Goal: Task Accomplishment & Management: Manage account settings

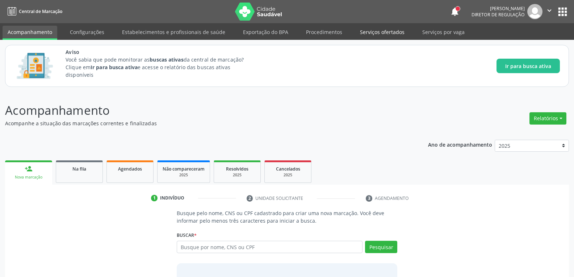
click at [389, 30] on link "Serviços ofertados" at bounding box center [382, 32] width 55 height 13
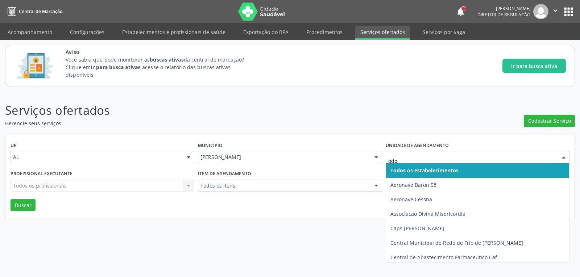
type input "odon"
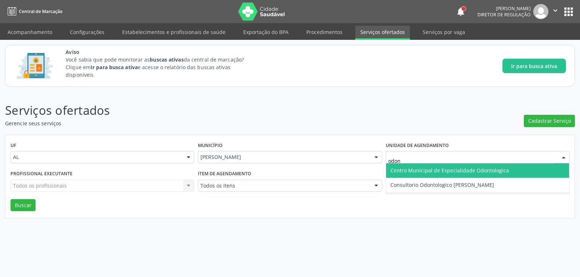
click at [487, 168] on span "Centro Municipal de Especialidade Odontologica" at bounding box center [449, 170] width 118 height 7
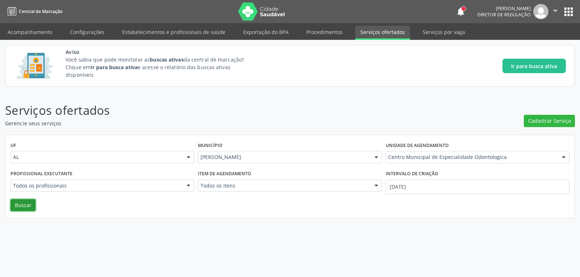
click at [21, 200] on button "Buscar" at bounding box center [23, 205] width 25 height 12
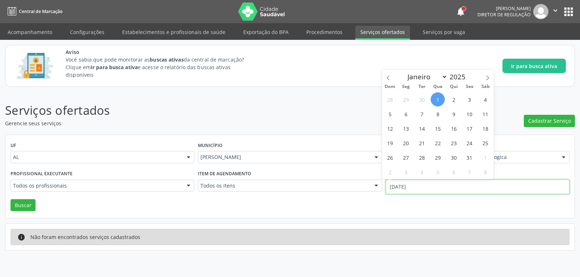
click at [517, 185] on input "[DATE]" at bounding box center [477, 187] width 184 height 14
click at [387, 78] on icon at bounding box center [387, 77] width 5 height 5
select select "8"
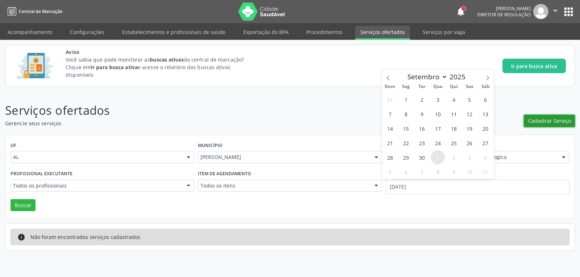
click at [552, 120] on span "Cadastrar Serviço" at bounding box center [549, 121] width 43 height 8
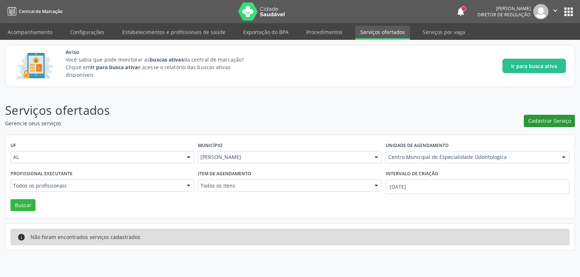
click at [552, 120] on div "Novo Serviço × Informações de Local UF * AL AL Nenhum resultado encontrado para…" at bounding box center [290, 138] width 580 height 277
click at [552, 120] on span "Cadastrar Serviço" at bounding box center [549, 121] width 43 height 8
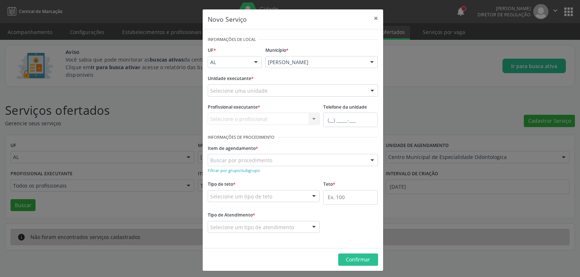
click at [284, 88] on div "Selecione uma unidade" at bounding box center [293, 90] width 170 height 12
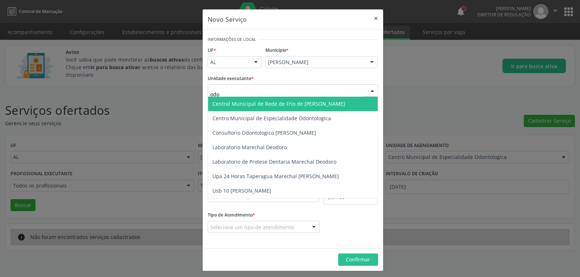
type input "odon"
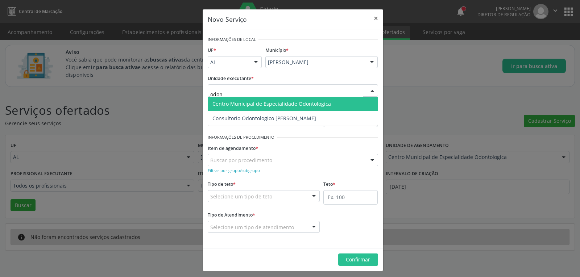
click at [297, 109] on span "Centro Municipal de Especialidade Odontologica" at bounding box center [293, 104] width 170 height 14
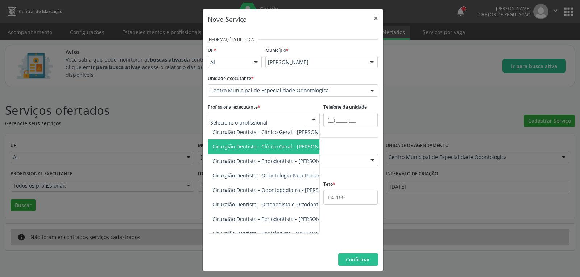
click at [287, 141] on span "Cirurgião Dentista - Clínico Geral - [PERSON_NAME]" at bounding box center [360, 146] width 304 height 14
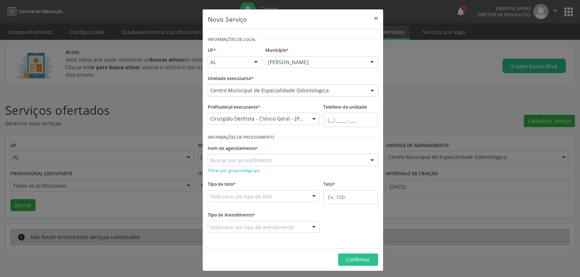
click at [287, 161] on div "Buscar por procedimento" at bounding box center [293, 160] width 170 height 12
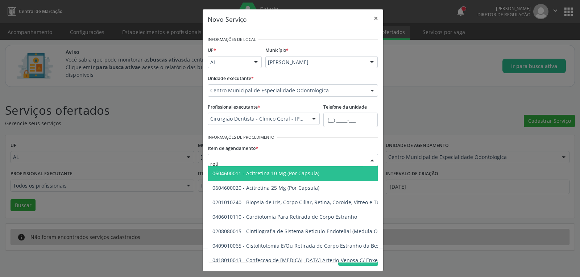
type input "retid"
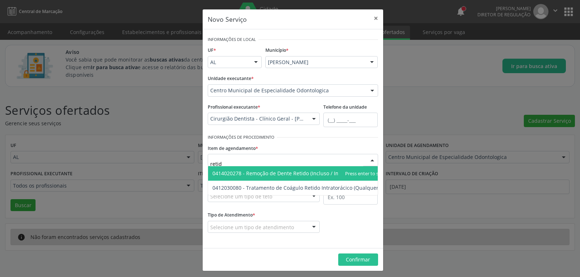
click at [297, 176] on span "0414020278 - Remoção de Dente Retido (Incluso / Impactado)" at bounding box center [286, 173] width 149 height 7
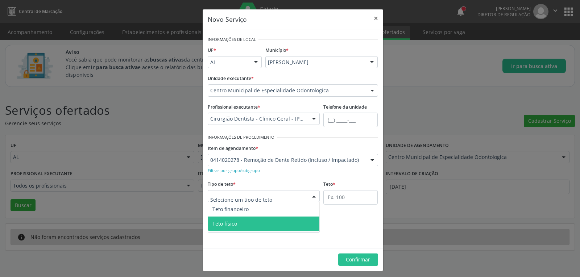
click at [227, 227] on span "Teto físico" at bounding box center [264, 224] width 112 height 14
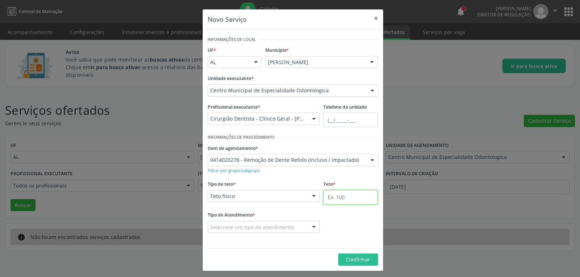
click at [367, 198] on input "text" at bounding box center [350, 197] width 54 height 14
type input "80"
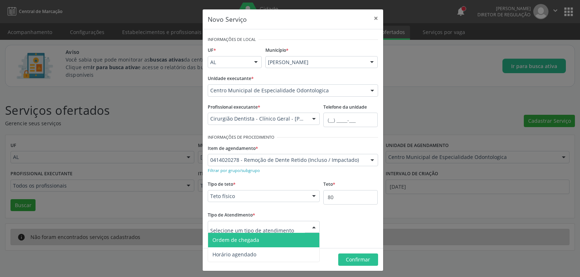
click at [275, 222] on div at bounding box center [264, 227] width 112 height 12
click at [254, 237] on span "Ordem de chegada" at bounding box center [235, 240] width 47 height 7
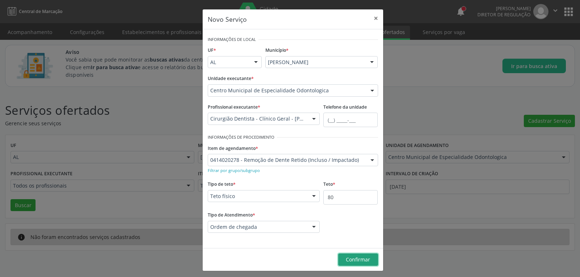
click at [370, 259] on button "Confirmar" at bounding box center [358, 260] width 40 height 12
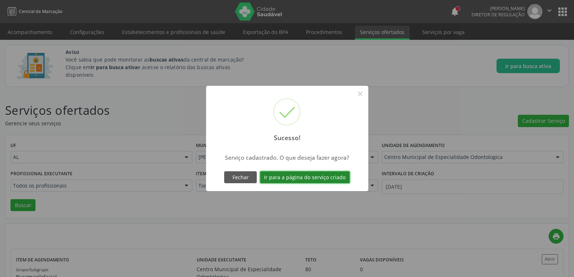
click at [326, 179] on button "Ir para a página do serviço criado" at bounding box center [305, 177] width 90 height 12
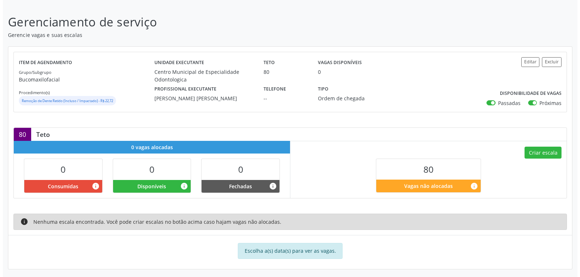
scroll to position [94, 0]
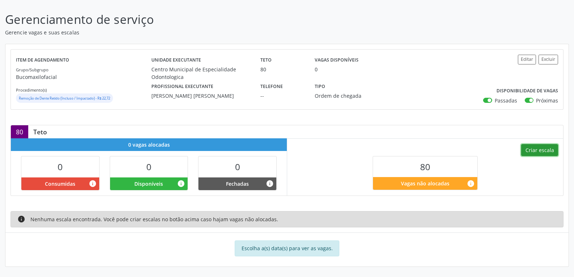
click at [545, 149] on button "Criar escala" at bounding box center [539, 150] width 37 height 12
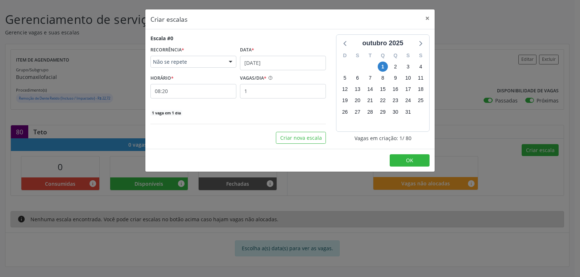
click at [217, 67] on div "Não se repete" at bounding box center [193, 62] width 86 height 12
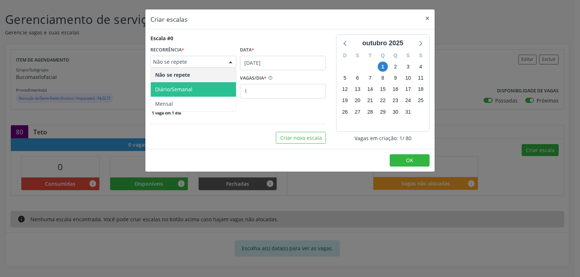
click at [193, 85] on span "Diário/Semanal" at bounding box center [193, 89] width 85 height 14
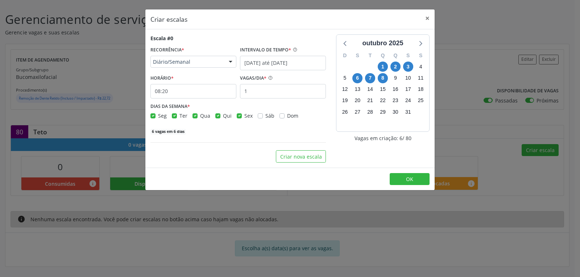
click at [158, 115] on label "Seg" at bounding box center [162, 116] width 9 height 8
click at [155, 115] on input "Seg" at bounding box center [152, 115] width 5 height 7
checkbox input "false"
click at [202, 116] on span "Qua" at bounding box center [205, 115] width 10 height 7
click at [197, 116] on input "Qua" at bounding box center [194, 115] width 5 height 7
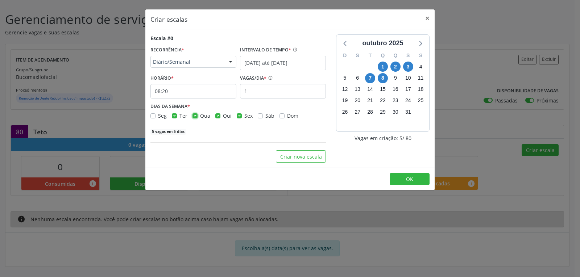
checkbox input "false"
click at [244, 116] on label "Sex" at bounding box center [248, 116] width 8 height 8
click at [237, 116] on input "Sex" at bounding box center [239, 115] width 5 height 7
checkbox input "false"
click at [214, 93] on input "08:20" at bounding box center [193, 91] width 86 height 14
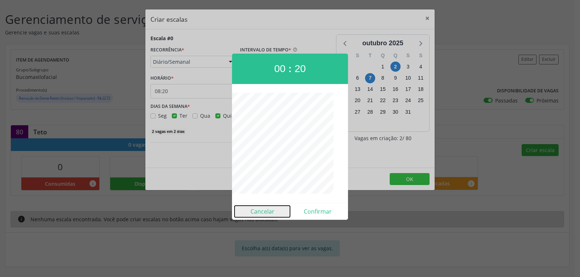
click at [271, 210] on button "Cancelar" at bounding box center [261, 212] width 55 height 12
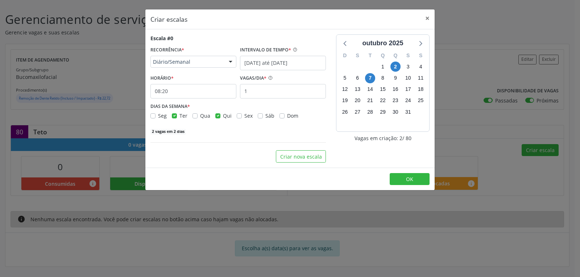
click at [193, 80] on div "HORÁRIO * 08:20" at bounding box center [193, 86] width 86 height 26
click at [198, 92] on input "08:20" at bounding box center [193, 91] width 86 height 14
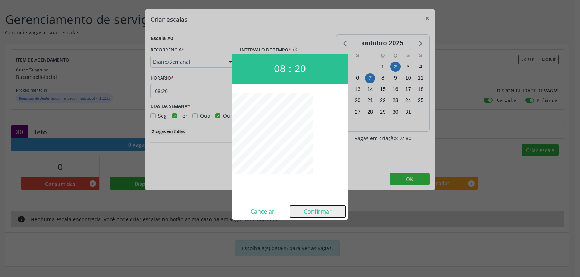
click at [310, 206] on button "Confirmar" at bounding box center [317, 212] width 55 height 12
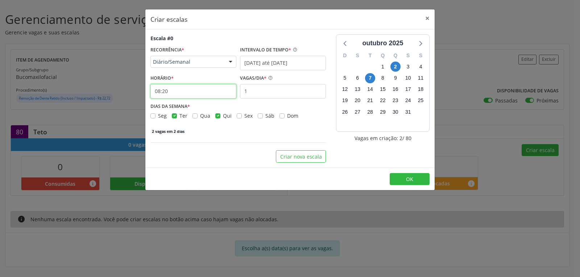
click at [199, 94] on input "08:20" at bounding box center [193, 91] width 86 height 14
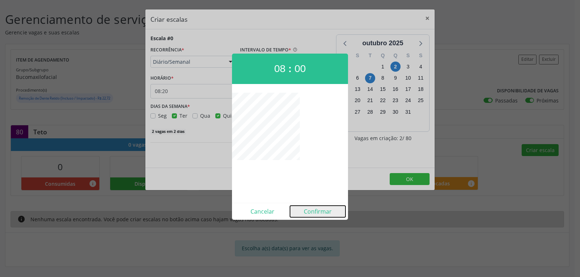
click at [321, 212] on button "Confirmar" at bounding box center [317, 212] width 55 height 12
type input "08:00"
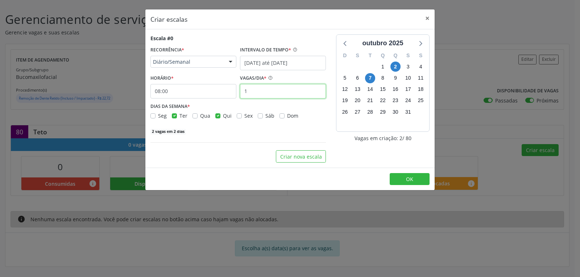
click at [262, 92] on input "1" at bounding box center [283, 91] width 86 height 14
type input "9"
click at [410, 180] on span "OK" at bounding box center [409, 179] width 7 height 7
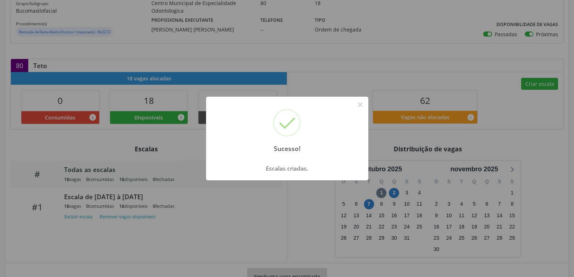
scroll to position [188, 0]
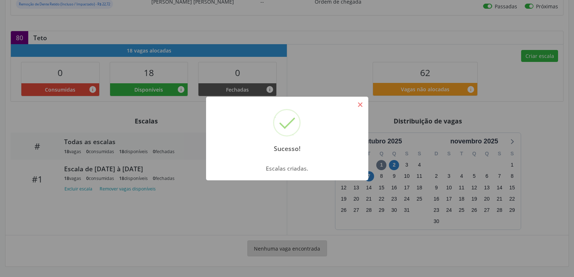
click at [360, 104] on button "×" at bounding box center [360, 105] width 12 height 12
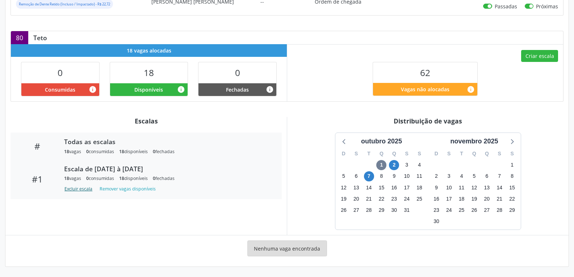
click at [77, 191] on button "Excluir escala" at bounding box center [79, 189] width 31 height 10
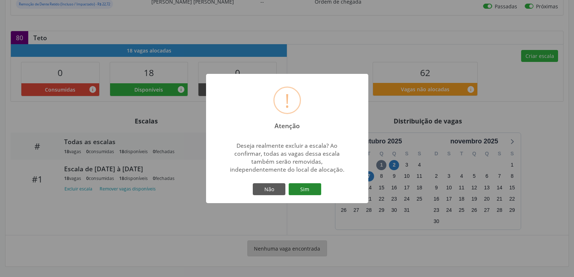
click at [315, 191] on button "Sim" at bounding box center [305, 189] width 33 height 12
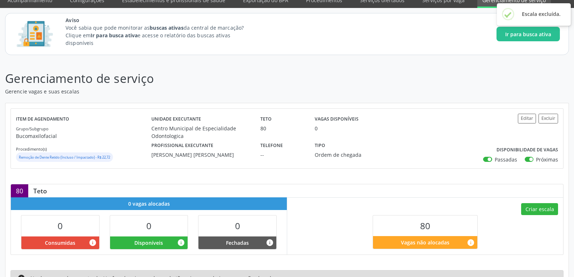
scroll to position [94, 0]
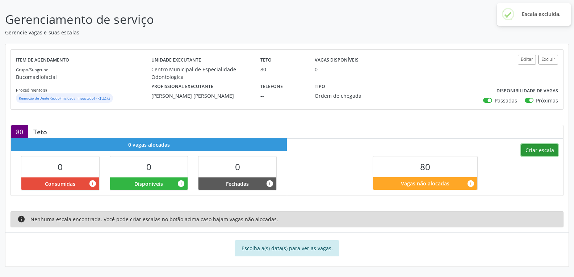
click at [540, 149] on button "Criar escala" at bounding box center [539, 150] width 37 height 12
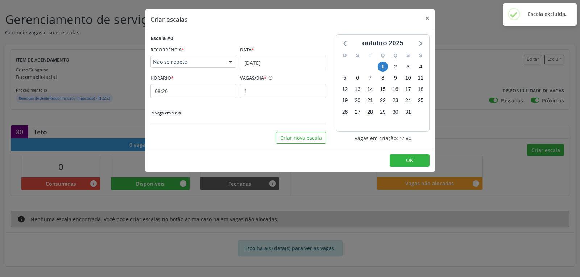
click at [179, 61] on span "Não se repete" at bounding box center [187, 61] width 68 height 7
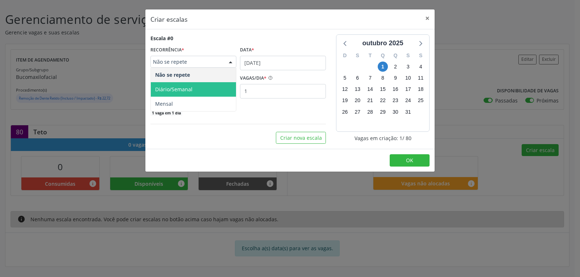
click at [179, 85] on span "Diário/Semanal" at bounding box center [193, 89] width 85 height 14
select select "9"
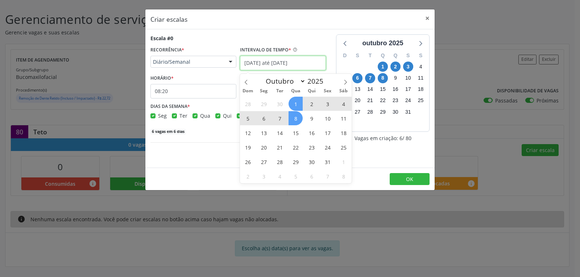
click at [290, 64] on input "01/10/2025 até 08/10/2025" at bounding box center [283, 63] width 86 height 14
click at [328, 155] on span "31" at bounding box center [327, 162] width 14 height 14
type input "31/10/2025"
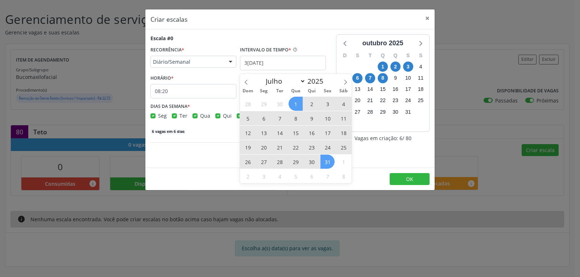
click at [293, 100] on span "1" at bounding box center [295, 104] width 14 height 14
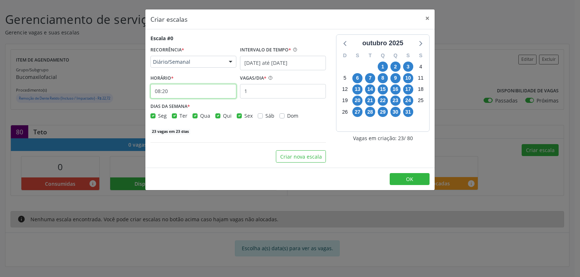
click at [208, 87] on input "08:20" at bounding box center [193, 91] width 86 height 14
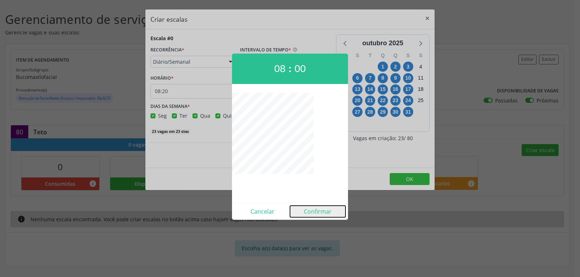
click at [318, 213] on button "Confirmar" at bounding box center [317, 212] width 55 height 12
type input "08:00"
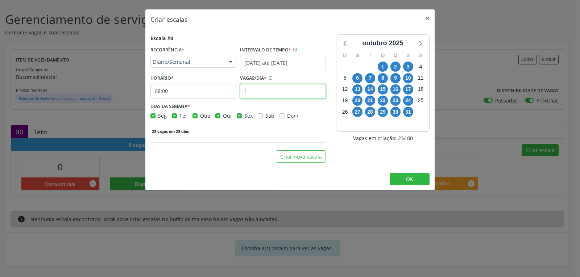
click at [264, 89] on input "1" at bounding box center [283, 91] width 86 height 14
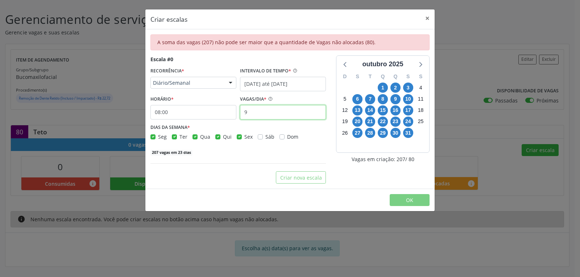
type input "9"
click at [158, 138] on label "Seg" at bounding box center [162, 137] width 9 height 8
click at [152, 138] on input "Seg" at bounding box center [152, 136] width 5 height 7
checkbox input "false"
click at [200, 138] on label "Qua" at bounding box center [205, 137] width 10 height 8
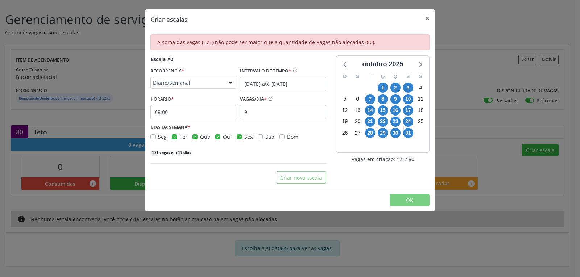
click at [192, 138] on input "Qua" at bounding box center [194, 136] width 5 height 7
checkbox input "false"
click at [244, 138] on label "Sex" at bounding box center [248, 137] width 8 height 8
click at [239, 138] on input "Sex" at bounding box center [239, 136] width 5 height 7
checkbox input "false"
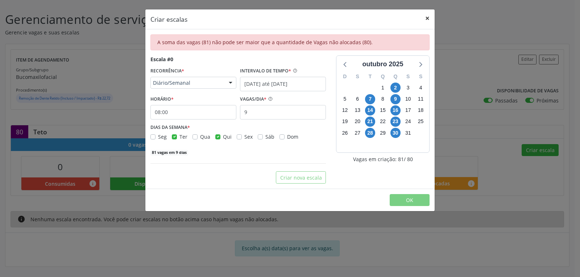
click at [423, 14] on button "×" at bounding box center [427, 18] width 14 height 18
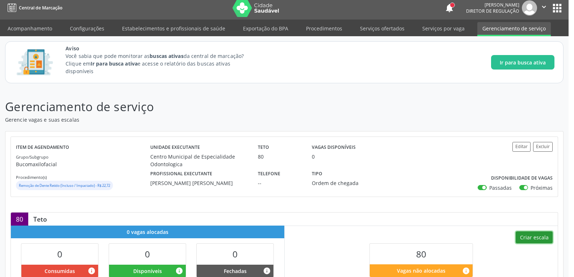
scroll to position [0, 0]
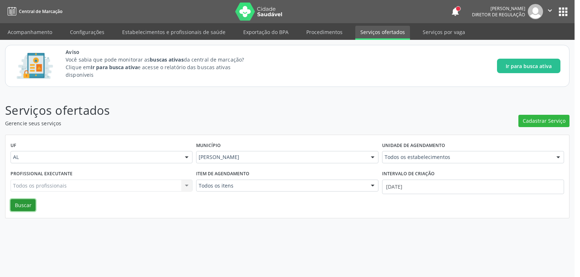
click at [28, 205] on button "Buscar" at bounding box center [23, 205] width 25 height 12
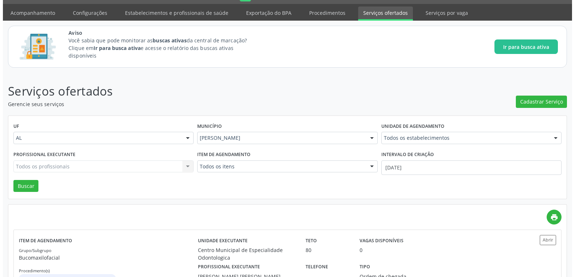
scroll to position [51, 0]
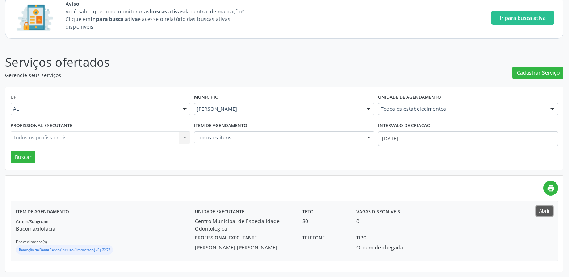
click at [543, 206] on button "Abrir" at bounding box center [544, 211] width 16 height 10
click at [544, 69] on span "Cadastrar Serviço" at bounding box center [538, 73] width 43 height 8
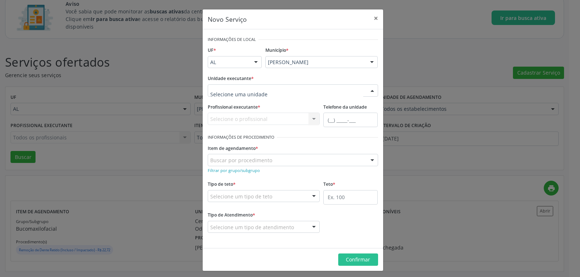
click at [299, 93] on div at bounding box center [293, 90] width 170 height 12
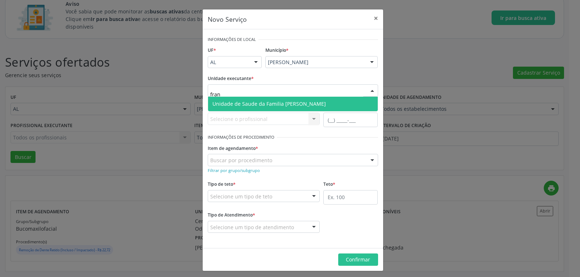
type input "franc"
click at [298, 104] on span "Unidade de Saude da Familia [PERSON_NAME]" at bounding box center [293, 104] width 170 height 14
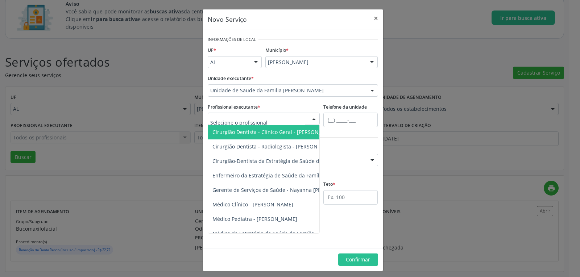
click at [280, 121] on div at bounding box center [264, 119] width 112 height 12
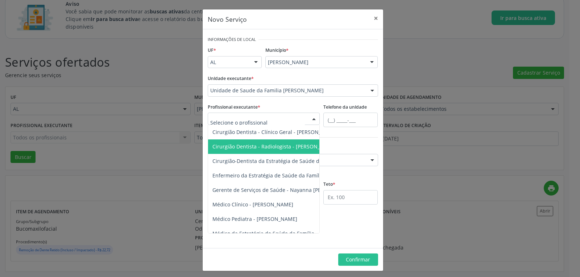
click at [286, 149] on span "Cirurgião Dentista - Radiologista - Lucinda Acioli Mansur Vieira" at bounding box center [274, 146] width 124 height 7
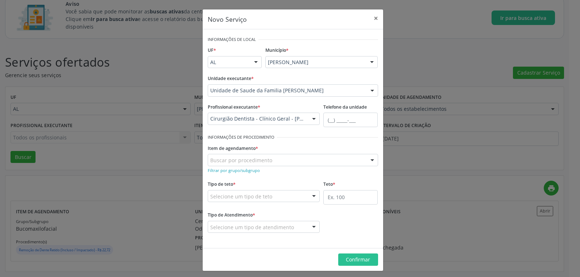
click at [255, 154] on div "Buscar por procedimento" at bounding box center [293, 160] width 170 height 12
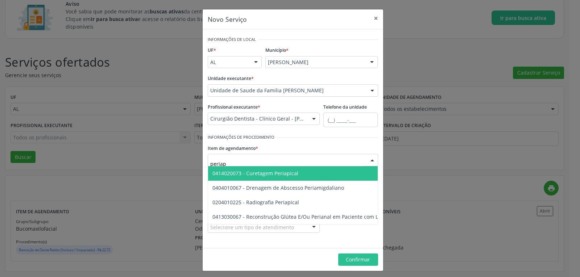
type input "periapi"
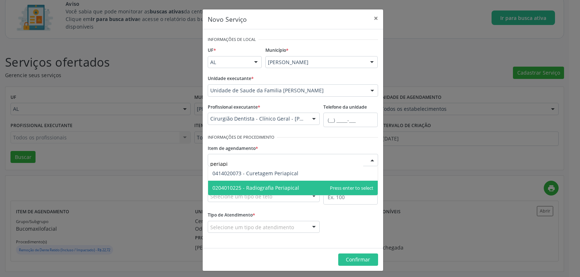
click at [254, 187] on span "0204010225 - Radiografia Periapical" at bounding box center [255, 187] width 87 height 7
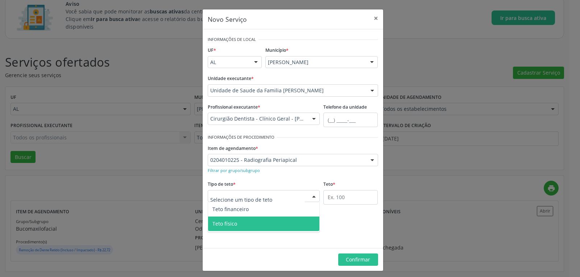
click at [234, 221] on span "Teto físico" at bounding box center [264, 224] width 112 height 14
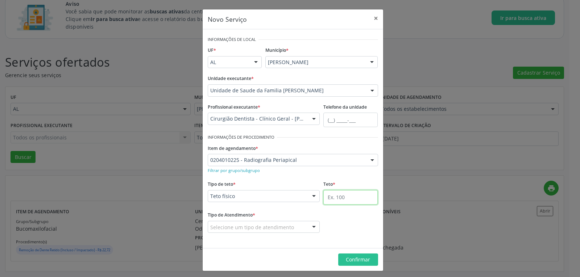
click at [348, 198] on input "text" at bounding box center [350, 197] width 54 height 14
type input "60"
click at [302, 226] on div "Selecione um tipo de atendimento" at bounding box center [264, 227] width 112 height 12
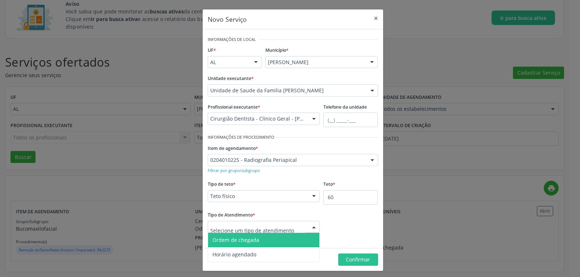
click at [234, 242] on span "Ordem de chegada" at bounding box center [235, 240] width 47 height 7
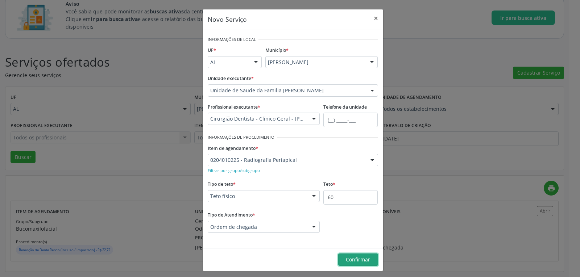
click at [350, 256] on span "Confirmar" at bounding box center [358, 259] width 24 height 7
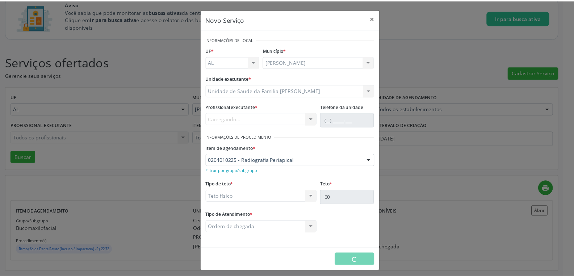
scroll to position [0, 0]
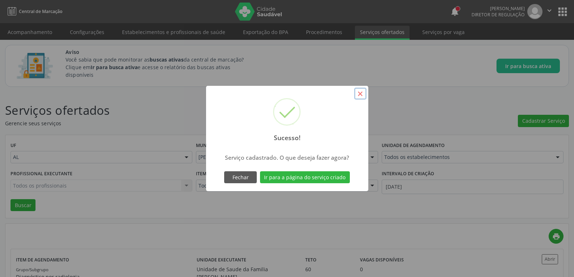
click at [360, 95] on button "×" at bounding box center [360, 94] width 12 height 12
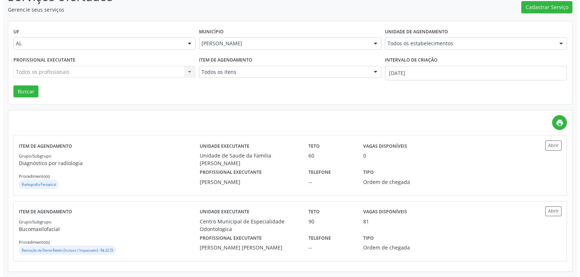
scroll to position [80, 0]
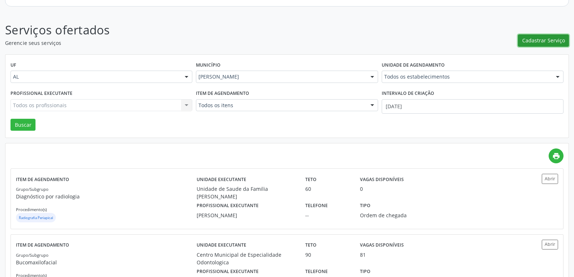
click at [539, 43] on span "Cadastrar Serviço" at bounding box center [543, 41] width 43 height 8
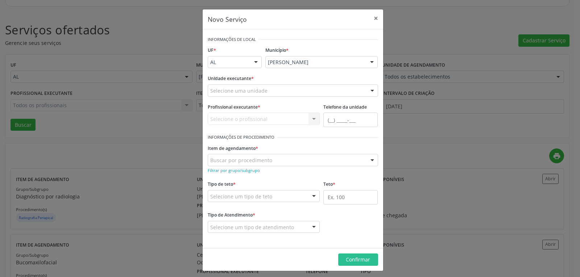
click at [288, 91] on div "Selecione uma unidade" at bounding box center [293, 90] width 170 height 12
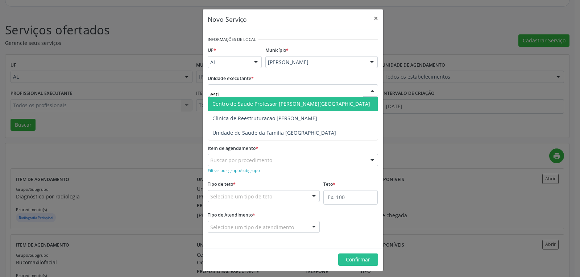
type input "estiv"
click at [290, 101] on span "Unidade de Saude da Familia [GEOGRAPHIC_DATA]" at bounding box center [274, 103] width 124 height 7
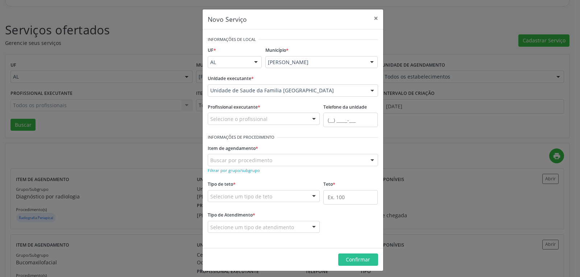
click at [290, 120] on div "Selecione o profissional" at bounding box center [264, 119] width 112 height 12
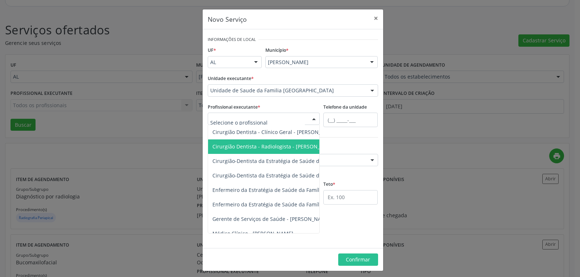
click at [289, 143] on span "Cirurgião Dentista - Radiologista - Lucinda Acioli Mansur Vieira" at bounding box center [274, 146] width 124 height 7
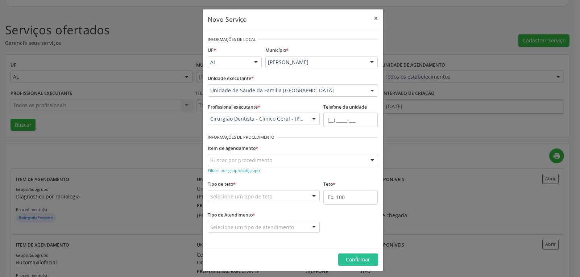
click at [289, 158] on div "Buscar por procedimento" at bounding box center [293, 160] width 170 height 12
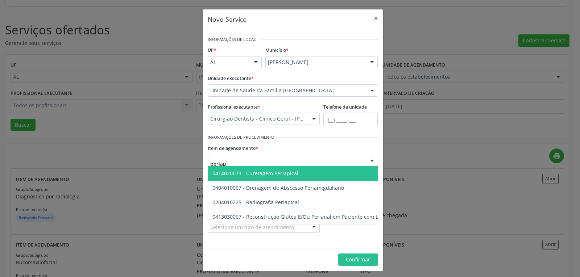
type input "periapi"
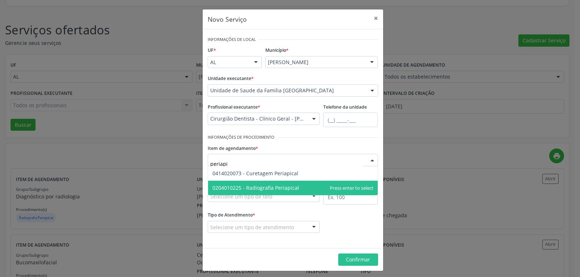
click at [254, 187] on span "0204010225 - Radiografia Periapical" at bounding box center [255, 187] width 87 height 7
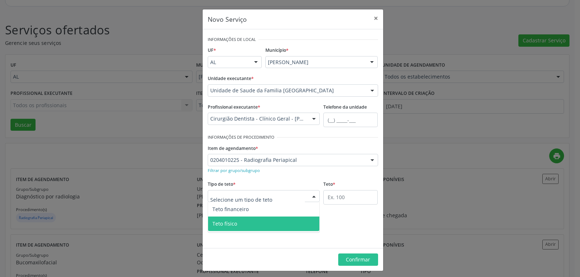
click at [243, 219] on span "Teto físico" at bounding box center [264, 224] width 112 height 14
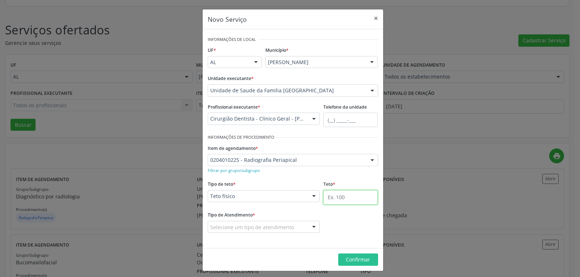
click at [367, 199] on input "text" at bounding box center [350, 197] width 54 height 14
type input "60"
click at [302, 229] on div "Selecione um tipo de atendimento" at bounding box center [264, 227] width 112 height 12
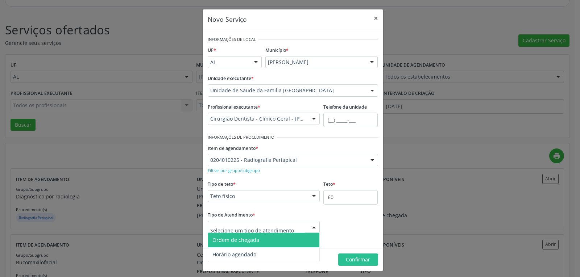
click at [254, 241] on span "Ordem de chegada" at bounding box center [235, 240] width 47 height 7
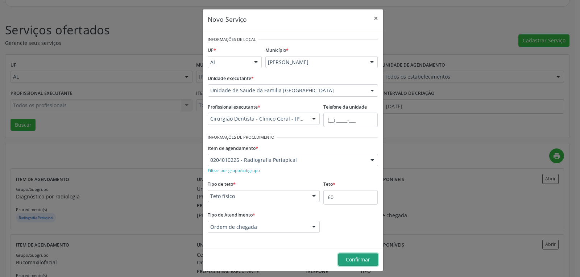
click at [368, 255] on button "Confirmar" at bounding box center [358, 260] width 40 height 12
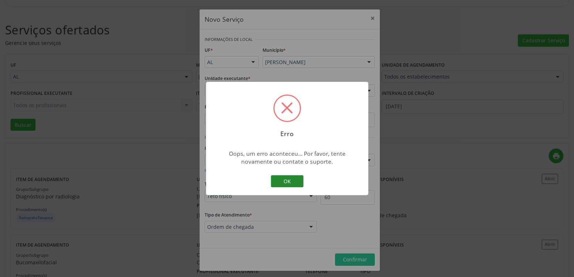
click at [279, 176] on button "OK" at bounding box center [287, 181] width 33 height 12
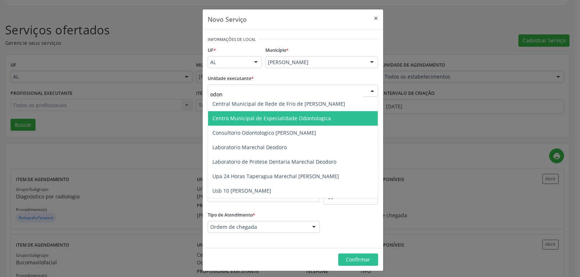
type input "odont"
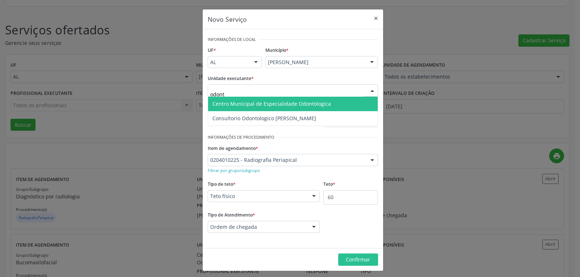
click at [301, 101] on span "Centro Municipal de Especialidade Odontologica" at bounding box center [271, 103] width 118 height 7
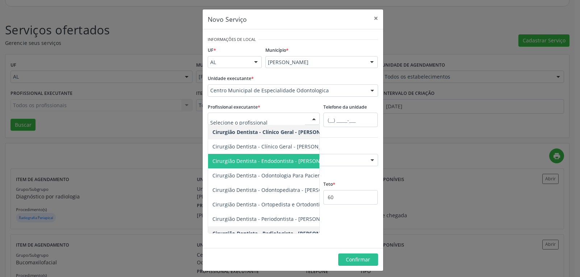
click at [295, 162] on span "Cirurgião Dentista - Endodontista - Marina Quintiliano Torres" at bounding box center [275, 161] width 126 height 7
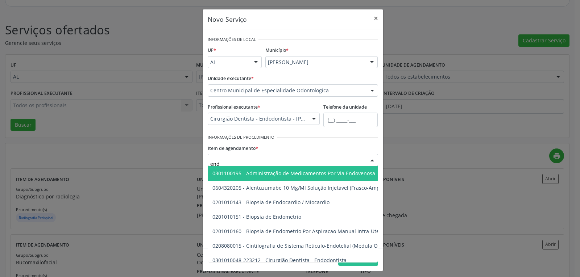
type input "en"
click at [309, 159] on div at bounding box center [293, 160] width 170 height 12
type input "m"
type input "radicul"
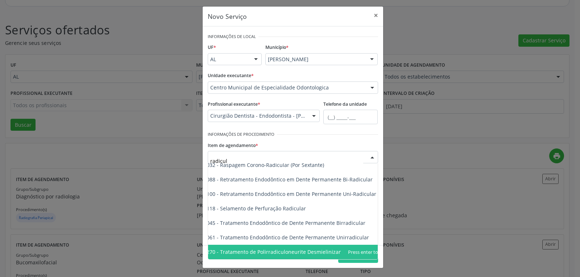
scroll to position [25, 24]
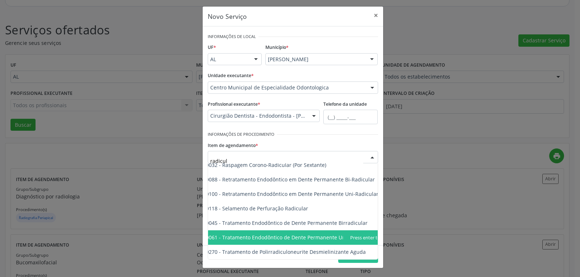
click at [305, 234] on span "0307020061 - Tratamento Endodôntico de Dente Permanente Unirradicular" at bounding box center [279, 237] width 183 height 7
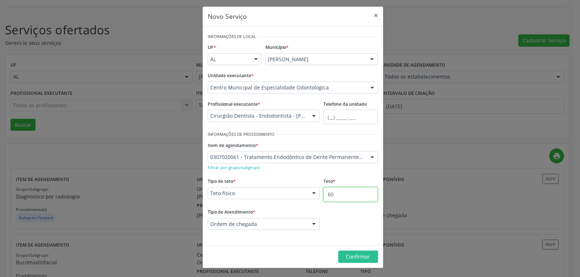
click at [338, 194] on input "60" at bounding box center [350, 194] width 54 height 14
type input "6"
type input "12"
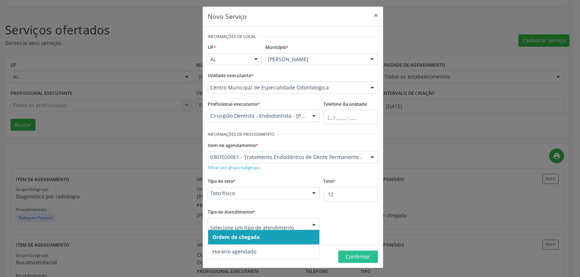
click at [289, 221] on input "text" at bounding box center [257, 228] width 95 height 14
click at [289, 214] on div "Tipo de Atendimento * Ordem de chegada Horário agendado Nenhum resultado encont…" at bounding box center [264, 218] width 112 height 23
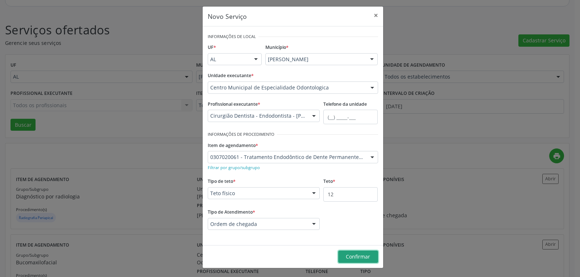
click at [348, 254] on span "Confirmar" at bounding box center [358, 256] width 24 height 7
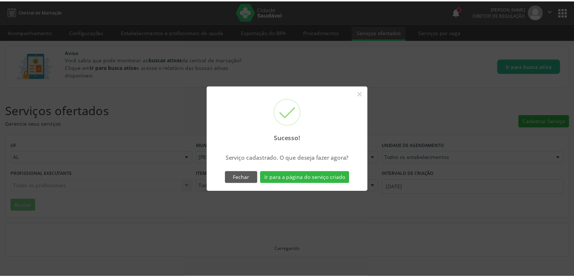
scroll to position [0, 0]
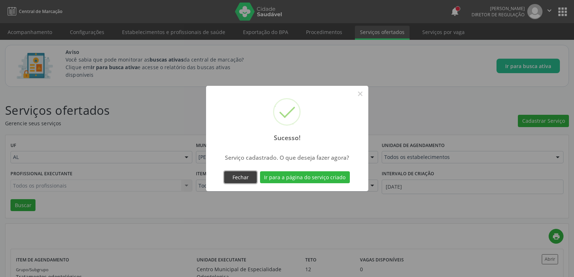
click at [243, 177] on button "Fechar" at bounding box center [240, 177] width 33 height 12
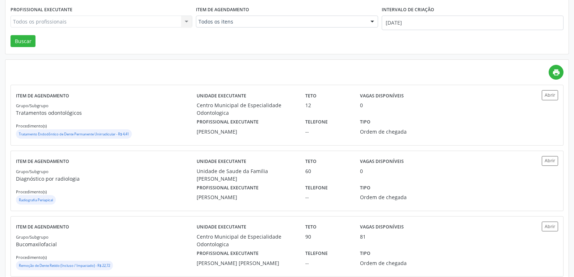
scroll to position [183, 0]
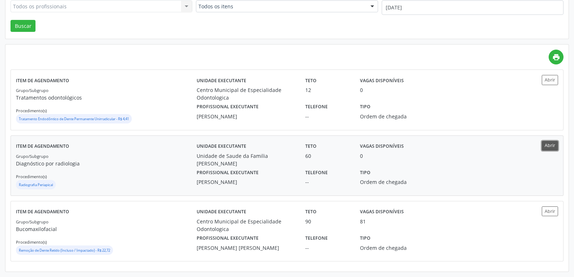
click at [553, 143] on button "Abrir" at bounding box center [550, 146] width 16 height 10
click at [556, 70] on div "Item de agendamento Grupo/Subgrupo Tratamentos odontológicos Procedimento(s) Tr…" at bounding box center [287, 100] width 552 height 60
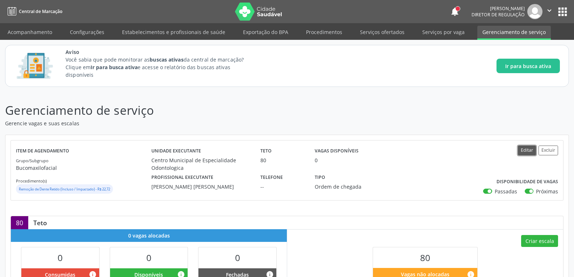
click at [519, 150] on button "Editar" at bounding box center [527, 151] width 18 height 10
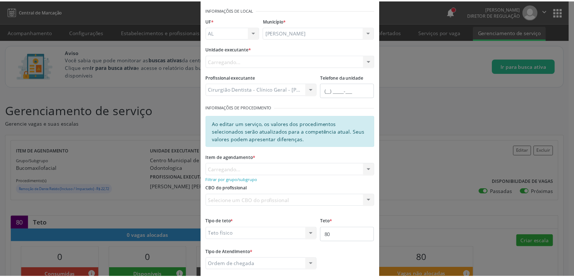
scroll to position [70, 0]
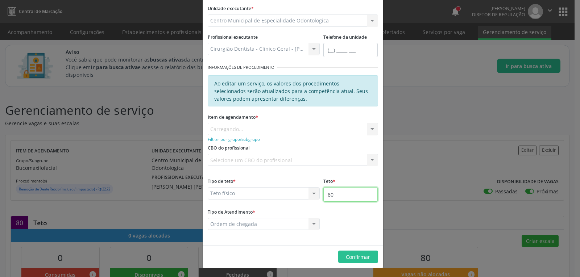
click at [332, 196] on input "80" at bounding box center [350, 194] width 54 height 14
type input "8"
type input "90"
click at [349, 254] on span "Confirmar" at bounding box center [358, 257] width 24 height 7
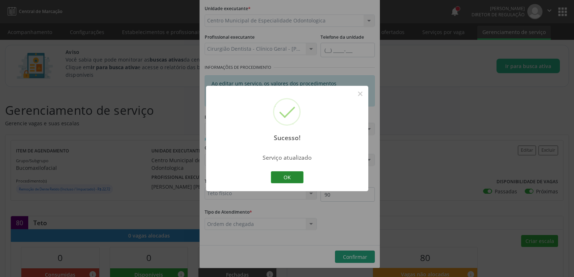
click at [286, 178] on button "OK" at bounding box center [287, 177] width 33 height 12
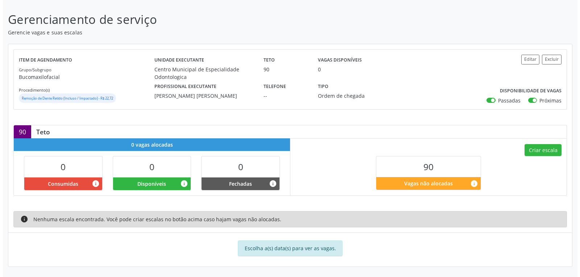
scroll to position [94, 0]
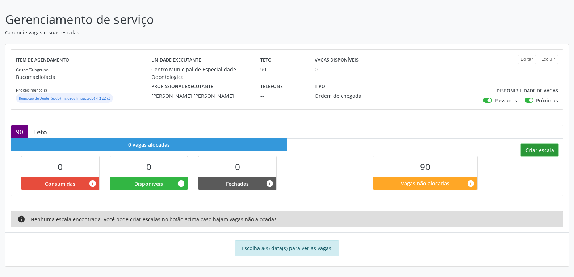
click at [531, 154] on button "Criar escala" at bounding box center [539, 150] width 37 height 12
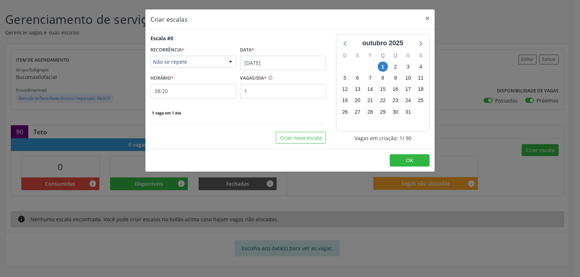
click at [172, 64] on span "Não se repete" at bounding box center [187, 61] width 68 height 7
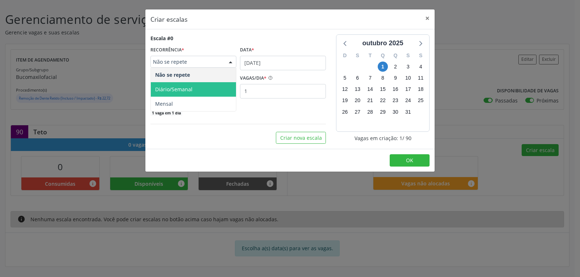
click at [180, 86] on span "Diário/Semanal" at bounding box center [173, 89] width 37 height 7
select select "9"
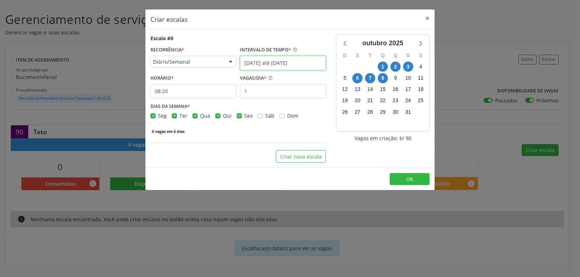
click at [314, 66] on input "[DATE] até [DATE]" at bounding box center [283, 63] width 86 height 14
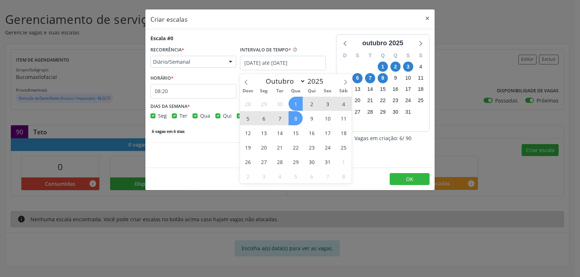
click at [296, 99] on span "1" at bounding box center [295, 104] width 14 height 14
type input "[DATE]"
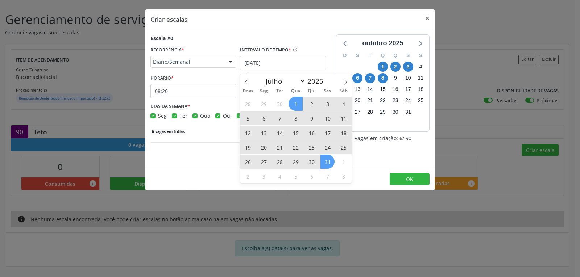
click at [324, 158] on span "31" at bounding box center [327, 162] width 14 height 14
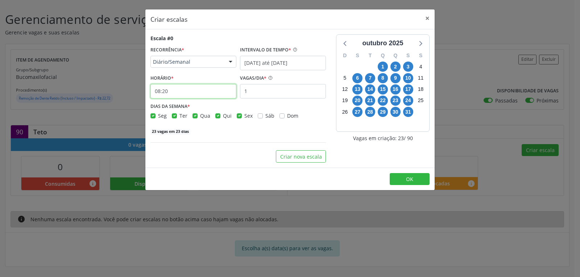
click at [195, 89] on input "08:20" at bounding box center [193, 91] width 86 height 14
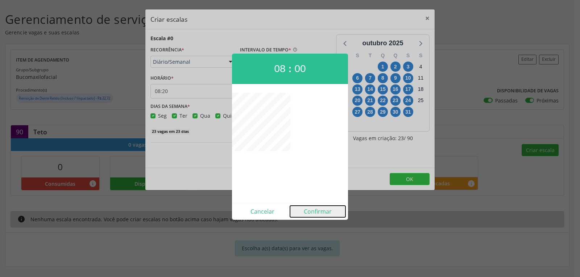
click at [315, 208] on button "Confirmar" at bounding box center [317, 212] width 55 height 12
type input "08:00"
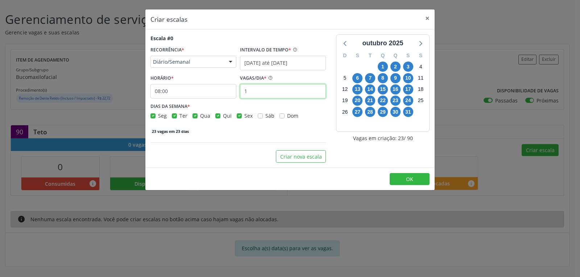
click at [283, 93] on input "1" at bounding box center [283, 91] width 86 height 14
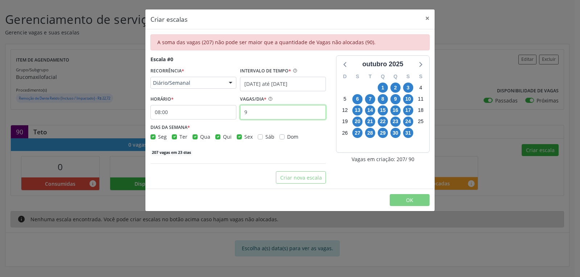
type input "9"
click at [158, 137] on label "Seg" at bounding box center [162, 137] width 9 height 8
click at [152, 137] on input "Seg" at bounding box center [152, 136] width 5 height 7
checkbox input "false"
click at [200, 137] on label "Qua" at bounding box center [205, 137] width 10 height 8
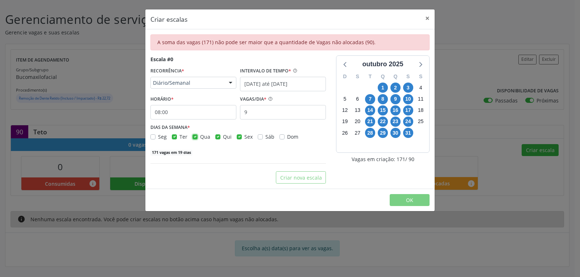
click at [196, 137] on input "Qua" at bounding box center [194, 136] width 5 height 7
checkbox input "false"
click at [241, 137] on div "Sex" at bounding box center [245, 137] width 16 height 8
click at [244, 137] on label "Sex" at bounding box center [248, 137] width 8 height 8
click at [237, 137] on input "Sex" at bounding box center [239, 136] width 5 height 7
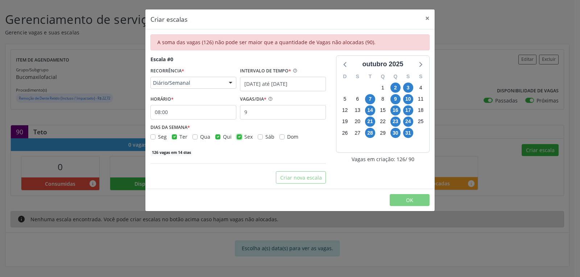
checkbox input "false"
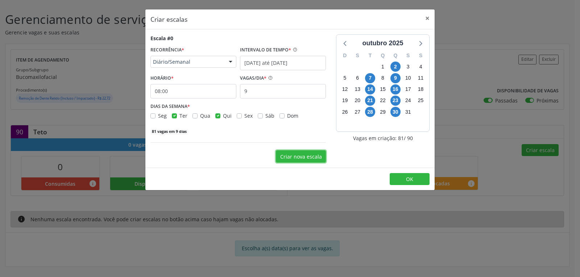
click at [307, 156] on button "Criar nova escala" at bounding box center [301, 156] width 50 height 12
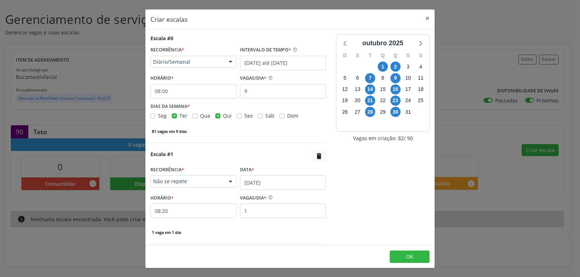
scroll to position [24, 0]
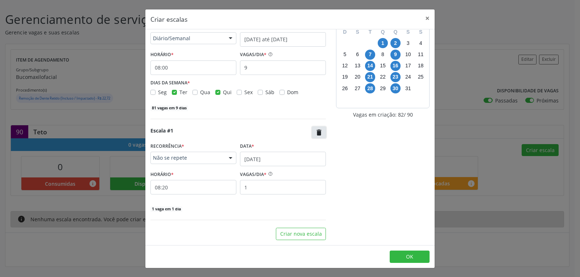
click at [315, 129] on icon "" at bounding box center [319, 133] width 8 height 8
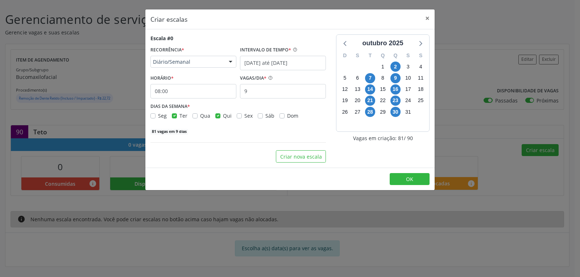
scroll to position [0, 0]
click at [409, 181] on span "OK" at bounding box center [409, 179] width 7 height 7
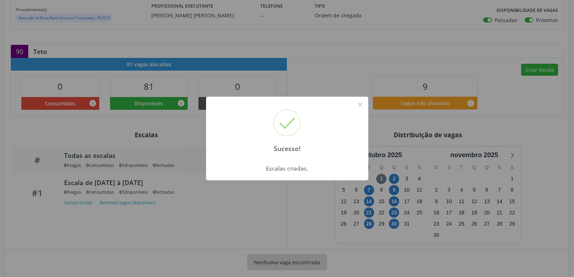
scroll to position [181, 0]
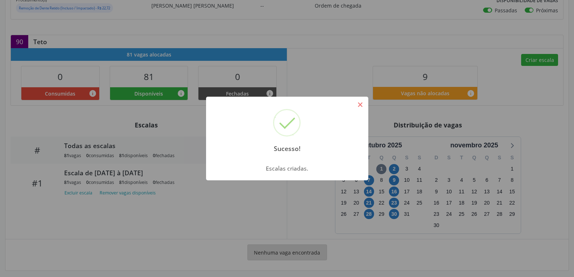
click at [360, 103] on button "×" at bounding box center [360, 105] width 12 height 12
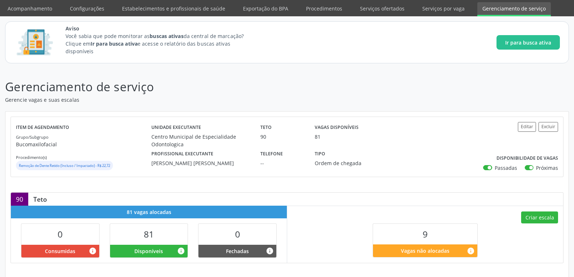
scroll to position [0, 0]
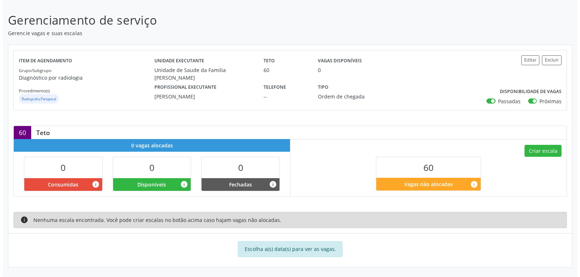
scroll to position [91, 0]
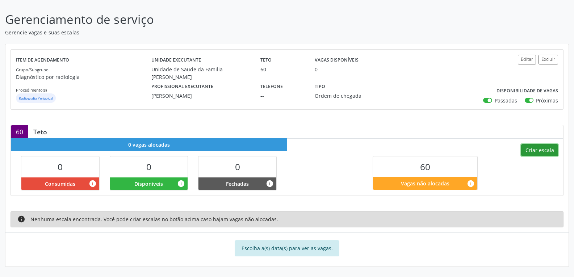
click at [533, 145] on button "Criar escala" at bounding box center [539, 150] width 37 height 12
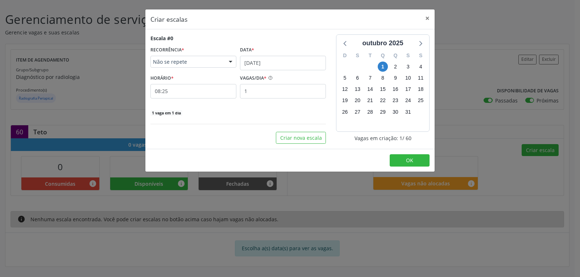
click at [214, 65] on span "Não se repete" at bounding box center [187, 61] width 68 height 7
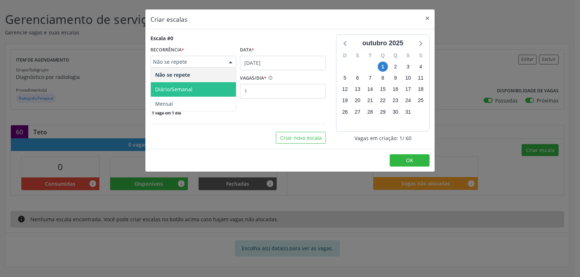
click at [204, 85] on span "Diário/Semanal" at bounding box center [193, 89] width 85 height 14
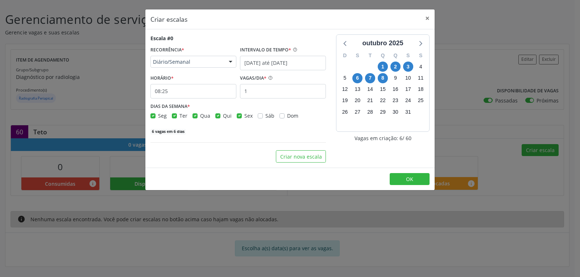
click at [158, 116] on label "Seg" at bounding box center [162, 116] width 9 height 8
click at [151, 116] on input "Seg" at bounding box center [152, 115] width 5 height 7
checkbox input "false"
click at [200, 116] on label "Qua" at bounding box center [205, 116] width 10 height 8
click at [195, 116] on input "Qua" at bounding box center [194, 115] width 5 height 7
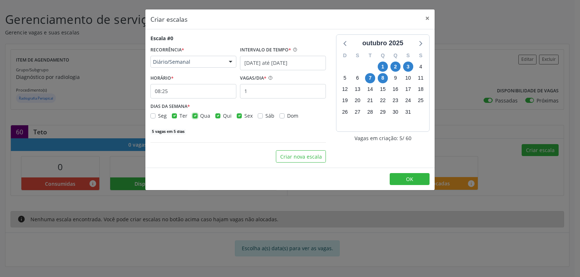
checkbox input "false"
click at [213, 117] on div "Seg Ter Qua Qui Sex Sáb Dom" at bounding box center [237, 116] width 175 height 8
click at [223, 117] on label "Qui" at bounding box center [227, 116] width 9 height 8
click at [216, 117] on input "Qui" at bounding box center [217, 115] width 5 height 7
checkbox input "false"
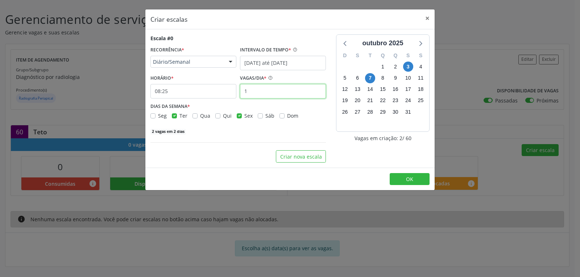
click at [266, 94] on input "1" at bounding box center [283, 91] width 86 height 14
type input "12"
click at [178, 93] on input "08:25" at bounding box center [193, 91] width 86 height 14
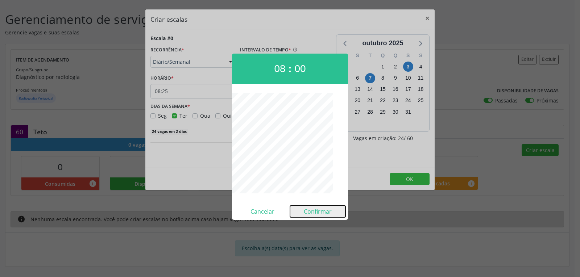
click at [321, 209] on button "Confirmar" at bounding box center [317, 212] width 55 height 12
type input "08:00"
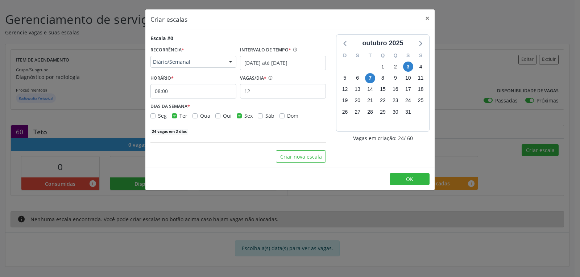
click at [244, 113] on label "Sex" at bounding box center [248, 116] width 8 height 8
click at [240, 113] on input "Sex" at bounding box center [239, 115] width 5 height 7
checkbox input "false"
click at [272, 54] on label "INTERVALO DE TEMPO *" at bounding box center [265, 50] width 51 height 11
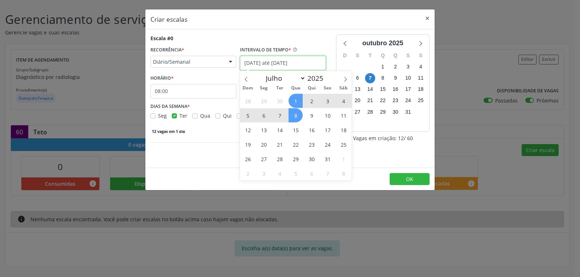
click at [277, 63] on input "[DATE] até [DATE]" at bounding box center [283, 63] width 86 height 14
click at [298, 101] on span "1" at bounding box center [295, 101] width 14 height 14
type input "[DATE]"
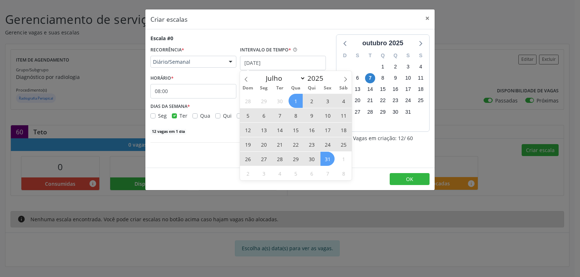
click at [328, 161] on span "31" at bounding box center [327, 159] width 14 height 14
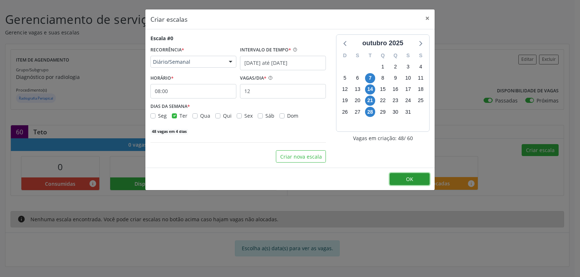
click at [404, 180] on button "OK" at bounding box center [409, 179] width 40 height 12
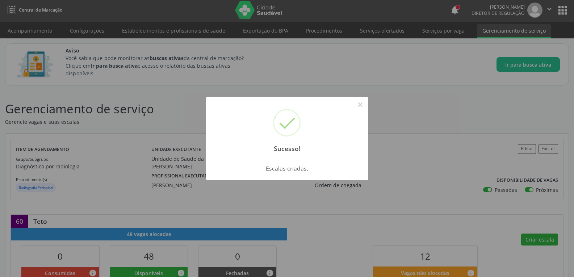
scroll to position [0, 0]
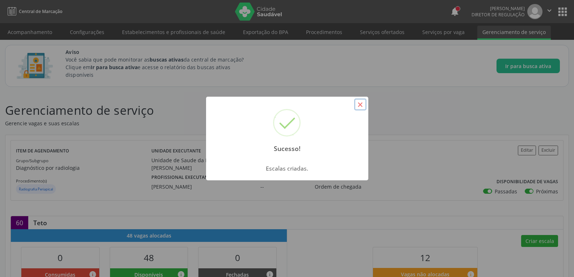
click at [361, 105] on button "×" at bounding box center [360, 105] width 12 height 12
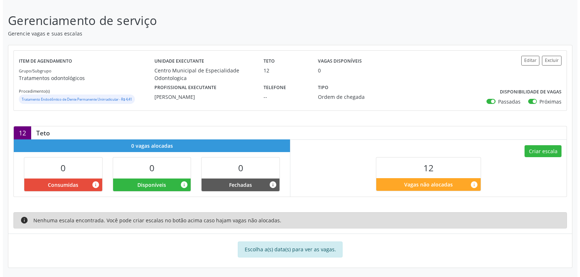
scroll to position [91, 0]
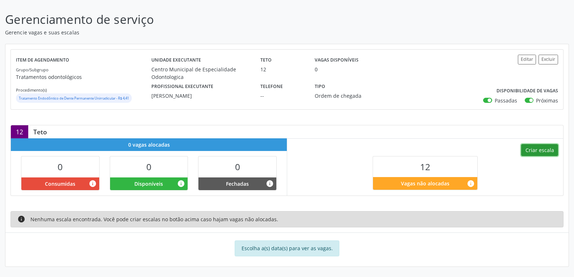
click at [548, 147] on button "Criar escala" at bounding box center [539, 150] width 37 height 12
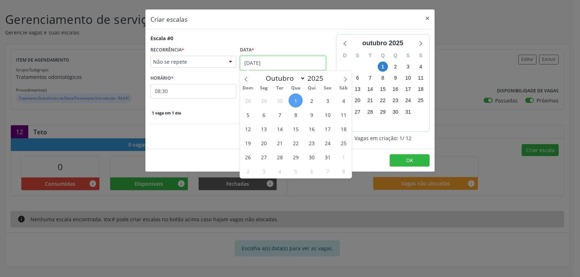
click at [257, 60] on input "[DATE]" at bounding box center [283, 63] width 86 height 14
click at [299, 101] on span "1" at bounding box center [295, 100] width 14 height 14
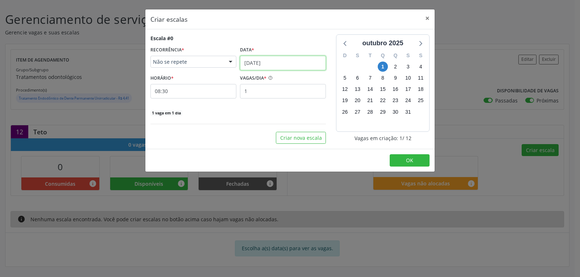
click at [282, 63] on input "[DATE]" at bounding box center [283, 63] width 86 height 14
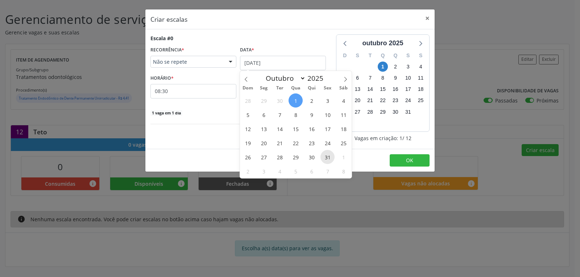
click at [332, 155] on span "31" at bounding box center [327, 157] width 14 height 14
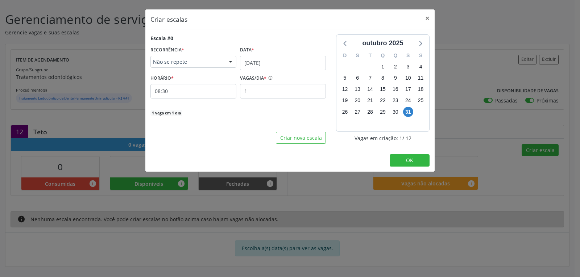
click at [169, 62] on span "Não se repete" at bounding box center [187, 61] width 68 height 7
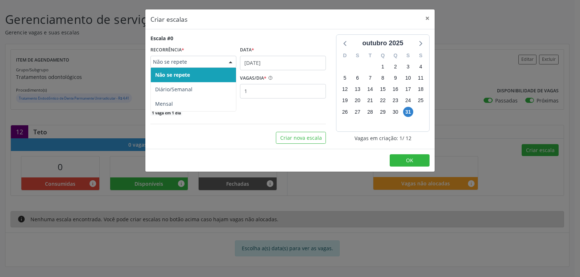
click at [180, 59] on span "Não se repete" at bounding box center [187, 61] width 68 height 7
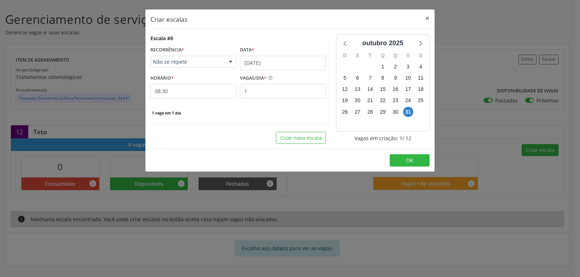
drag, startPoint x: 341, startPoint y: 62, endPoint x: 335, endPoint y: 63, distance: 6.2
click at [340, 62] on div "28" at bounding box center [344, 66] width 13 height 11
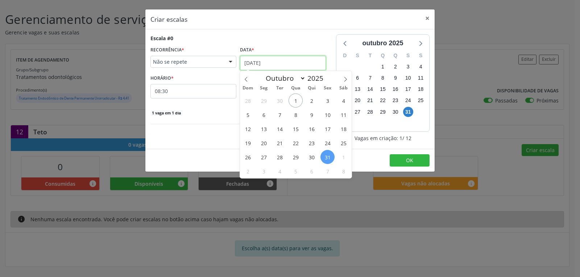
click at [264, 64] on input "31/10/2025" at bounding box center [283, 63] width 86 height 14
click at [329, 114] on span "10" at bounding box center [327, 115] width 14 height 14
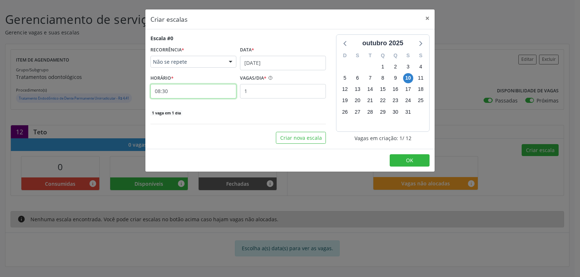
click at [178, 94] on input "08:30" at bounding box center [193, 91] width 86 height 14
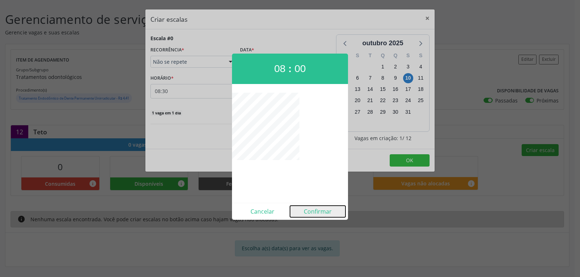
click at [314, 209] on button "Confirmar" at bounding box center [317, 212] width 55 height 12
type input "08:00"
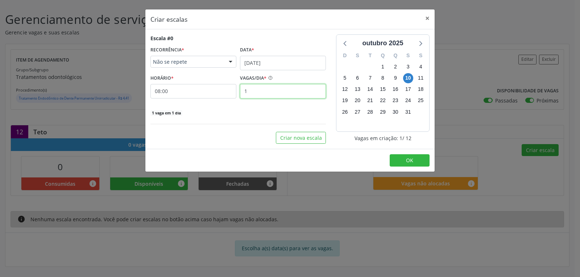
click at [281, 90] on input "1" at bounding box center [283, 91] width 86 height 14
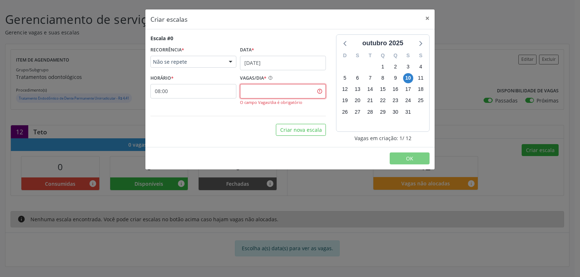
type input "6"
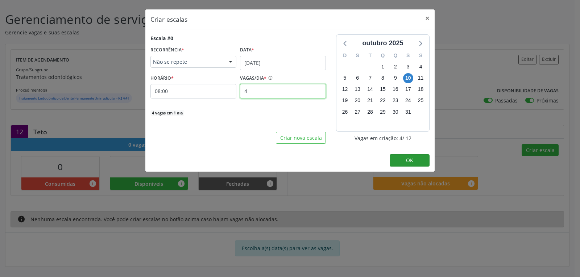
type input "4"
click at [419, 161] on button "OK" at bounding box center [409, 160] width 40 height 12
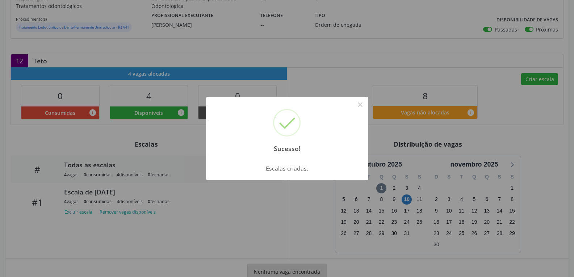
scroll to position [149, 0]
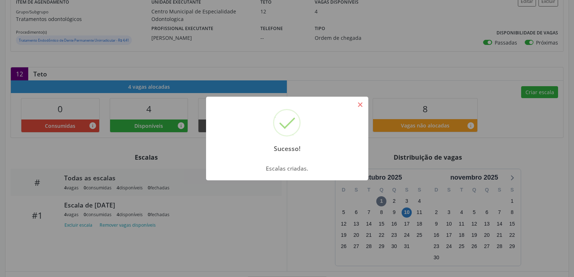
click at [358, 105] on button "×" at bounding box center [360, 105] width 12 height 12
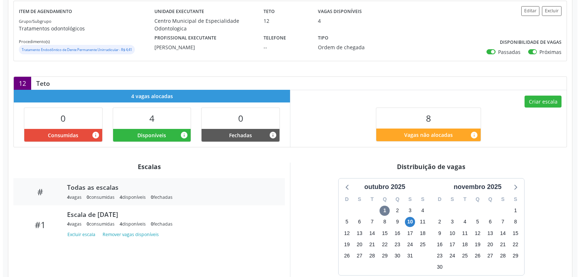
scroll to position [113, 0]
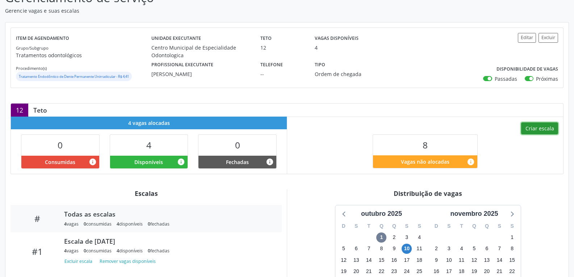
click at [539, 127] on button "Criar escala" at bounding box center [539, 128] width 37 height 12
select select "9"
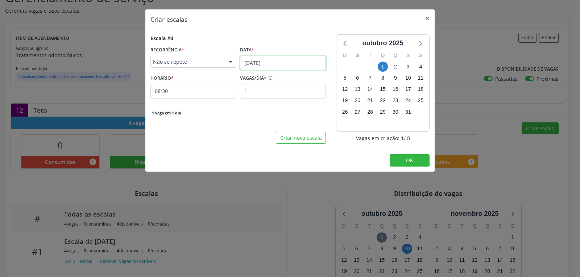
click at [256, 61] on input "[DATE]" at bounding box center [283, 63] width 86 height 14
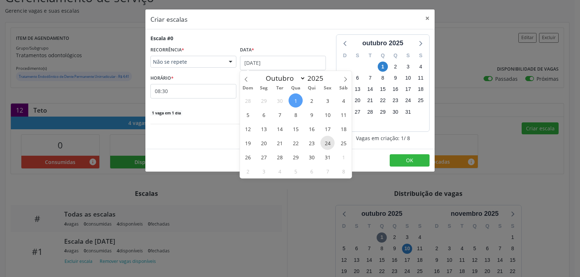
click at [326, 142] on span "24" at bounding box center [327, 143] width 14 height 14
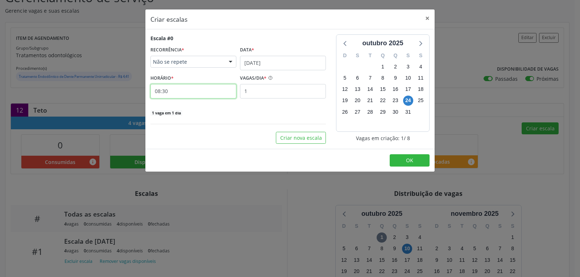
click at [213, 85] on input "08:30" at bounding box center [193, 91] width 86 height 14
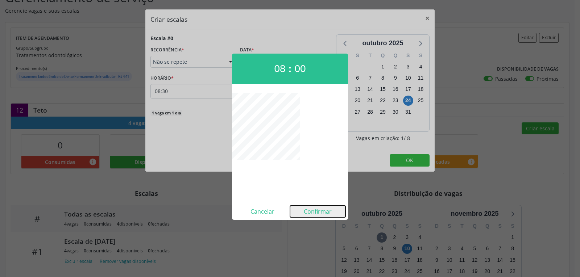
click at [323, 207] on button "Confirmar" at bounding box center [317, 212] width 55 height 12
type input "08:00"
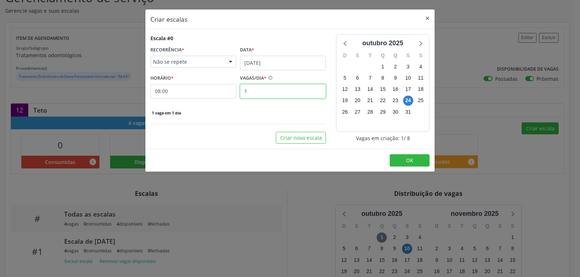
click at [273, 89] on input "1" at bounding box center [283, 91] width 86 height 14
type input "4"
click at [414, 160] on button "OK" at bounding box center [409, 160] width 40 height 12
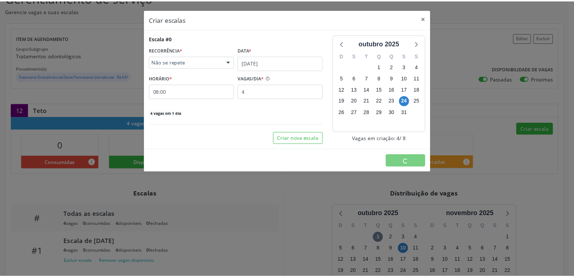
scroll to position [0, 0]
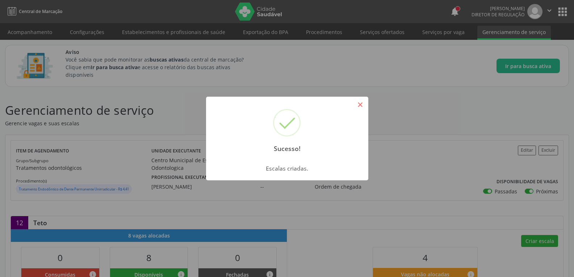
click at [361, 103] on button "×" at bounding box center [360, 105] width 12 height 12
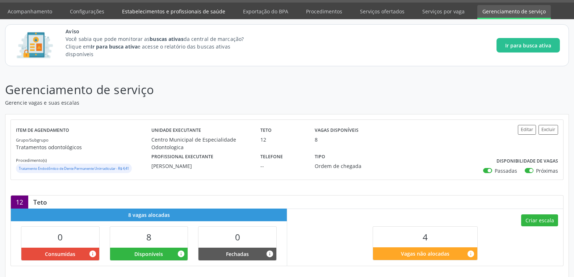
scroll to position [13, 0]
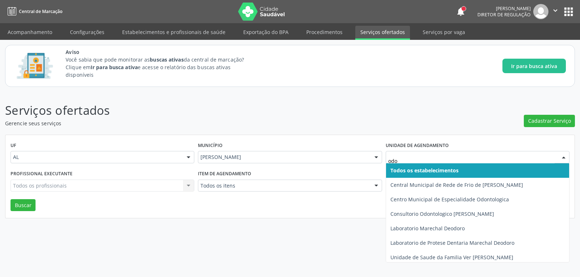
type input "odon"
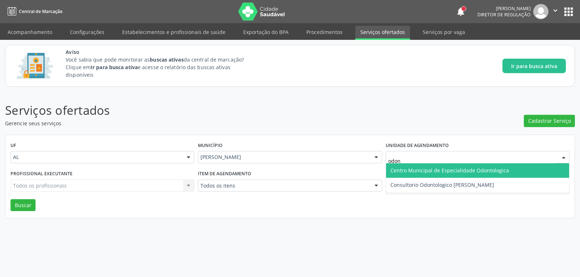
click at [475, 174] on span "Centro Municipal de Especialidade Odontologica" at bounding box center [477, 170] width 183 height 14
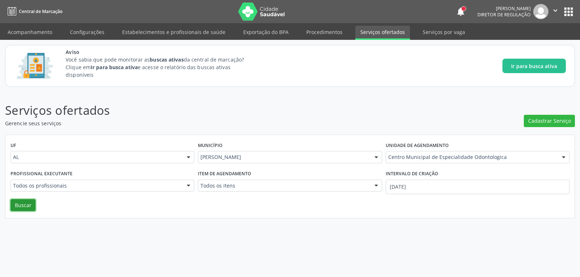
click at [18, 202] on button "Buscar" at bounding box center [23, 205] width 25 height 12
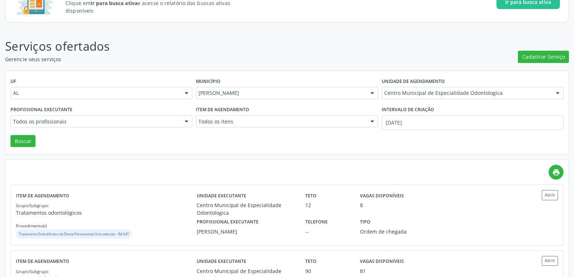
scroll to position [117, 0]
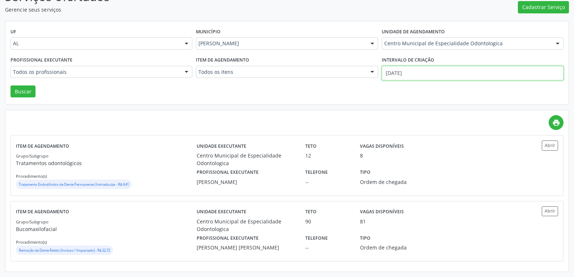
click at [403, 66] on input "[DATE]" at bounding box center [473, 73] width 182 height 14
click at [333, 88] on div "UF AL AL Nenhum resultado encontrado para: " " Não há nenhuma opção para ser ex…" at bounding box center [286, 62] width 563 height 83
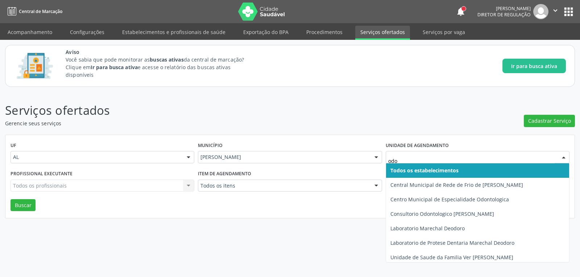
type input "odon"
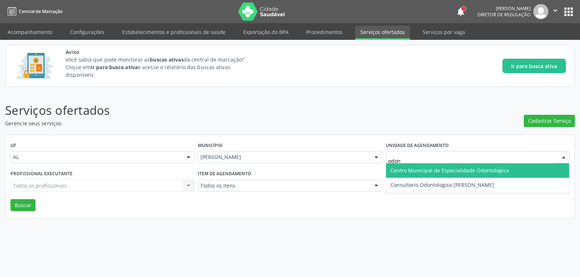
click at [498, 166] on span "Centro Municipal de Especialidade Odontologica" at bounding box center [477, 170] width 183 height 14
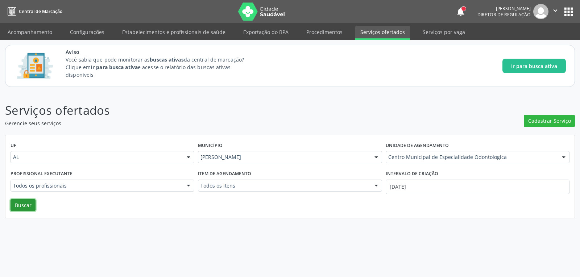
click at [25, 206] on button "Buscar" at bounding box center [23, 205] width 25 height 12
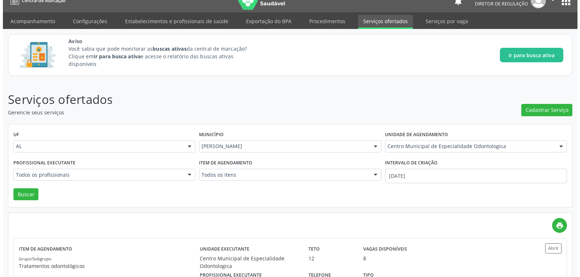
scroll to position [8, 0]
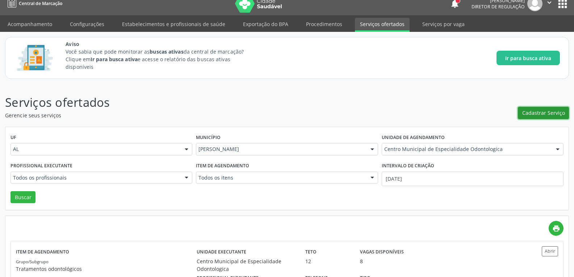
click at [547, 117] on span "Cadastrar Serviço" at bounding box center [543, 113] width 43 height 8
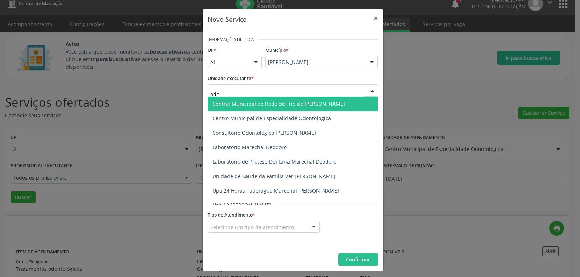
type input "odon"
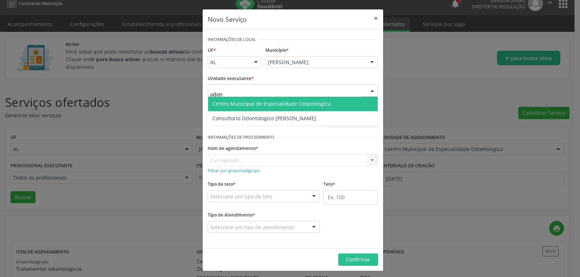
click at [217, 104] on span "Centro Municipal de Especialidade Odontologica" at bounding box center [271, 103] width 118 height 7
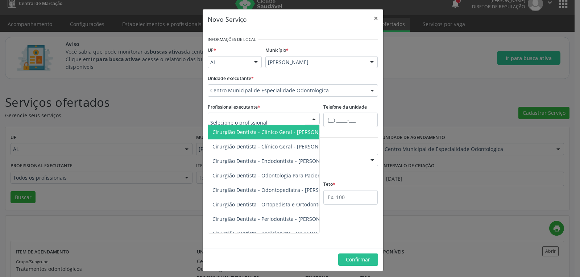
click at [263, 118] on div at bounding box center [264, 119] width 112 height 12
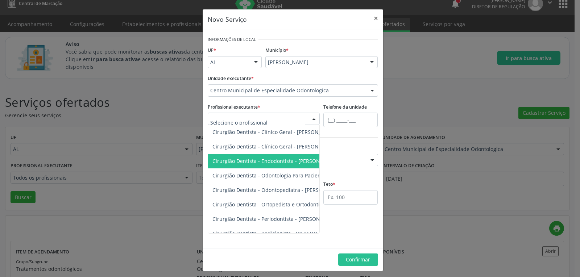
click at [281, 165] on span "Cirurgião Dentista - Endodontista - [PERSON_NAME]" at bounding box center [360, 161] width 304 height 14
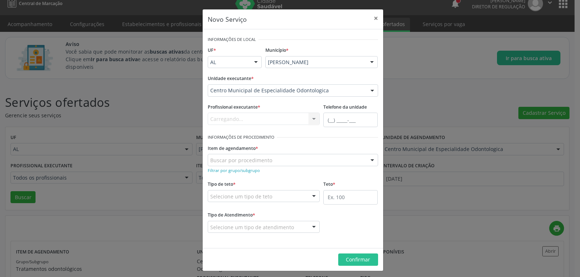
click at [277, 165] on div "Buscar por procedimento" at bounding box center [293, 160] width 170 height 12
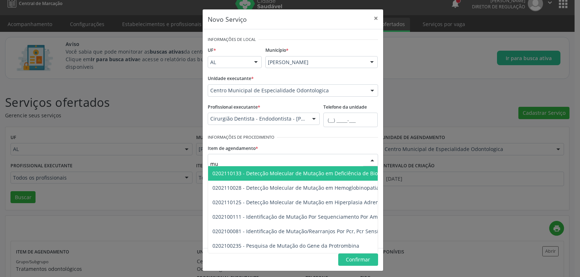
type input "m"
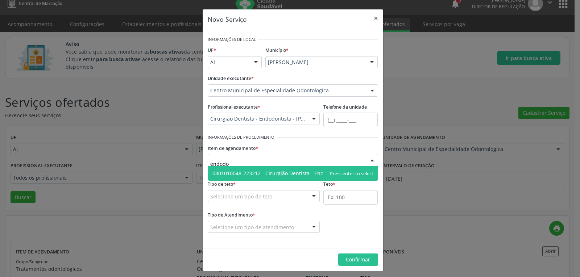
type input "endod"
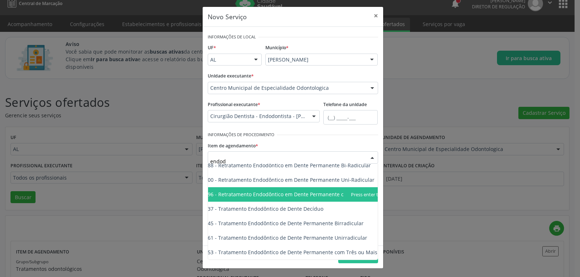
scroll to position [3, 0]
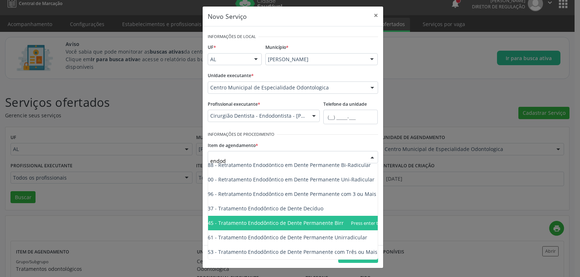
click at [331, 220] on span "0307020045 - Tratamento Endodôntico de Dente Permanente Birradicular" at bounding box center [273, 222] width 179 height 7
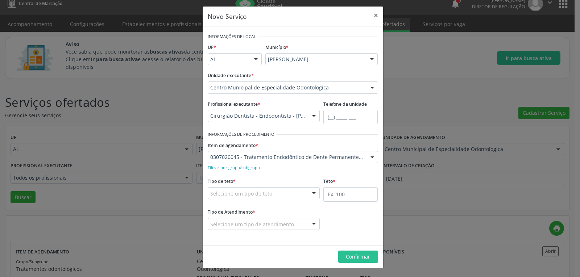
click at [288, 200] on fieldset "Tipo de teto * Selecione um tipo de teto Teto financeiro Teto físico Nenhum res…" at bounding box center [264, 190] width 112 height 28
click at [280, 198] on div "Selecione um tipo de teto" at bounding box center [264, 193] width 112 height 12
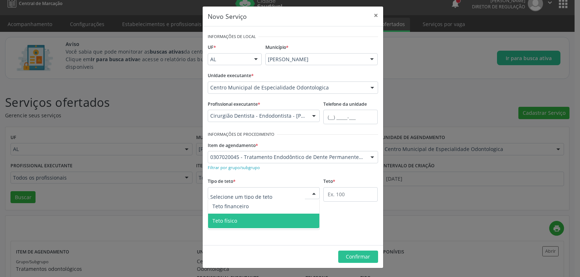
click at [245, 215] on span "Teto físico" at bounding box center [264, 221] width 112 height 14
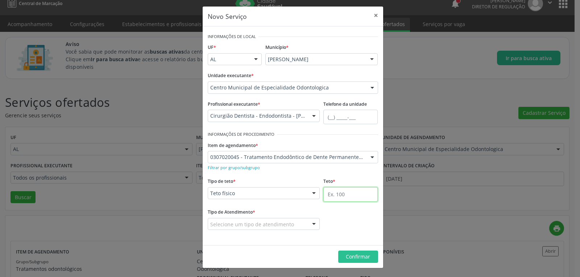
click at [327, 198] on input "text" at bounding box center [350, 194] width 54 height 14
type input "10"
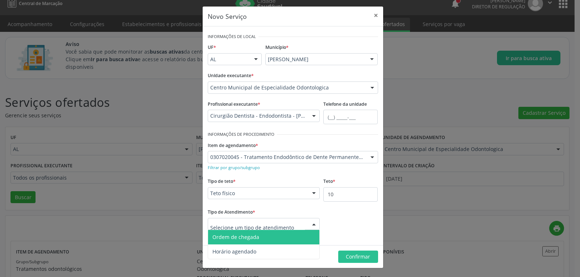
click at [243, 239] on span "Ordem de chegada" at bounding box center [235, 237] width 47 height 7
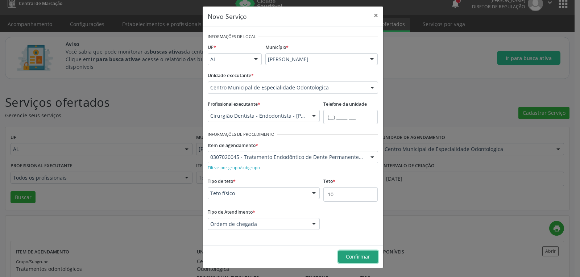
click at [368, 258] on button "Confirmar" at bounding box center [358, 257] width 40 height 12
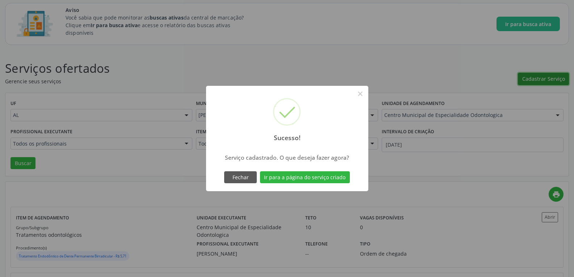
scroll to position [109, 0]
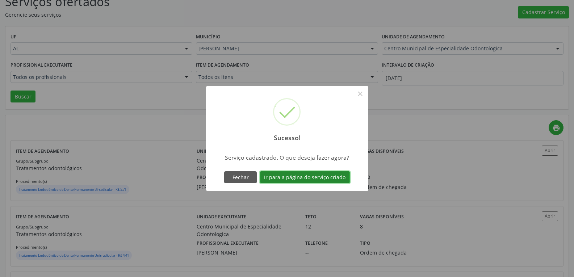
click at [322, 177] on button "Ir para a página do serviço criado" at bounding box center [305, 177] width 90 height 12
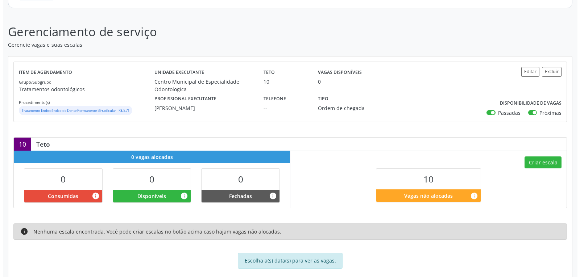
scroll to position [91, 0]
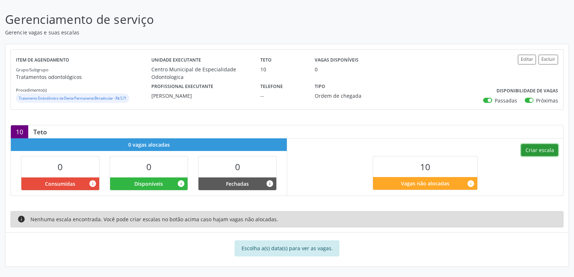
click at [548, 149] on button "Criar escala" at bounding box center [539, 150] width 37 height 12
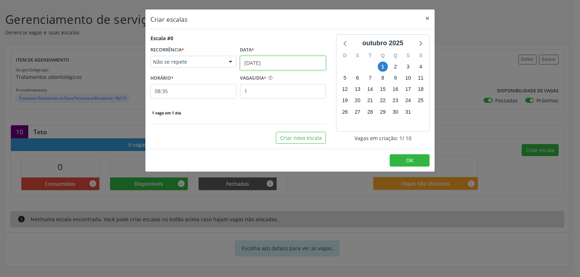
click at [270, 62] on input "[DATE]" at bounding box center [283, 63] width 86 height 14
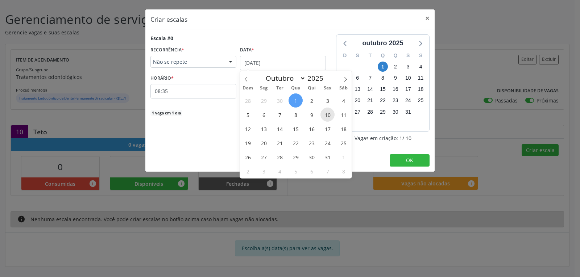
click at [322, 115] on span "10" at bounding box center [327, 115] width 14 height 14
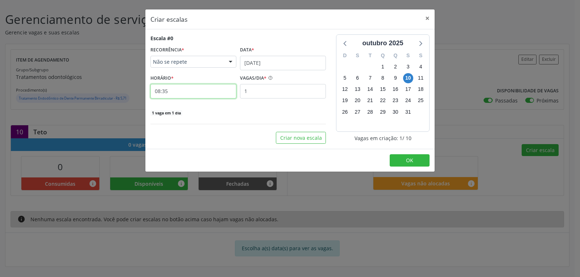
click at [206, 93] on input "08:35" at bounding box center [193, 91] width 86 height 14
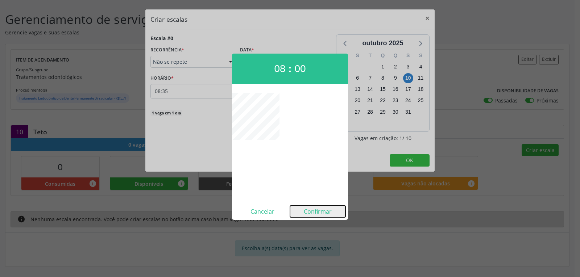
click at [324, 213] on button "Confirmar" at bounding box center [317, 212] width 55 height 12
type input "08:00"
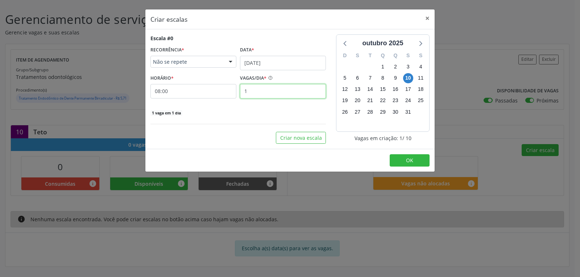
click at [254, 88] on input "1" at bounding box center [283, 91] width 86 height 14
type input "2"
click at [413, 158] on button "OK" at bounding box center [409, 160] width 40 height 12
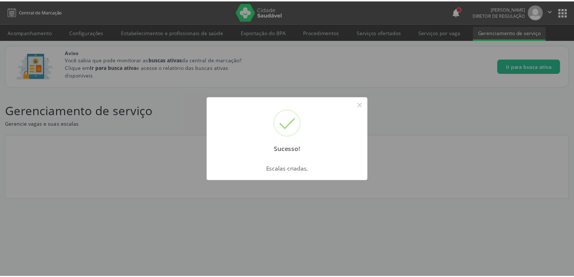
scroll to position [0, 0]
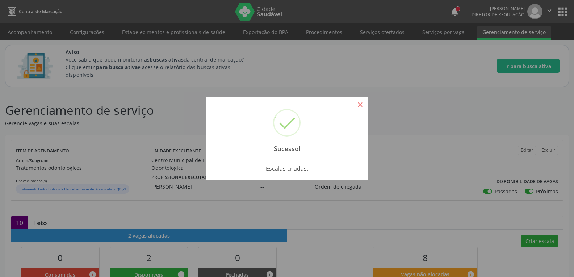
click at [358, 101] on button "×" at bounding box center [360, 105] width 12 height 12
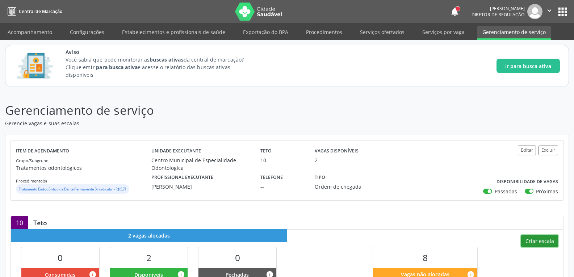
click at [531, 237] on button "Criar escala" at bounding box center [539, 241] width 37 height 12
select select "9"
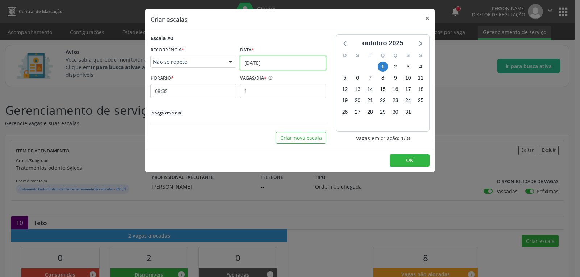
click at [255, 59] on input "[DATE]" at bounding box center [283, 63] width 86 height 14
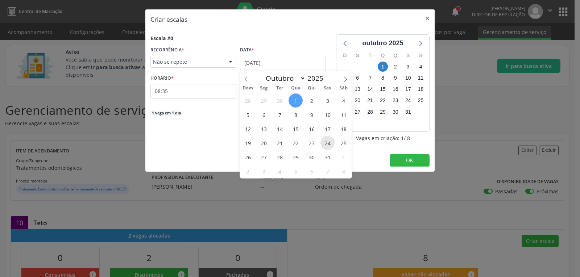
click at [326, 146] on span "24" at bounding box center [327, 143] width 14 height 14
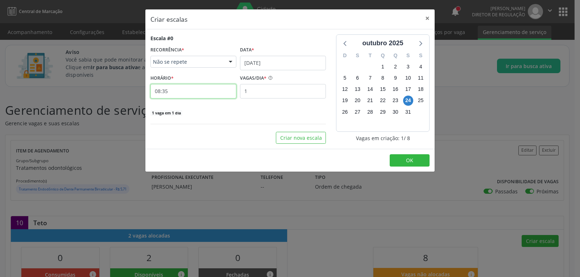
click at [192, 94] on input "08:35" at bounding box center [193, 91] width 86 height 14
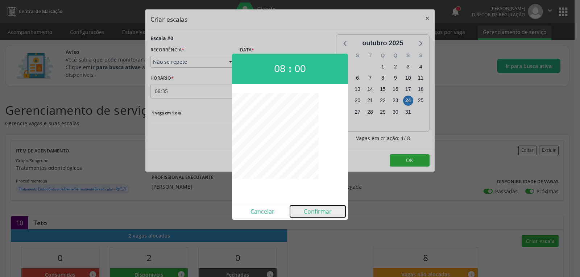
click at [322, 213] on button "Confirmar" at bounding box center [317, 212] width 55 height 12
type input "08:00"
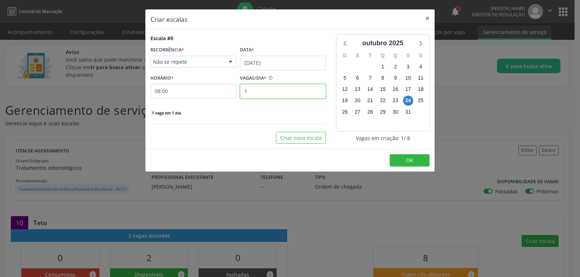
click at [275, 91] on input "1" at bounding box center [283, 91] width 86 height 14
type input "2"
click at [415, 163] on button "OK" at bounding box center [409, 160] width 40 height 12
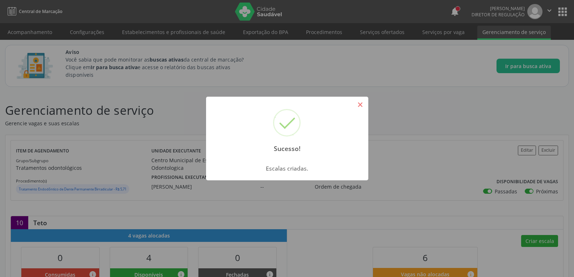
click at [356, 105] on button "×" at bounding box center [360, 105] width 12 height 12
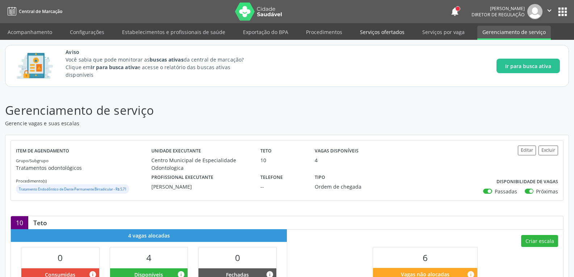
click at [381, 34] on link "Serviços ofertados" at bounding box center [382, 32] width 55 height 13
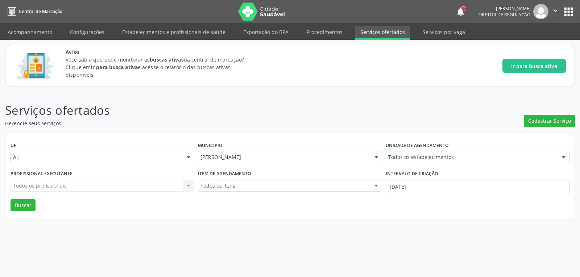
click at [425, 162] on div "Todos os estabelecimentos" at bounding box center [477, 157] width 184 height 12
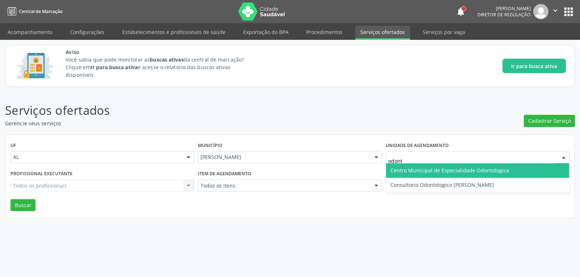
type input "odonto"
click at [411, 171] on span "Centro Municipal de Especialidade Odontologica" at bounding box center [449, 170] width 118 height 7
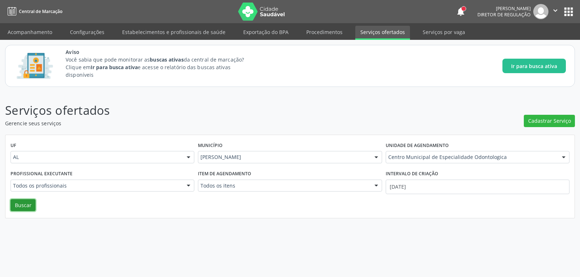
click at [30, 205] on button "Buscar" at bounding box center [23, 205] width 25 height 12
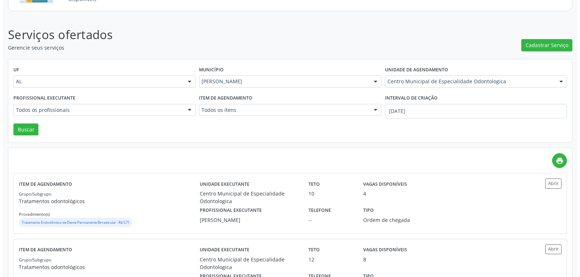
scroll to position [38, 0]
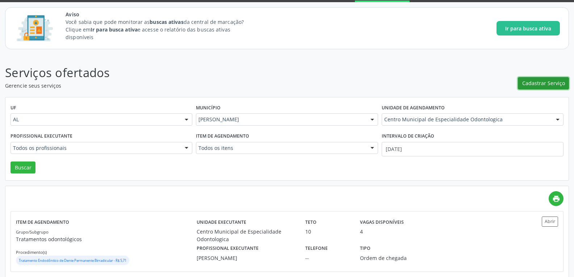
click at [544, 80] on span "Cadastrar Serviço" at bounding box center [543, 83] width 43 height 8
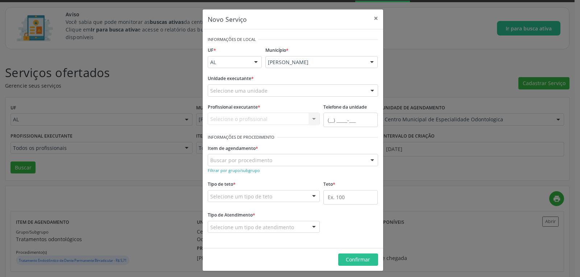
click at [321, 92] on div "Selecione uma unidade" at bounding box center [293, 90] width 170 height 12
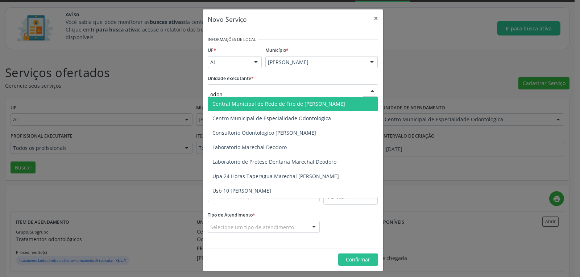
type input "odont"
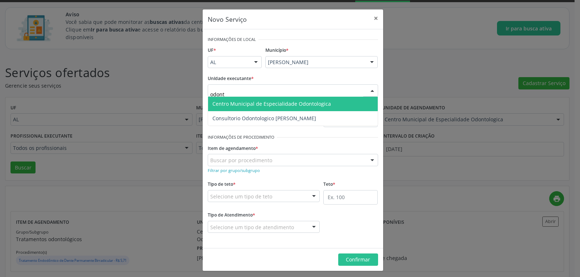
click at [294, 101] on span "Centro Municipal de Especialidade Odontologica" at bounding box center [271, 103] width 118 height 7
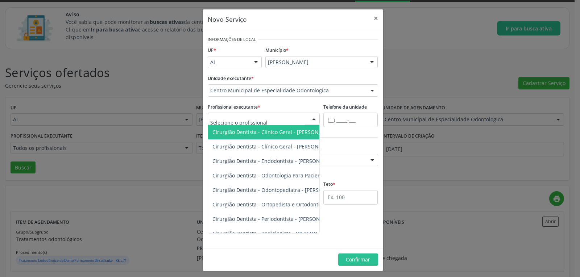
click at [272, 119] on div at bounding box center [264, 119] width 112 height 12
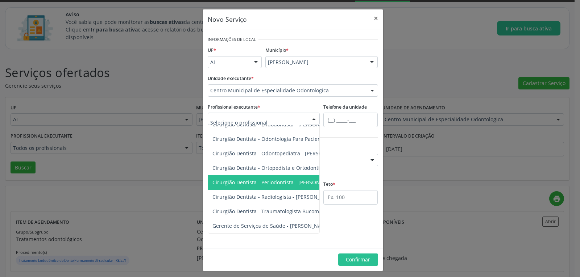
scroll to position [3, 0]
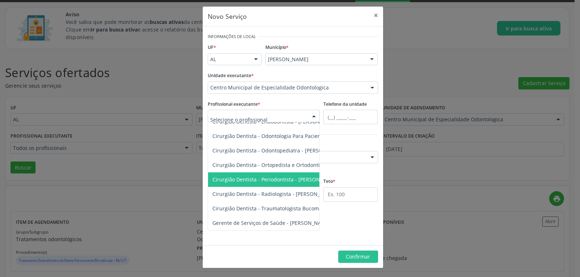
click at [289, 176] on span "Cirurgião Dentista - Periodontista - Dulce Eugenia Holanda Palmeira de Souza" at bounding box center [275, 179] width 126 height 7
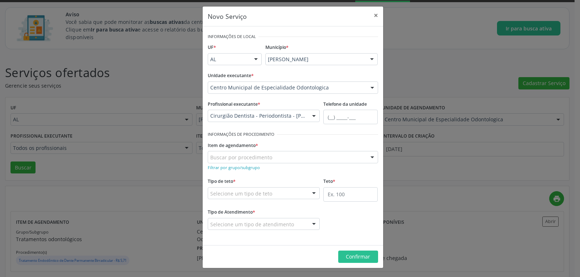
click at [301, 156] on div "Buscar por procedimento" at bounding box center [293, 157] width 170 height 12
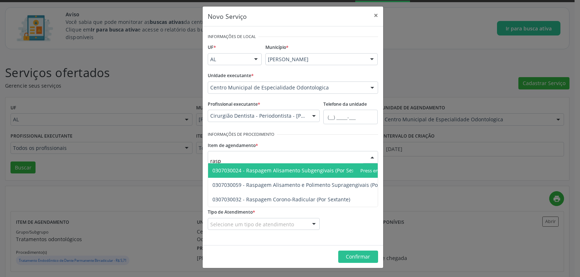
type input "raspa"
click at [260, 166] on span "0307030024 - Raspagem Alisamento Subgengivais (Por Sextante)" at bounding box center [308, 170] width 200 height 14
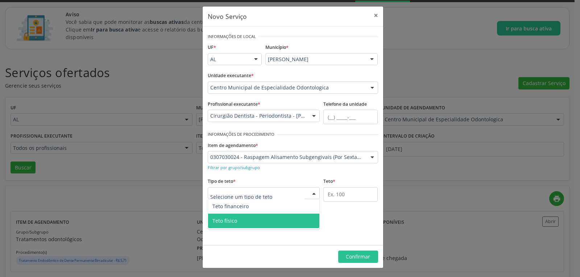
click at [249, 215] on span "Teto físico" at bounding box center [264, 221] width 112 height 14
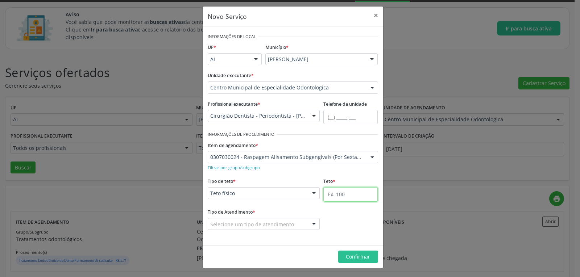
click at [343, 195] on input "text" at bounding box center [350, 194] width 54 height 14
type input "1"
type input "20"
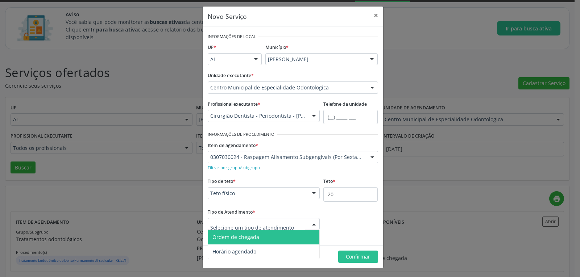
click at [251, 240] on span "Ordem de chegada" at bounding box center [235, 237] width 47 height 7
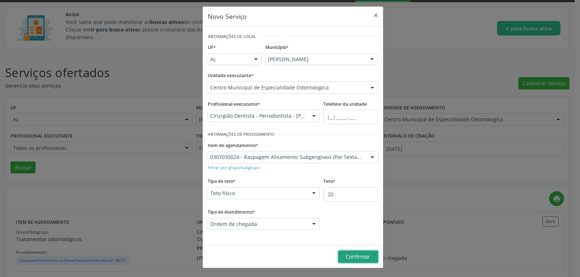
click at [357, 256] on span "Confirmar" at bounding box center [358, 256] width 24 height 7
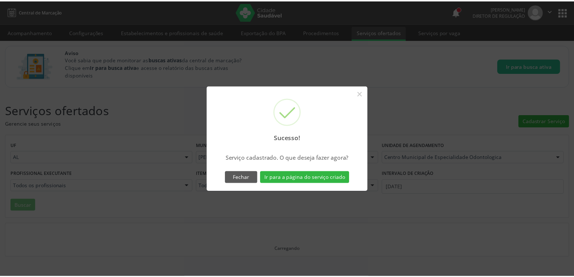
scroll to position [0, 0]
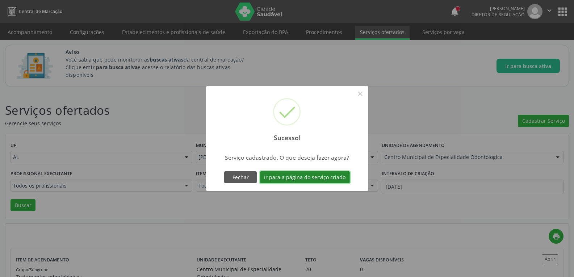
click at [308, 180] on button "Ir para a página do serviço criado" at bounding box center [305, 177] width 90 height 12
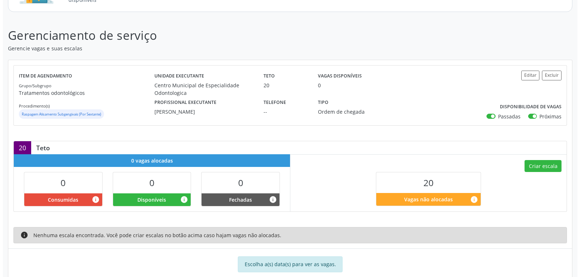
scroll to position [94, 0]
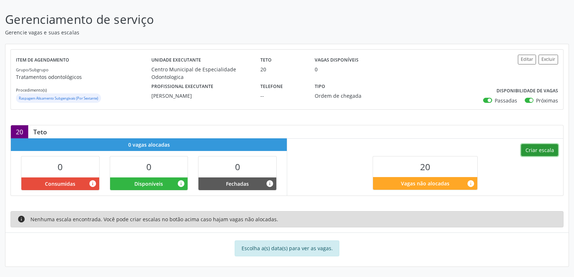
click at [541, 150] on button "Criar escala" at bounding box center [539, 150] width 37 height 12
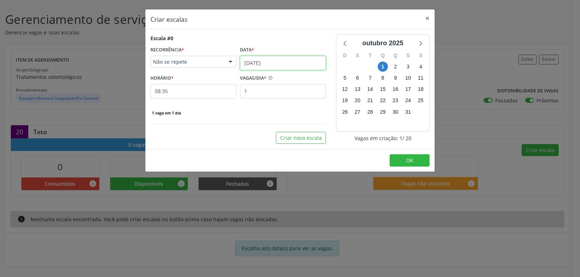
click at [255, 62] on input "[DATE]" at bounding box center [283, 63] width 86 height 14
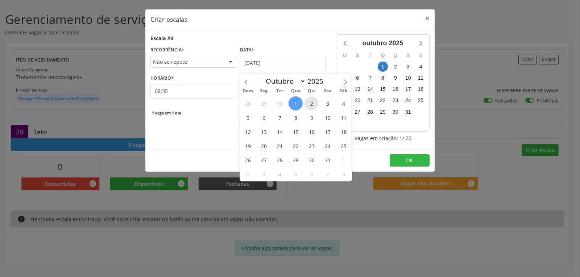
click at [317, 101] on span "2" at bounding box center [311, 103] width 14 height 14
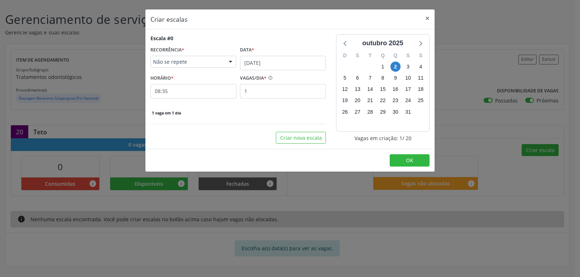
click at [150, 88] on div "HORÁRIO * 08:35" at bounding box center [193, 86] width 89 height 26
click at [162, 88] on input "08:35" at bounding box center [193, 91] width 86 height 14
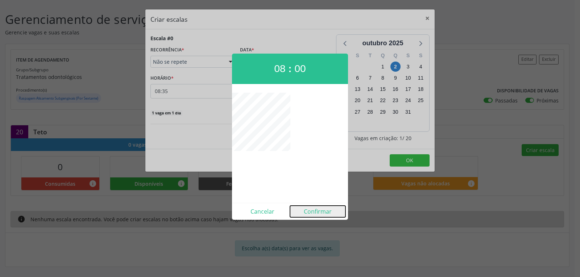
click at [313, 210] on button "Confirmar" at bounding box center [317, 212] width 55 height 12
type input "08:00"
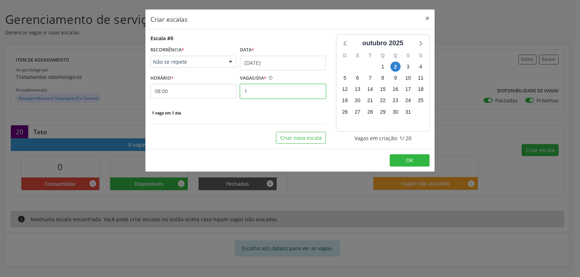
click at [275, 97] on input "1" at bounding box center [283, 91] width 86 height 14
type input "10"
click at [343, 147] on div "Escala #0 RECORRÊNCIA * Não se repete Não se repete Diário/Semanal Mensal Nenhu…" at bounding box center [289, 89] width 289 height 120
click at [325, 140] on button "Criar nova escala" at bounding box center [301, 138] width 50 height 12
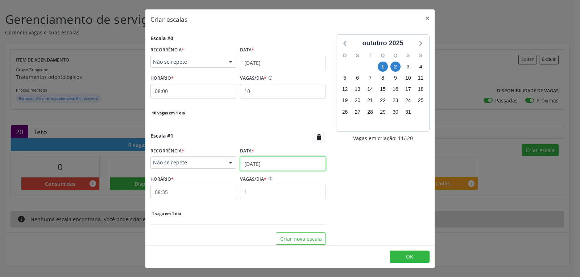
click at [258, 162] on input "[DATE]" at bounding box center [283, 163] width 86 height 14
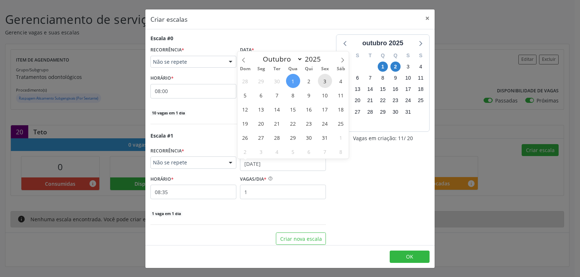
click at [327, 74] on span "3" at bounding box center [325, 81] width 14 height 14
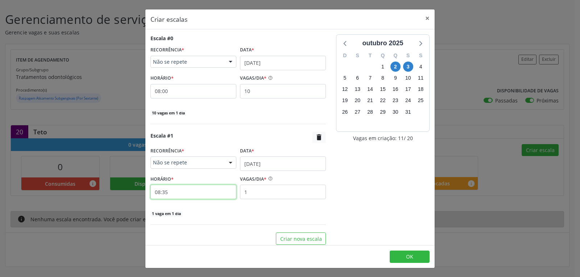
click at [209, 186] on input "08:35" at bounding box center [193, 192] width 86 height 14
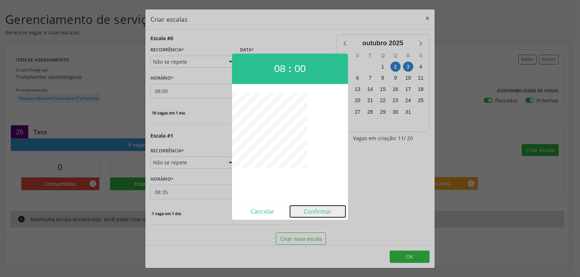
click at [322, 212] on button "Confirmar" at bounding box center [317, 212] width 55 height 12
type input "08:00"
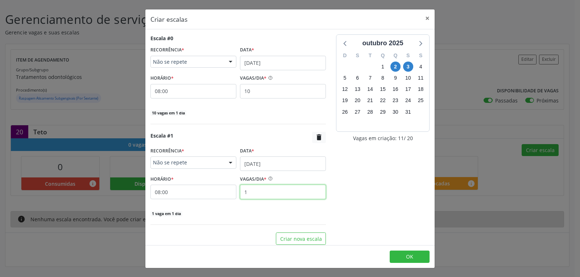
click at [286, 192] on input "1" at bounding box center [283, 192] width 86 height 14
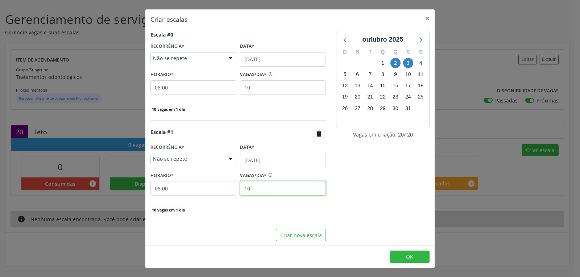
scroll to position [5, 0]
type input "10"
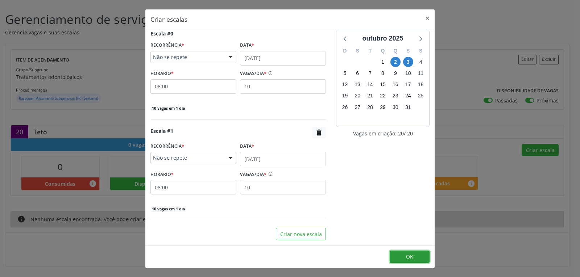
click at [417, 255] on button "OK" at bounding box center [409, 257] width 40 height 12
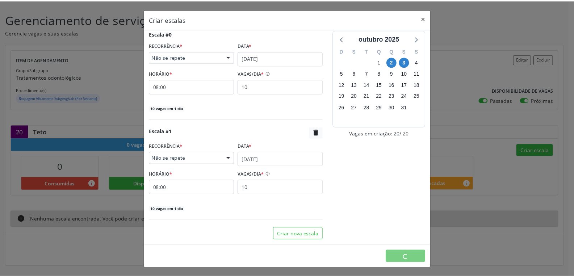
scroll to position [0, 0]
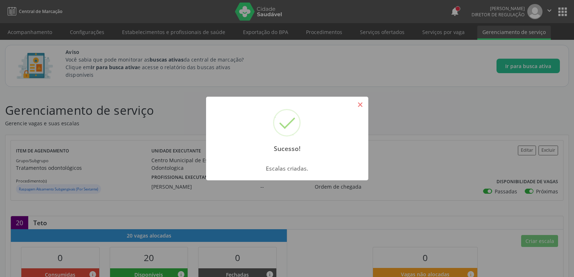
click at [364, 101] on button "×" at bounding box center [360, 105] width 12 height 12
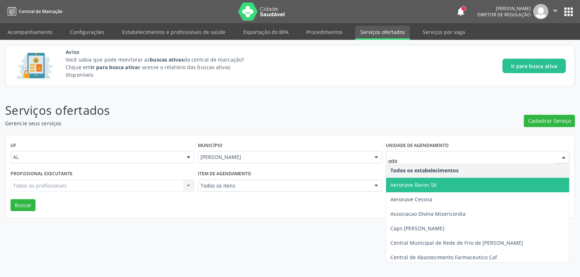
type input "odon"
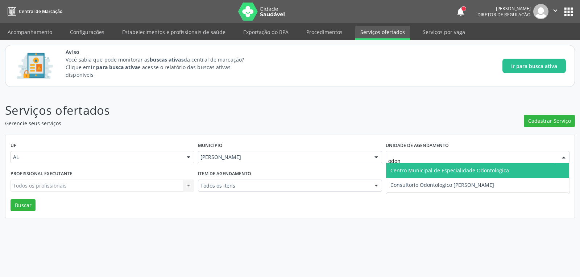
click at [483, 169] on span "Centro Municipal de Especialidade Odontologica" at bounding box center [449, 170] width 118 height 7
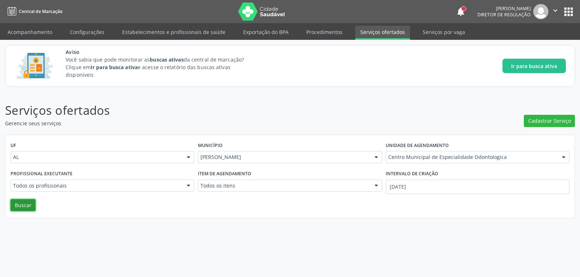
click at [32, 203] on button "Buscar" at bounding box center [23, 205] width 25 height 12
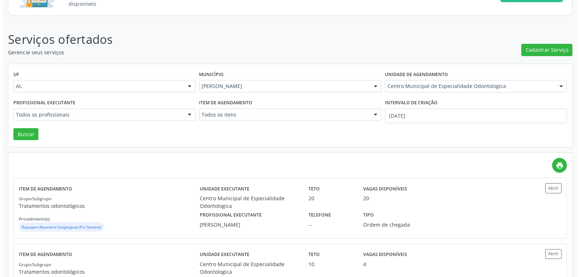
scroll to position [70, 0]
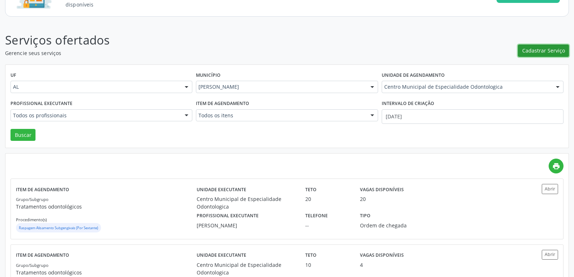
click at [532, 48] on span "Cadastrar Serviço" at bounding box center [543, 51] width 43 height 8
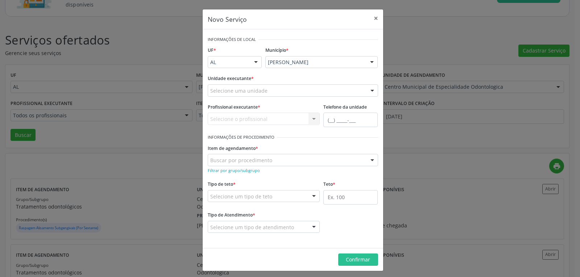
click at [333, 87] on div "Selecione uma unidade" at bounding box center [293, 90] width 170 height 12
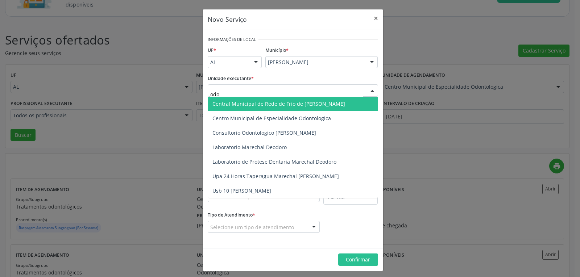
type input "odon"
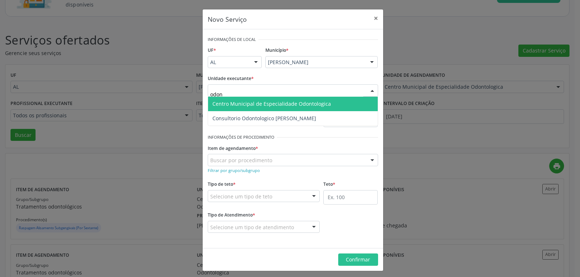
click at [239, 105] on span "Centro Municipal de Especialidade Odontologica" at bounding box center [271, 103] width 118 height 7
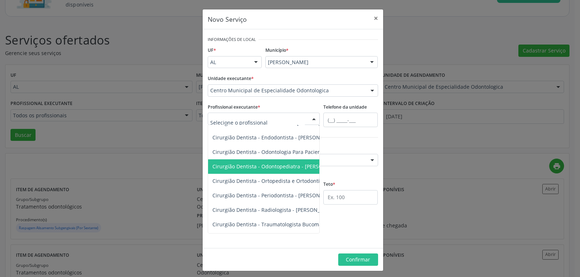
scroll to position [36, 0]
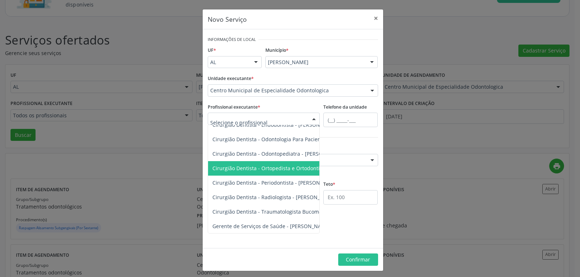
click at [267, 167] on span "Cirurgião Dentista - Ortopedista e Ortodontista - Carlos Henrique Celestino dos…" at bounding box center [292, 168] width 160 height 7
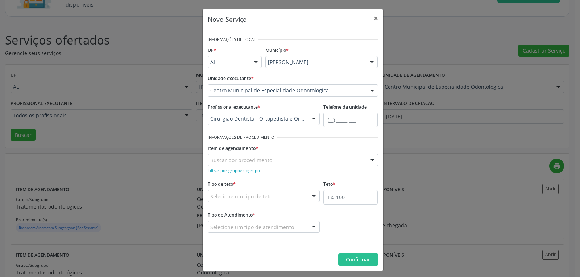
click at [288, 161] on div "Buscar por procedimento" at bounding box center [293, 160] width 170 height 12
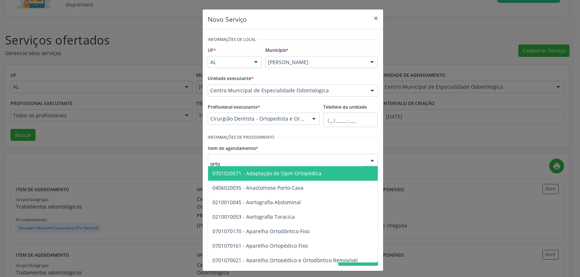
type input "ortod"
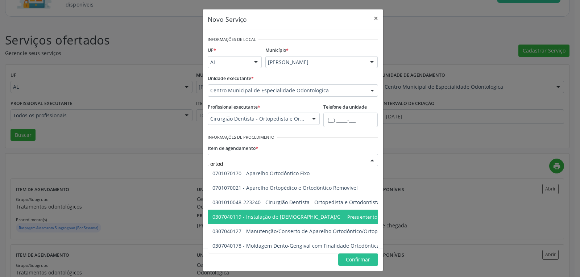
scroll to position [3, 0]
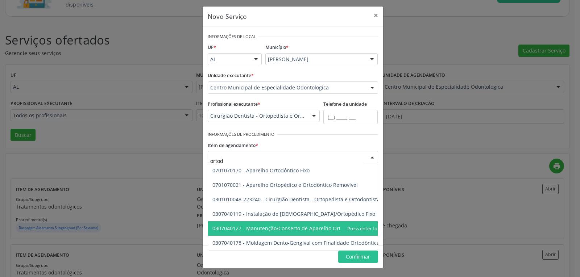
click at [295, 228] on span "0307040127 - Manutenção/Conserto de Aparelho Ortodôntico/Ortopédico" at bounding box center [301, 228] width 178 height 7
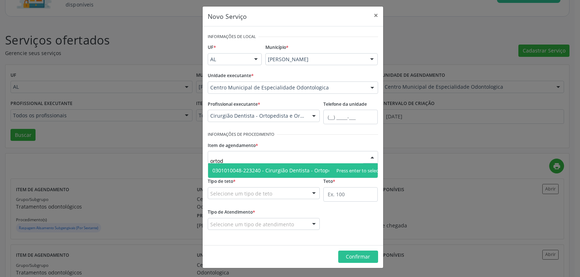
type input "orto"
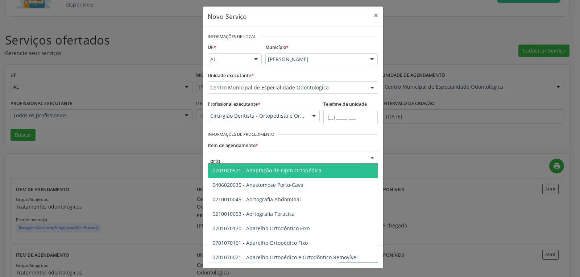
type input "ortod"
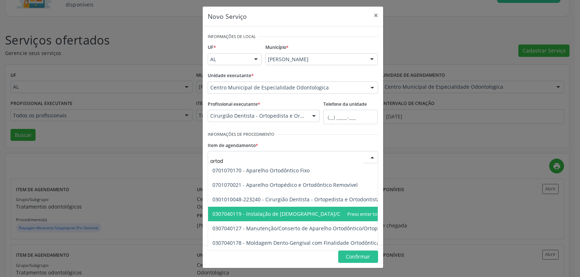
click at [281, 217] on span "0307040119 - Instalação de Aparelho Ortodôntico/Ortopédico Fixo" at bounding box center [293, 213] width 163 height 7
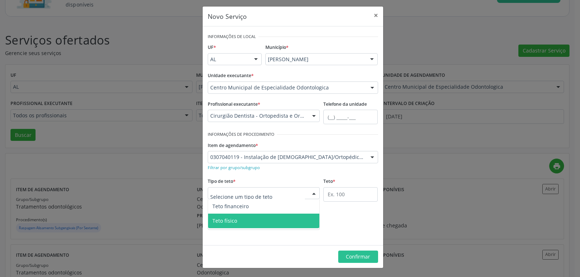
click at [246, 223] on span "Teto físico" at bounding box center [264, 221] width 112 height 14
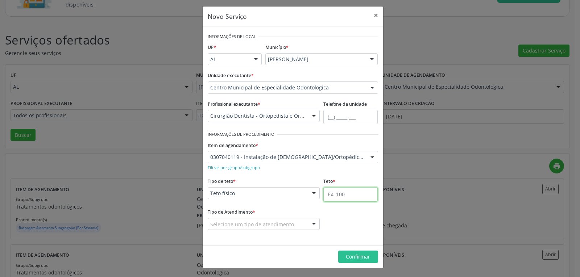
click at [358, 195] on input "text" at bounding box center [350, 194] width 54 height 14
type input "5"
type input "1"
type input "20"
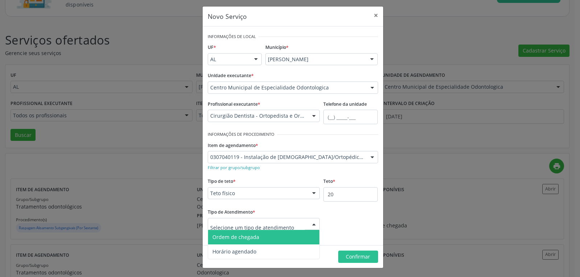
click at [233, 239] on span "Ordem de chegada" at bounding box center [235, 237] width 47 height 7
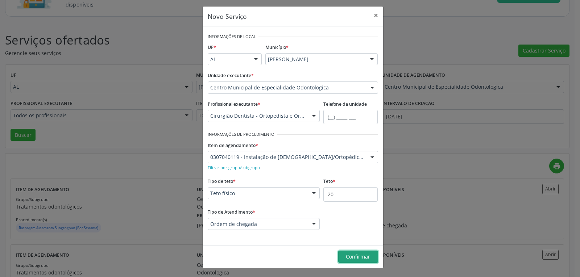
click at [355, 254] on span "Confirmar" at bounding box center [358, 256] width 24 height 7
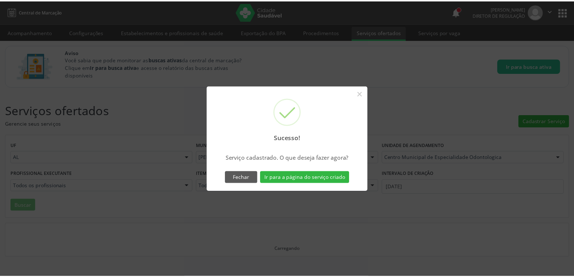
scroll to position [0, 0]
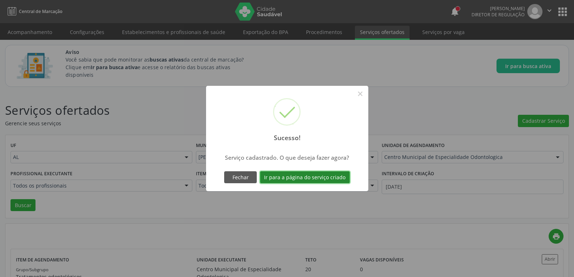
click at [286, 172] on button "Ir para a página do serviço criado" at bounding box center [305, 177] width 90 height 12
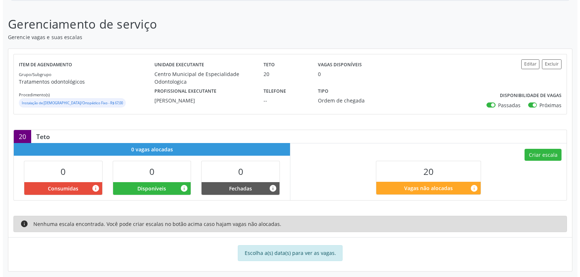
scroll to position [91, 0]
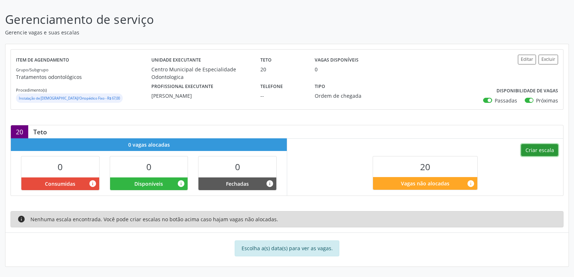
click at [548, 147] on button "Criar escala" at bounding box center [539, 150] width 37 height 12
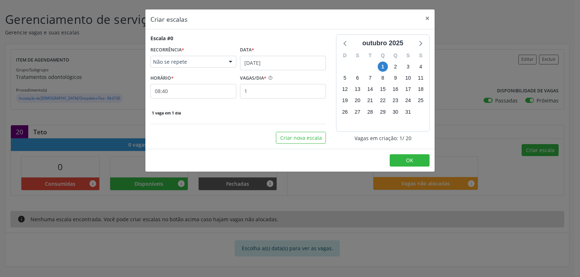
click at [190, 54] on div "RECORRÊNCIA * Não se repete Não se repete Diário/Semanal Mensal Nenhum resultad…" at bounding box center [193, 56] width 86 height 23
click at [190, 62] on span "Não se repete" at bounding box center [187, 61] width 68 height 7
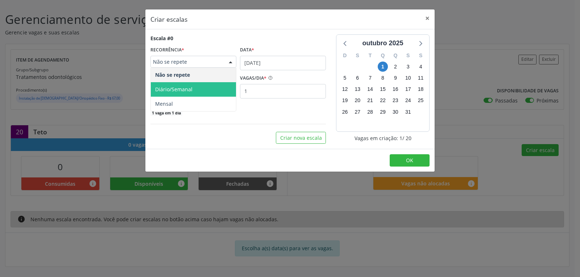
click at [191, 85] on span "Diário/Semanal" at bounding box center [193, 89] width 85 height 14
select select "9"
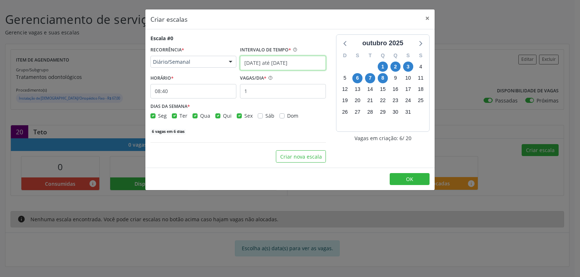
click at [270, 66] on input "[DATE] até [DATE]" at bounding box center [283, 63] width 86 height 14
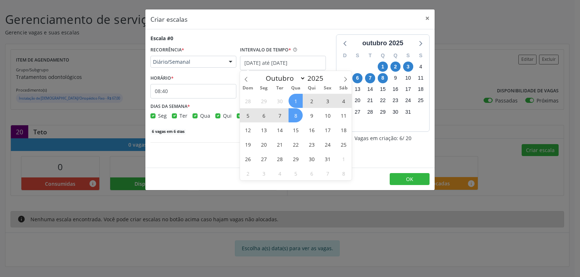
click at [298, 99] on span "1" at bounding box center [295, 101] width 14 height 14
type input "[DATE]"
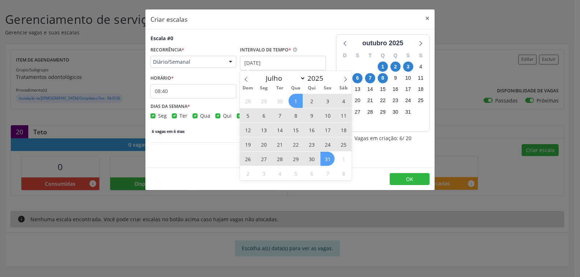
click at [324, 160] on span "31" at bounding box center [327, 159] width 14 height 14
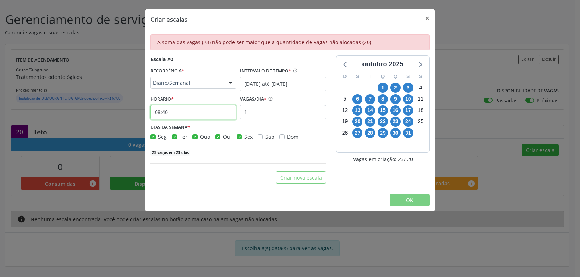
click at [201, 106] on input "08:40" at bounding box center [193, 112] width 86 height 14
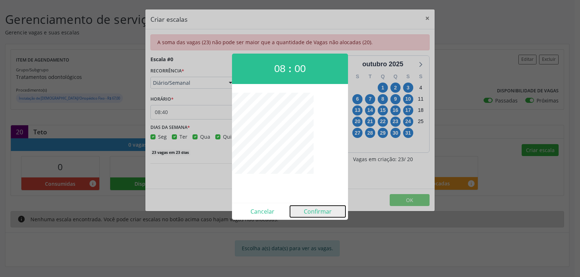
click at [314, 212] on button "Confirmar" at bounding box center [317, 212] width 55 height 12
type input "08:00"
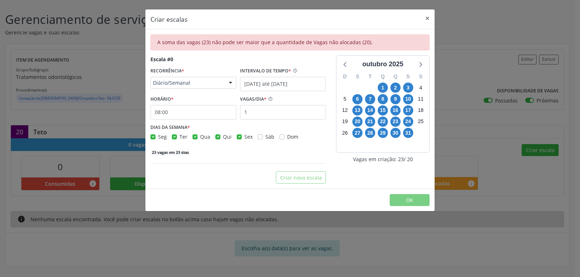
click at [158, 137] on label "Seg" at bounding box center [162, 137] width 9 height 8
click at [151, 137] on input "Seg" at bounding box center [152, 136] width 5 height 7
checkbox input "false"
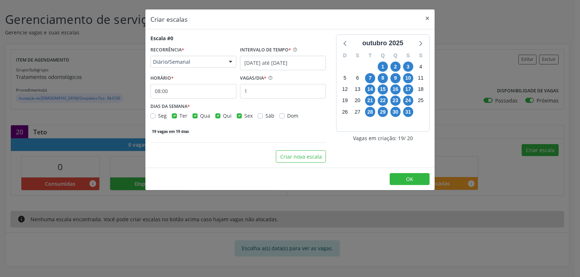
click at [179, 116] on label "Ter" at bounding box center [183, 116] width 8 height 8
click at [174, 116] on input "Ter" at bounding box center [174, 115] width 5 height 7
checkbox input "false"
click at [200, 116] on label "Qua" at bounding box center [205, 116] width 10 height 8
click at [195, 116] on input "Qua" at bounding box center [194, 115] width 5 height 7
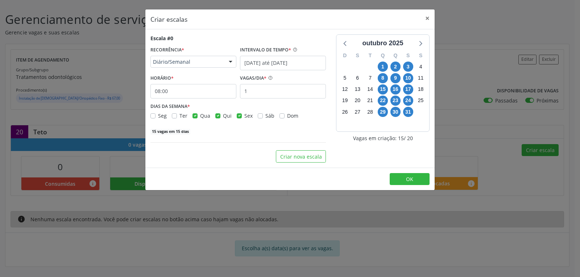
checkbox input "false"
click at [223, 116] on label "Qui" at bounding box center [227, 116] width 9 height 8
click at [216, 116] on input "Qui" at bounding box center [217, 115] width 5 height 7
checkbox input "false"
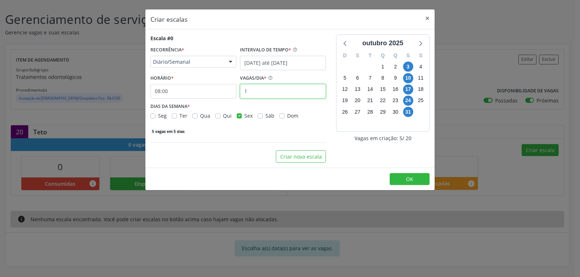
click at [273, 92] on input "1" at bounding box center [283, 91] width 86 height 14
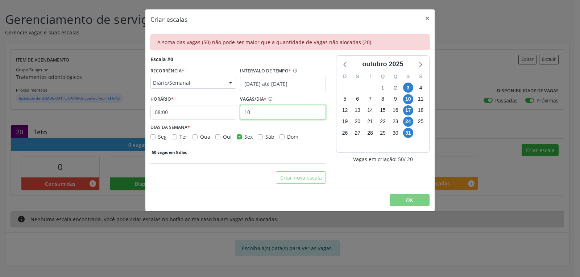
type input "1"
type input "5"
click at [266, 114] on input "5" at bounding box center [283, 112] width 86 height 14
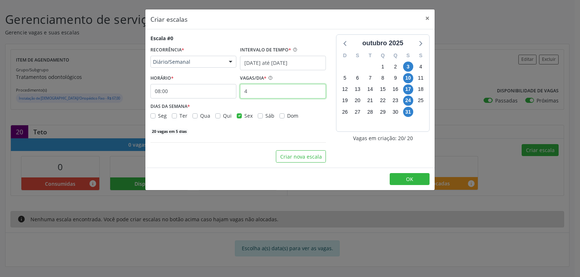
type input "4"
click at [424, 171] on footer "OK" at bounding box center [289, 179] width 289 height 23
click at [424, 175] on button "OK" at bounding box center [409, 179] width 40 height 12
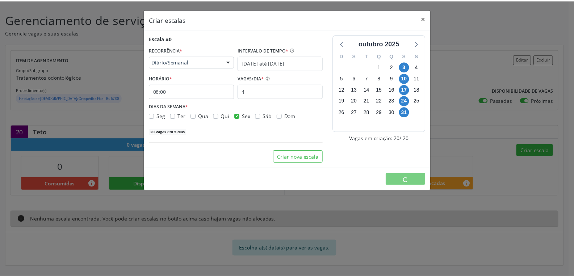
scroll to position [0, 0]
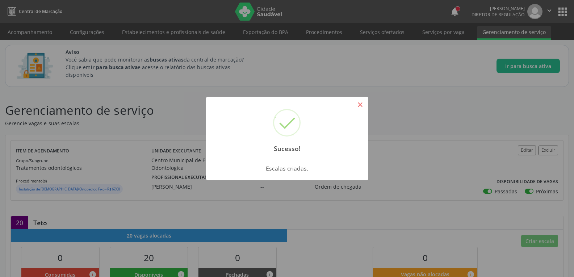
click at [359, 105] on button "×" at bounding box center [360, 105] width 12 height 12
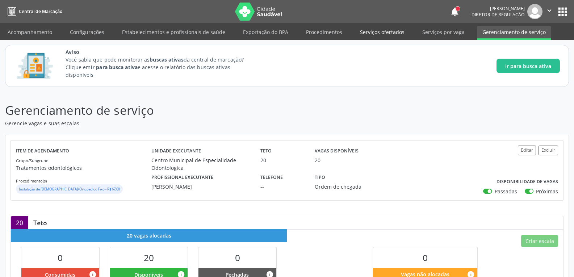
click at [383, 32] on link "Serviços ofertados" at bounding box center [382, 32] width 55 height 13
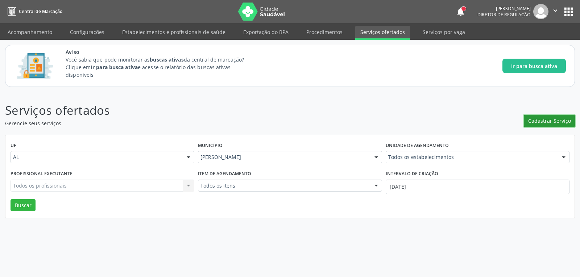
click at [555, 117] on span "Cadastrar Serviço" at bounding box center [549, 121] width 43 height 8
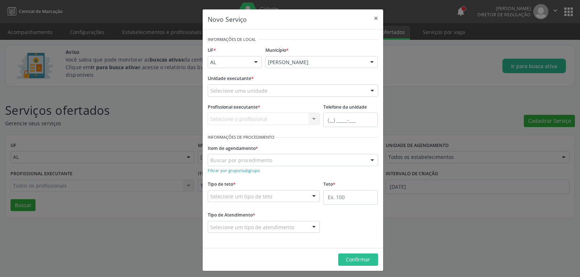
click at [306, 87] on div "Selecione uma unidade" at bounding box center [293, 90] width 170 height 12
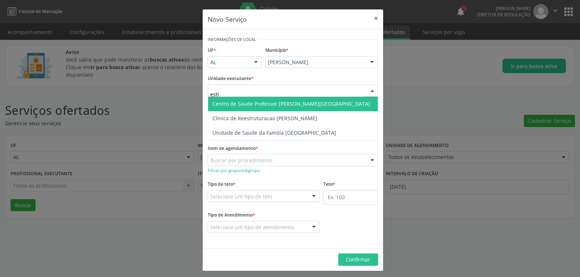
type input "estiv"
click at [292, 106] on span "Unidade de Saude da Familia [GEOGRAPHIC_DATA]" at bounding box center [274, 103] width 124 height 7
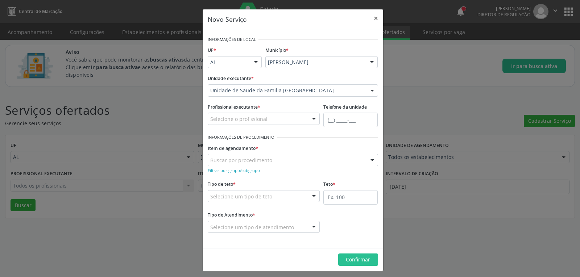
click at [290, 118] on div "Selecione o profissional" at bounding box center [264, 119] width 112 height 12
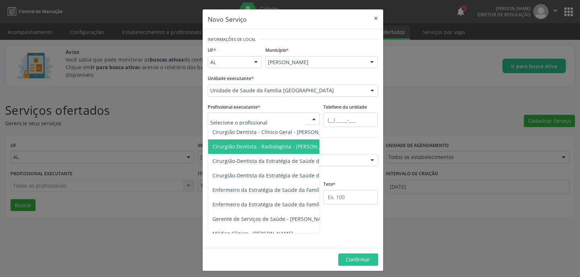
click at [287, 150] on span "Cirurgião Dentista - Radiologista - Lucinda Acioli Mansur Vieira" at bounding box center [274, 146] width 124 height 7
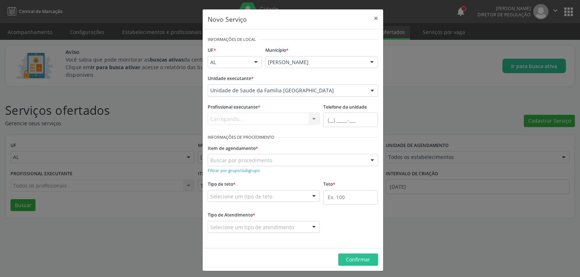
click at [287, 159] on div "Buscar por procedimento" at bounding box center [293, 160] width 170 height 12
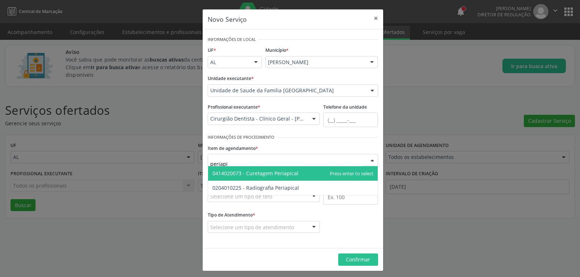
type input "periapic"
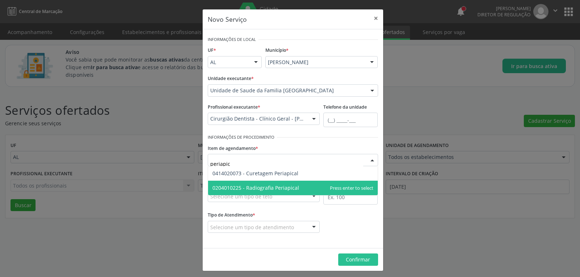
click at [273, 191] on span "0204010225 - Radiografia Periapical" at bounding box center [255, 187] width 87 height 7
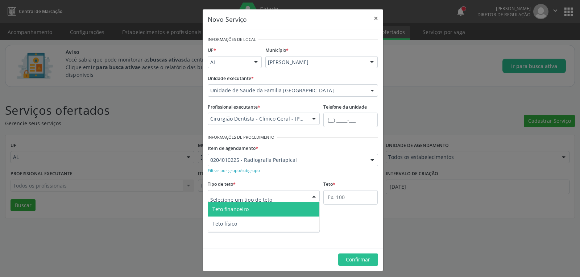
click at [273, 198] on div at bounding box center [264, 196] width 112 height 12
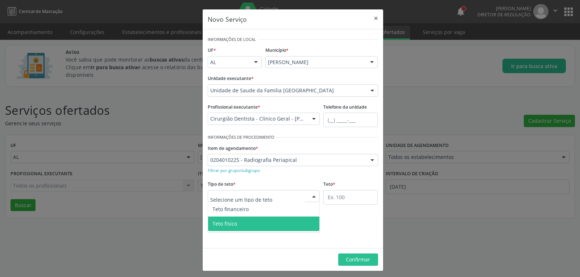
click at [265, 219] on span "Teto físico" at bounding box center [264, 224] width 112 height 14
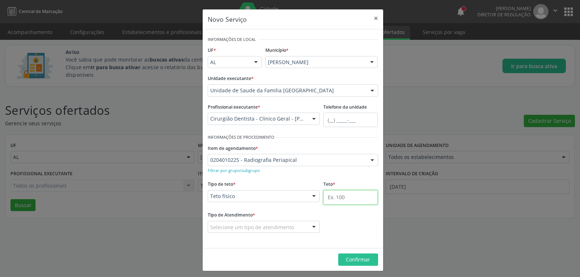
click at [330, 201] on input "text" at bounding box center [350, 197] width 54 height 14
type input "60"
click at [293, 232] on div "Selecione um tipo de atendimento" at bounding box center [264, 227] width 112 height 12
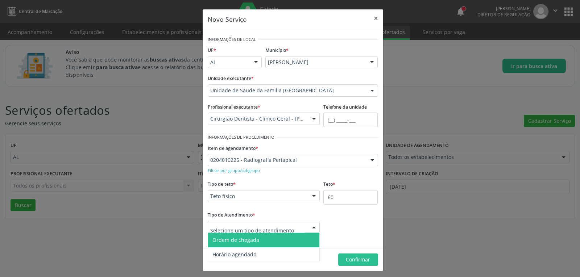
click at [243, 242] on span "Ordem de chegada" at bounding box center [235, 240] width 47 height 7
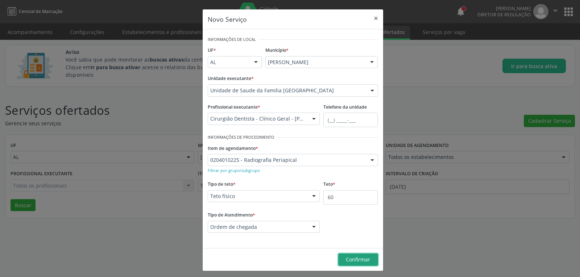
click at [365, 258] on span "Confirmar" at bounding box center [358, 259] width 24 height 7
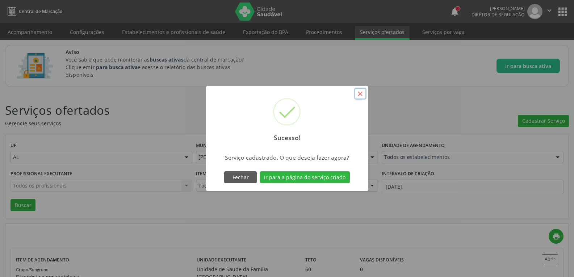
click at [361, 92] on button "×" at bounding box center [360, 94] width 12 height 12
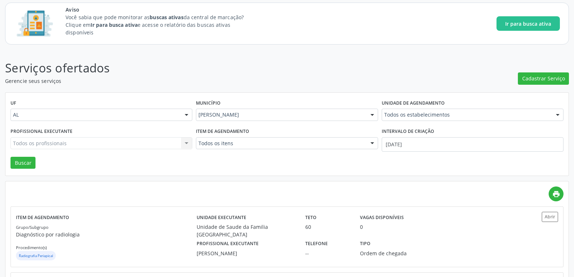
scroll to position [145, 0]
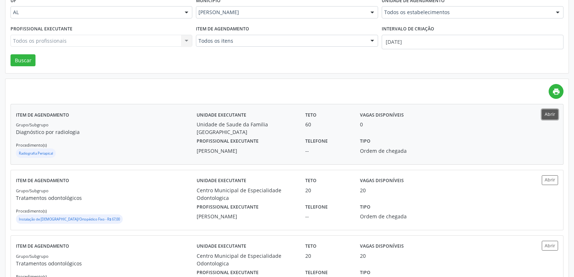
click at [552, 113] on button "Abrir" at bounding box center [550, 114] width 16 height 10
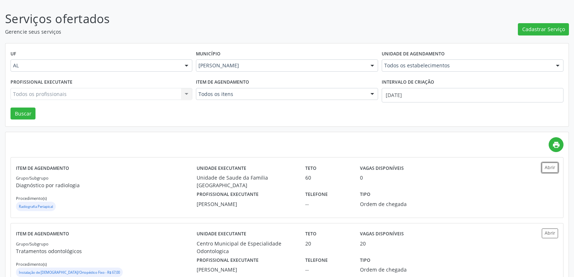
scroll to position [0, 0]
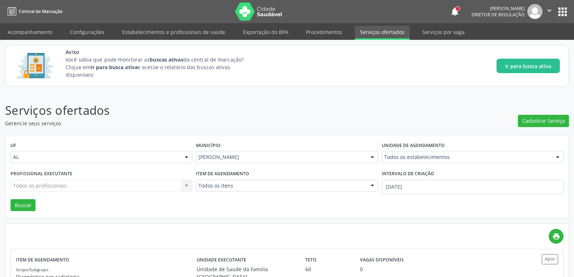
click at [390, 31] on link "Serviços ofertados" at bounding box center [382, 33] width 55 height 14
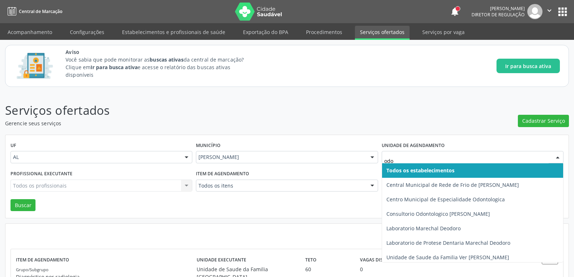
type input "odon"
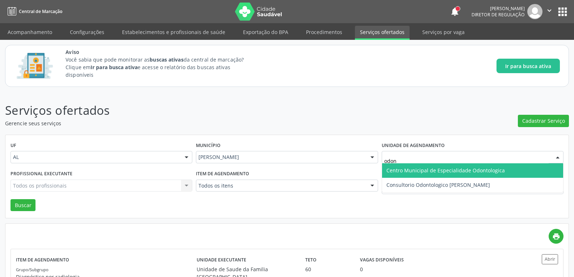
click at [460, 167] on span "Centro Municipal de Especialidade Odontologica" at bounding box center [445, 170] width 118 height 7
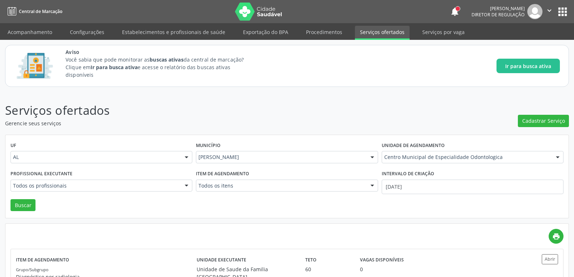
click at [25, 212] on div "UF AL AL Nenhum resultado encontrado para: " " Não há nenhuma opção para ser ex…" at bounding box center [286, 176] width 563 height 83
click at [26, 203] on button "Buscar" at bounding box center [23, 205] width 25 height 12
click at [41, 31] on link "Acompanhamento" at bounding box center [30, 32] width 55 height 13
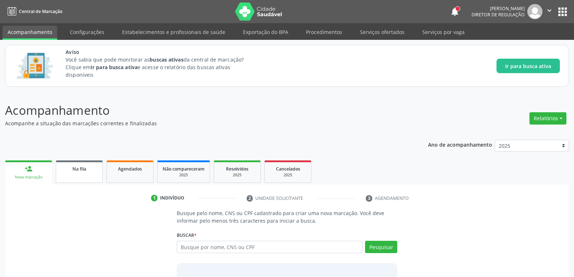
click at [86, 169] on span "Na fila" at bounding box center [79, 169] width 14 height 6
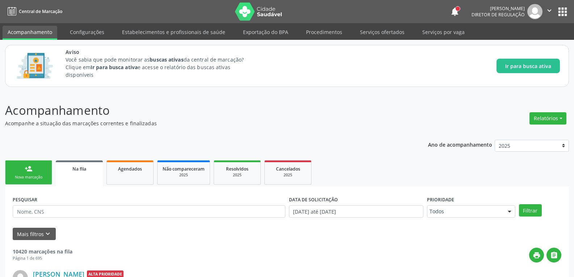
scroll to position [22, 0]
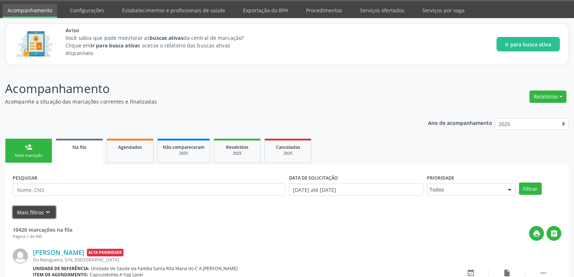
click at [48, 213] on icon "keyboard_arrow_down" at bounding box center [48, 212] width 8 height 8
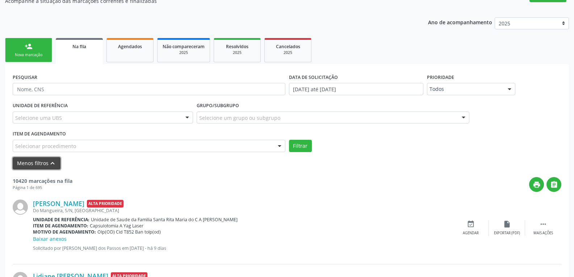
scroll to position [130, 0]
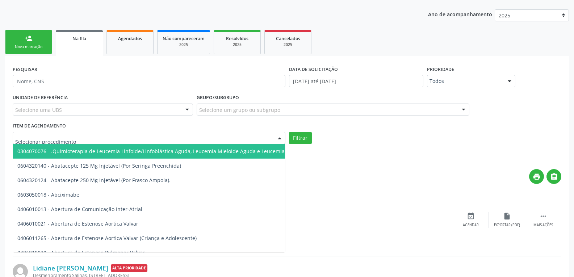
click at [88, 134] on div at bounding box center [149, 138] width 273 height 12
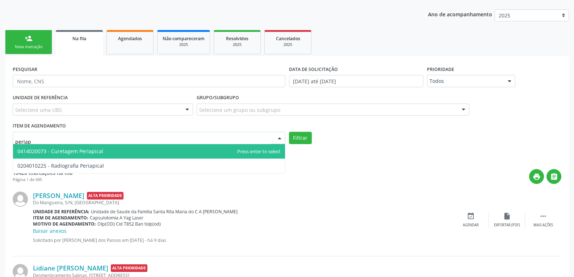
type input "periapi"
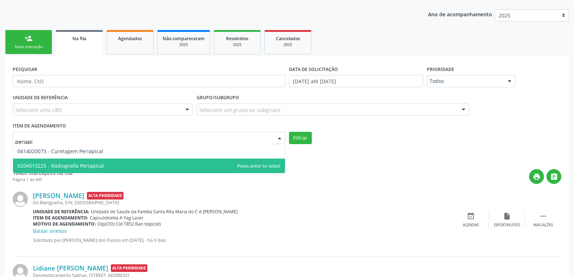
click at [95, 160] on span "0204010225 - Radiografia Periapical" at bounding box center [149, 166] width 272 height 14
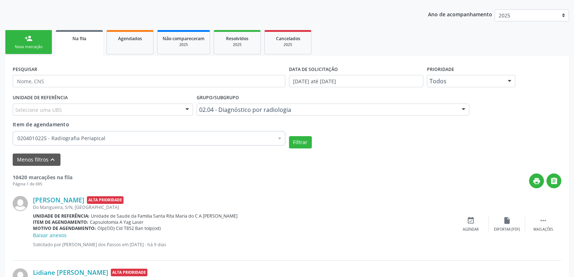
click at [315, 143] on div "Filtrar" at bounding box center [425, 142] width 276 height 12
click at [305, 143] on button "Filtrar" at bounding box center [300, 142] width 23 height 12
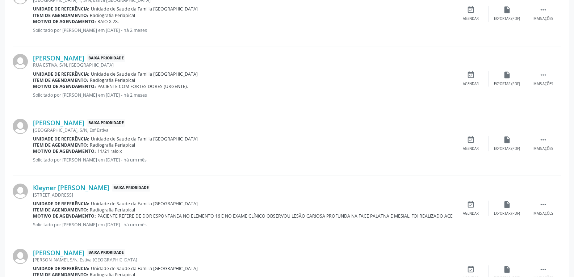
scroll to position [1055, 0]
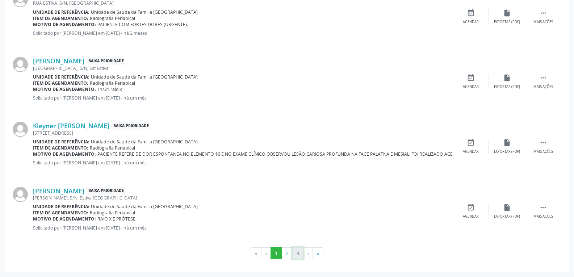
click at [300, 256] on button "3" at bounding box center [297, 253] width 11 height 12
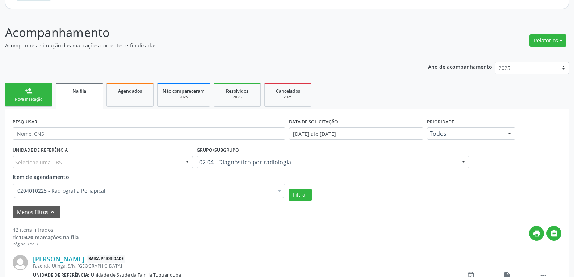
scroll to position [860, 0]
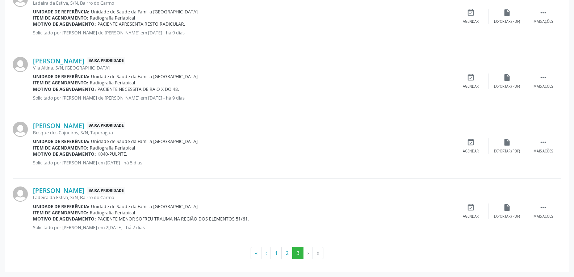
click at [194, 217] on span "PACIENTE MENOR SOFREU TRAUMA NA REGIÃO DOS ELEMENTOS 51/61." at bounding box center [172, 219] width 151 height 6
click at [280, 255] on button "1" at bounding box center [276, 253] width 11 height 12
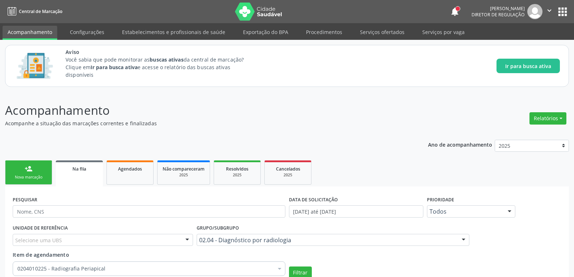
scroll to position [254, 0]
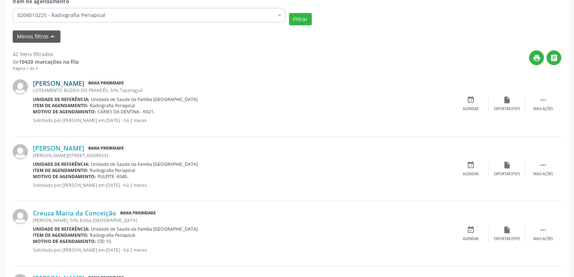
click at [84, 84] on link "Ingridy Kaylla Franca dos Santos" at bounding box center [58, 83] width 51 height 8
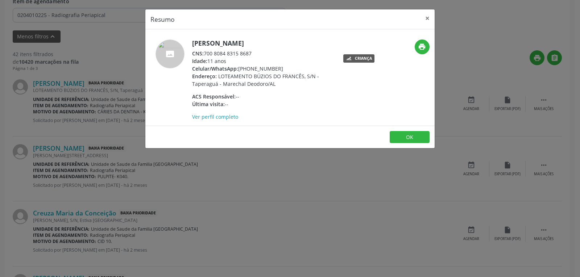
click at [261, 68] on div "Celular/WhatsApp: (82) 99637-3514" at bounding box center [262, 69] width 141 height 8
click at [281, 68] on div "Celular/WhatsApp: (82) 99637-3514" at bounding box center [262, 69] width 141 height 8
drag, startPoint x: 279, startPoint y: 70, endPoint x: 249, endPoint y: 66, distance: 29.6
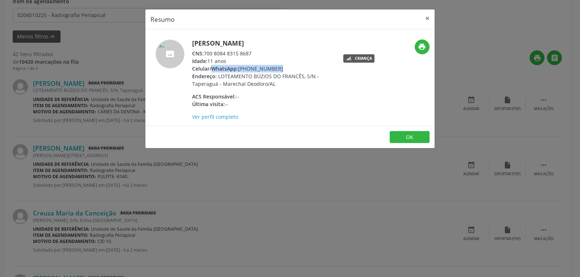
click at [249, 66] on div "Celular/WhatsApp: (82) 99637-3514" at bounding box center [262, 69] width 141 height 8
copy div "99637-3514"
click at [409, 137] on button "OK" at bounding box center [409, 137] width 40 height 12
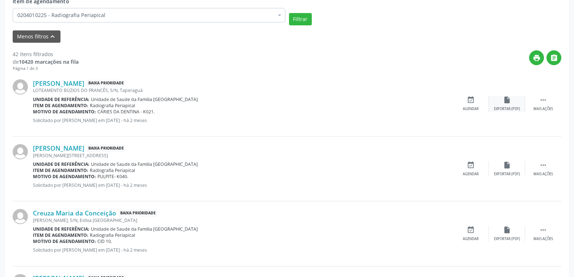
click at [506, 100] on icon "insert_drive_file" at bounding box center [507, 100] width 8 height 8
click at [550, 106] on div " Mais ações" at bounding box center [543, 104] width 36 height 16
drag, startPoint x: 31, startPoint y: 83, endPoint x: 131, endPoint y: 80, distance: 100.0
click at [131, 80] on div "Ingridy Kaylla Franca dos Santos Baixa Prioridade LOTEAMENTO BÚZIOS DO FRANCÊS,…" at bounding box center [287, 104] width 549 height 65
copy div "Ingridy Kaylla Franca dos Santos"
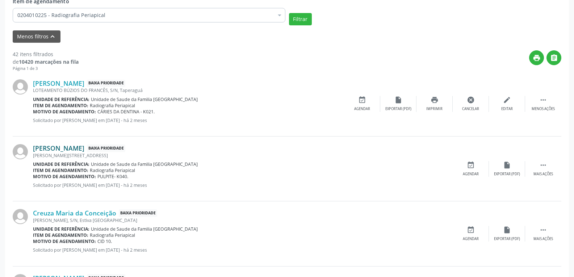
click at [79, 151] on link "Maria Isabela dos Santos" at bounding box center [58, 148] width 51 height 8
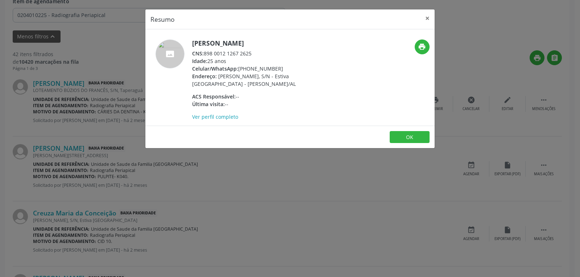
drag, startPoint x: 281, startPoint y: 70, endPoint x: 249, endPoint y: 68, distance: 31.6
click at [249, 68] on div "Celular/WhatsApp: (82) 99140-3130" at bounding box center [262, 69] width 141 height 8
copy div "99140-3130"
click at [237, 41] on h5 "Maria Isabela dos Santos" at bounding box center [262, 43] width 141 height 8
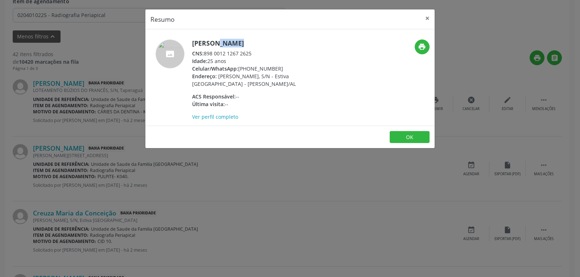
click at [237, 41] on h5 "Maria Isabela dos Santos" at bounding box center [262, 43] width 141 height 8
copy div "Maria Isabela dos Santos"
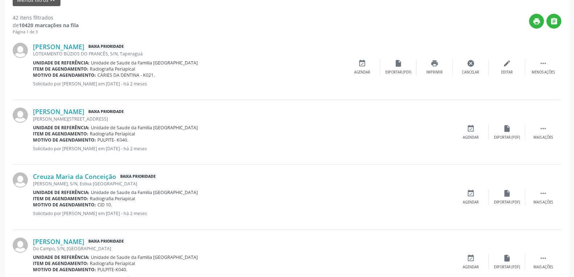
scroll to position [326, 0]
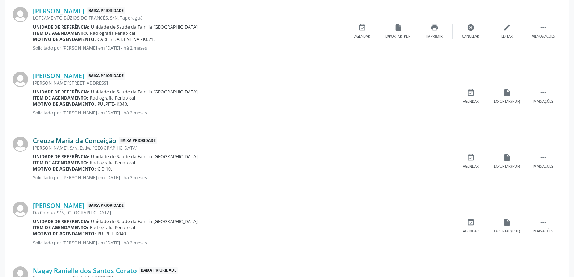
click at [88, 140] on link "Creuza Maria da Conceição" at bounding box center [74, 141] width 83 height 8
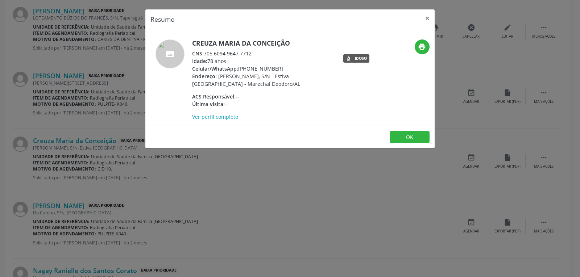
click at [267, 69] on div "Celular/WhatsApp: (82) 98724-5285" at bounding box center [262, 69] width 141 height 8
click at [272, 69] on div "Celular/WhatsApp: (82) 98724-5285" at bounding box center [262, 69] width 141 height 8
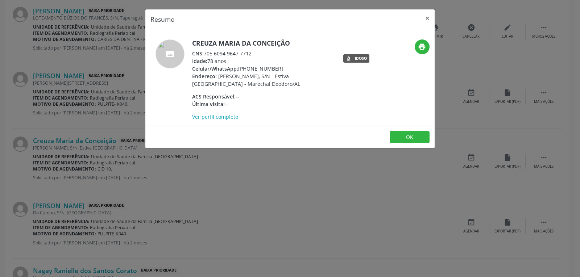
click at [272, 69] on div "Celular/WhatsApp: (82) 98724-5285" at bounding box center [262, 69] width 141 height 8
click at [282, 69] on div "Celular/WhatsApp: (82) 98724-5285" at bounding box center [262, 69] width 141 height 8
drag, startPoint x: 277, startPoint y: 67, endPoint x: 249, endPoint y: 68, distance: 28.3
click at [249, 68] on div "Celular/WhatsApp: (82) 98724-5285" at bounding box center [262, 69] width 141 height 8
copy div "98724-5285"
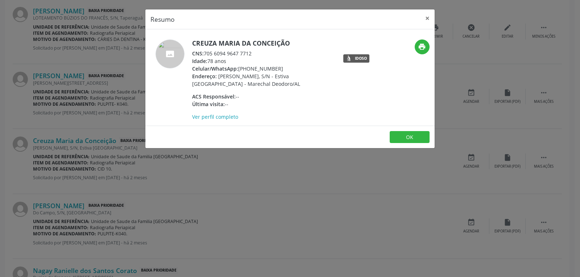
click at [250, 45] on h5 "Creuza Maria da Conceição" at bounding box center [262, 43] width 141 height 8
copy div "Creuza Maria da Conceição"
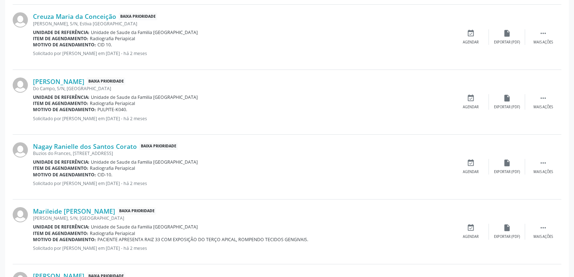
scroll to position [471, 0]
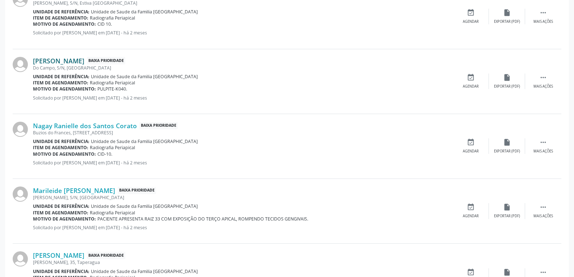
click at [84, 62] on link "Jean Carlos do Nascimento Santos" at bounding box center [58, 61] width 51 height 8
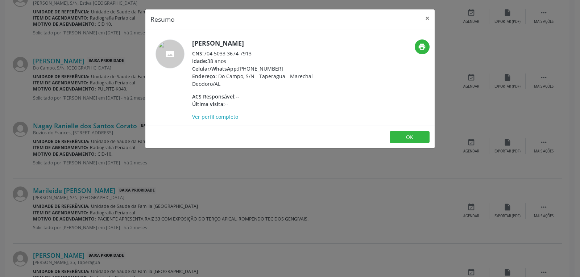
click at [261, 68] on div "Celular/WhatsApp: (82) 99367-8515" at bounding box center [262, 69] width 141 height 8
click at [273, 67] on div "Celular/WhatsApp: (82) 99367-8515" at bounding box center [262, 69] width 141 height 8
drag, startPoint x: 281, startPoint y: 68, endPoint x: 250, endPoint y: 70, distance: 30.5
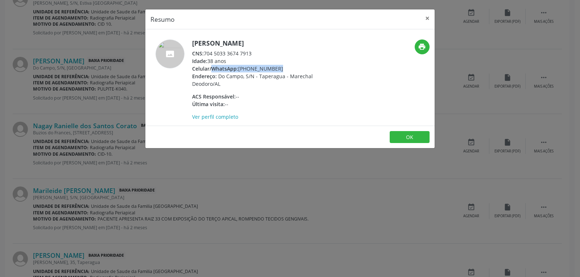
click at [250, 70] on div "Celular/WhatsApp: (82) 99367-8515" at bounding box center [262, 69] width 141 height 8
copy div "99367-8515"
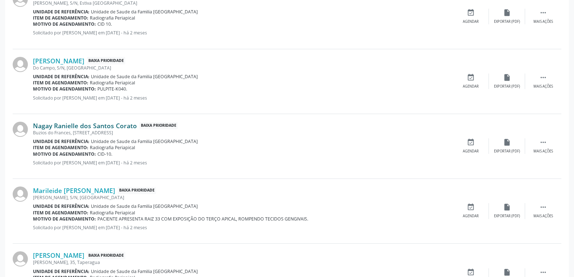
click at [51, 127] on link "Nagay Ranielle dos Santos Corato" at bounding box center [85, 126] width 104 height 8
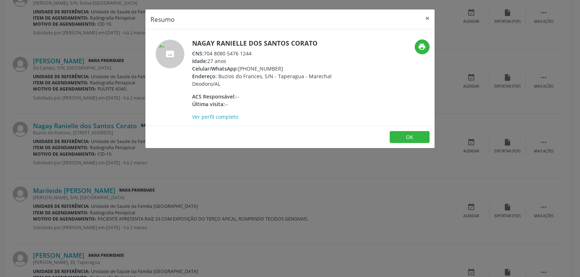
click at [265, 66] on div "Celular/WhatsApp: (82) 98836-5451" at bounding box center [262, 69] width 141 height 8
click at [270, 66] on div "Celular/WhatsApp: (82) 98836-5451" at bounding box center [262, 69] width 141 height 8
drag, startPoint x: 290, startPoint y: 70, endPoint x: 249, endPoint y: 67, distance: 40.7
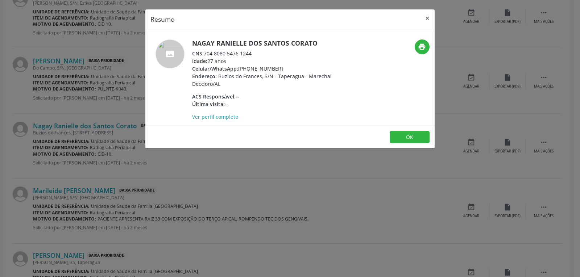
click at [249, 67] on div "Celular/WhatsApp: (82) 98836-5451" at bounding box center [262, 69] width 141 height 8
copy div "98836-5451"
click at [214, 43] on h5 "Nagay Ranielle dos Santos Corato" at bounding box center [262, 43] width 141 height 8
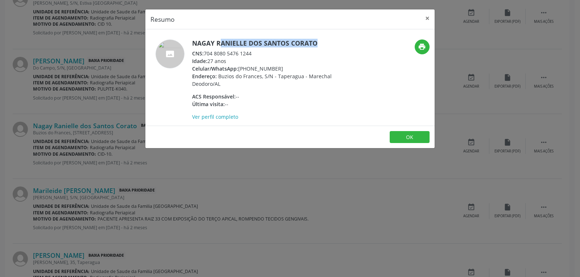
copy div "Nagay Ranielle dos Santos Corato"
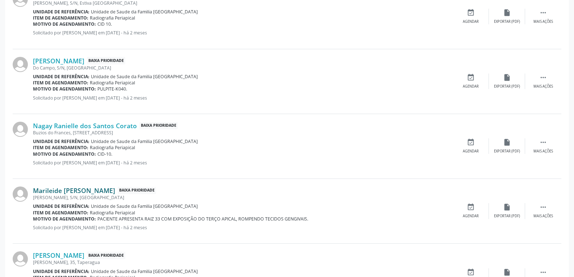
click at [59, 192] on link "Marileide Lauretino de Assis" at bounding box center [74, 191] width 82 height 8
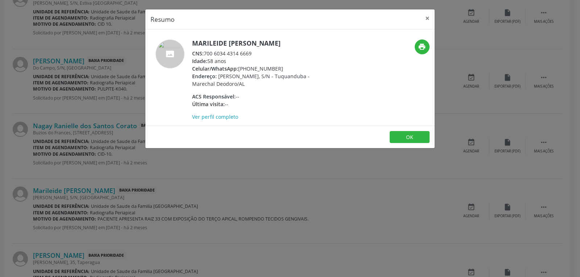
click at [259, 67] on div "Celular/WhatsApp: (82) 99369-5726" at bounding box center [262, 69] width 141 height 8
drag, startPoint x: 276, startPoint y: 68, endPoint x: 250, endPoint y: 68, distance: 26.4
click at [250, 68] on div "Celular/WhatsApp: (82) 99369-5726" at bounding box center [262, 69] width 141 height 8
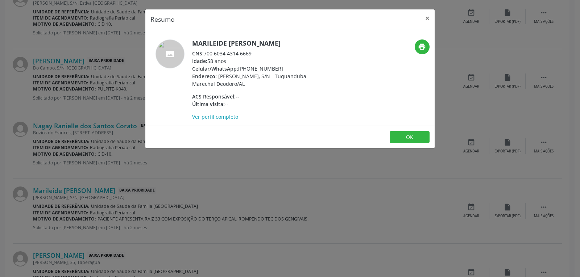
copy div "99369-5726"
click at [226, 39] on h5 "Marileide Lauretino de Assis" at bounding box center [262, 43] width 141 height 8
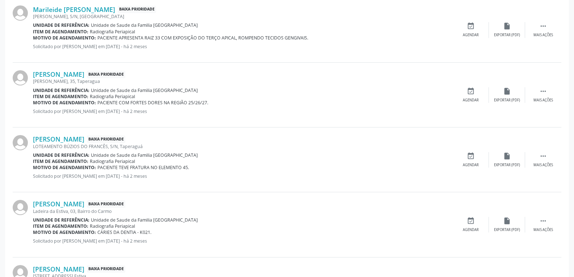
scroll to position [688, 0]
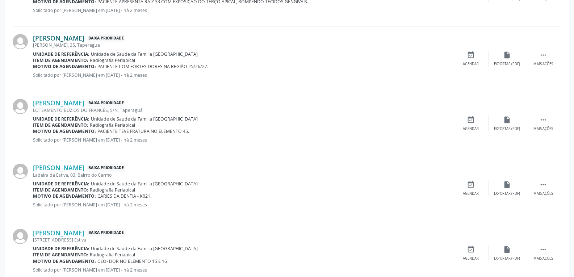
click at [77, 35] on link "Thamara Maria de Melo Silva" at bounding box center [58, 38] width 51 height 8
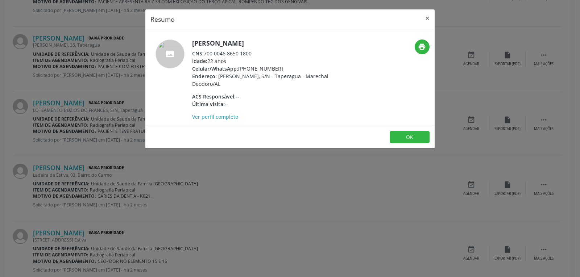
click at [268, 66] on div "Celular/WhatsApp: (82) 98812-1324" at bounding box center [262, 69] width 141 height 8
click at [285, 65] on div "Celular/WhatsApp: (82) 98812-1324" at bounding box center [262, 69] width 141 height 8
drag, startPoint x: 281, startPoint y: 68, endPoint x: 250, endPoint y: 68, distance: 30.8
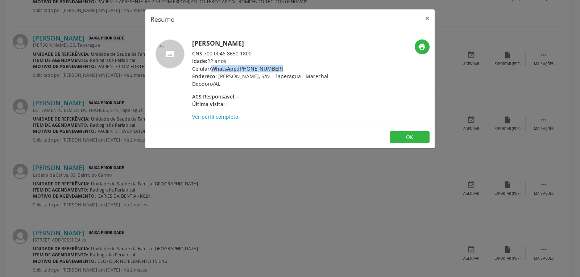
click at [250, 68] on div "Celular/WhatsApp: (82) 98812-1324" at bounding box center [262, 69] width 141 height 8
click at [260, 40] on h5 "Thamara Maria de Melo Silva" at bounding box center [262, 43] width 141 height 8
click at [266, 179] on div "Resumo × Thamara Maria de Melo Silva CNS: 700 0046 8650 1800 Idade: 22 anos Cel…" at bounding box center [290, 138] width 580 height 277
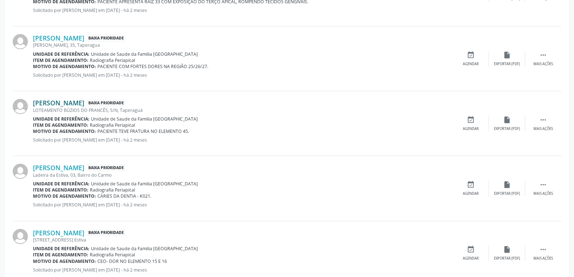
click at [63, 102] on link "Joao Lucas Morais Silva" at bounding box center [58, 103] width 51 height 8
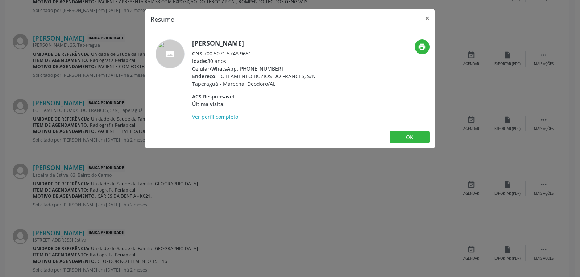
click at [266, 67] on div "Celular/WhatsApp: (82) 98846-0866" at bounding box center [262, 69] width 141 height 8
click at [286, 65] on div "Celular/WhatsApp: (82) 98846-0866" at bounding box center [262, 69] width 141 height 8
drag, startPoint x: 286, startPoint y: 68, endPoint x: 249, endPoint y: 69, distance: 37.3
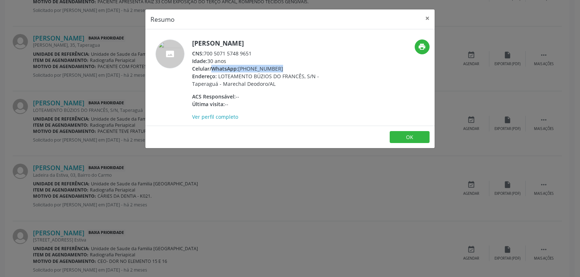
click at [249, 69] on div "Celular/WhatsApp: (82) 98846-0866" at bounding box center [262, 69] width 141 height 8
click at [230, 41] on h5 "Joao Lucas Morais Silva" at bounding box center [262, 43] width 141 height 8
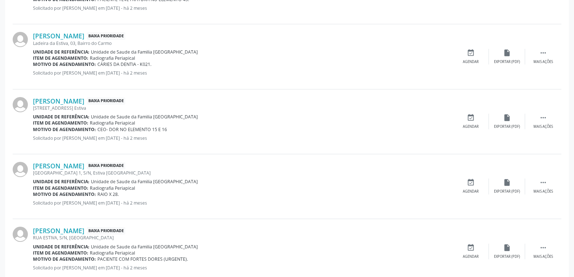
scroll to position [833, 0]
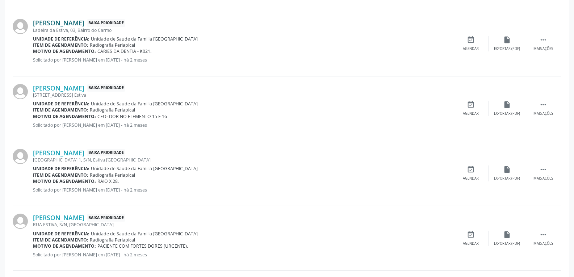
click at [84, 20] on link "Josenildo Anderson Santos da Silva" at bounding box center [58, 23] width 51 height 8
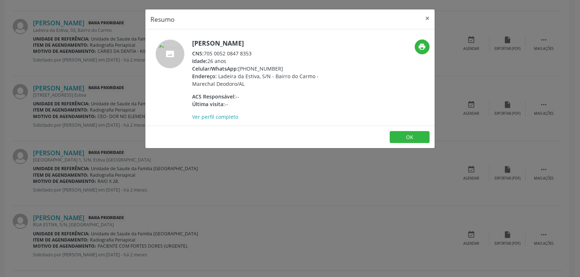
click at [258, 67] on div "Celular/WhatsApp: (82) 98761-0966" at bounding box center [262, 69] width 141 height 8
click at [283, 67] on div "Celular/WhatsApp: (82) 98761-0966" at bounding box center [262, 69] width 141 height 8
drag, startPoint x: 283, startPoint y: 67, endPoint x: 257, endPoint y: 68, distance: 26.5
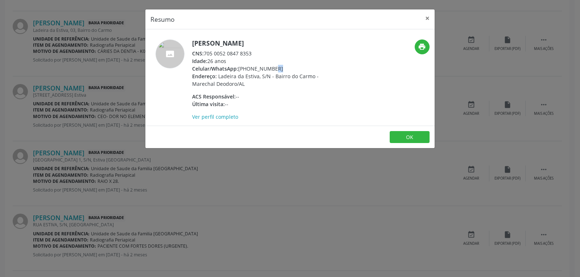
click at [257, 68] on div "Celular/WhatsApp: (82) 98761-0966" at bounding box center [262, 69] width 141 height 8
click at [201, 114] on link "Ver perfil completo" at bounding box center [215, 116] width 46 height 7
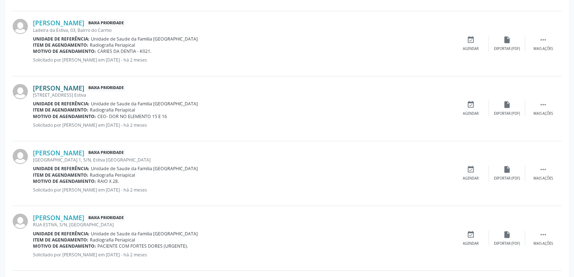
click at [67, 87] on link "José Augusto dos Santos" at bounding box center [58, 88] width 51 height 8
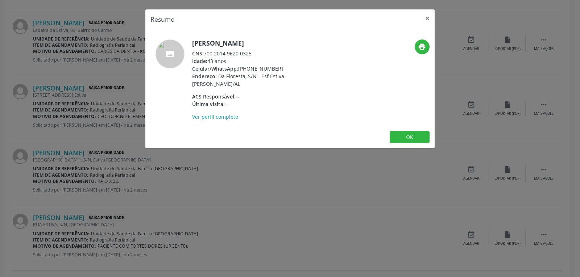
drag, startPoint x: 278, startPoint y: 69, endPoint x: 250, endPoint y: 69, distance: 28.3
click at [250, 69] on div "Celular/WhatsApp: (82) 99637-8460" at bounding box center [262, 69] width 141 height 8
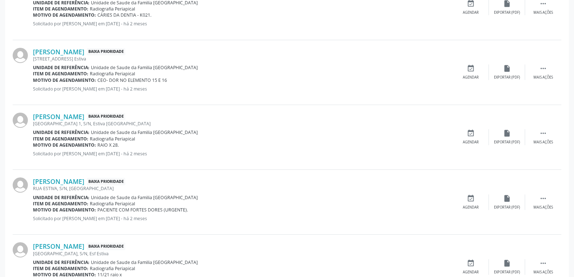
scroll to position [906, 0]
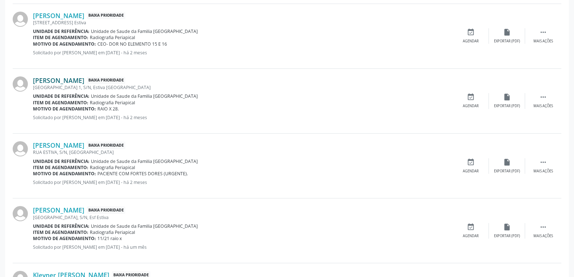
click at [84, 81] on link "Luciene da Silva Barros" at bounding box center [58, 80] width 51 height 8
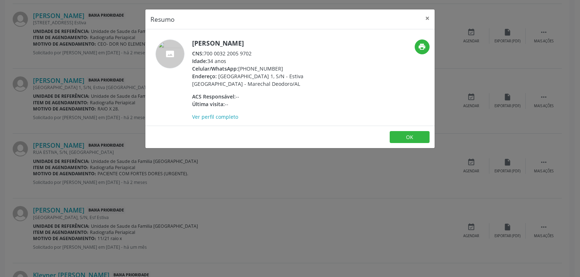
drag, startPoint x: 282, startPoint y: 69, endPoint x: 250, endPoint y: 70, distance: 31.9
click at [250, 70] on div "Celular/WhatsApp: (82) 98138-4248" at bounding box center [262, 69] width 141 height 8
click at [245, 42] on h5 "Luciene da Silva Barros" at bounding box center [262, 43] width 141 height 8
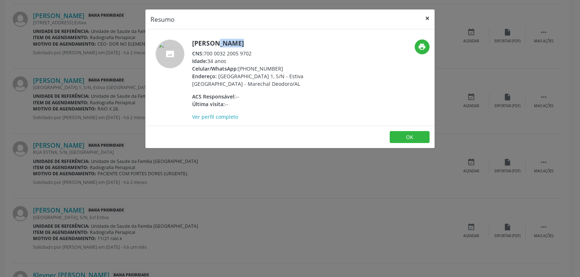
click at [428, 18] on button "×" at bounding box center [427, 18] width 14 height 18
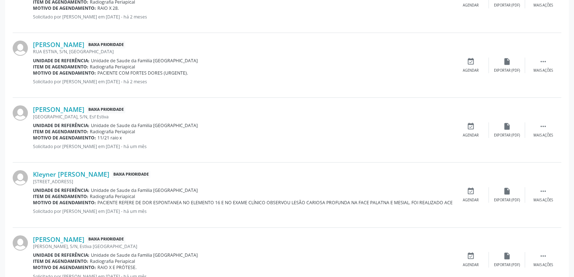
scroll to position [1019, 0]
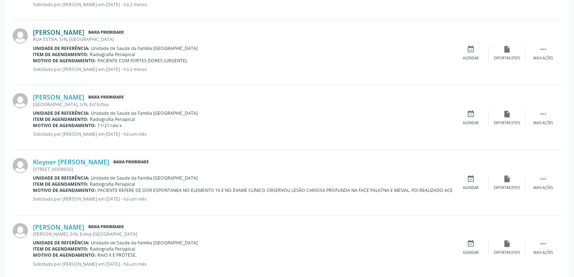
click at [84, 31] on link "Maria Eneilda Félix da Silva" at bounding box center [58, 32] width 51 height 8
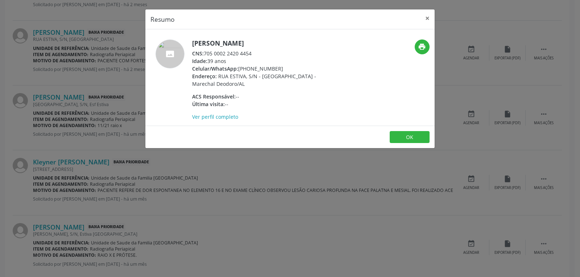
drag, startPoint x: 281, startPoint y: 70, endPoint x: 250, endPoint y: 68, distance: 31.9
click at [250, 68] on div "Celular/WhatsApp: (82) 99392-1554" at bounding box center [262, 69] width 141 height 8
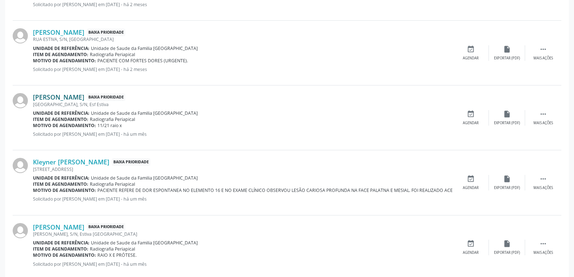
click at [84, 96] on link "Jose Italo Cordeiro dos Santos Martins" at bounding box center [58, 97] width 51 height 8
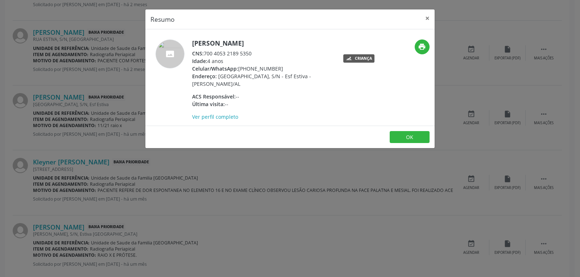
drag, startPoint x: 280, startPoint y: 77, endPoint x: 250, endPoint y: 77, distance: 30.1
click at [250, 72] on div "Celular/WhatsApp: (82) 97400-7363" at bounding box center [262, 69] width 141 height 8
drag, startPoint x: 223, startPoint y: 51, endPoint x: 187, endPoint y: 51, distance: 36.6
click at [187, 51] on div "Jose Italo Cordeiro dos Santos Martins CNS: 700 4053 2189 5350 Idade: 4 anos Ce…" at bounding box center [241, 79] width 193 height 81
click at [430, 18] on button "×" at bounding box center [427, 18] width 14 height 18
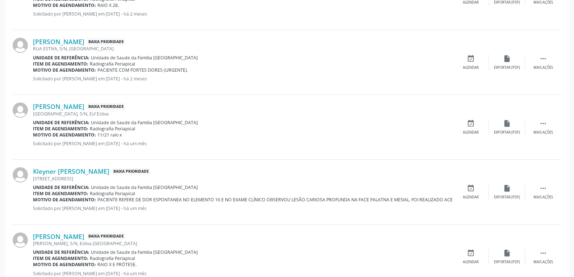
scroll to position [1055, 0]
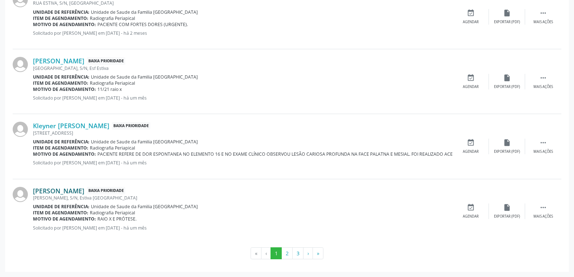
click at [72, 190] on link "Josenilda Mariano" at bounding box center [58, 191] width 51 height 8
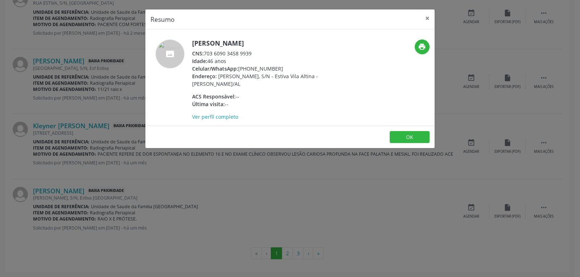
drag, startPoint x: 282, startPoint y: 69, endPoint x: 239, endPoint y: 67, distance: 42.4
click at [239, 67] on div "Celular/WhatsApp: (34) 99739-3314" at bounding box center [262, 69] width 141 height 8
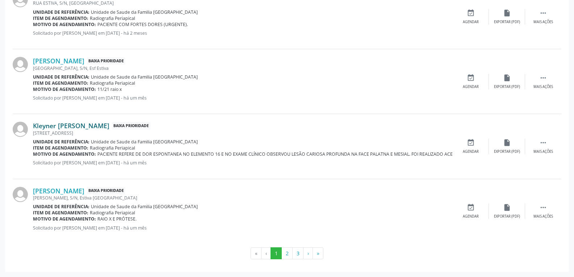
click at [79, 122] on link "Kleyner Kawan dos Santos" at bounding box center [71, 126] width 76 height 8
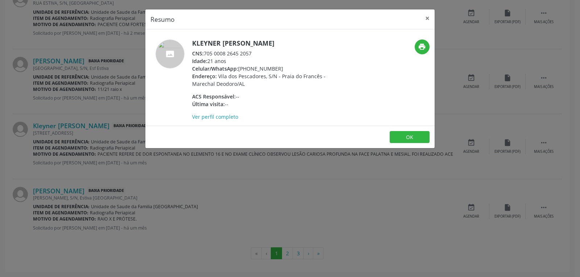
drag, startPoint x: 283, startPoint y: 68, endPoint x: 249, endPoint y: 68, distance: 34.0
click at [249, 68] on div "Celular/WhatsApp: (82) 99324-8798" at bounding box center [262, 69] width 141 height 8
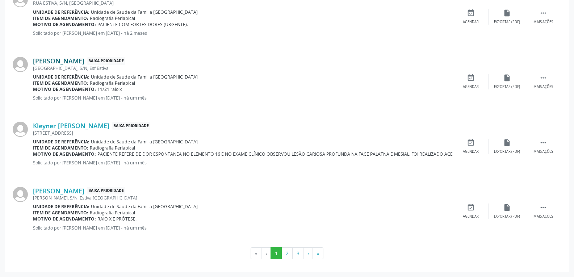
click at [84, 58] on link "Jose Italo Cordeiro dos Santos Martins" at bounding box center [58, 61] width 51 height 8
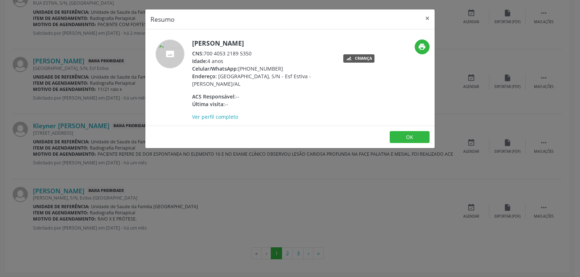
drag, startPoint x: 280, startPoint y: 75, endPoint x: 250, endPoint y: 76, distance: 30.4
click at [250, 72] on div "Celular/WhatsApp: (82) 97400-7363" at bounding box center [262, 69] width 141 height 8
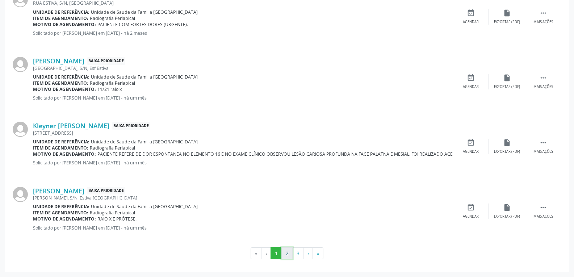
click at [284, 253] on button "2" at bounding box center [286, 253] width 11 height 12
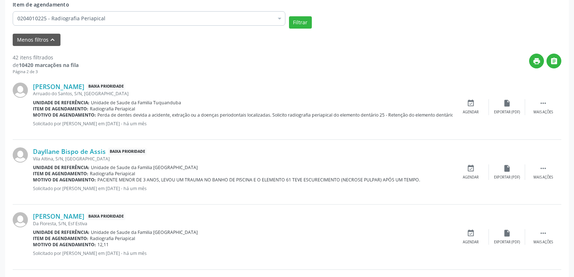
scroll to position [254, 0]
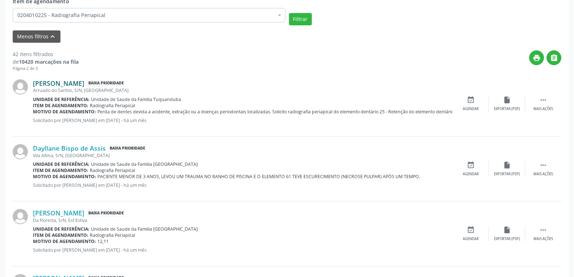
click at [84, 84] on link "Lucas Gustavo Joaquim dos Santos" at bounding box center [58, 83] width 51 height 8
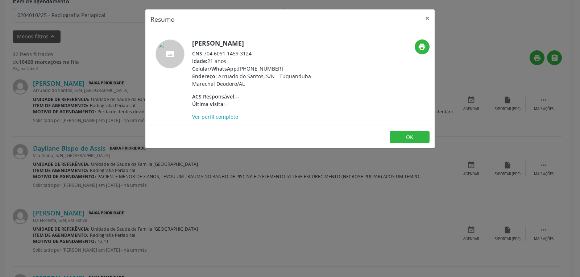
click at [256, 71] on div "Celular/WhatsApp: (82) 99386-3018" at bounding box center [262, 69] width 141 height 8
click at [289, 64] on div "Idade: 21 anos" at bounding box center [262, 61] width 141 height 8
drag, startPoint x: 283, startPoint y: 70, endPoint x: 249, endPoint y: 67, distance: 34.5
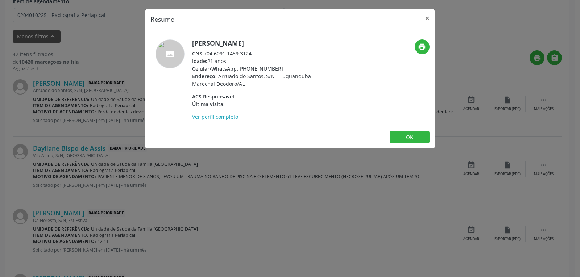
click at [249, 67] on div "Celular/WhatsApp: (82) 99386-3018" at bounding box center [262, 69] width 141 height 8
click at [232, 42] on h5 "Lucas Gustavo Joaquim dos Santos" at bounding box center [262, 43] width 141 height 8
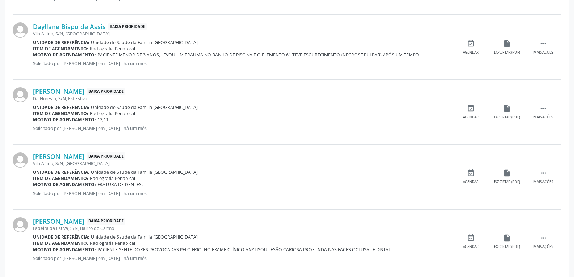
scroll to position [362, 0]
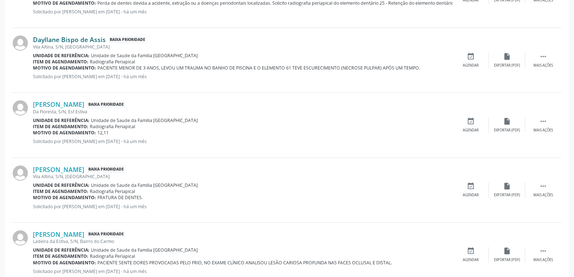
click at [98, 36] on link "Dayllane Bispo de Assis" at bounding box center [69, 39] width 73 height 8
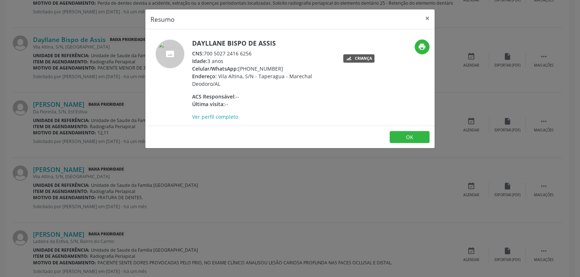
click at [261, 66] on div "Celular/WhatsApp: (82) 99308-7336" at bounding box center [262, 69] width 141 height 8
click at [278, 66] on div "Celular/WhatsApp: (82) 99308-7336" at bounding box center [262, 69] width 141 height 8
drag, startPoint x: 279, startPoint y: 67, endPoint x: 250, endPoint y: 68, distance: 29.4
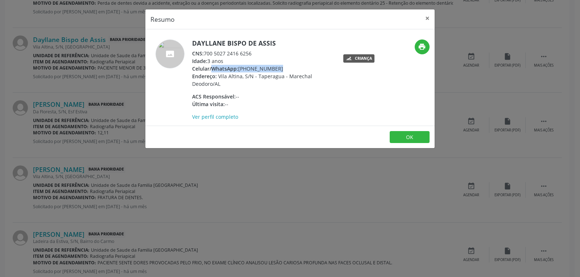
click at [250, 68] on div "Celular/WhatsApp: (82) 99308-7336" at bounding box center [262, 69] width 141 height 8
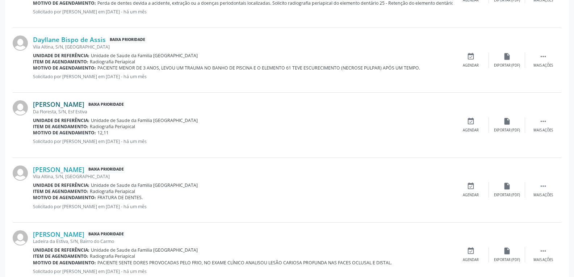
click at [84, 104] on link "Maria Eunice Andrade" at bounding box center [58, 104] width 51 height 8
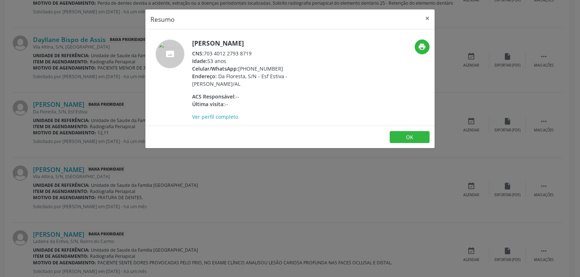
click at [264, 64] on div "Idade: 53 anos" at bounding box center [262, 61] width 141 height 8
click at [270, 68] on div "Celular/WhatsApp: (82) 99305-9883" at bounding box center [262, 69] width 141 height 8
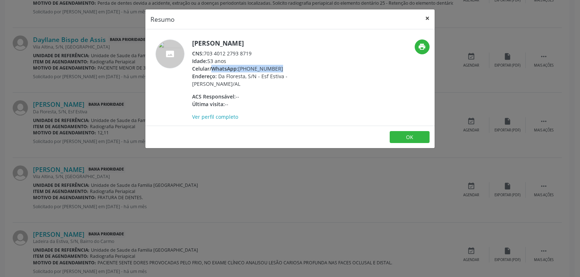
click at [431, 21] on button "×" at bounding box center [427, 18] width 14 height 18
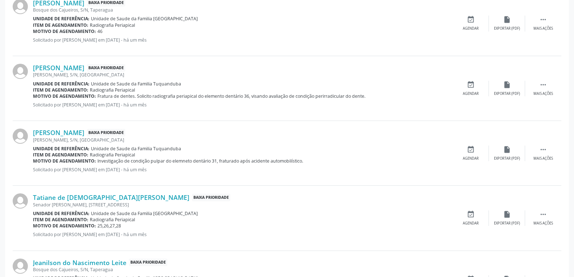
scroll to position [1055, 0]
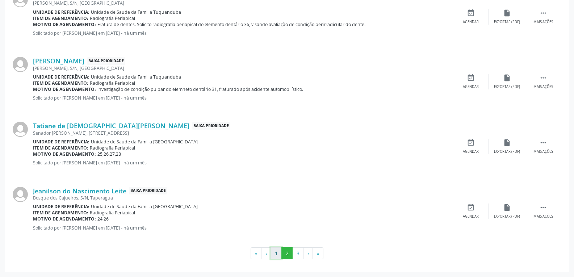
click at [278, 254] on button "1" at bounding box center [276, 253] width 11 height 12
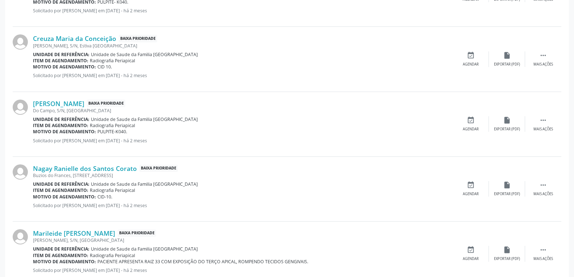
scroll to position [439, 0]
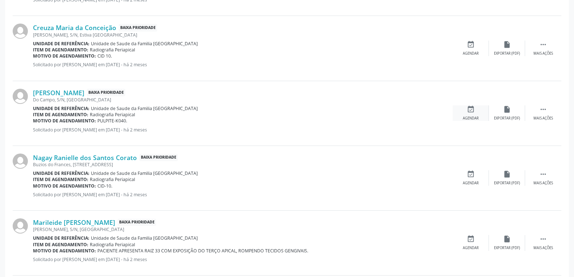
click at [475, 109] on div "event_available Agendar" at bounding box center [471, 113] width 36 height 16
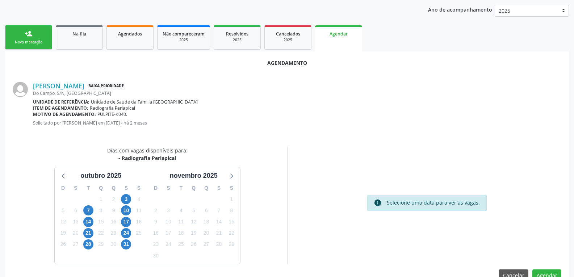
scroll to position [152, 0]
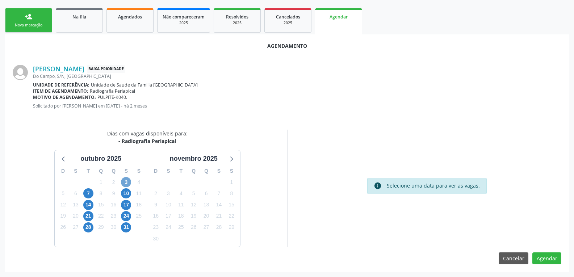
click at [125, 181] on span "3" at bounding box center [126, 182] width 10 height 10
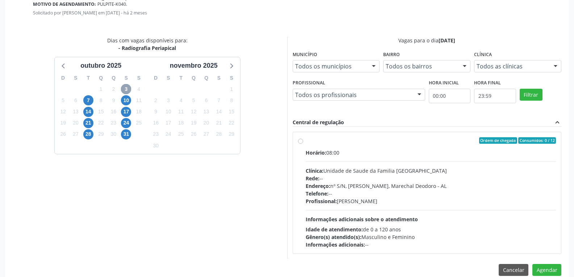
scroll to position [257, 0]
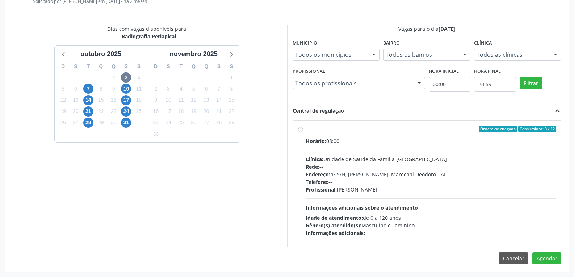
click at [306, 131] on label "Ordem de chegada Consumidos: 0 / 12 Horário: 08:00 Clínica: Unidade de Saude da…" at bounding box center [431, 181] width 251 height 111
click at [301, 131] on input "Ordem de chegada Consumidos: 0 / 12 Horário: 08:00 Clínica: Unidade de Saude da…" at bounding box center [300, 129] width 5 height 7
radio input "true"
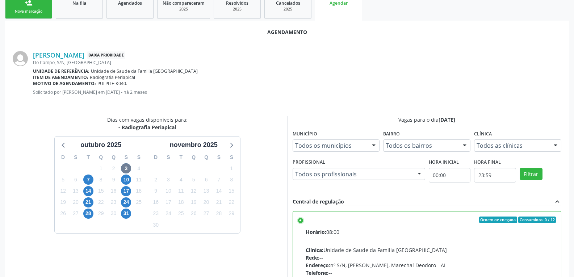
scroll to position [148, 0]
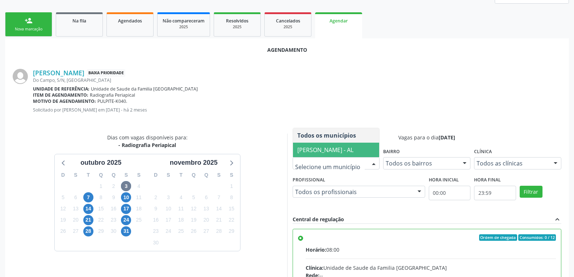
click at [343, 151] on span "Marechal Deodoro - AL" at bounding box center [325, 150] width 56 height 8
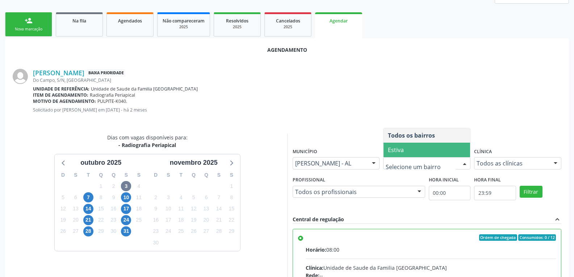
click at [418, 151] on span "Estiva" at bounding box center [427, 150] width 87 height 14
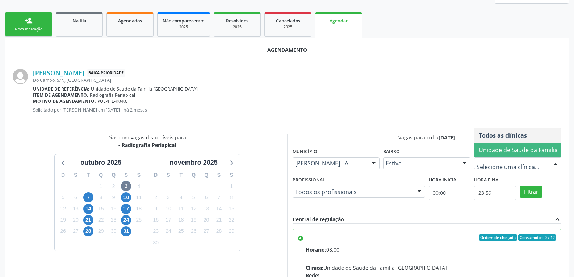
click at [489, 146] on span "Unidade de Saude da Familia [GEOGRAPHIC_DATA]" at bounding box center [548, 150] width 138 height 8
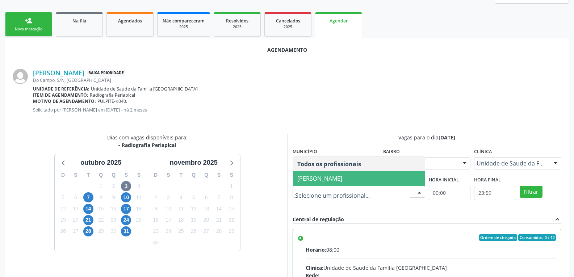
click at [337, 175] on span "[PERSON_NAME]" at bounding box center [319, 179] width 45 height 8
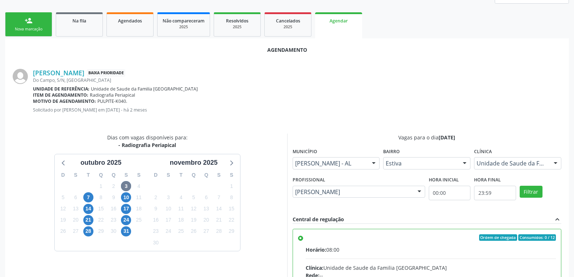
click at [438, 189] on input "00:00" at bounding box center [450, 193] width 42 height 14
type input "08"
type input "08:00"
click at [490, 195] on input "23:59" at bounding box center [495, 193] width 42 height 14
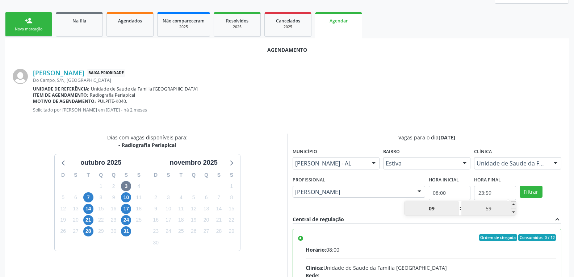
type input "09"
type input "09:59"
click at [485, 209] on input "59" at bounding box center [488, 208] width 55 height 14
type input "00"
type input "09:00"
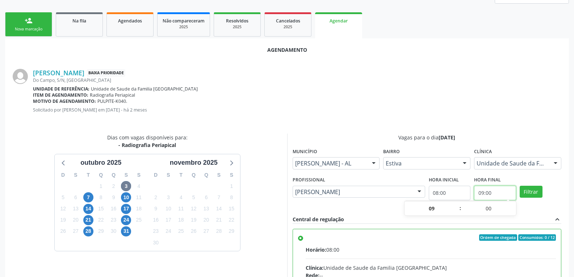
click at [499, 196] on input "09:00" at bounding box center [495, 193] width 42 height 14
click at [503, 175] on div "Hora final 09:00" at bounding box center [495, 188] width 42 height 26
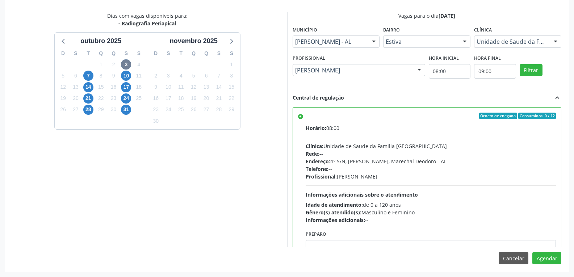
scroll to position [36, 0]
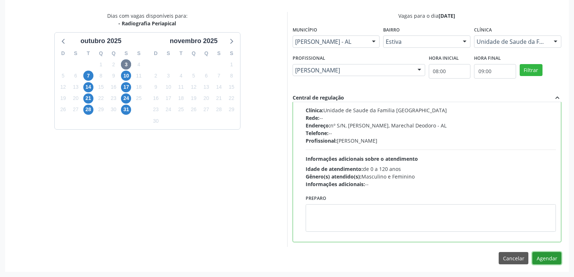
click at [555, 259] on button "Agendar" at bounding box center [546, 258] width 29 height 12
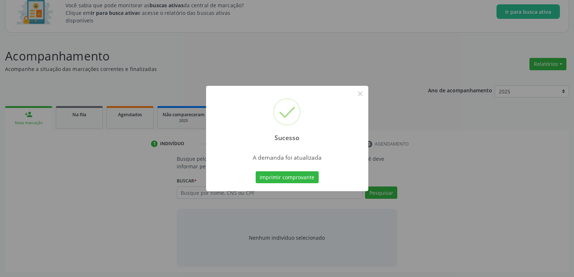
scroll to position [54, 0]
click at [313, 179] on button "Imprimir comprovante" at bounding box center [287, 177] width 63 height 12
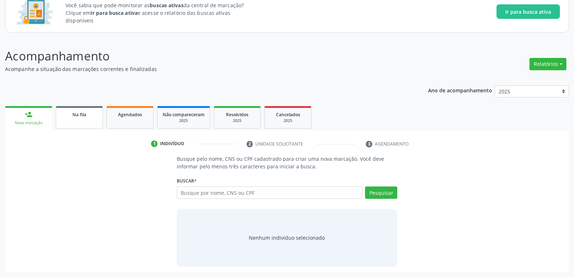
click at [77, 120] on link "Na fila" at bounding box center [79, 117] width 47 height 22
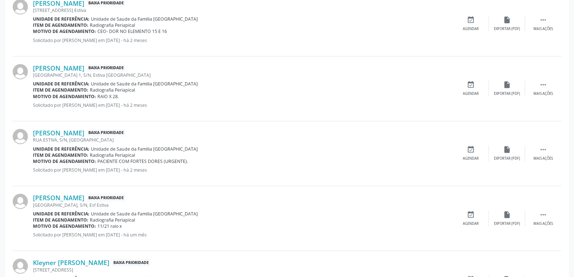
scroll to position [999, 0]
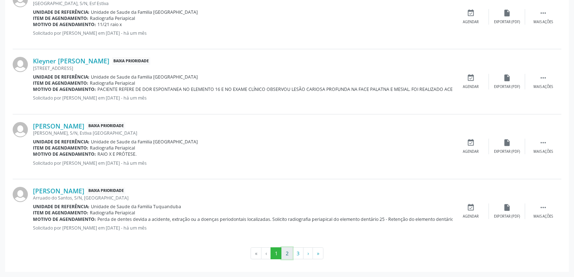
click at [284, 249] on button "2" at bounding box center [286, 253] width 11 height 12
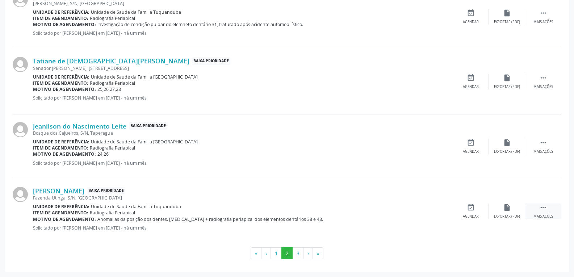
click at [553, 213] on div " Mais ações" at bounding box center [543, 212] width 36 height 16
click at [471, 213] on div "cancel Cancelar" at bounding box center [471, 212] width 36 height 16
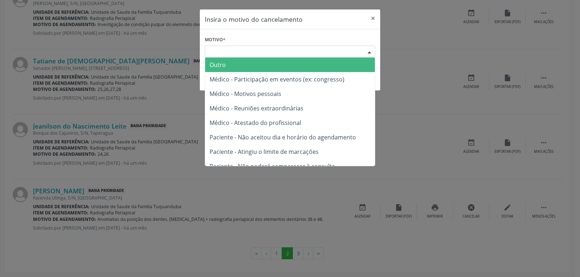
click at [284, 48] on div "Escolha o motivo" at bounding box center [290, 52] width 170 height 12
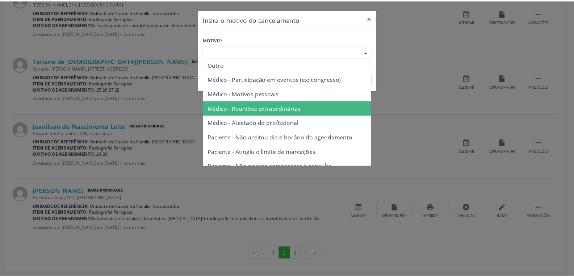
scroll to position [0, 0]
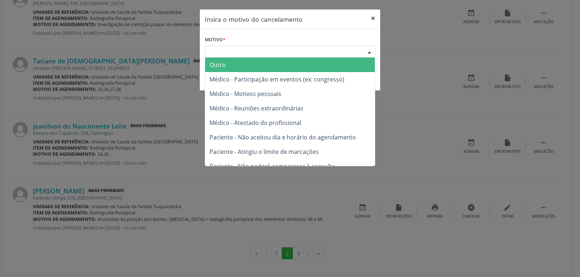
click at [370, 16] on button "×" at bounding box center [372, 18] width 14 height 18
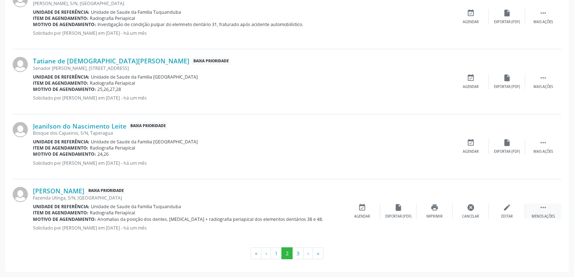
click at [557, 211] on div " Menos ações" at bounding box center [543, 212] width 36 height 16
click at [557, 211] on div " Mais ações" at bounding box center [543, 212] width 36 height 16
click at [510, 210] on icon "edit" at bounding box center [507, 208] width 8 height 8
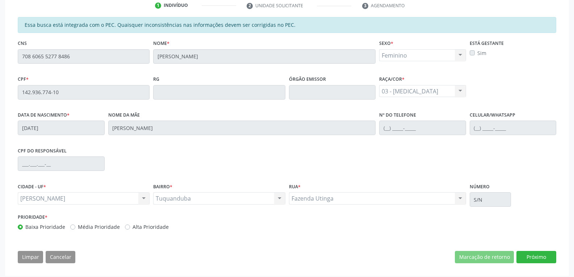
scroll to position [198, 0]
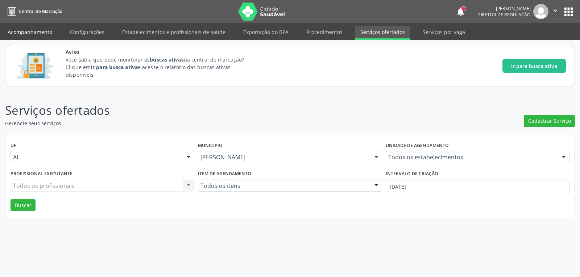
click at [35, 28] on link "Acompanhamento" at bounding box center [30, 32] width 55 height 13
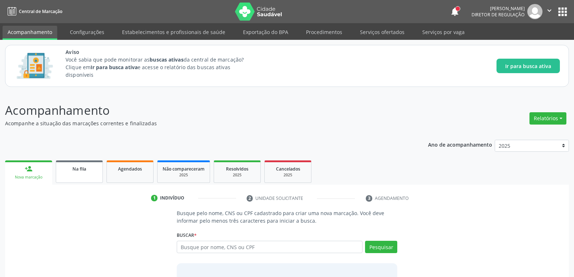
click at [79, 175] on link "Na fila" at bounding box center [79, 171] width 47 height 22
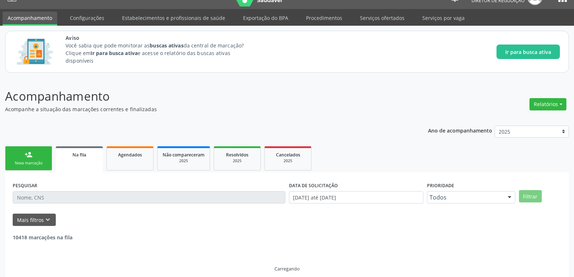
scroll to position [22, 0]
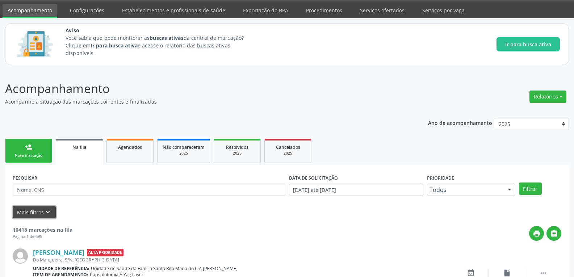
click at [28, 213] on button "Mais filtros keyboard_arrow_down" at bounding box center [34, 212] width 43 height 13
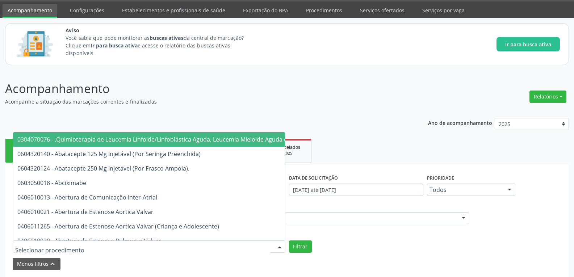
click at [148, 243] on div at bounding box center [149, 247] width 273 height 12
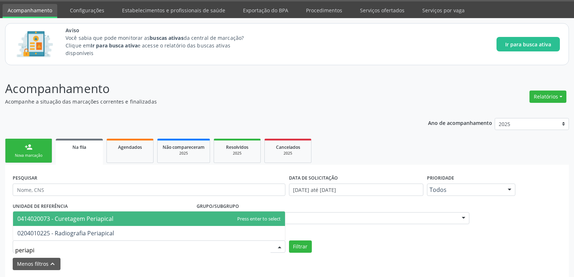
type input "periapic"
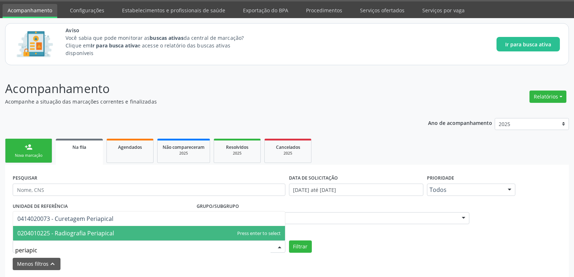
click at [87, 229] on span "0204010225 - Radiografia Periapical" at bounding box center [149, 233] width 272 height 14
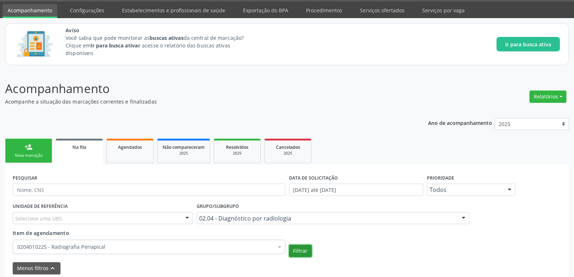
click at [310, 250] on button "Filtrar" at bounding box center [300, 251] width 23 height 12
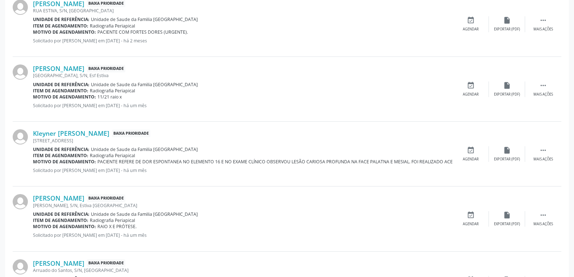
scroll to position [1055, 0]
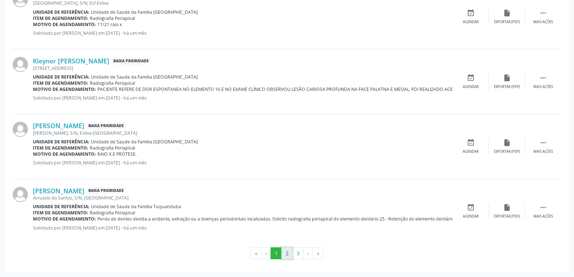
click at [289, 256] on button "2" at bounding box center [286, 253] width 11 height 12
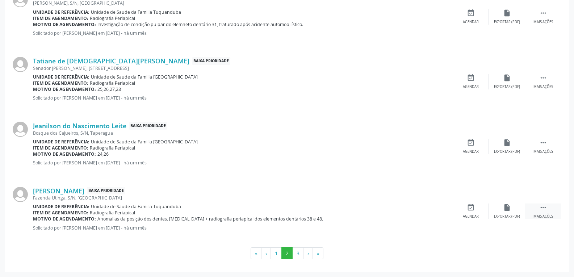
click at [553, 208] on div " Mais ações" at bounding box center [543, 212] width 36 height 16
click at [475, 211] on div "cancel Cancelar" at bounding box center [471, 212] width 36 height 16
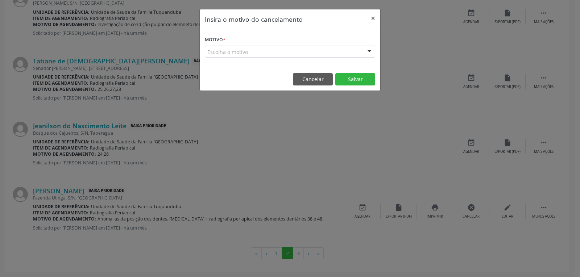
click at [278, 49] on div "Escolha o motivo" at bounding box center [290, 52] width 170 height 12
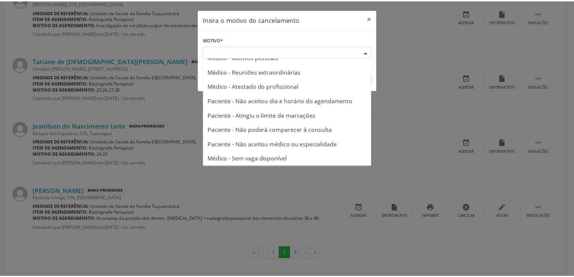
scroll to position [0, 0]
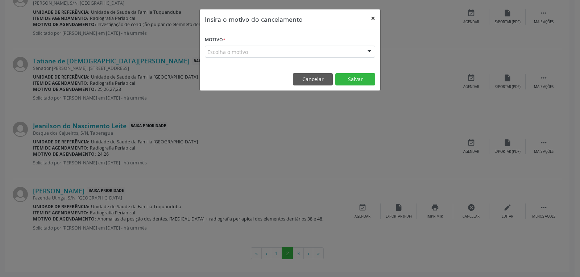
click at [368, 20] on button "×" at bounding box center [372, 18] width 14 height 18
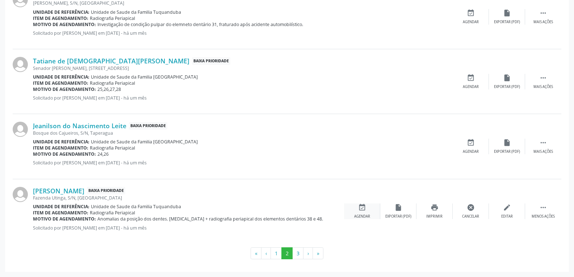
click at [361, 217] on div "Agendar" at bounding box center [362, 216] width 16 height 5
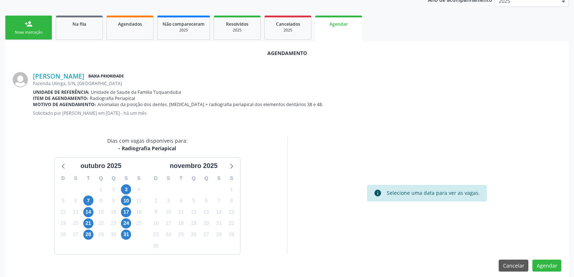
scroll to position [152, 0]
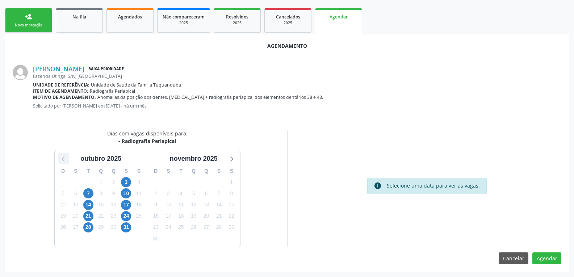
click at [64, 163] on div at bounding box center [63, 158] width 11 height 11
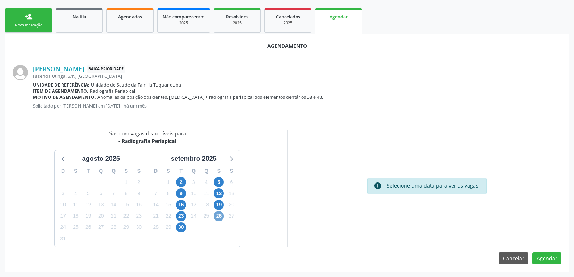
click at [221, 217] on span "26" at bounding box center [219, 216] width 10 height 10
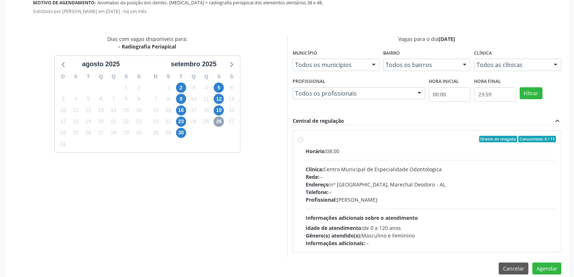
scroll to position [257, 0]
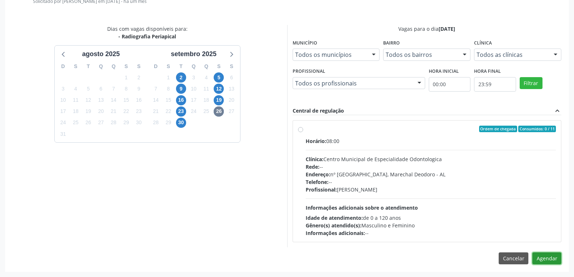
click at [546, 259] on button "Agendar" at bounding box center [546, 258] width 29 height 12
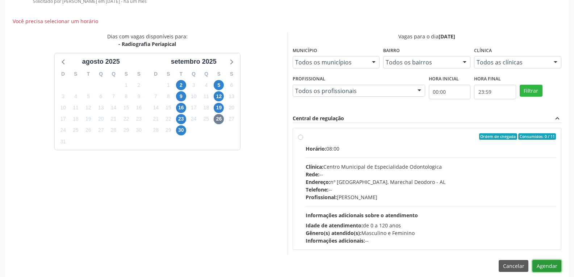
click at [551, 267] on button "Agendar" at bounding box center [546, 266] width 29 height 12
click at [306, 138] on label "Ordem de chegada Consumidos: 0 / 11 Horário: 08:00 Clínica: Centro Municipal de…" at bounding box center [431, 188] width 251 height 111
click at [300, 138] on input "Ordem de chegada Consumidos: 0 / 11 Horário: 08:00 Clínica: Centro Municipal de…" at bounding box center [300, 136] width 5 height 7
radio input "true"
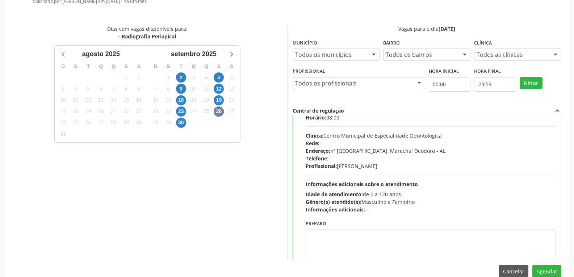
scroll to position [36, 0]
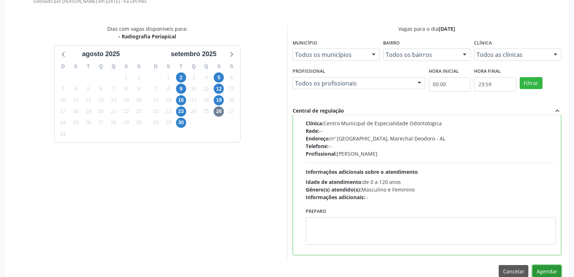
click at [553, 272] on button "Agendar" at bounding box center [546, 271] width 29 height 12
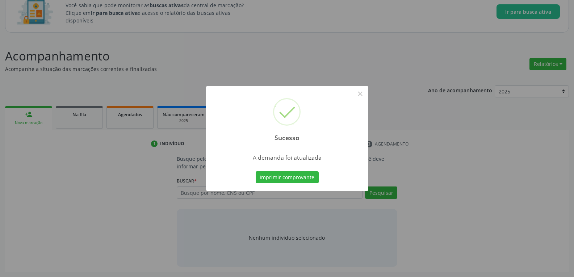
scroll to position [54, 0]
click at [358, 93] on button "×" at bounding box center [360, 94] width 12 height 12
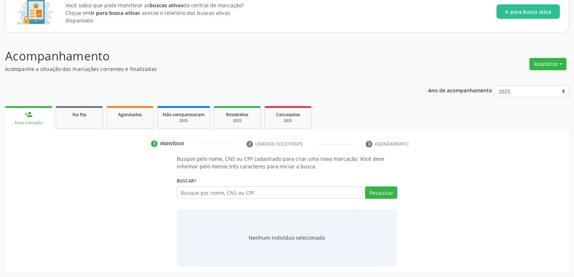
click at [90, 119] on link "Na fila" at bounding box center [79, 117] width 47 height 22
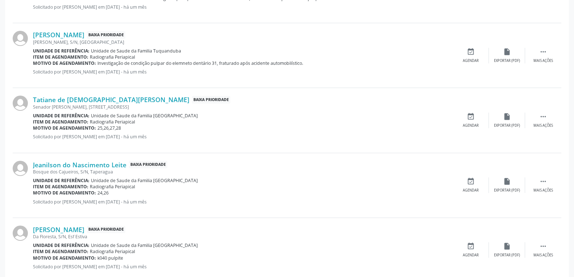
scroll to position [999, 0]
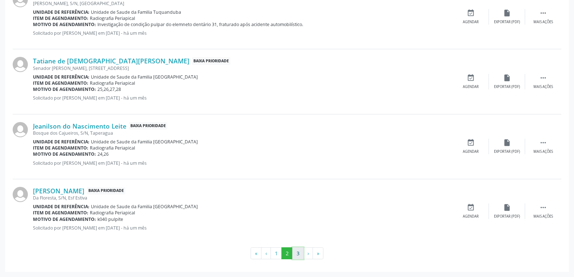
click at [300, 253] on button "3" at bounding box center [297, 253] width 11 height 12
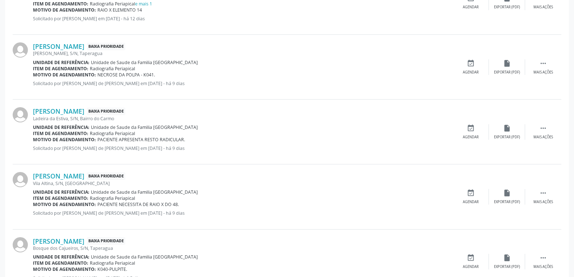
scroll to position [674, 0]
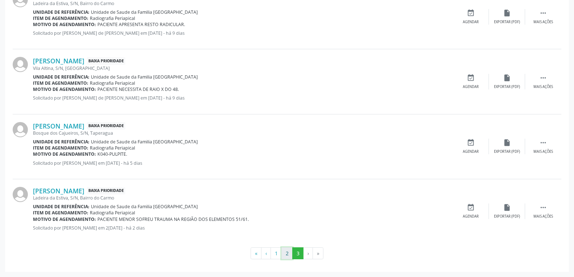
click at [288, 251] on button "2" at bounding box center [286, 253] width 11 height 12
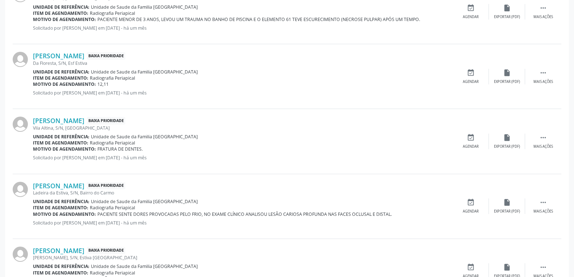
scroll to position [326, 0]
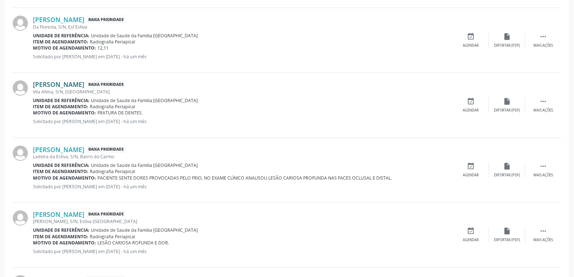
click at [84, 84] on link "Maria Eliza de Lima Pinheiro" at bounding box center [58, 84] width 51 height 8
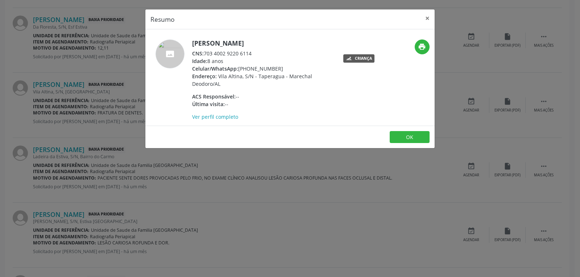
click at [260, 65] on div "Celular/WhatsApp: (82) 99928-0434" at bounding box center [262, 69] width 141 height 8
click at [270, 68] on div "Celular/WhatsApp: (82) 99928-0434" at bounding box center [262, 69] width 141 height 8
drag, startPoint x: 284, startPoint y: 69, endPoint x: 249, endPoint y: 70, distance: 34.4
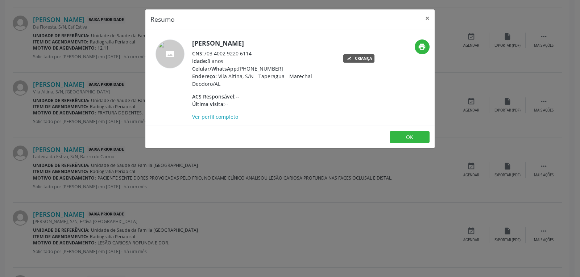
click at [249, 70] on div "Celular/WhatsApp: (82) 99928-0434" at bounding box center [262, 69] width 141 height 8
click at [241, 37] on div "Maria Eliza de Lima Pinheiro CNS: 703 4002 9220 6114 Idade: 8 anos Celular/What…" at bounding box center [289, 77] width 289 height 96
click at [245, 41] on h5 "Maria Eliza de Lima Pinheiro" at bounding box center [262, 43] width 141 height 8
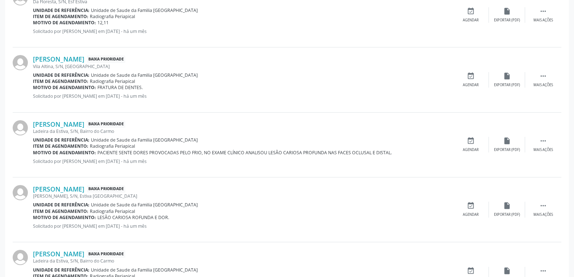
scroll to position [362, 0]
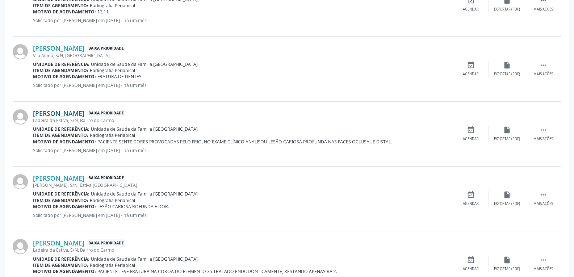
click at [84, 116] on link "Aneilson Santos da Silva" at bounding box center [58, 113] width 51 height 8
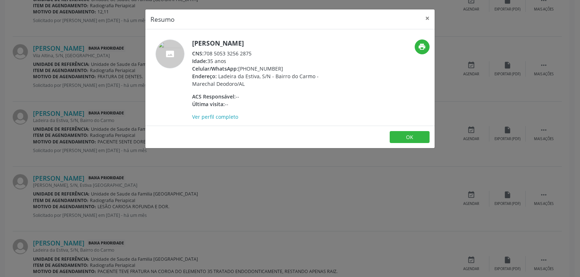
click at [273, 66] on div "Celular/WhatsApp: (82) 99427-2883" at bounding box center [262, 69] width 141 height 8
click at [288, 70] on div "Celular/WhatsApp: (82) 99427-2883" at bounding box center [262, 69] width 141 height 8
drag, startPoint x: 276, startPoint y: 69, endPoint x: 249, endPoint y: 69, distance: 27.2
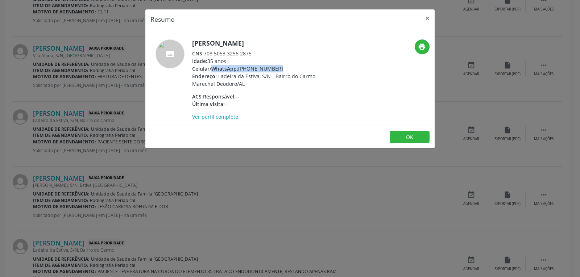
click at [249, 69] on div "Celular/WhatsApp: (82) 99427-2883" at bounding box center [262, 69] width 141 height 8
click at [255, 44] on h5 "Aneilson Santos da Silva" at bounding box center [262, 43] width 141 height 8
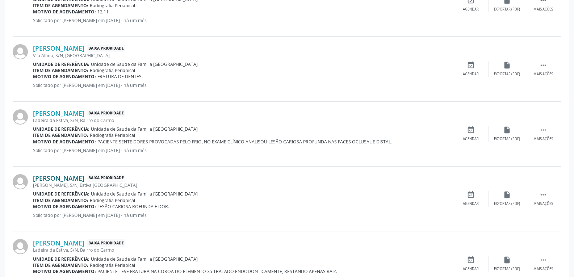
click at [80, 177] on link "Daine da Silva Santos" at bounding box center [58, 178] width 51 height 8
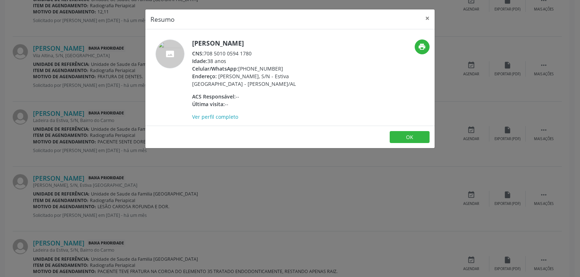
click at [262, 70] on div "Celular/WhatsApp: (82) 9425-6796" at bounding box center [262, 69] width 141 height 8
click at [288, 67] on div "Celular/WhatsApp: (82) 9425-6796" at bounding box center [262, 69] width 141 height 8
drag, startPoint x: 276, startPoint y: 67, endPoint x: 247, endPoint y: 66, distance: 29.0
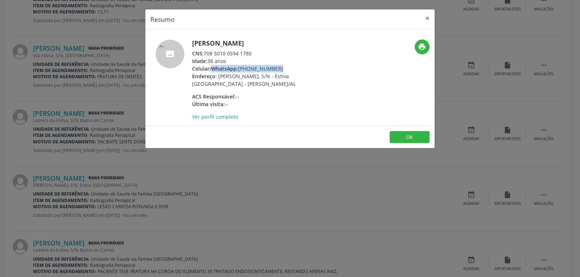
click at [247, 66] on div "Celular/WhatsApp: (82) 9425-6796" at bounding box center [262, 69] width 141 height 8
click at [245, 41] on h5 "Daine da Silva Santos" at bounding box center [262, 43] width 141 height 8
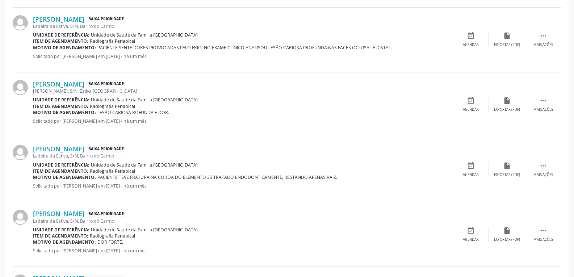
scroll to position [471, 0]
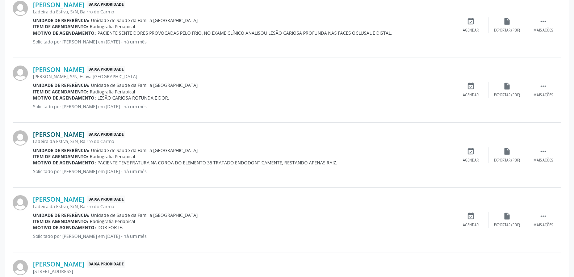
click at [84, 135] on link "Maria Cicera Firmino dos Santos" at bounding box center [58, 134] width 51 height 8
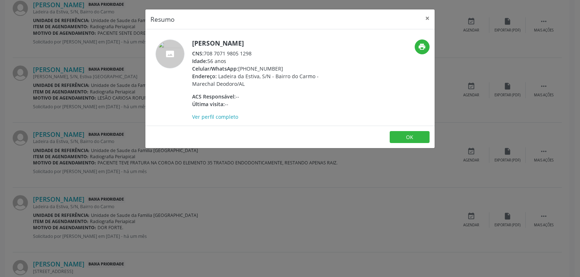
drag, startPoint x: 277, startPoint y: 68, endPoint x: 250, endPoint y: 68, distance: 26.8
click at [250, 68] on div "Celular/WhatsApp: (82) 99107-7321" at bounding box center [262, 69] width 141 height 8
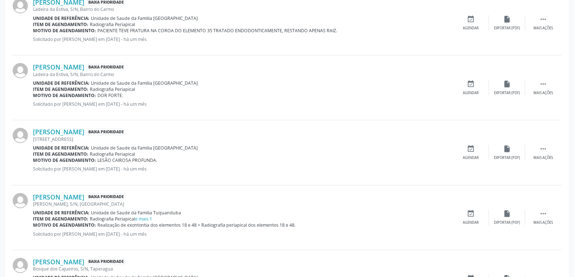
scroll to position [616, 0]
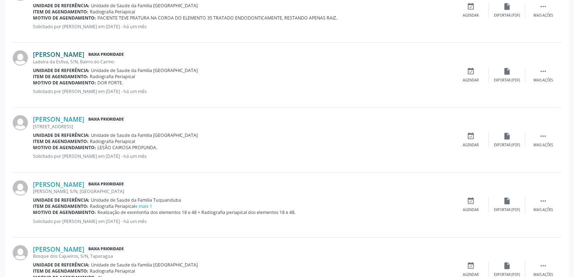
click at [84, 56] on link "José Paulo Soares da Silva" at bounding box center [58, 54] width 51 height 8
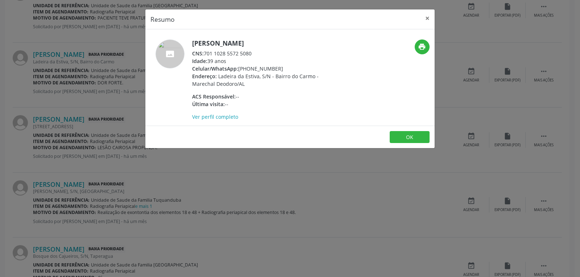
drag, startPoint x: 278, startPoint y: 65, endPoint x: 250, endPoint y: 67, distance: 28.3
click at [250, 67] on div "Celular/WhatsApp: (82) 99410-4911" at bounding box center [262, 69] width 141 height 8
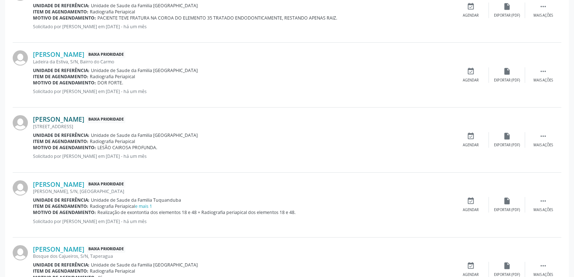
click at [84, 117] on link "Maria Tarciana dos Santos Gomes" at bounding box center [58, 119] width 51 height 8
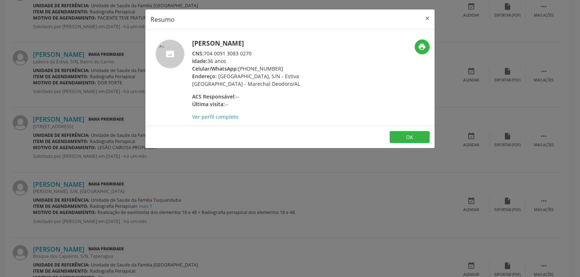
drag, startPoint x: 279, startPoint y: 66, endPoint x: 250, endPoint y: 68, distance: 28.3
click at [250, 68] on div "Celular/WhatsApp: (82) 98729-2933" at bounding box center [262, 69] width 141 height 8
click at [231, 39] on h5 "Maria Tarciana dos Santos Gomes" at bounding box center [262, 43] width 141 height 8
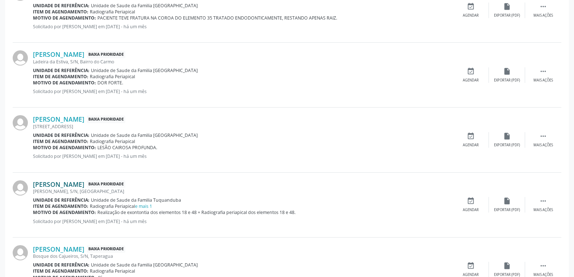
click at [64, 180] on link "Edilene da Silva" at bounding box center [58, 184] width 51 height 8
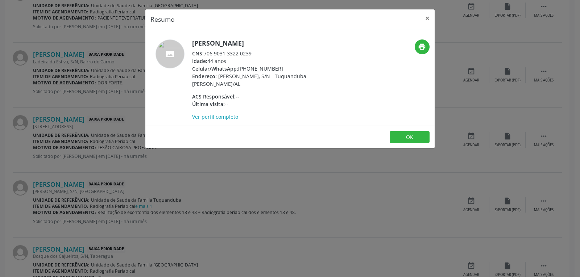
drag, startPoint x: 279, startPoint y: 70, endPoint x: 250, endPoint y: 68, distance: 29.0
click at [250, 68] on div "Celular/WhatsApp: (82) 99656-6492" at bounding box center [262, 69] width 141 height 8
click at [423, 18] on button "×" at bounding box center [427, 18] width 14 height 18
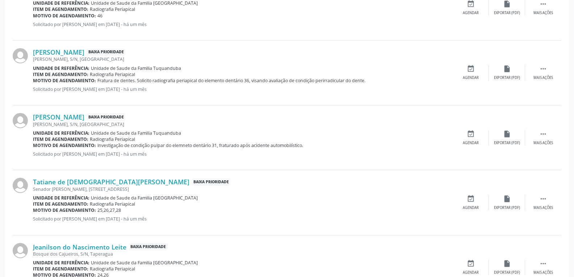
scroll to position [999, 0]
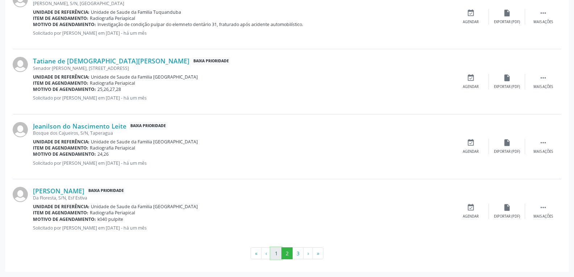
click at [276, 255] on button "1" at bounding box center [276, 253] width 11 height 12
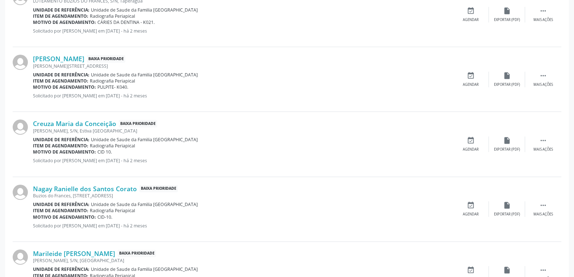
scroll to position [274, 0]
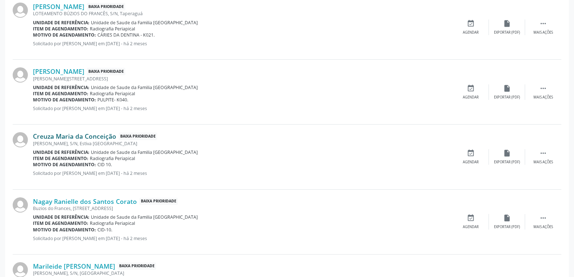
click at [110, 133] on link "Creuza Maria da Conceição" at bounding box center [74, 136] width 83 height 8
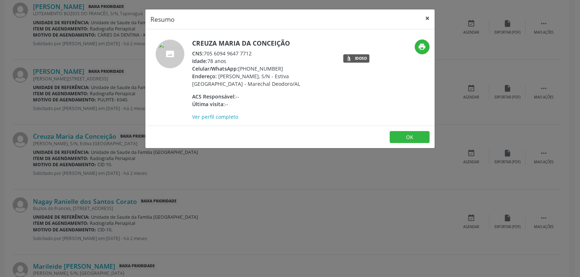
click at [432, 20] on button "×" at bounding box center [427, 18] width 14 height 18
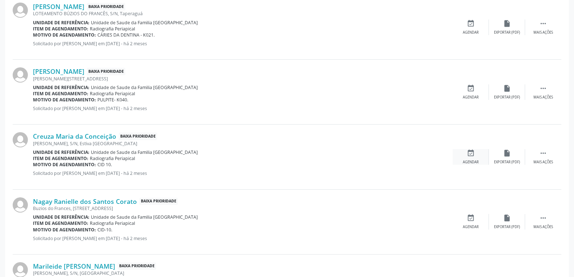
click at [476, 158] on div "event_available Agendar" at bounding box center [471, 157] width 36 height 16
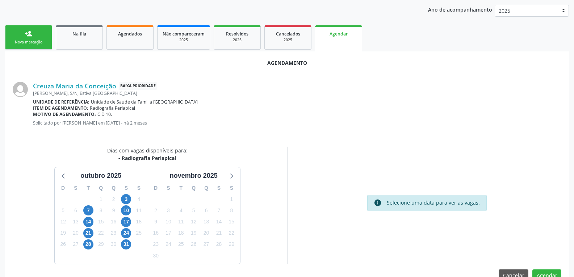
scroll to position [152, 0]
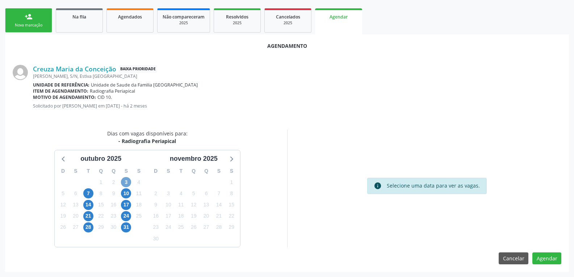
click at [124, 186] on span "3" at bounding box center [126, 182] width 10 height 10
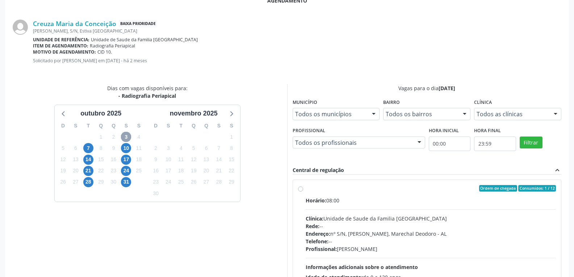
scroll to position [225, 0]
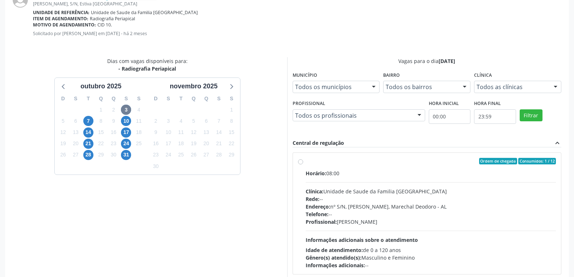
click at [306, 164] on label "Ordem de chegada Consumidos: 1 / 12 Horário: 08:00 Clínica: Unidade de Saude da…" at bounding box center [431, 213] width 251 height 111
click at [300, 164] on input "Ordem de chegada Consumidos: 1 / 12 Horário: 08:00 Clínica: Unidade de Saude da…" at bounding box center [300, 161] width 5 height 7
radio input "true"
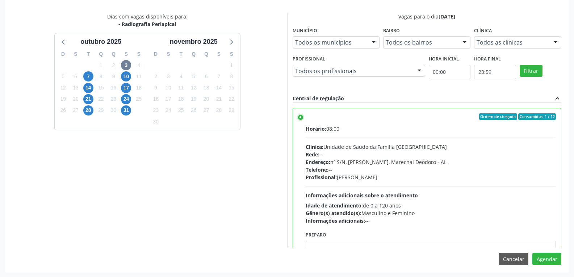
scroll to position [270, 0]
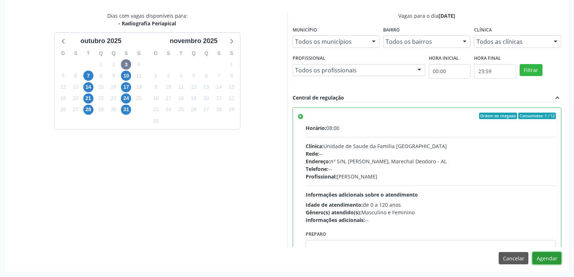
click at [554, 256] on button "Agendar" at bounding box center [546, 258] width 29 height 12
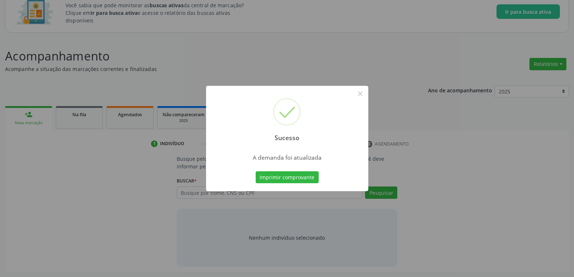
scroll to position [54, 0]
click at [366, 91] on button "×" at bounding box center [360, 94] width 12 height 12
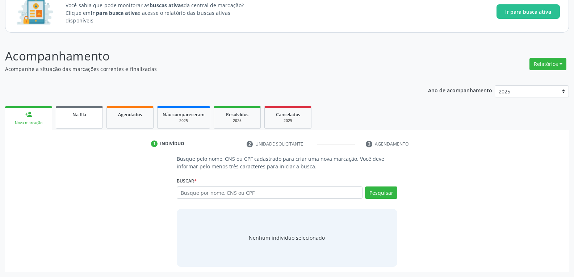
click at [96, 122] on link "Na fila" at bounding box center [79, 117] width 47 height 22
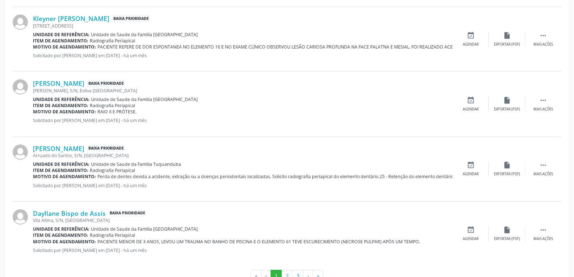
scroll to position [999, 0]
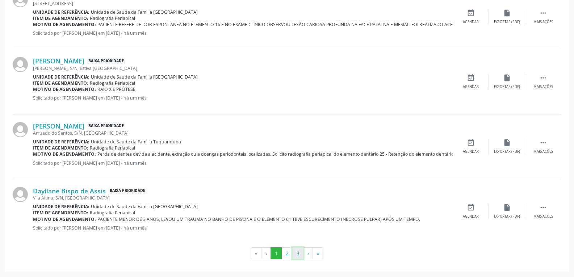
click at [296, 258] on button "3" at bounding box center [297, 253] width 11 height 12
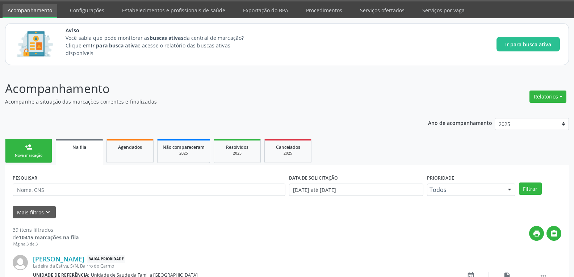
scroll to position [609, 0]
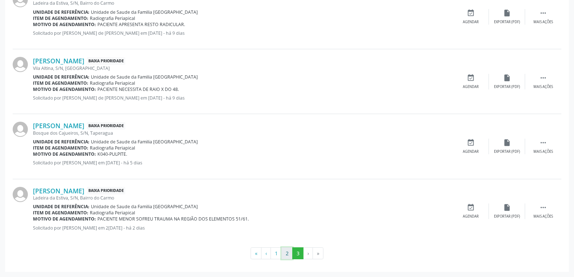
click at [286, 254] on button "2" at bounding box center [286, 253] width 11 height 12
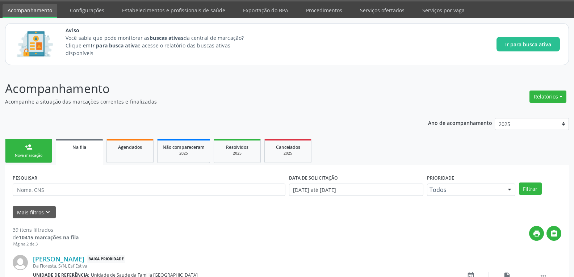
scroll to position [655, 0]
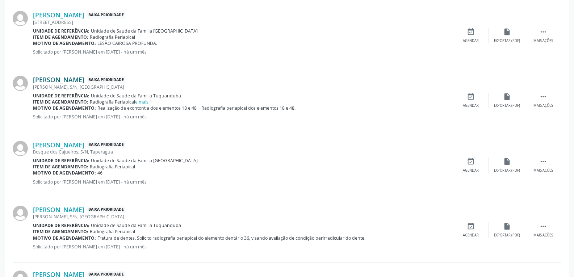
click at [74, 83] on link "Edilene da Silva" at bounding box center [58, 80] width 51 height 8
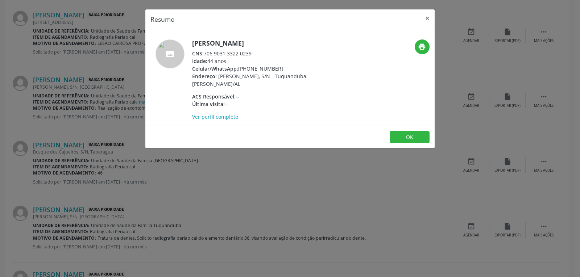
drag, startPoint x: 277, startPoint y: 66, endPoint x: 249, endPoint y: 67, distance: 28.3
click at [249, 67] on div "Celular/WhatsApp: (82) 99656-6492" at bounding box center [262, 69] width 141 height 8
click at [229, 43] on h5 "Edilene da Silva" at bounding box center [262, 43] width 141 height 8
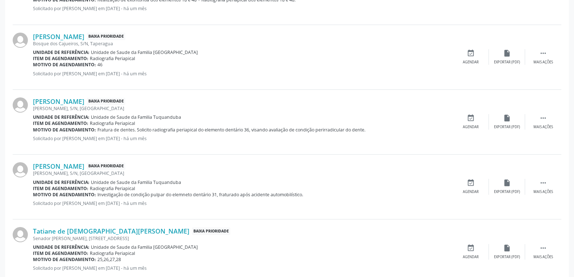
scroll to position [764, 0]
click at [60, 35] on link "Eliana Ribeiro Melo" at bounding box center [58, 36] width 51 height 8
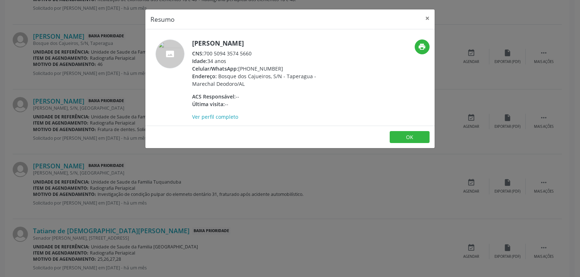
drag, startPoint x: 279, startPoint y: 68, endPoint x: 250, endPoint y: 67, distance: 29.0
click at [250, 67] on div "Celular/WhatsApp: (82) 99189-3617" at bounding box center [262, 69] width 141 height 8
click at [243, 46] on h5 "Eliana Ribeiro Melo" at bounding box center [262, 43] width 141 height 8
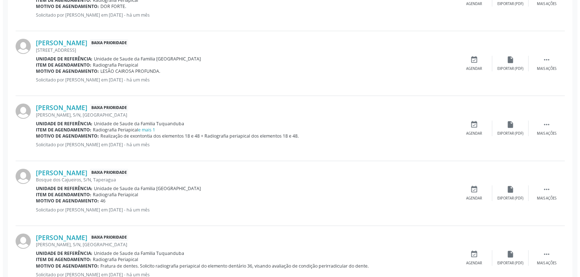
scroll to position [619, 0]
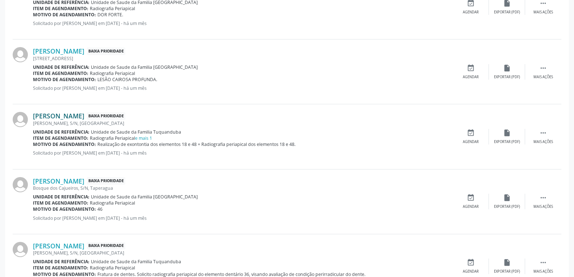
click at [73, 113] on link "Edilene da Silva" at bounding box center [58, 116] width 51 height 8
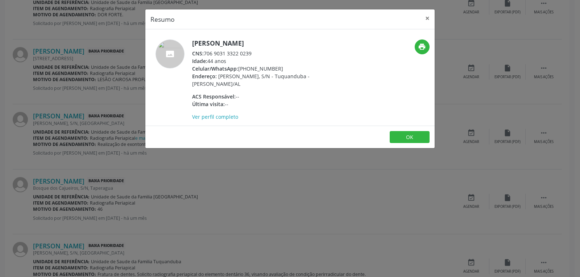
click at [241, 53] on div "CNS: 706 9031 3322 0239" at bounding box center [262, 54] width 141 height 8
click at [262, 52] on div "CNS: 706 9031 3322 0239" at bounding box center [262, 54] width 141 height 8
click at [428, 17] on button "×" at bounding box center [427, 18] width 14 height 18
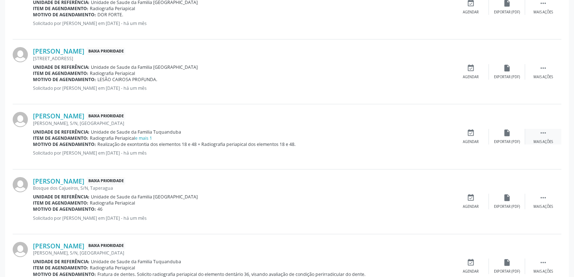
click at [548, 140] on div "Mais ações" at bounding box center [544, 141] width 20 height 5
click at [472, 137] on div "cancel Cancelar" at bounding box center [471, 137] width 36 height 16
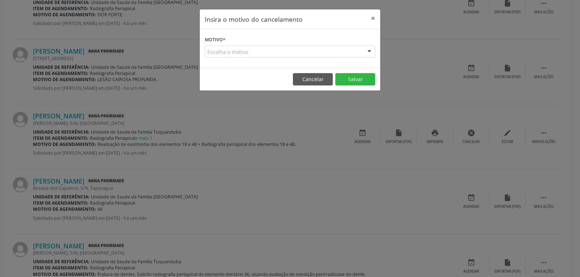
click at [243, 49] on div "Escolha o motivo" at bounding box center [290, 52] width 170 height 12
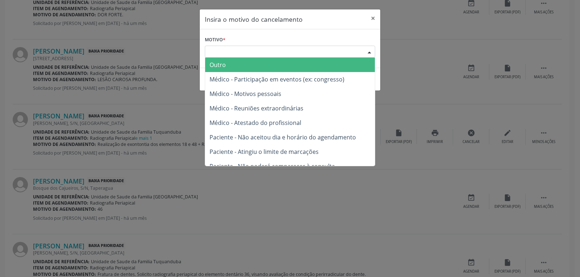
click at [258, 70] on span "Outro" at bounding box center [290, 65] width 170 height 14
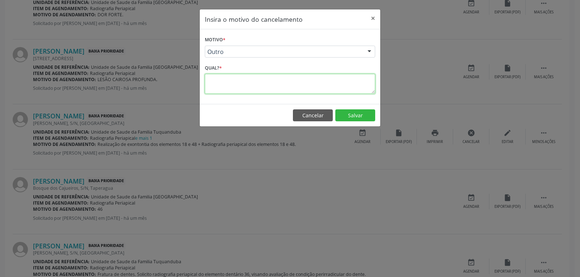
click at [260, 81] on textarea at bounding box center [290, 84] width 170 height 20
type textarea "n"
type textarea "NÚMERO PARA CONTATO ERRADO."
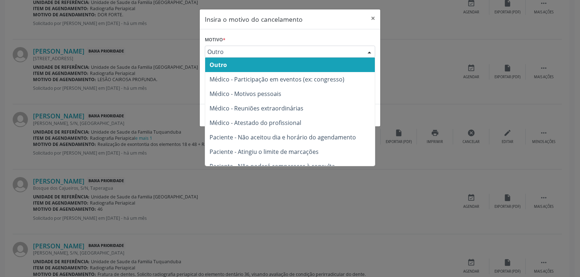
click at [310, 51] on span "Outro" at bounding box center [283, 51] width 153 height 7
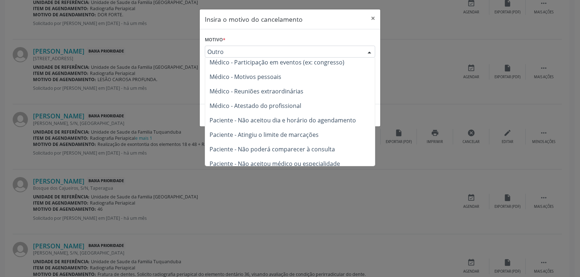
scroll to position [0, 0]
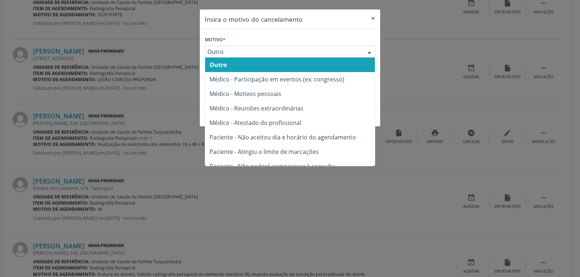
click at [287, 66] on span "Outro" at bounding box center [290, 65] width 170 height 14
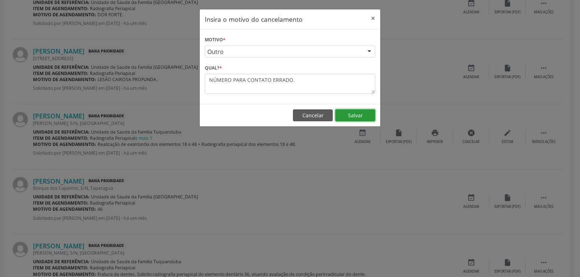
click at [363, 120] on button "Salvar" at bounding box center [355, 115] width 40 height 12
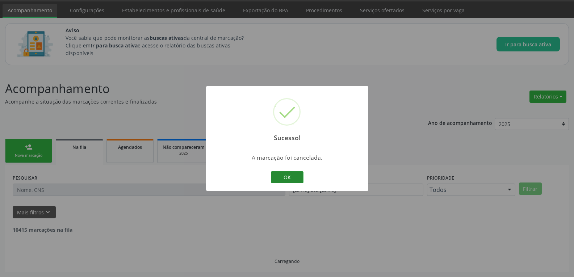
scroll to position [619, 0]
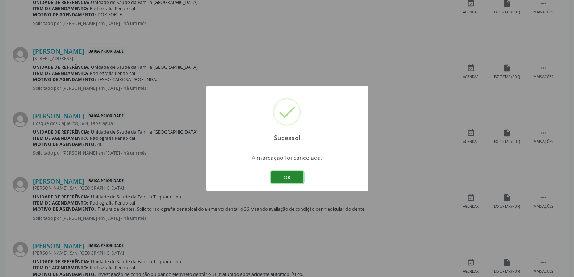
click at [277, 174] on button "OK" at bounding box center [287, 177] width 33 height 12
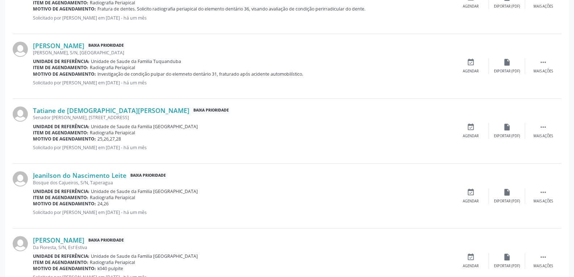
scroll to position [673, 0]
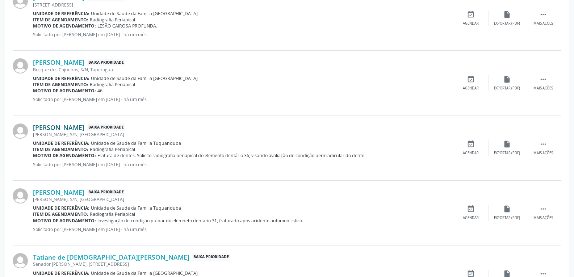
click at [49, 126] on link "Leoncio Jorge da Silva" at bounding box center [58, 128] width 51 height 8
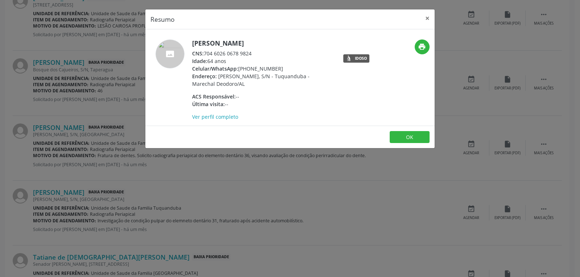
drag, startPoint x: 280, startPoint y: 70, endPoint x: 249, endPoint y: 69, distance: 30.5
click at [249, 69] on div "Celular/WhatsApp: (82) 98840-0694" at bounding box center [262, 69] width 141 height 8
click at [427, 17] on button "×" at bounding box center [427, 18] width 14 height 18
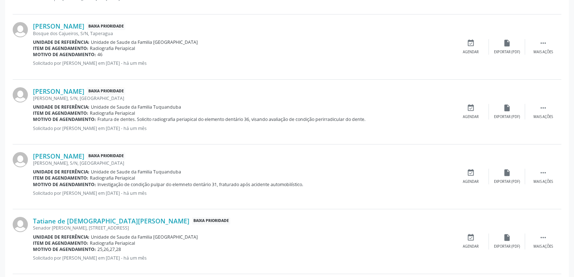
scroll to position [745, 0]
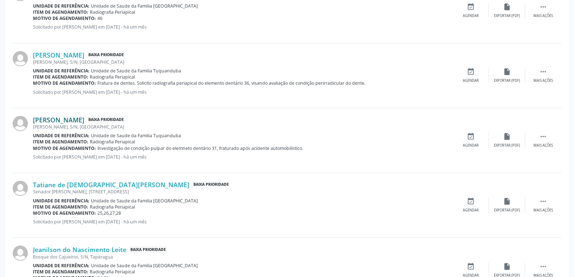
click at [84, 117] on link "Marcos Roney Hardoim Simoes" at bounding box center [58, 120] width 51 height 8
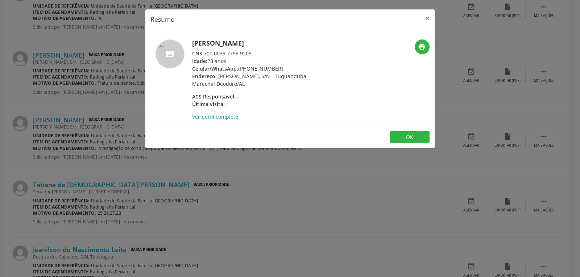
drag, startPoint x: 276, startPoint y: 69, endPoint x: 249, endPoint y: 69, distance: 27.2
click at [249, 69] on div "Celular/WhatsApp: (82) 99322-9998" at bounding box center [262, 69] width 141 height 8
click at [265, 45] on h5 "Marcos Roney Hardoim Simoes" at bounding box center [262, 43] width 141 height 8
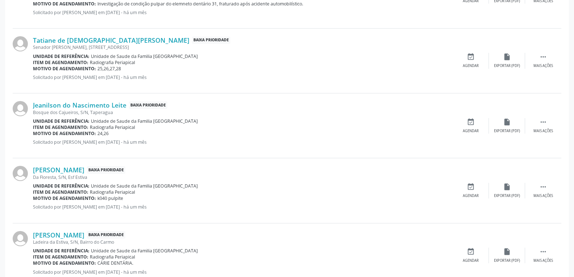
scroll to position [890, 0]
click at [123, 39] on link "Tatiane de Jesus dos Santos Costa" at bounding box center [111, 40] width 156 height 8
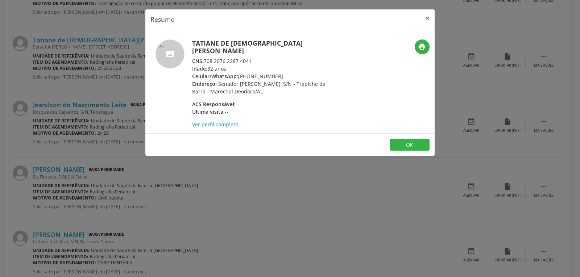
drag, startPoint x: 279, startPoint y: 68, endPoint x: 250, endPoint y: 69, distance: 29.0
click at [250, 72] on div "Celular/WhatsApp: (82) 99329-1095" at bounding box center [262, 76] width 141 height 8
click at [301, 45] on h5 "Tatiane de Jesus dos Santos Costa" at bounding box center [262, 46] width 141 height 15
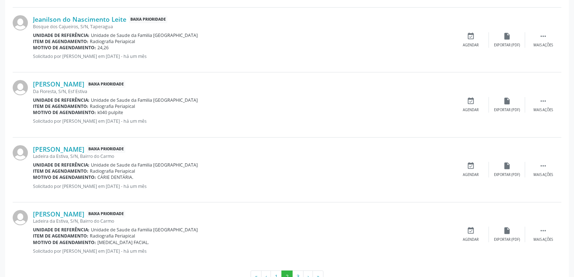
scroll to position [962, 0]
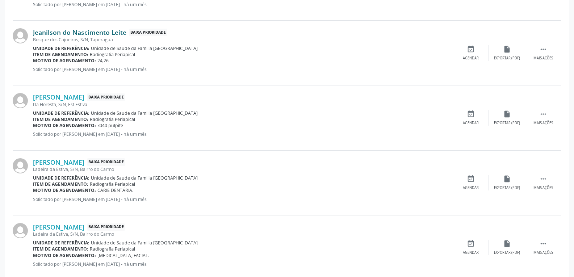
click at [65, 29] on link "Jeanilson do Nascimento Leite" at bounding box center [79, 32] width 93 height 8
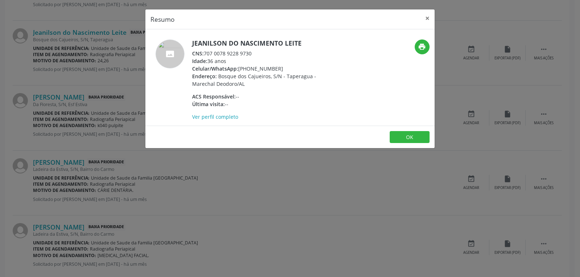
click at [264, 67] on div "Celular/WhatsApp: (82) 98820-2599" at bounding box center [262, 69] width 141 height 8
click at [289, 67] on div "Celular/WhatsApp: (82) 98820-2599" at bounding box center [262, 69] width 141 height 8
drag, startPoint x: 283, startPoint y: 67, endPoint x: 250, endPoint y: 66, distance: 33.7
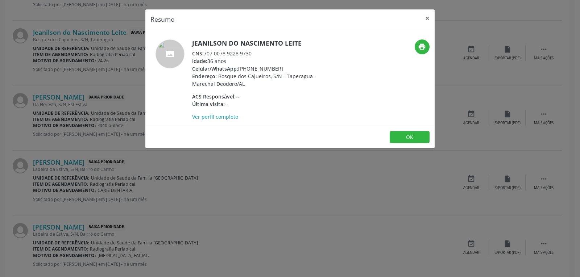
click at [250, 66] on div "Celular/WhatsApp: (82) 98820-2599" at bounding box center [262, 69] width 141 height 8
click at [278, 43] on h5 "Jeanilson do Nascimento Leite" at bounding box center [262, 43] width 141 height 8
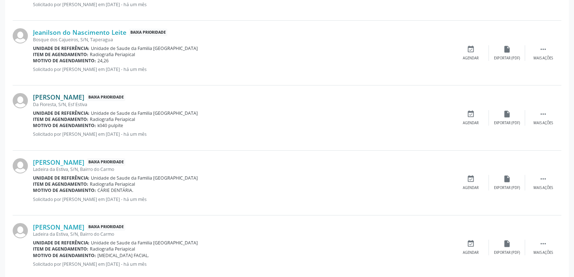
click at [84, 94] on link "Maria Eunice Andrade" at bounding box center [58, 97] width 51 height 8
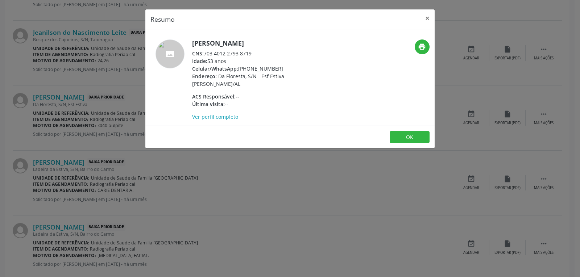
click at [264, 70] on div "Celular/WhatsApp: (82) 99305-9883" at bounding box center [262, 69] width 141 height 8
click at [287, 65] on div "Celular/WhatsApp: (82) 99305-9883" at bounding box center [262, 69] width 141 height 8
drag, startPoint x: 279, startPoint y: 67, endPoint x: 250, endPoint y: 67, distance: 29.0
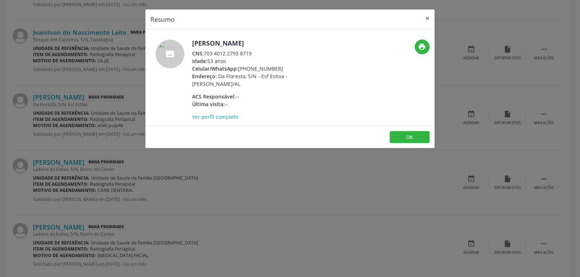
click at [250, 67] on div "Celular/WhatsApp: (82) 99305-9883" at bounding box center [262, 69] width 141 height 8
click at [264, 43] on h5 "Maria Eunice Andrade" at bounding box center [262, 43] width 141 height 8
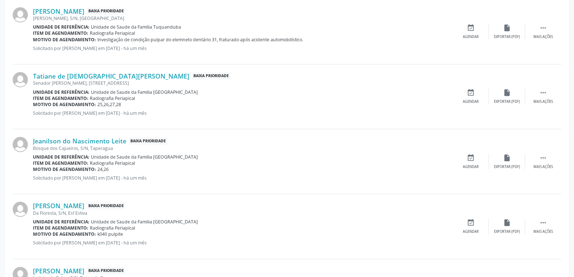
scroll to position [818, 0]
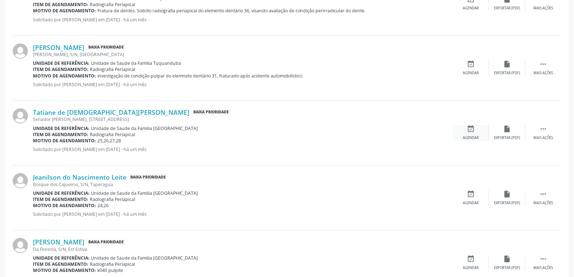
click at [473, 129] on icon "event_available" at bounding box center [471, 129] width 8 height 8
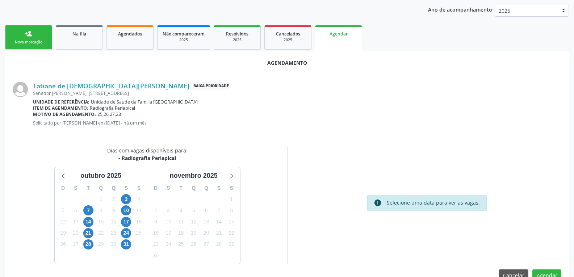
scroll to position [152, 0]
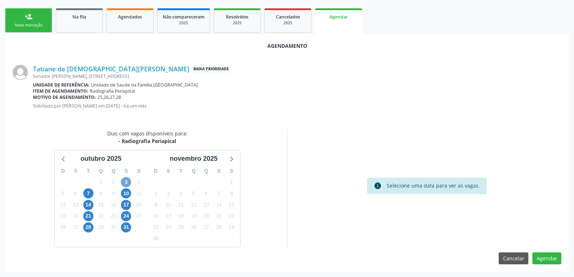
click at [127, 183] on span "3" at bounding box center [126, 182] width 10 height 10
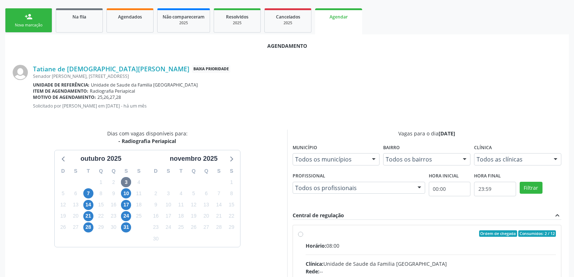
click at [301, 236] on input "Ordem de chegada Consumidos: 2 / 12 Horário: 08:00 Clínica: Unidade de Saude da…" at bounding box center [300, 233] width 5 height 7
radio input "true"
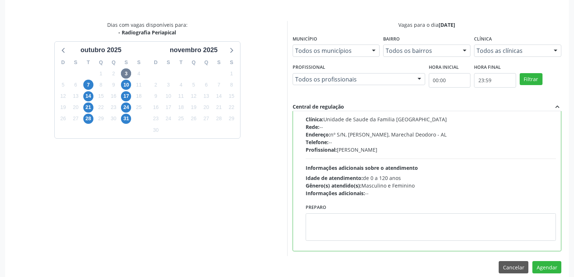
scroll to position [270, 0]
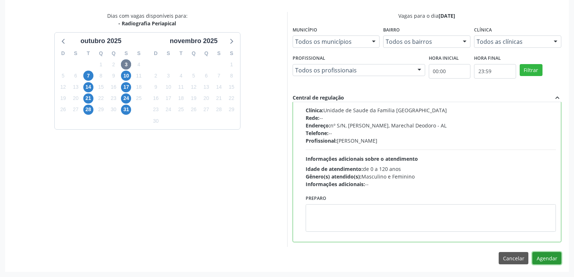
click at [546, 262] on button "Agendar" at bounding box center [546, 258] width 29 height 12
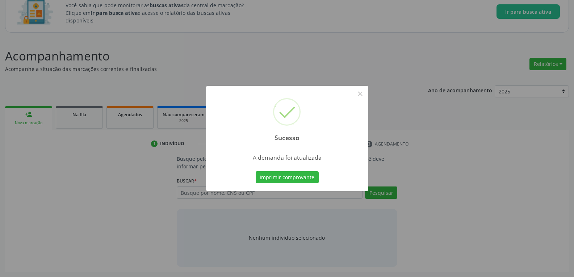
scroll to position [54, 0]
click at [358, 97] on button "×" at bounding box center [360, 94] width 12 height 12
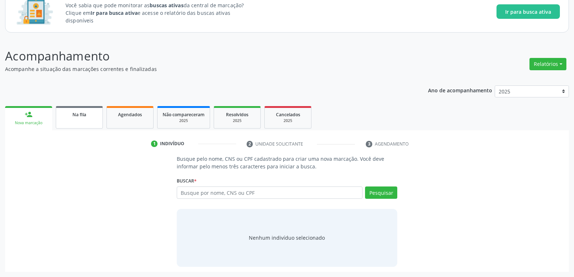
click at [74, 112] on span "Na fila" at bounding box center [79, 115] width 14 height 6
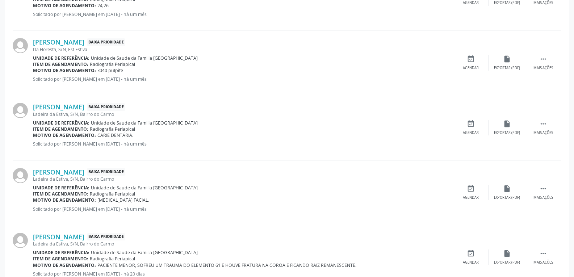
scroll to position [999, 0]
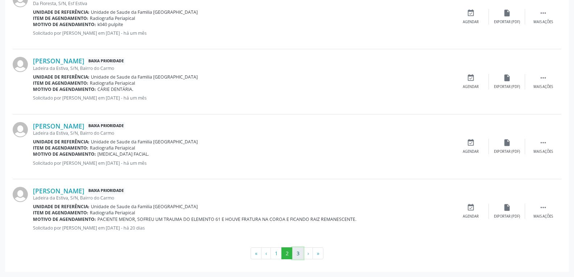
click at [293, 256] on button "3" at bounding box center [297, 253] width 11 height 12
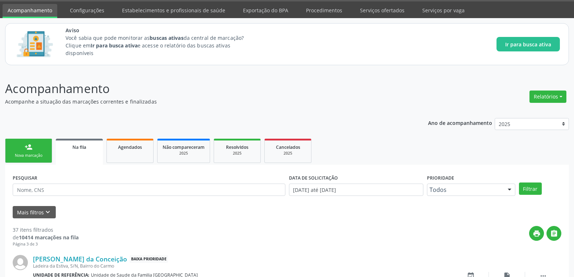
scroll to position [480, 0]
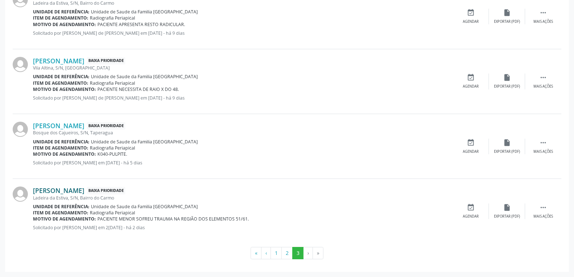
click at [81, 188] on link "Maria Ysadora Vieira da Silva" at bounding box center [58, 191] width 51 height 8
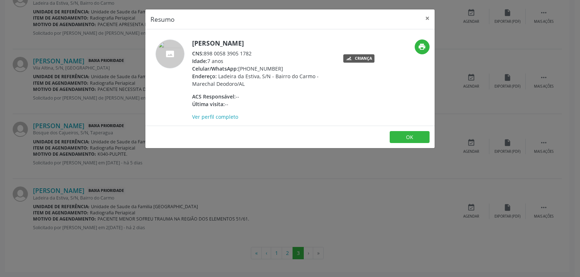
drag, startPoint x: 283, startPoint y: 68, endPoint x: 249, endPoint y: 67, distance: 33.3
click at [249, 67] on div "Celular/WhatsApp: (82) 99402-4858" at bounding box center [262, 69] width 141 height 8
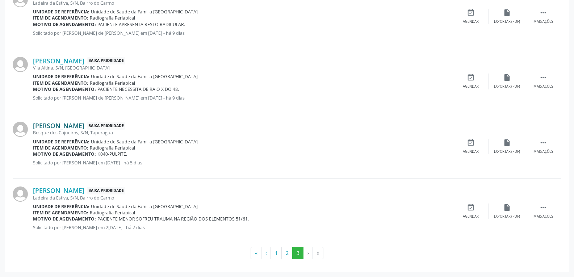
click at [84, 122] on link "Diogo dos Santos da Silva" at bounding box center [58, 126] width 51 height 8
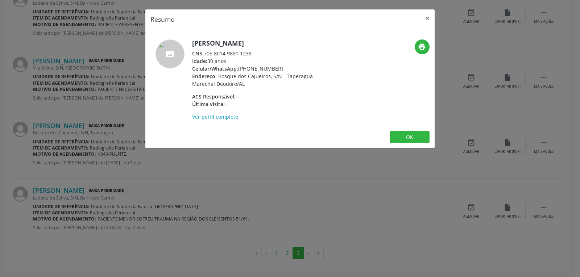
drag, startPoint x: 276, startPoint y: 67, endPoint x: 250, endPoint y: 67, distance: 25.4
click at [250, 67] on div "Celular/WhatsApp: (82) 99348-6120" at bounding box center [262, 69] width 141 height 8
click at [213, 44] on h5 "Diogo dos Santos da Silva" at bounding box center [262, 43] width 141 height 8
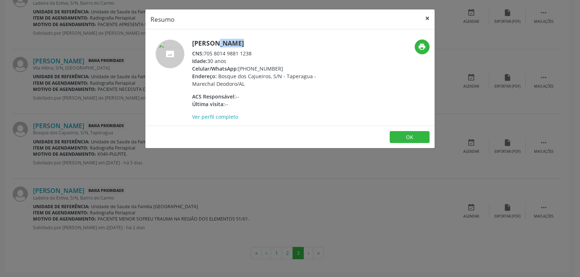
click at [426, 17] on button "×" at bounding box center [427, 18] width 14 height 18
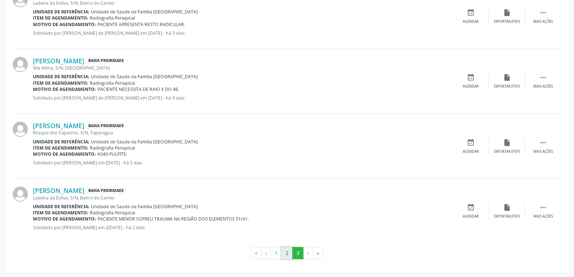
click at [288, 254] on button "2" at bounding box center [286, 253] width 11 height 12
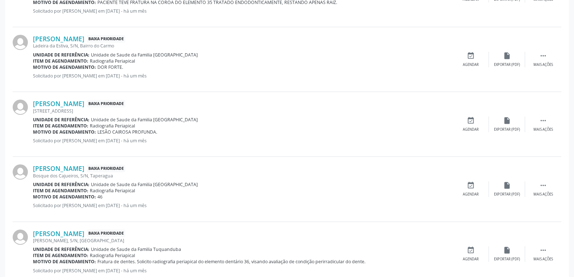
scroll to position [580, 0]
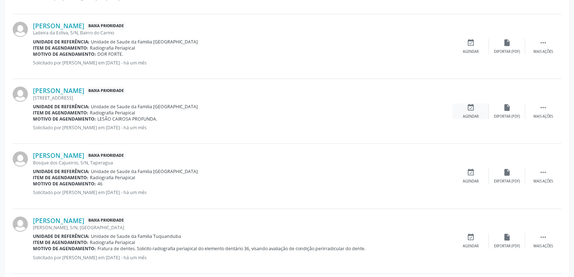
click at [482, 105] on div "event_available Agendar" at bounding box center [471, 112] width 36 height 16
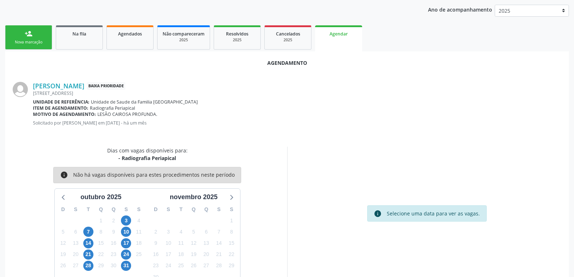
scroll to position [152, 0]
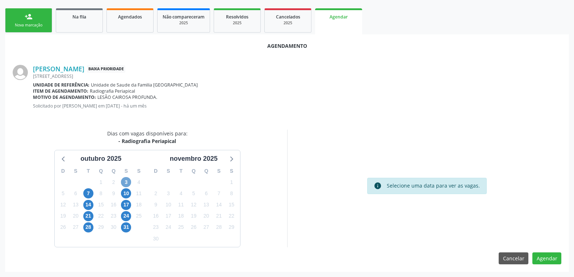
click at [129, 182] on span "3" at bounding box center [126, 182] width 10 height 10
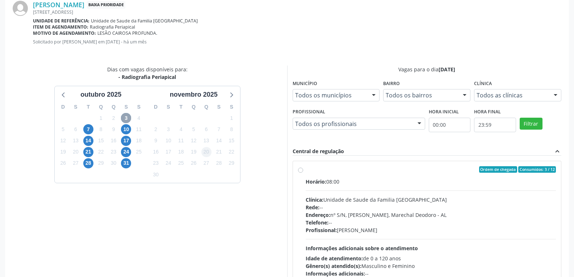
scroll to position [225, 0]
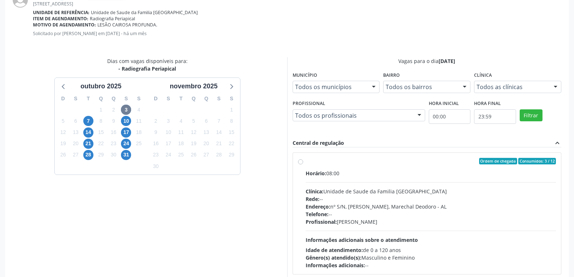
click at [363, 173] on div "Horário: 08:00" at bounding box center [431, 174] width 251 height 8
click at [303, 164] on input "Ordem de chegada Consumidos: 3 / 12 Horário: 08:00 Clínica: Unidade de Saude da…" at bounding box center [300, 161] width 5 height 7
radio input "true"
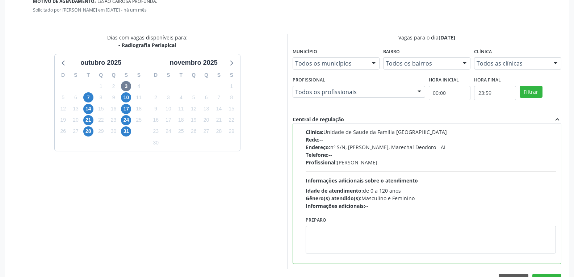
scroll to position [261, 0]
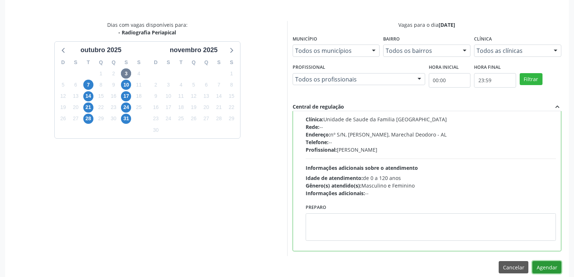
click at [546, 266] on button "Agendar" at bounding box center [546, 267] width 29 height 12
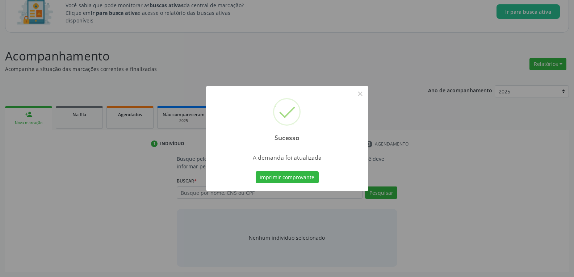
scroll to position [54, 0]
click at [361, 93] on button "×" at bounding box center [360, 94] width 12 height 12
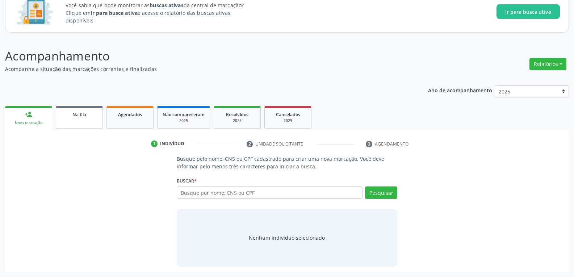
click at [89, 123] on link "Na fila" at bounding box center [79, 117] width 47 height 22
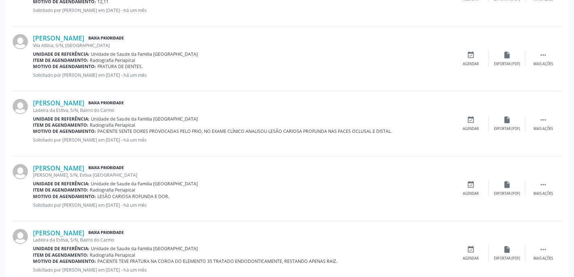
scroll to position [308, 0]
click at [84, 34] on link "Maria Eliza de Lima Pinheiro" at bounding box center [58, 38] width 51 height 8
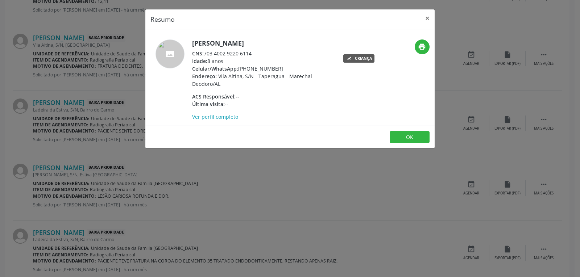
drag, startPoint x: 276, startPoint y: 67, endPoint x: 250, endPoint y: 68, distance: 26.1
click at [250, 68] on div "Celular/WhatsApp: (82) 99928-0434" at bounding box center [262, 69] width 141 height 8
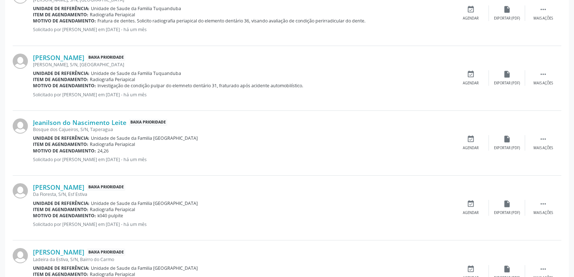
scroll to position [779, 0]
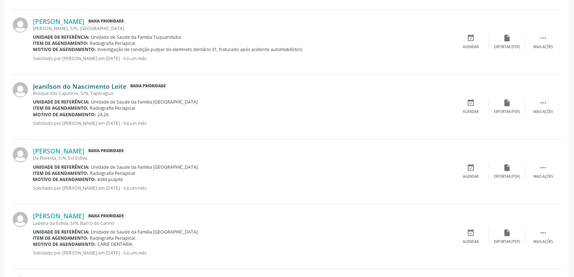
click at [123, 85] on link "Jeanilson do Nascimento Leite" at bounding box center [79, 86] width 93 height 8
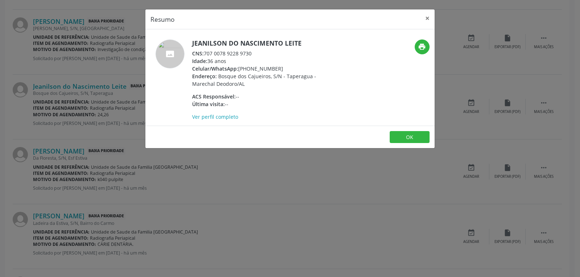
drag, startPoint x: 276, startPoint y: 72, endPoint x: 249, endPoint y: 71, distance: 27.2
click at [249, 71] on div "Celular/WhatsApp: (82) 98820-2599" at bounding box center [262, 69] width 141 height 8
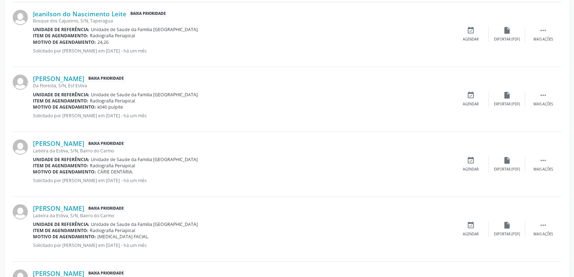
scroll to position [887, 0]
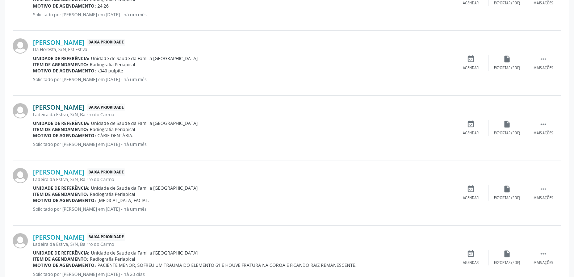
click at [84, 107] on link "Paola Regina Rodrigues da Rocha" at bounding box center [58, 107] width 51 height 8
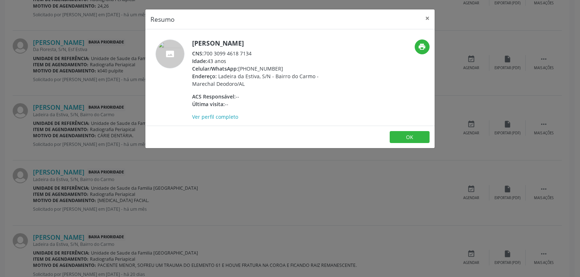
drag, startPoint x: 281, startPoint y: 67, endPoint x: 249, endPoint y: 67, distance: 31.9
click at [249, 67] on div "Celular/WhatsApp: (82) 98131-0178" at bounding box center [262, 69] width 141 height 8
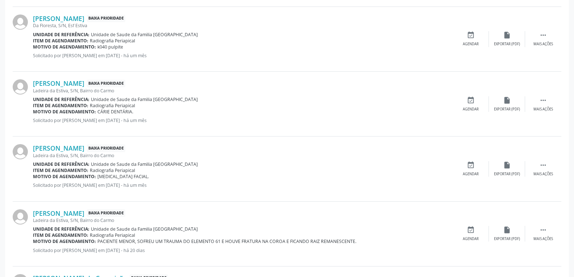
scroll to position [924, 0]
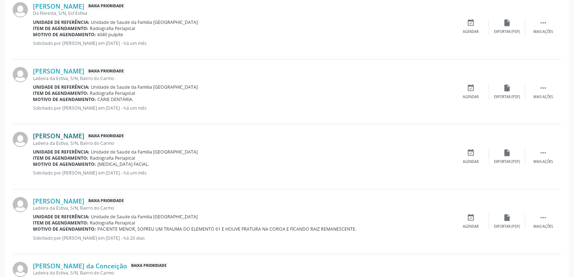
click at [60, 133] on link "Rosilene da Silva" at bounding box center [58, 136] width 51 height 8
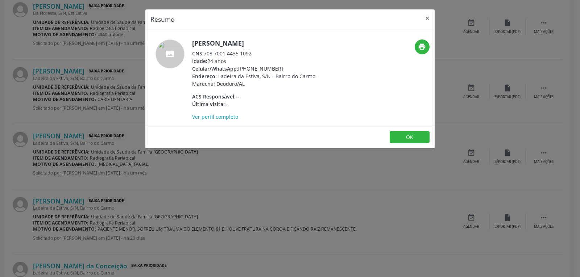
drag, startPoint x: 276, startPoint y: 67, endPoint x: 250, endPoint y: 67, distance: 25.7
click at [250, 67] on div "Celular/WhatsApp: (82) 9304-6954" at bounding box center [262, 69] width 141 height 8
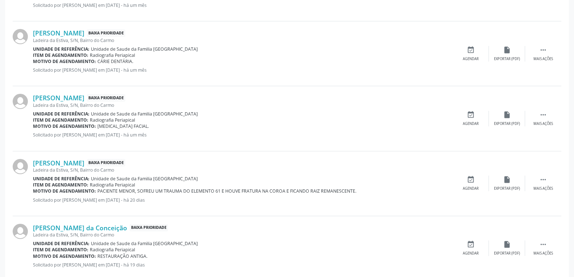
scroll to position [999, 0]
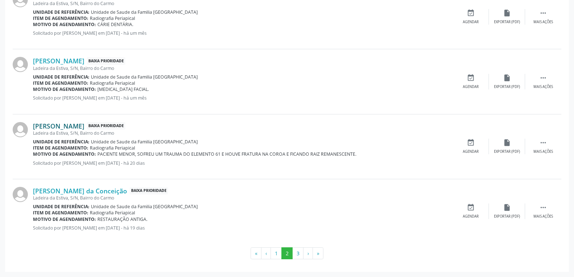
click at [84, 129] on link "Maria Ysadora Vieira da Silva" at bounding box center [58, 126] width 51 height 8
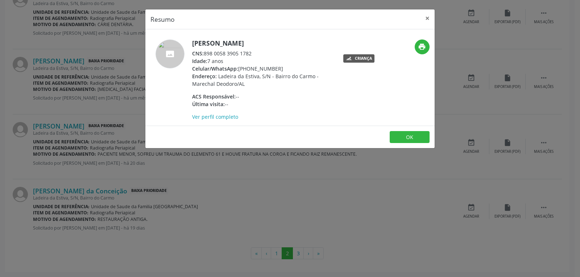
drag, startPoint x: 276, startPoint y: 68, endPoint x: 250, endPoint y: 68, distance: 26.8
click at [250, 68] on div "Celular/WhatsApp: (82) 99402-4858" at bounding box center [262, 69] width 141 height 8
click at [234, 54] on div "CNS: 898 0058 3905 1782" at bounding box center [262, 54] width 141 height 8
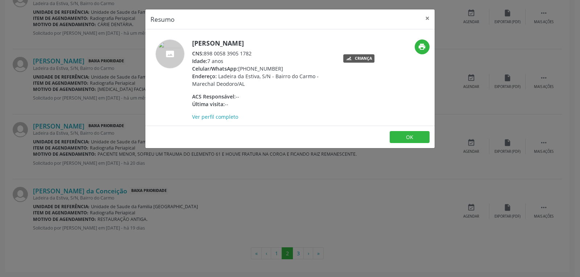
click at [262, 57] on div "Idade: 7 anos" at bounding box center [262, 61] width 141 height 8
drag, startPoint x: 258, startPoint y: 54, endPoint x: 204, endPoint y: 52, distance: 53.3
click at [204, 52] on div "CNS: 898 0058 3905 1782" at bounding box center [262, 54] width 141 height 8
click at [308, 93] on div "ACS Responsável: --" at bounding box center [262, 97] width 141 height 8
click at [239, 42] on h5 "Maria Ysadora Vieira da Silva" at bounding box center [262, 43] width 141 height 8
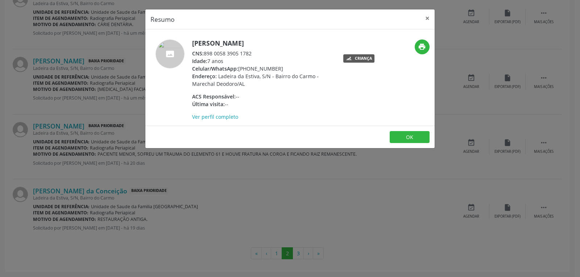
click at [239, 42] on h5 "Maria Ysadora Vieira da Silva" at bounding box center [262, 43] width 141 height 8
click at [312, 98] on div "ACS Responsável: --" at bounding box center [262, 97] width 141 height 8
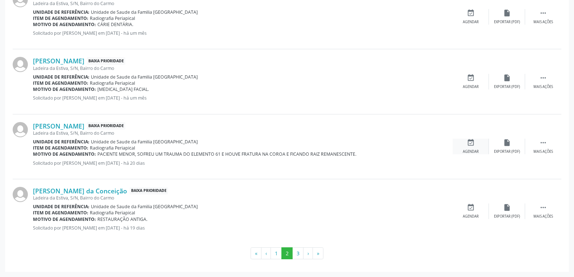
click at [482, 152] on div "event_available Agendar" at bounding box center [471, 147] width 36 height 16
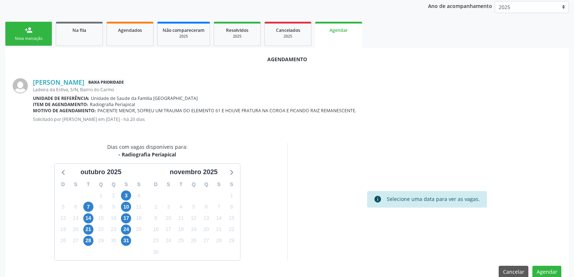
scroll to position [145, 0]
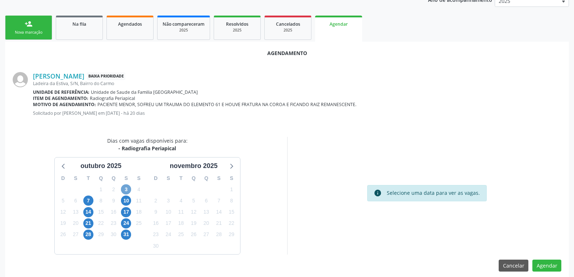
click at [127, 192] on span "3" at bounding box center [126, 189] width 10 height 10
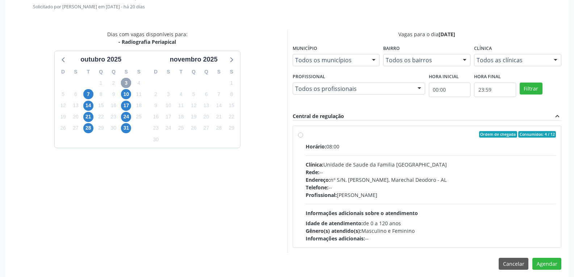
scroll to position [257, 0]
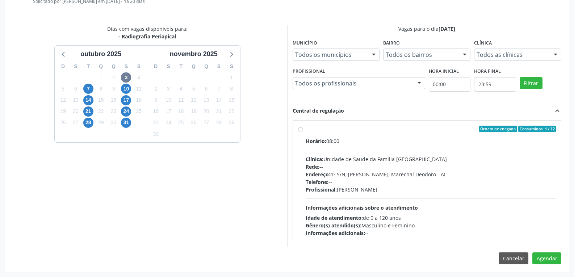
click at [353, 142] on div "Horário: 08:00" at bounding box center [431, 141] width 251 height 8
click at [303, 132] on input "Ordem de chegada Consumidos: 4 / 12 Horário: 08:00 Clínica: Unidade de Saude da…" at bounding box center [300, 129] width 5 height 7
radio input "true"
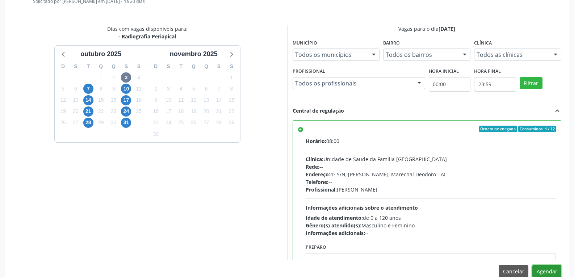
click at [548, 271] on button "Agendar" at bounding box center [546, 271] width 29 height 12
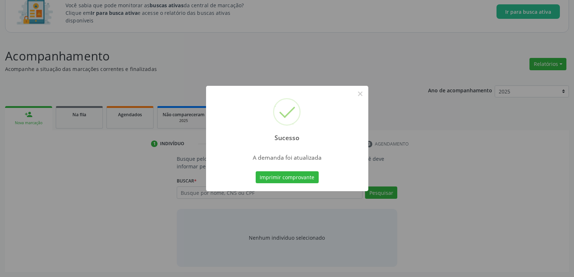
scroll to position [54, 0]
click at [72, 122] on div "Sucesso × A demanda foi atualizada Imprimir comprovante Cancel" at bounding box center [287, 138] width 574 height 277
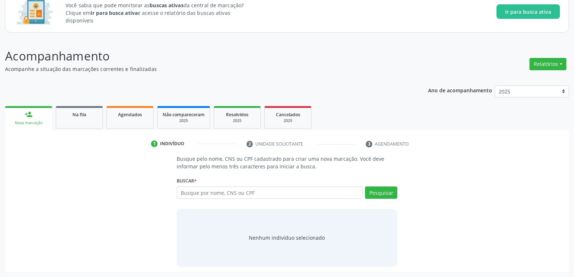
click at [72, 122] on link "Na fila" at bounding box center [79, 117] width 47 height 22
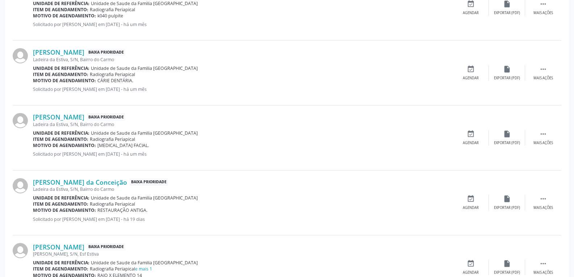
scroll to position [999, 0]
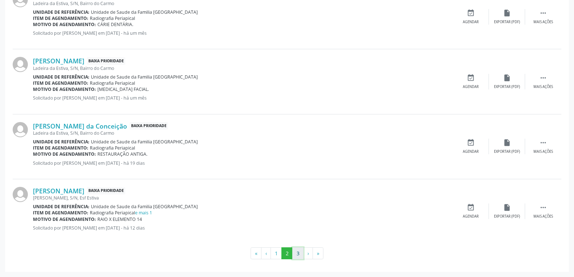
click at [298, 248] on button "3" at bounding box center [297, 253] width 11 height 12
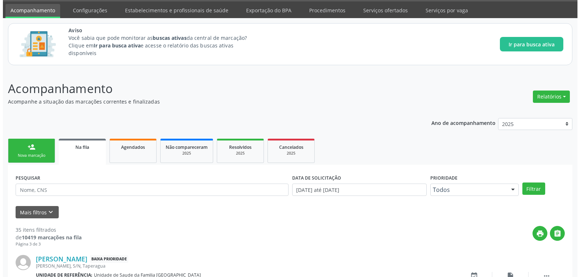
scroll to position [350, 0]
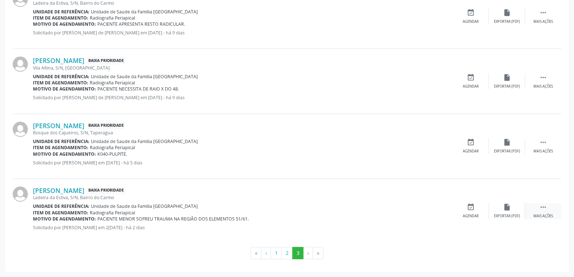
click at [545, 214] on div "Mais ações" at bounding box center [544, 216] width 20 height 5
click at [475, 216] on div "Cancelar" at bounding box center [470, 216] width 17 height 5
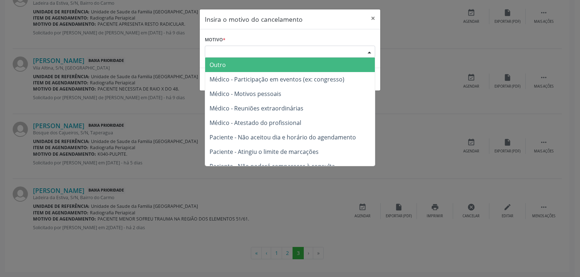
click at [280, 56] on div "Escolha o motivo" at bounding box center [290, 52] width 170 height 12
click at [259, 66] on span "Outro" at bounding box center [290, 65] width 170 height 14
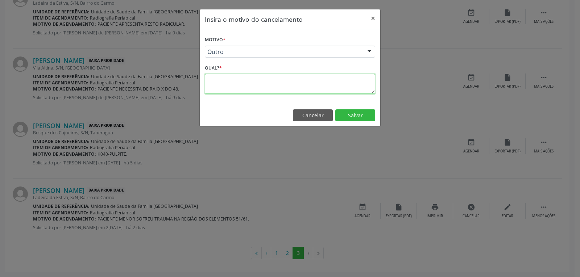
click at [266, 92] on textarea at bounding box center [290, 84] width 170 height 20
type textarea "P"
type textarea "DUPLICADO. RADIOGRAFIA JÁ AGENDADA E INFORMADA A DIRETORA DA UNIDADE."
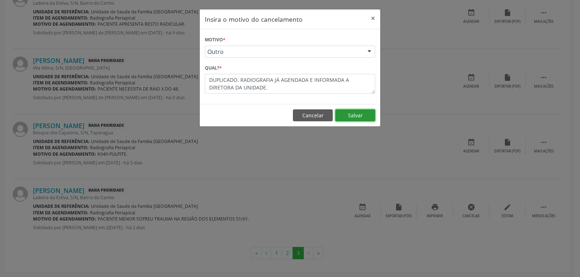
click at [352, 112] on button "Salvar" at bounding box center [355, 115] width 40 height 12
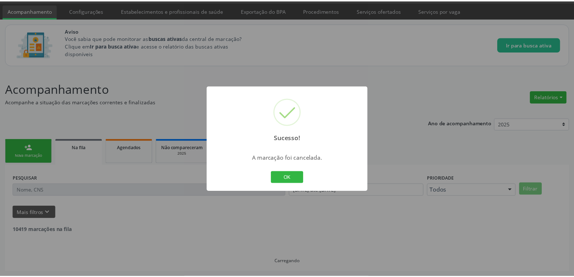
scroll to position [22, 0]
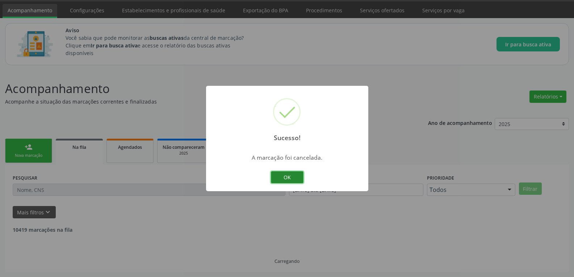
click at [289, 180] on button "OK" at bounding box center [287, 177] width 33 height 12
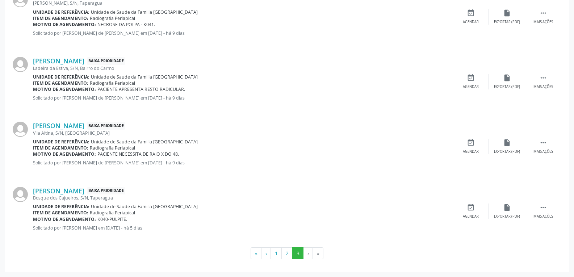
scroll to position [248, 0]
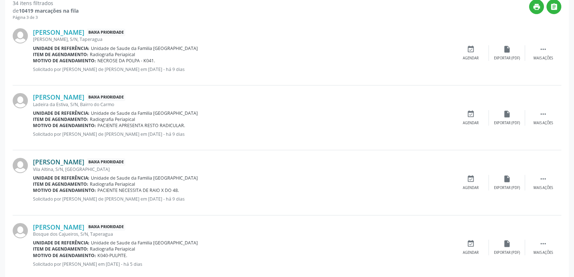
click at [75, 158] on link "Edvaneide da Silva Santos" at bounding box center [58, 162] width 51 height 8
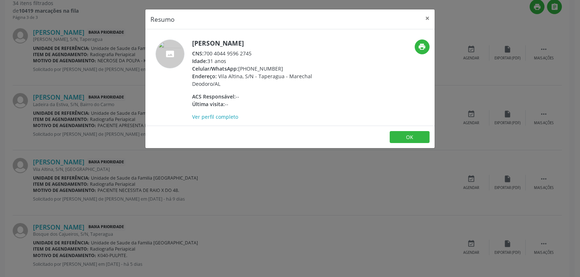
drag, startPoint x: 277, startPoint y: 69, endPoint x: 250, endPoint y: 68, distance: 26.8
click at [250, 68] on div "Celular/WhatsApp: (82) 99810-2805" at bounding box center [262, 69] width 141 height 8
click at [236, 46] on h5 "Edvaneide da Silva Santos" at bounding box center [262, 43] width 141 height 8
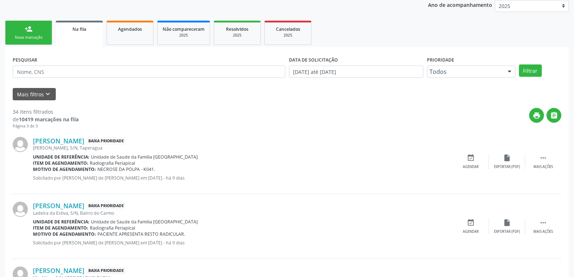
scroll to position [176, 0]
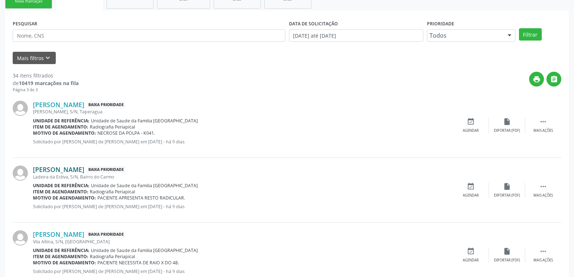
click at [45, 168] on link "Ana Beatriz Ferreira de Brito" at bounding box center [58, 170] width 51 height 8
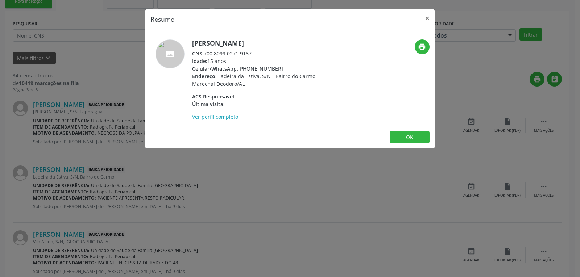
drag, startPoint x: 277, startPoint y: 68, endPoint x: 249, endPoint y: 70, distance: 28.3
click at [249, 70] on div "Celular/WhatsApp: (82) 98837-2689" at bounding box center [262, 69] width 141 height 8
click at [259, 65] on div "Celular/WhatsApp: (82) 98837-2689" at bounding box center [262, 69] width 141 height 8
click at [262, 66] on div "Celular/WhatsApp: (82) 98837-2689" at bounding box center [262, 69] width 141 height 8
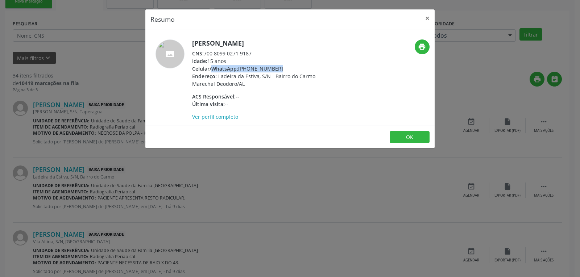
click at [262, 66] on div "Celular/WhatsApp: (82) 98837-2689" at bounding box center [262, 69] width 141 height 8
click at [283, 65] on div "Celular/WhatsApp: (82) 98837-2689" at bounding box center [262, 69] width 141 height 8
drag, startPoint x: 280, startPoint y: 70, endPoint x: 249, endPoint y: 66, distance: 30.6
click at [249, 66] on div "Celular/WhatsApp: (82) 98837-2689" at bounding box center [262, 69] width 141 height 8
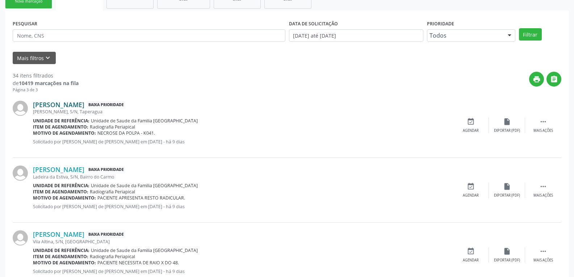
click at [63, 101] on link "Maria Cristina Ataíde de Lima" at bounding box center [58, 105] width 51 height 8
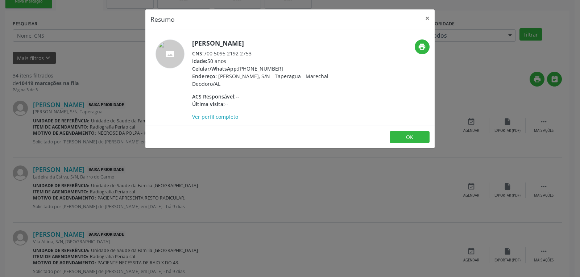
drag, startPoint x: 277, startPoint y: 66, endPoint x: 250, endPoint y: 68, distance: 27.6
click at [250, 68] on div "Celular/WhatsApp: (82) 99602-9123" at bounding box center [262, 69] width 141 height 8
click at [206, 39] on h5 "Maria Cristina Ataíde de Lima" at bounding box center [262, 43] width 141 height 8
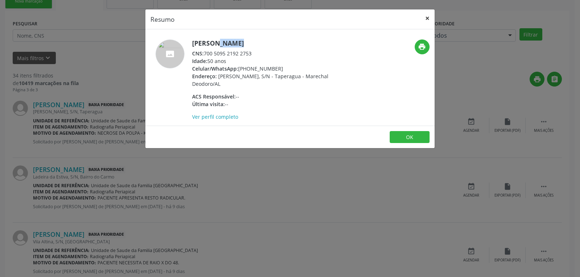
click at [424, 17] on button "×" at bounding box center [427, 18] width 14 height 18
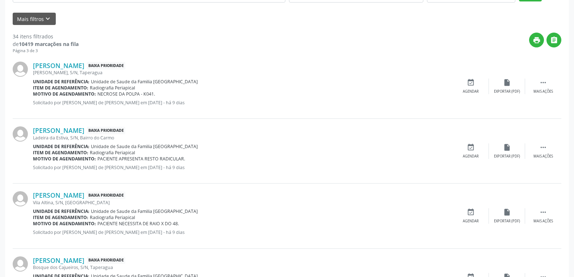
scroll to position [285, 0]
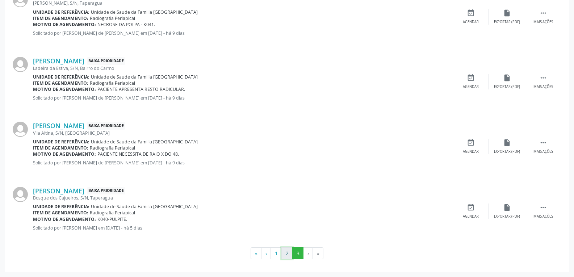
click at [292, 248] on button "2" at bounding box center [286, 253] width 11 height 12
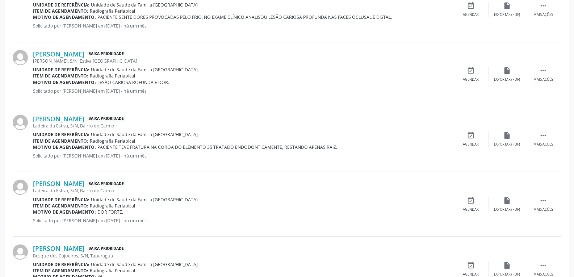
scroll to position [419, 0]
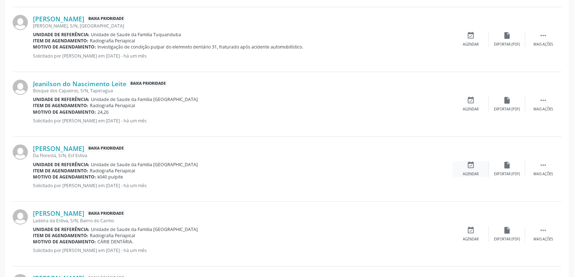
click at [478, 168] on div "event_available Agendar" at bounding box center [471, 169] width 36 height 16
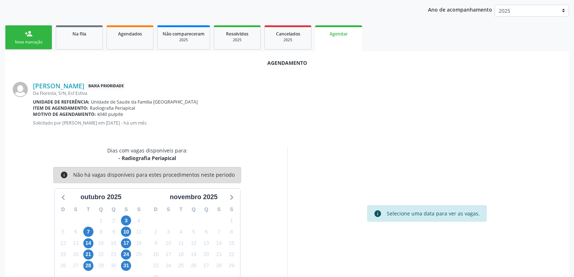
scroll to position [152, 0]
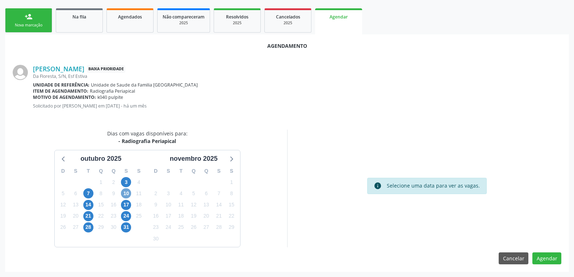
click at [125, 191] on span "10" at bounding box center [126, 193] width 10 height 10
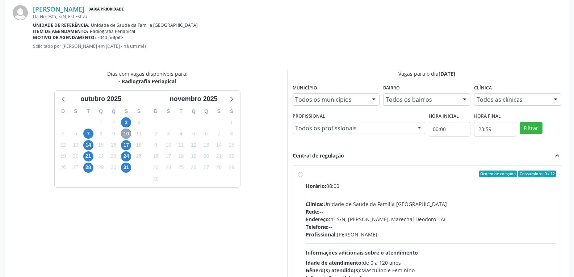
scroll to position [225, 0]
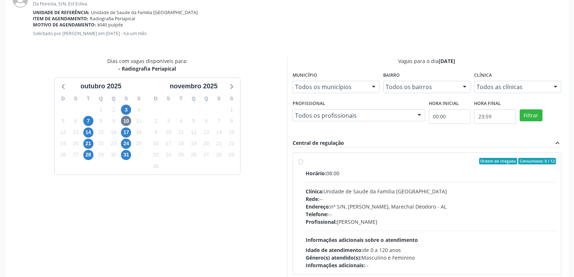
click at [352, 180] on div "Horário: 08:00 Clínica: Unidade de Saude da Familia Rua da Estiva Rede: -- Ende…" at bounding box center [431, 220] width 251 height 100
click at [303, 164] on input "Ordem de chegada Consumidos: 0 / 12 Horário: 08:00 Clínica: Unidade de Saude da…" at bounding box center [300, 161] width 5 height 7
radio input "true"
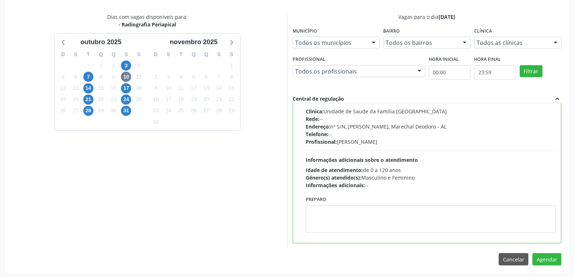
scroll to position [270, 0]
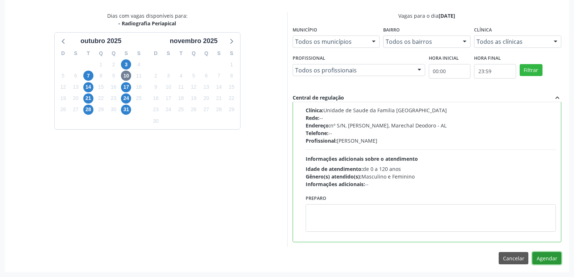
click at [550, 256] on button "Agendar" at bounding box center [546, 258] width 29 height 12
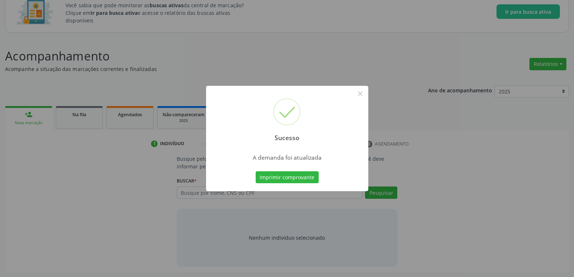
scroll to position [54, 0]
click at [364, 94] on button "×" at bounding box center [360, 94] width 12 height 12
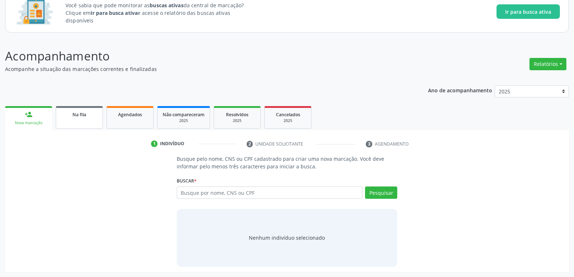
click at [74, 107] on link "Na fila" at bounding box center [79, 117] width 47 height 22
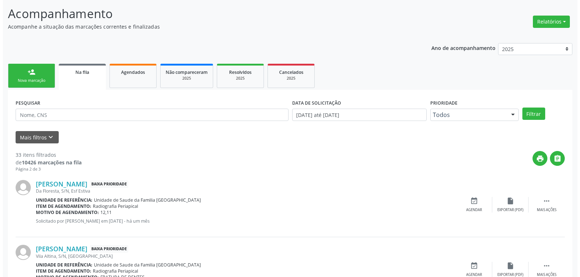
scroll to position [163, 0]
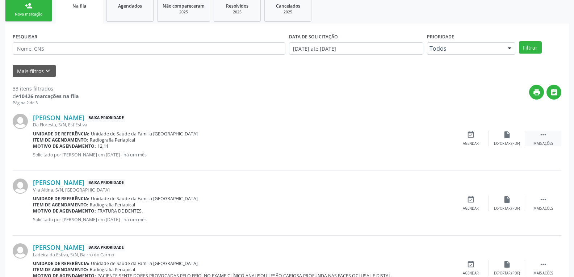
click at [542, 142] on div "Mais ações" at bounding box center [544, 143] width 20 height 5
click at [487, 138] on div "cancel Cancelar" at bounding box center [471, 139] width 36 height 16
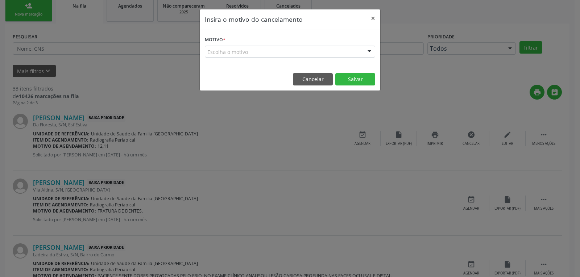
click at [259, 53] on div "Escolha o motivo" at bounding box center [290, 52] width 170 height 12
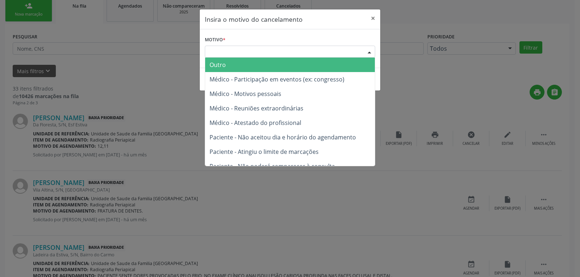
click at [247, 65] on span "Outro" at bounding box center [290, 65] width 170 height 14
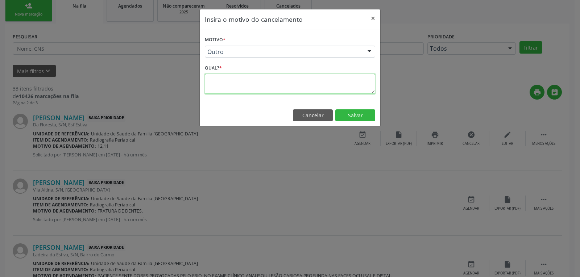
click at [247, 83] on textarea at bounding box center [290, 84] width 170 height 20
type textarea "d"
type textarea "DUPLICADO. RADIOGRAFIA AGENDADA PARA O DIA 10/10."
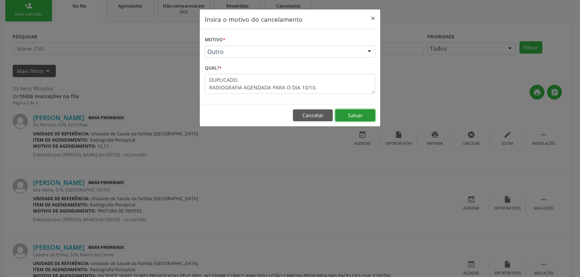
click at [364, 112] on button "Salvar" at bounding box center [355, 115] width 40 height 12
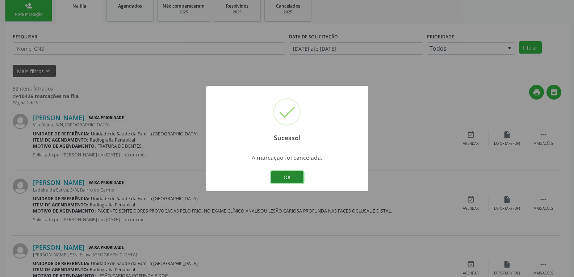
click at [290, 177] on button "OK" at bounding box center [287, 177] width 33 height 12
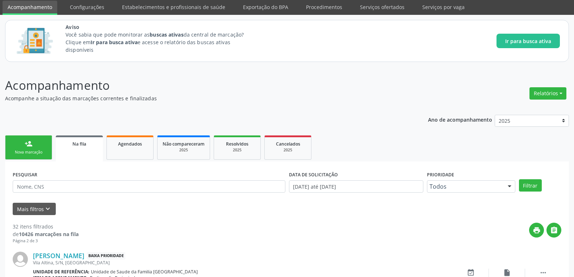
scroll to position [36, 0]
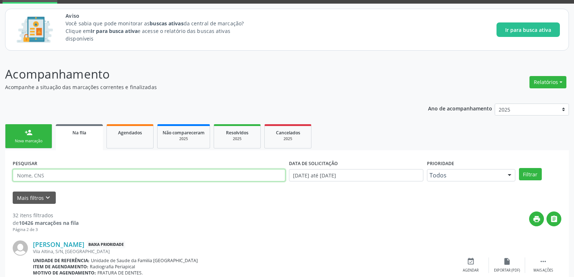
click at [96, 173] on input "text" at bounding box center [149, 175] width 273 height 12
click at [519, 168] on button "Filtrar" at bounding box center [530, 174] width 23 height 12
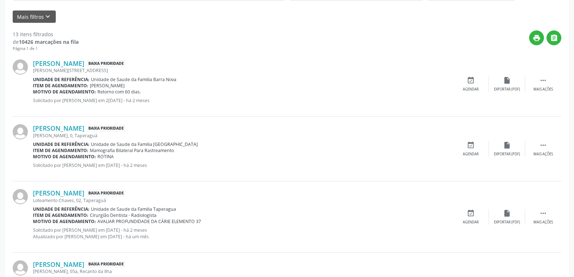
scroll to position [72, 0]
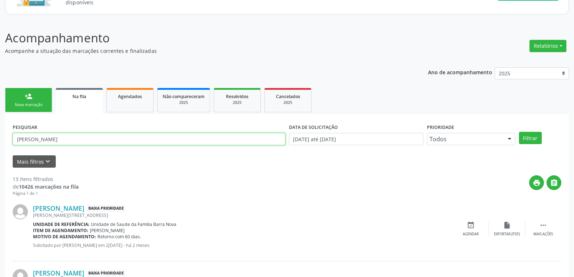
click at [131, 139] on input "MARIA CRISTINA" at bounding box center [149, 139] width 273 height 12
click at [519, 132] on button "Filtrar" at bounding box center [530, 138] width 23 height 12
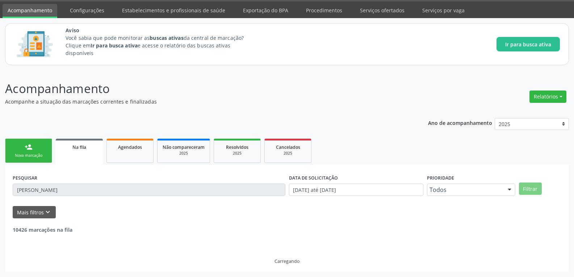
scroll to position [69, 0]
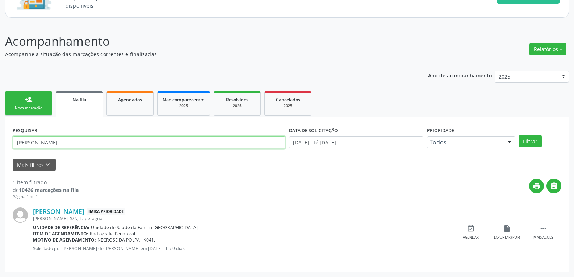
click at [140, 146] on input "MARIA CRISTINA ATAÍDE" at bounding box center [149, 142] width 273 height 12
click at [519, 135] on button "Filtrar" at bounding box center [530, 141] width 23 height 12
click at [101, 137] on input "EDVANEIDE" at bounding box center [149, 142] width 273 height 12
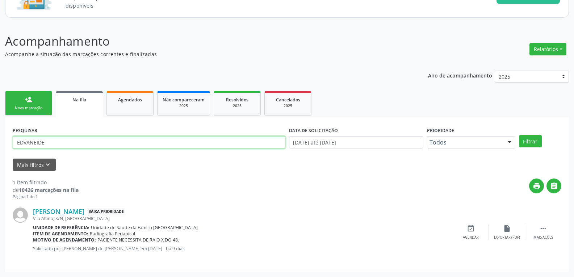
click at [101, 137] on input "EDVANEIDE" at bounding box center [149, 142] width 273 height 12
type input "ataíde de lima"
click at [519, 135] on button "Filtrar" at bounding box center [530, 141] width 23 height 12
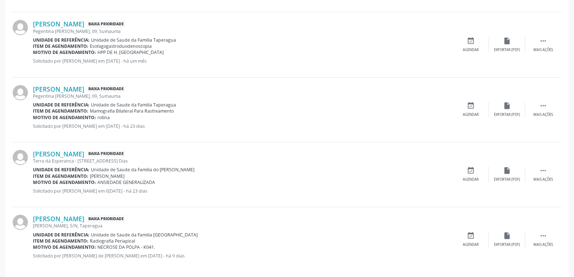
scroll to position [394, 0]
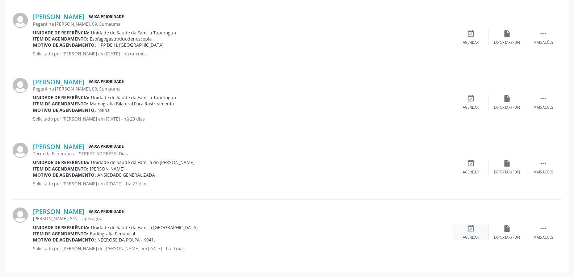
click at [467, 234] on div "event_available Agendar" at bounding box center [471, 233] width 36 height 16
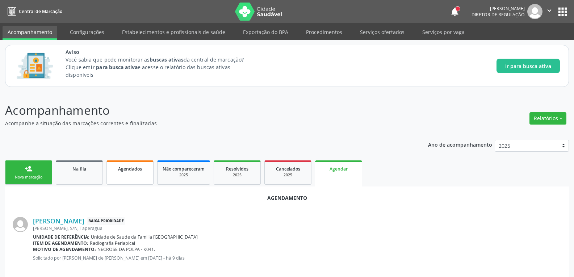
scroll to position [145, 0]
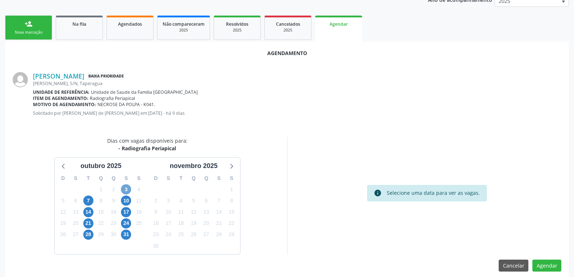
click at [127, 187] on span "3" at bounding box center [126, 189] width 10 height 10
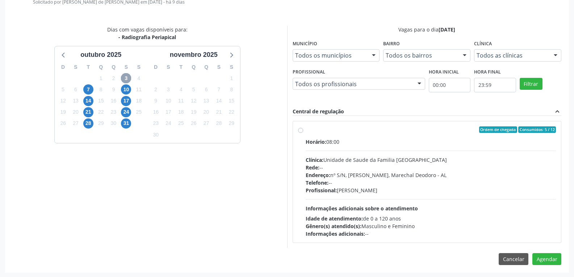
scroll to position [257, 0]
click at [313, 131] on div "Ordem de chegada Consumidos: 5 / 12" at bounding box center [431, 129] width 251 height 7
click at [303, 131] on input "Ordem de chegada Consumidos: 5 / 12 Horário: 08:00 Clínica: Unidade de Saude da…" at bounding box center [300, 129] width 5 height 7
radio input "true"
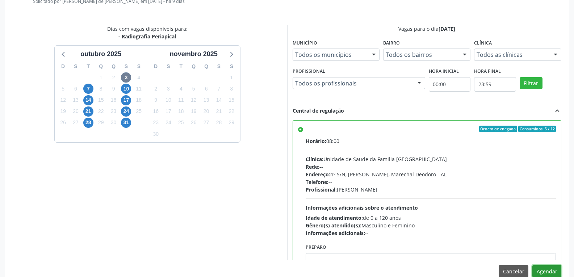
click at [544, 275] on button "Agendar" at bounding box center [546, 271] width 29 height 12
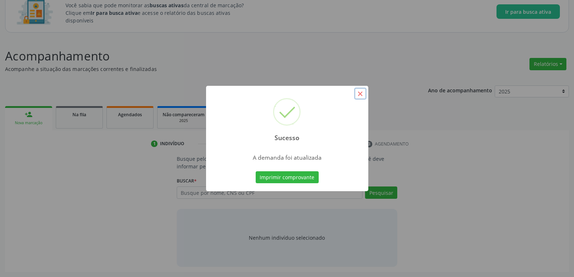
click at [364, 94] on button "×" at bounding box center [360, 94] width 12 height 12
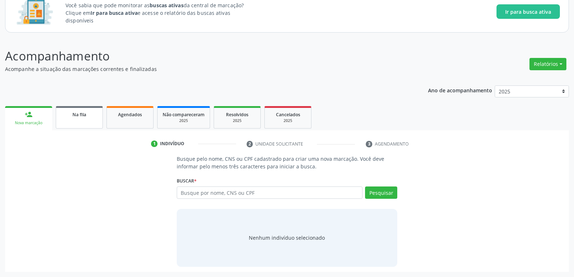
click at [81, 124] on link "Na fila" at bounding box center [79, 117] width 47 height 22
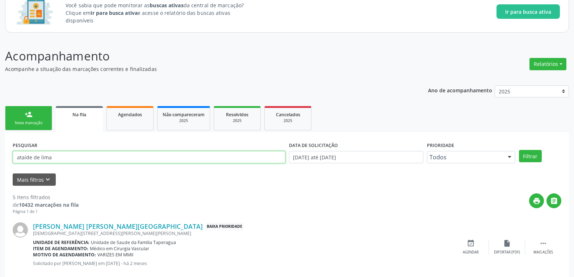
click at [98, 159] on input "ataíde de lima" at bounding box center [149, 157] width 273 height 12
click at [519, 150] on button "Filtrar" at bounding box center [530, 156] width 23 height 12
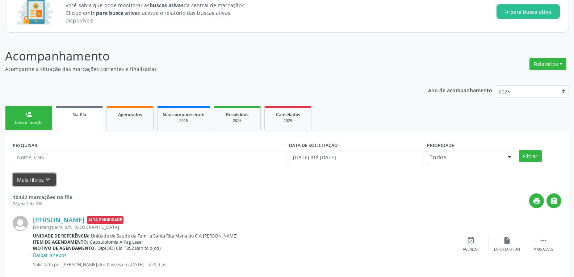
click at [42, 181] on button "Mais filtros keyboard_arrow_down" at bounding box center [34, 179] width 43 height 13
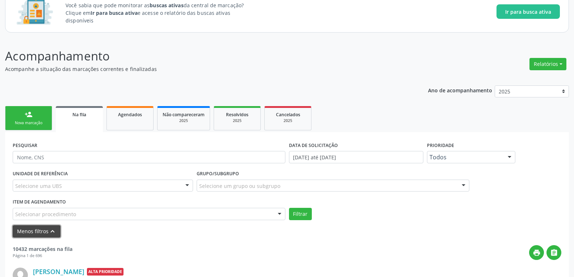
scroll to position [91, 0]
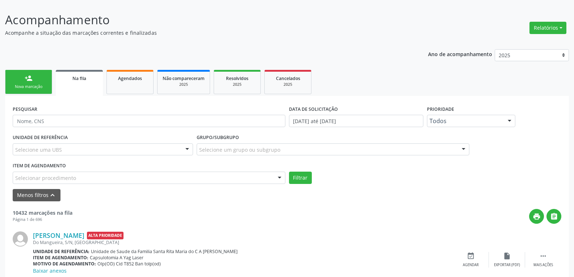
click at [136, 179] on div "Selecionar procedimento" at bounding box center [149, 178] width 273 height 12
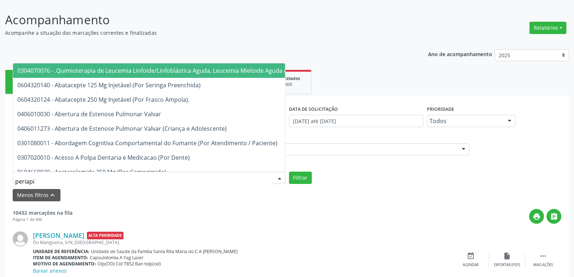
type input "periapic"
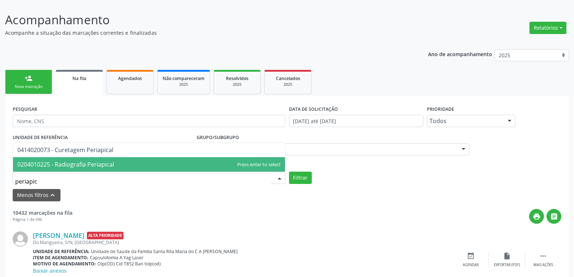
click at [88, 167] on span "0204010225 - Radiografia Periapical" at bounding box center [65, 164] width 97 height 8
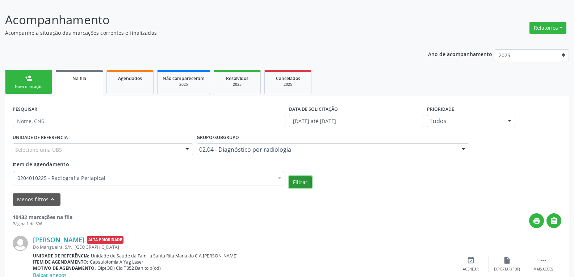
click at [297, 188] on button "Filtrar" at bounding box center [300, 182] width 23 height 12
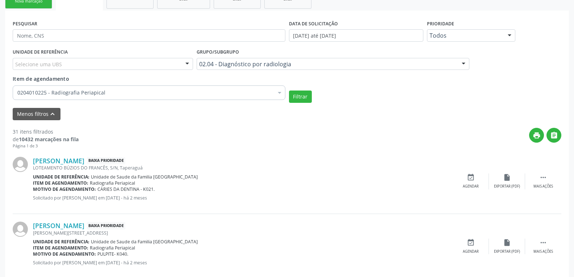
scroll to position [163, 0]
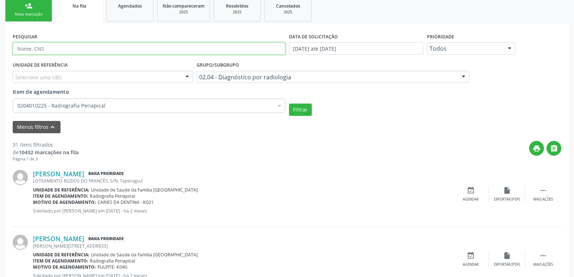
click at [63, 43] on input "text" at bounding box center [149, 48] width 273 height 12
type input "edvaneide"
click at [289, 104] on button "Filtrar" at bounding box center [300, 110] width 23 height 12
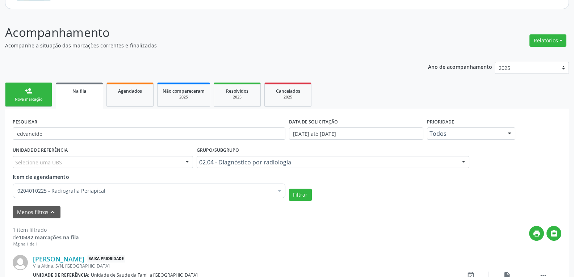
scroll to position [125, 0]
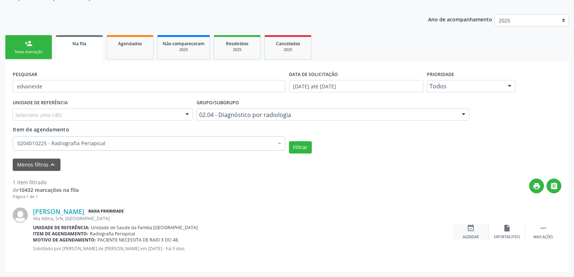
click at [462, 233] on div "event_available Agendar" at bounding box center [471, 232] width 36 height 16
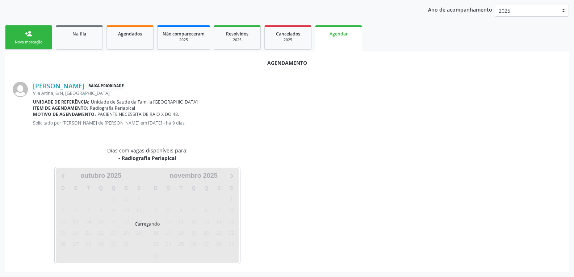
scroll to position [152, 0]
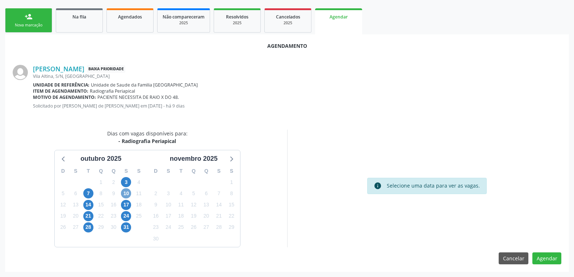
click at [128, 193] on span "10" at bounding box center [126, 193] width 10 height 10
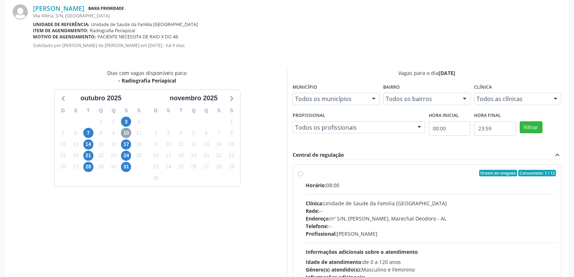
scroll to position [257, 0]
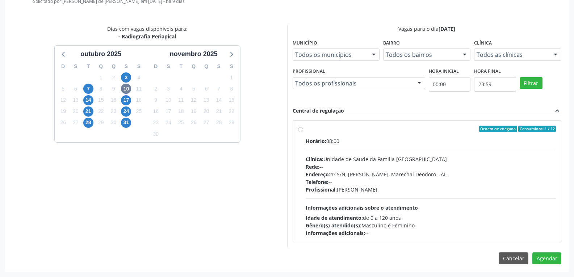
click at [306, 129] on label "Ordem de chegada Consumidos: 1 / 12 Horário: 08:00 Clínica: Unidade de Saude da…" at bounding box center [431, 181] width 251 height 111
click at [298, 129] on input "Ordem de chegada Consumidos: 1 / 12 Horário: 08:00 Clínica: Unidade de Saude da…" at bounding box center [300, 129] width 5 height 7
radio input "true"
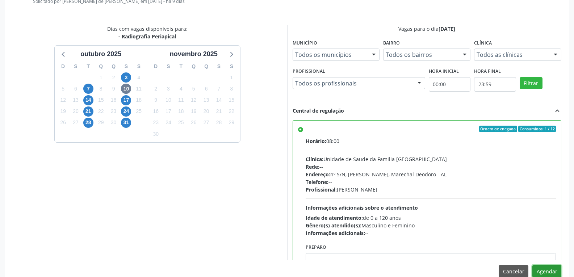
click at [555, 273] on button "Agendar" at bounding box center [546, 271] width 29 height 12
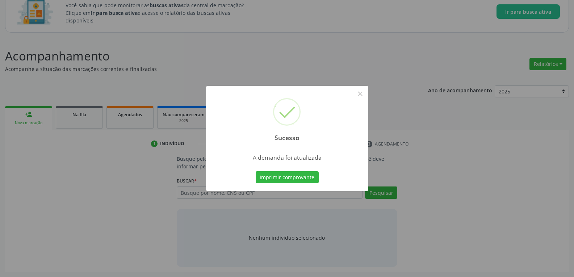
scroll to position [54, 0]
click at [82, 114] on div "Sucesso × A demanda foi atualizada Imprimir comprovante Cancel" at bounding box center [287, 138] width 574 height 277
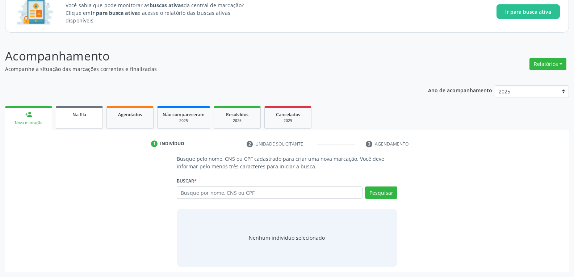
click at [82, 114] on span "Na fila" at bounding box center [79, 115] width 14 height 6
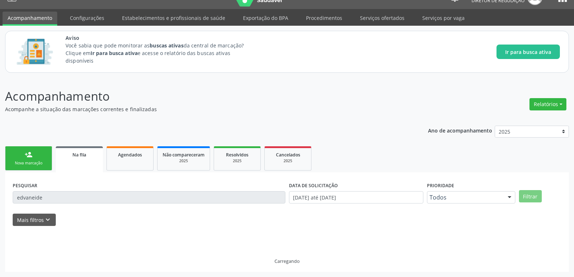
scroll to position [0, 0]
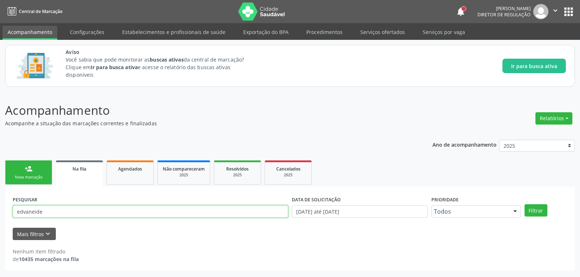
click at [64, 210] on input "edvaneide" at bounding box center [150, 211] width 275 height 12
click at [524, 204] on button "Filtrar" at bounding box center [535, 210] width 23 height 12
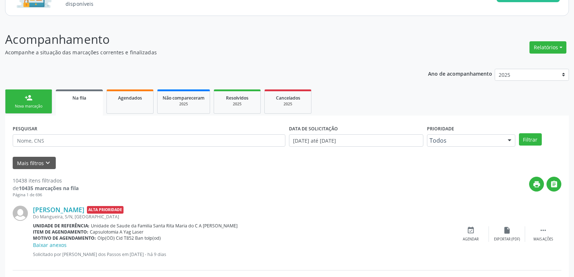
scroll to position [94, 0]
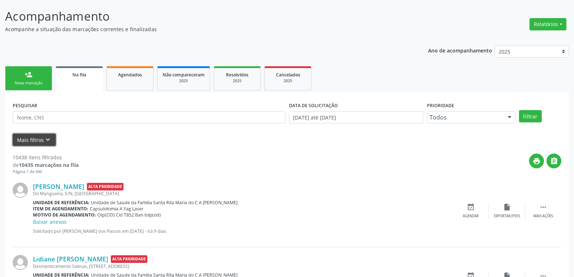
click at [40, 141] on button "Mais filtros keyboard_arrow_down" at bounding box center [34, 140] width 43 height 13
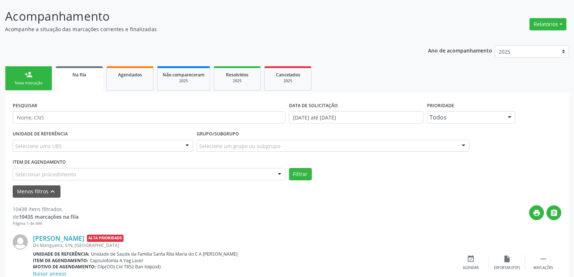
click at [170, 174] on div "Selecionar procedimento" at bounding box center [149, 174] width 273 height 12
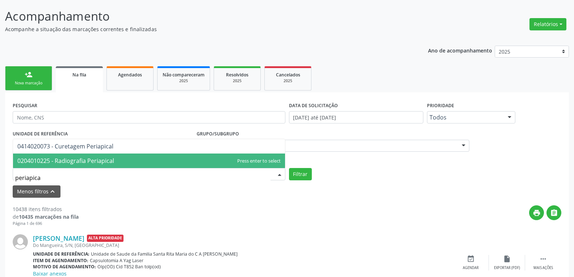
type input "periapical"
click at [139, 160] on span "0204010225 - Radiografia Periapical" at bounding box center [149, 161] width 272 height 14
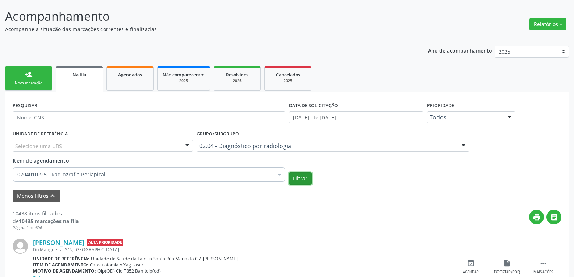
click at [307, 183] on button "Filtrar" at bounding box center [300, 178] width 23 height 12
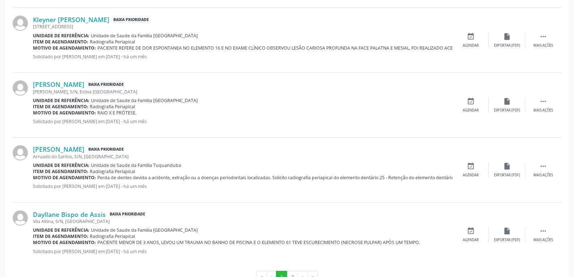
scroll to position [1055, 0]
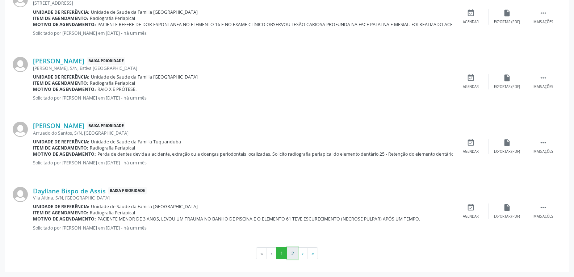
click at [293, 252] on button "2" at bounding box center [292, 253] width 11 height 12
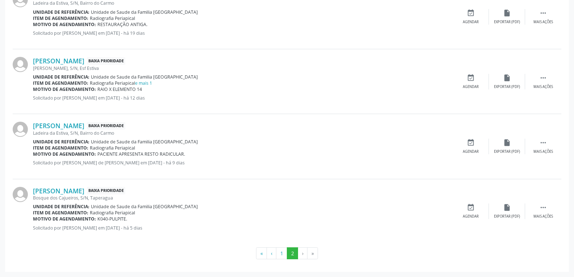
click at [84, 130] on div "Ladeira da Estiva, S/N, Bairro do Carmo" at bounding box center [243, 133] width 420 height 6
click at [84, 127] on link "Ana Beatriz Ferreira de Brito" at bounding box center [58, 126] width 51 height 8
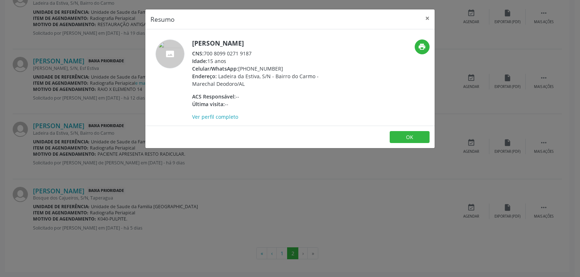
drag, startPoint x: 279, startPoint y: 67, endPoint x: 249, endPoint y: 68, distance: 29.7
click at [249, 68] on div "Celular/WhatsApp: (82) 98837-2689" at bounding box center [262, 69] width 141 height 8
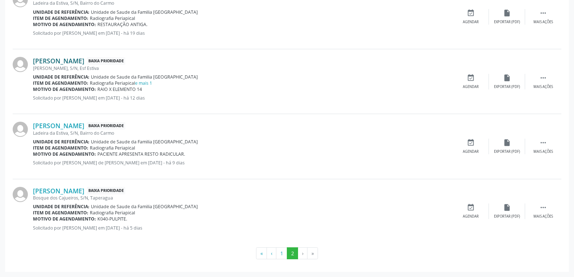
click at [72, 58] on link "Maria Bianca da Silva" at bounding box center [58, 61] width 51 height 8
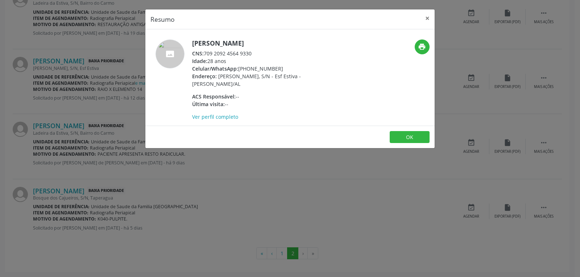
drag, startPoint x: 275, startPoint y: 68, endPoint x: 253, endPoint y: 67, distance: 22.1
click at [253, 67] on div "Celular/WhatsApp: (82) 99900-4023" at bounding box center [262, 69] width 141 height 8
drag, startPoint x: 277, startPoint y: 67, endPoint x: 250, endPoint y: 66, distance: 26.8
click at [250, 66] on div "Celular/WhatsApp: (82) 99900-4023" at bounding box center [262, 69] width 141 height 8
click at [256, 42] on h5 "Maria Bianca da Silva" at bounding box center [262, 43] width 141 height 8
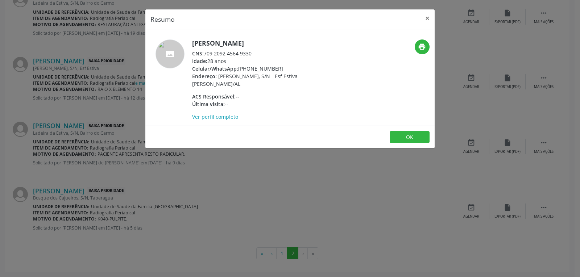
click at [256, 42] on h5 "Maria Bianca da Silva" at bounding box center [262, 43] width 141 height 8
click at [427, 18] on button "×" at bounding box center [427, 18] width 14 height 18
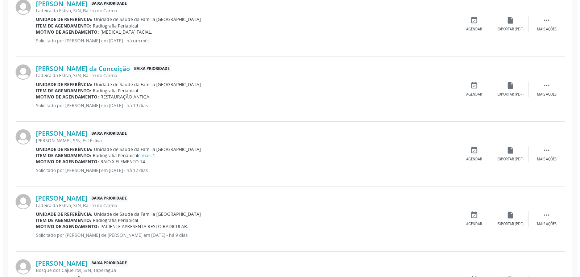
scroll to position [946, 0]
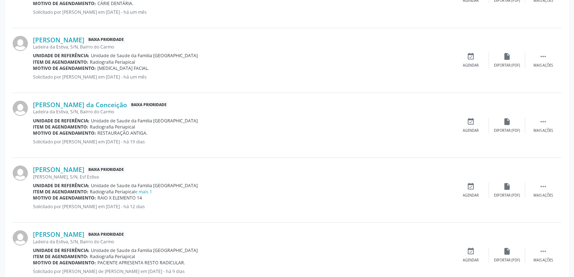
click at [103, 100] on div "Maria Roseane da Conceição Baixa Prioridade Ladeira da Estiva, S/N, Bairro do C…" at bounding box center [287, 125] width 549 height 65
click at [109, 103] on link "Maria Roseane da Conceição" at bounding box center [80, 105] width 94 height 8
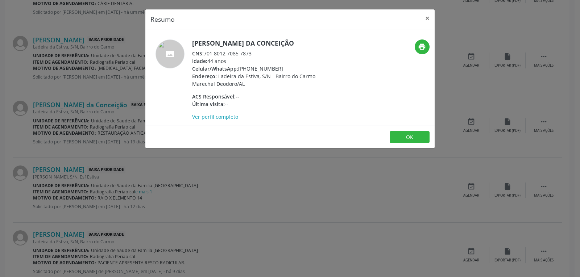
drag, startPoint x: 278, startPoint y: 70, endPoint x: 249, endPoint y: 68, distance: 29.0
click at [249, 68] on div "Celular/WhatsApp: (82) 99136-5507" at bounding box center [262, 69] width 141 height 8
click at [244, 50] on div "CNS: 701 8012 7085 7873" at bounding box center [262, 54] width 141 height 8
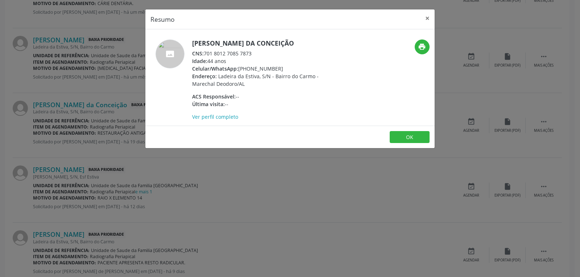
click at [262, 54] on div "CNS: 701 8012 7085 7873" at bounding box center [262, 54] width 141 height 8
drag, startPoint x: 259, startPoint y: 54, endPoint x: 205, endPoint y: 54, distance: 53.6
click at [205, 54] on div "CNS: 701 8012 7085 7873" at bounding box center [262, 54] width 141 height 8
click at [424, 18] on button "×" at bounding box center [427, 18] width 14 height 18
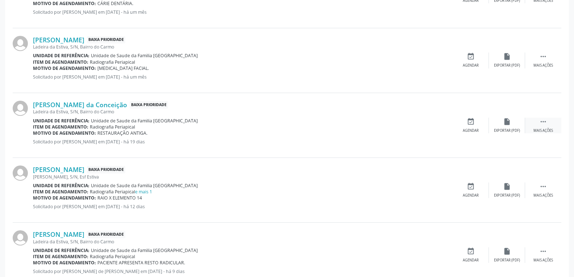
click at [543, 126] on div " Mais ações" at bounding box center [543, 126] width 36 height 16
click at [476, 130] on div "Cancelar" at bounding box center [470, 130] width 17 height 5
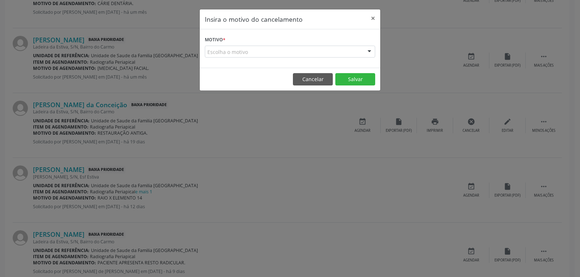
click at [237, 51] on div "Escolha o motivo" at bounding box center [290, 52] width 170 height 12
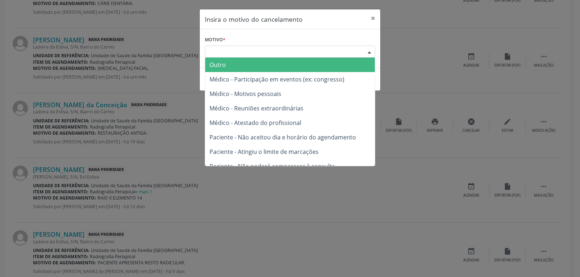
click at [238, 65] on span "Outro" at bounding box center [290, 65] width 170 height 14
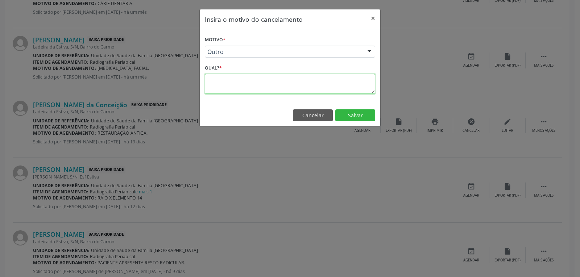
click at [242, 77] on textarea at bounding box center [290, 84] width 170 height 20
type textarea "NÃO CONSEGUIMOS CONTATO COM A PACIENTE. NÚMERO ERRADO"
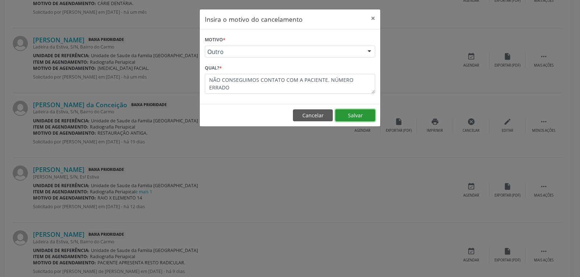
click at [354, 118] on button "Salvar" at bounding box center [355, 115] width 40 height 12
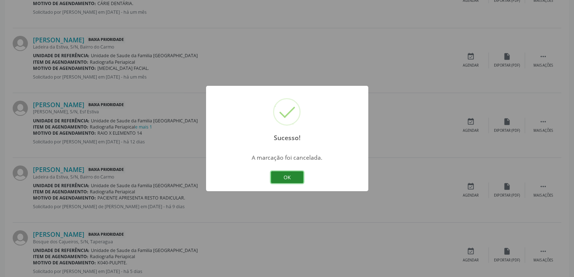
click at [302, 171] on button "OK" at bounding box center [287, 177] width 33 height 12
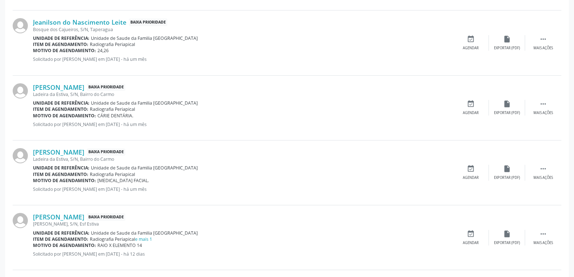
scroll to position [801, 0]
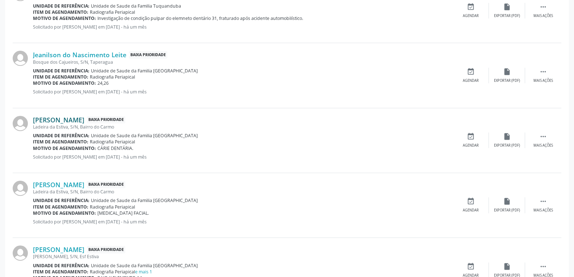
click at [63, 117] on link "Paola Regina Rodrigues da Rocha" at bounding box center [58, 120] width 51 height 8
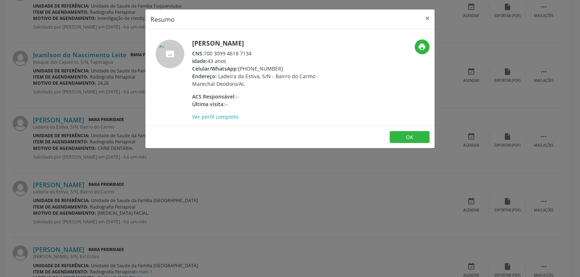
drag, startPoint x: 281, startPoint y: 70, endPoint x: 250, endPoint y: 68, distance: 30.8
click at [250, 68] on div "Celular/WhatsApp: (82) 98131-0178" at bounding box center [262, 69] width 141 height 8
drag, startPoint x: 255, startPoint y: 52, endPoint x: 206, endPoint y: 52, distance: 48.9
click at [206, 52] on div "CNS: 700 3099 4618 7134" at bounding box center [262, 54] width 141 height 8
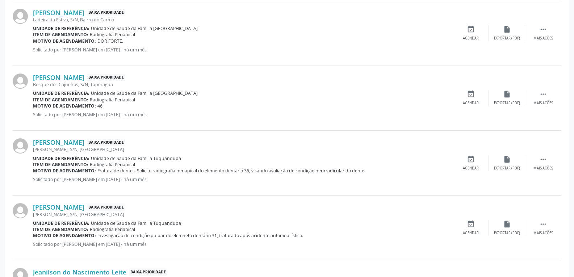
scroll to position [548, 0]
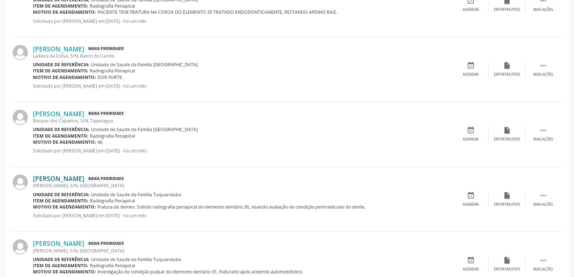
click at [75, 177] on link "Leoncio Jorge da Silva" at bounding box center [58, 179] width 51 height 8
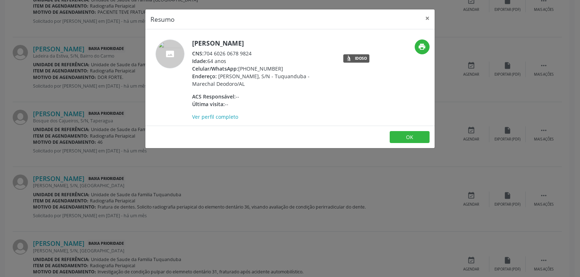
drag, startPoint x: 276, startPoint y: 69, endPoint x: 249, endPoint y: 68, distance: 26.8
click at [249, 68] on div "Celular/WhatsApp: (82) 98840-0694" at bounding box center [262, 69] width 141 height 8
click at [243, 52] on div "CNS: 704 6026 0678 9824" at bounding box center [262, 54] width 141 height 8
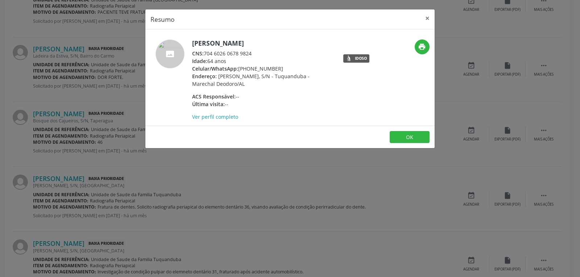
click at [252, 53] on div "CNS: 704 6026 0678 9824" at bounding box center [262, 54] width 141 height 8
drag, startPoint x: 253, startPoint y: 53, endPoint x: 205, endPoint y: 55, distance: 48.2
click at [205, 55] on div "CNS: 704 6026 0678 9824" at bounding box center [262, 54] width 141 height 8
click at [217, 118] on link "Ver perfil completo" at bounding box center [215, 116] width 46 height 7
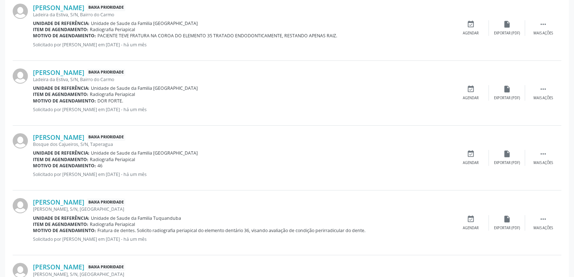
scroll to position [511, 0]
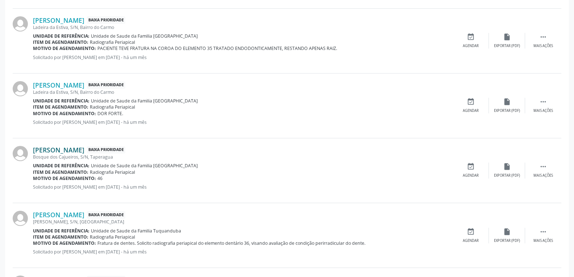
click at [81, 148] on link "Eliana Ribeiro Melo" at bounding box center [58, 150] width 51 height 8
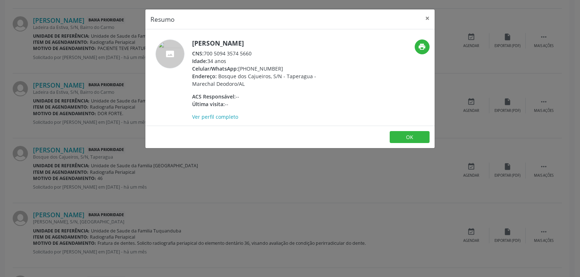
click at [269, 65] on div "Celular/WhatsApp: (82) 99189-3617" at bounding box center [262, 69] width 141 height 8
click at [283, 65] on div "Celular/WhatsApp: (82) 99189-3617" at bounding box center [262, 69] width 141 height 8
drag, startPoint x: 283, startPoint y: 65, endPoint x: 255, endPoint y: 67, distance: 27.9
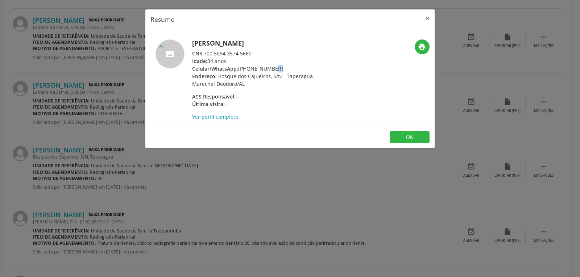
click at [255, 67] on div "Celular/WhatsApp: (82) 99189-3617" at bounding box center [262, 69] width 141 height 8
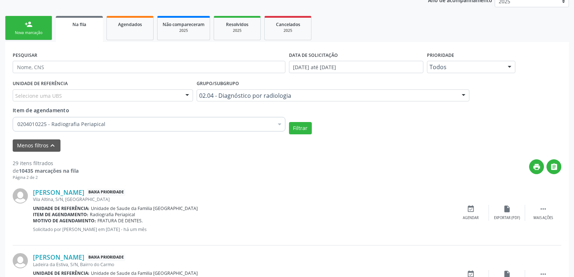
scroll to position [145, 0]
click at [186, 120] on div "0204010225 - Radiografia Periapical" at bounding box center [149, 124] width 273 height 14
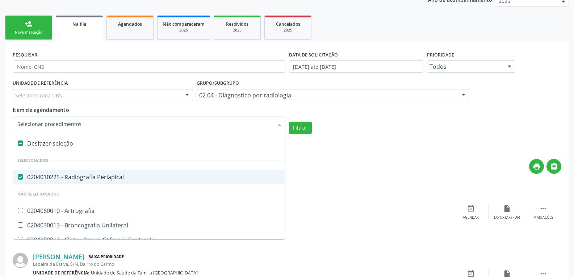
click at [22, 176] on Periapical at bounding box center [20, 176] width 5 height 5
click at [18, 176] on Periapical "checkbox" at bounding box center [15, 177] width 5 height 5
checkbox Periapical "false"
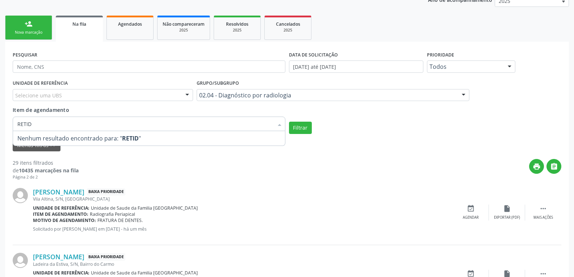
type input "RETIDO"
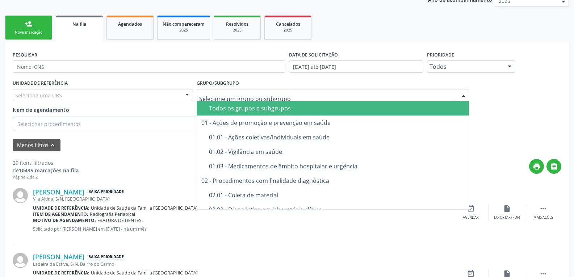
click at [284, 105] on div "Todos os grupos e subgrupos" at bounding box center [337, 108] width 256 height 6
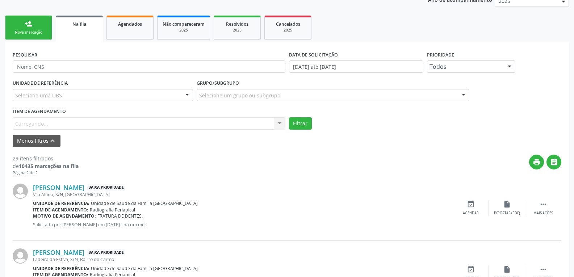
click at [238, 121] on div "Item de agendamento Carregando... No elements found. Consider changing the sear…" at bounding box center [149, 117] width 273 height 23
click at [224, 110] on div "Item de agendamento Selecionar procedimento 0304070076 - .Quimioterapia de Leuc…" at bounding box center [149, 117] width 273 height 23
click at [222, 117] on div "Item de agendamento Selecionar procedimento 0304070076 - .Quimioterapia de Leuc…" at bounding box center [149, 117] width 273 height 23
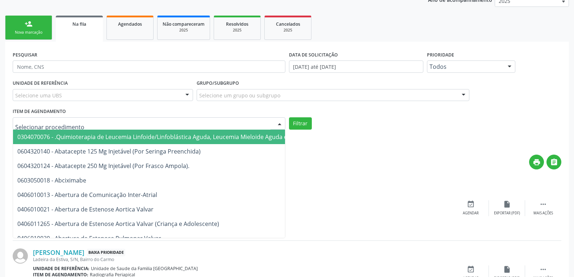
click at [222, 120] on div at bounding box center [149, 123] width 273 height 12
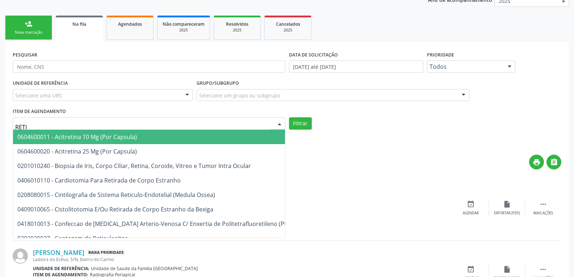
type input "RETID"
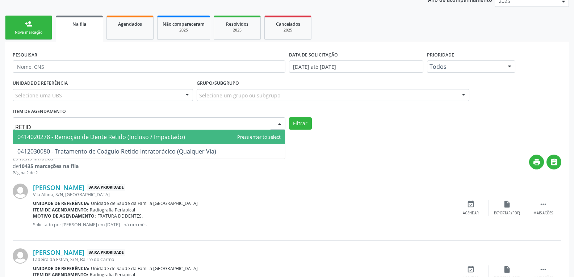
click at [202, 137] on span "0414020278 - Remoção de Dente Retido (Incluso / Impactado)" at bounding box center [149, 137] width 272 height 14
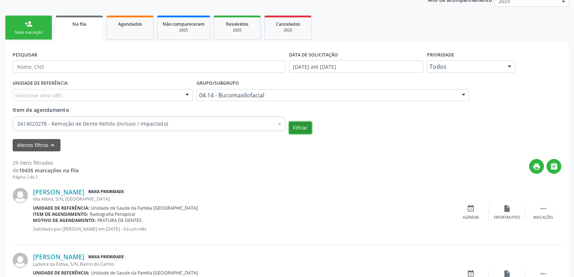
click at [306, 127] on button "Filtrar" at bounding box center [300, 128] width 23 height 12
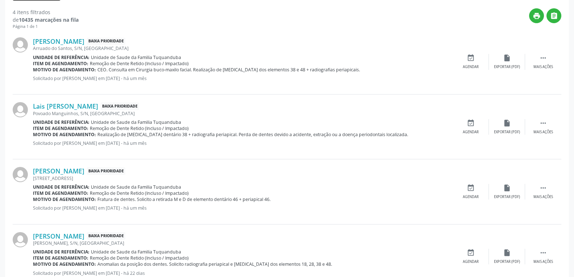
scroll to position [320, 0]
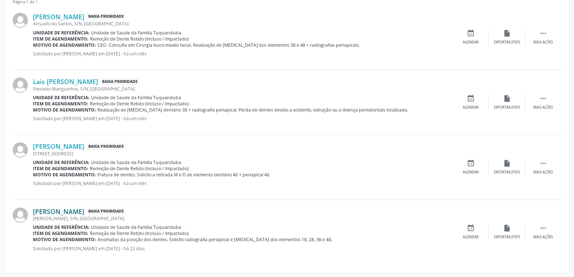
click at [84, 209] on link "Luan Felipe de Melo Silva" at bounding box center [58, 212] width 51 height 8
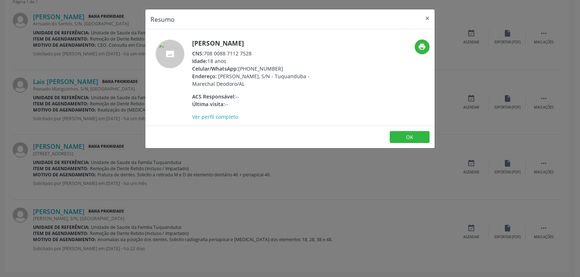
click at [267, 67] on div "Celular/WhatsApp: (82) 98882-8854" at bounding box center [262, 69] width 141 height 8
click at [280, 67] on div "Celular/WhatsApp: (82) 98882-8854" at bounding box center [262, 69] width 141 height 8
drag, startPoint x: 284, startPoint y: 68, endPoint x: 249, endPoint y: 70, distance: 35.5
click at [249, 70] on div "Celular/WhatsApp: (82) 98882-8854" at bounding box center [262, 69] width 141 height 8
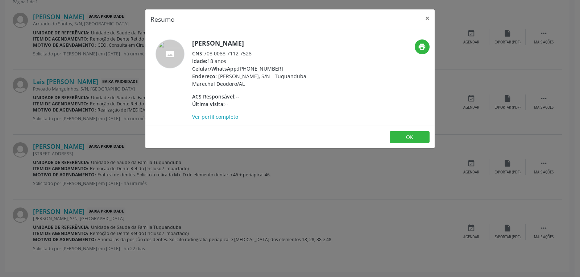
click at [262, 39] on h5 "Luan Felipe de Melo Silva" at bounding box center [262, 43] width 141 height 8
click at [425, 20] on button "×" at bounding box center [427, 18] width 14 height 18
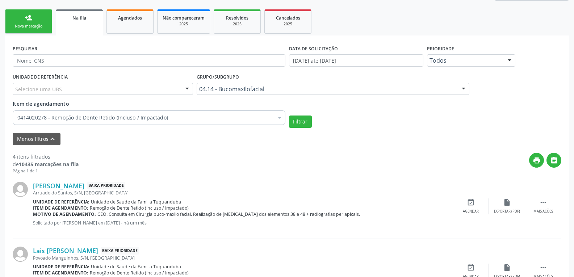
scroll to position [103, 0]
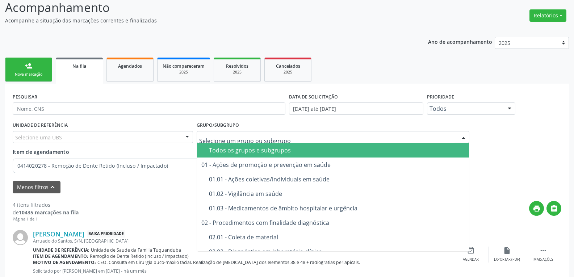
click at [286, 147] on div "Todos os grupos e subgrupos" at bounding box center [337, 150] width 256 height 6
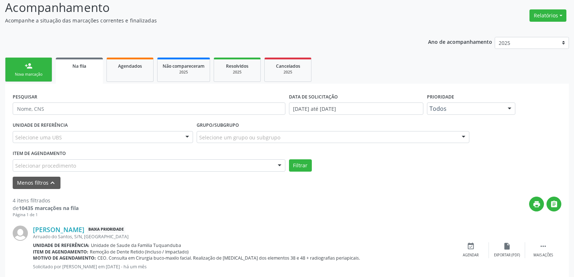
click at [225, 167] on div "Selecionar procedimento" at bounding box center [149, 165] width 273 height 12
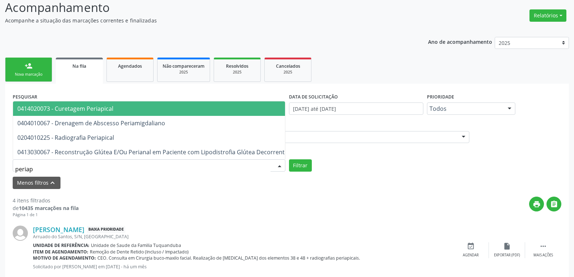
type input "periapi"
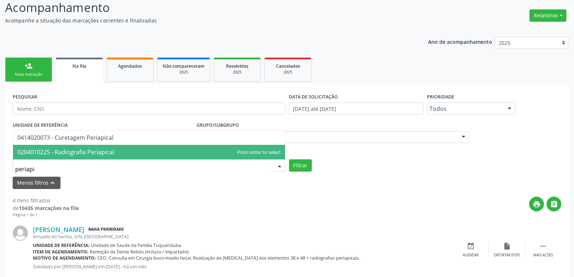
click at [41, 156] on span "0204010225 - Radiografia Periapical" at bounding box center [65, 152] width 97 height 8
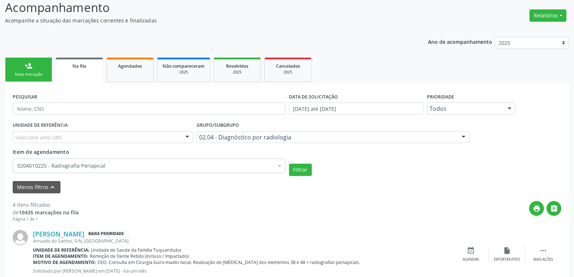
click at [301, 177] on form "PESQUISAR DATA DE SOLICITAÇÃO 01/01/2025 até 01/10/2025 Prioridade Todos Todos …" at bounding box center [287, 142] width 549 height 102
click at [299, 173] on button "Filtrar" at bounding box center [300, 170] width 23 height 12
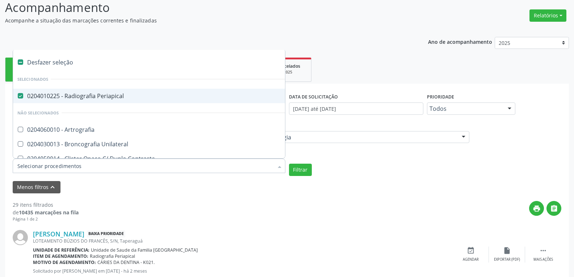
click at [235, 162] on div at bounding box center [149, 166] width 273 height 14
click at [17, 95] on div at bounding box center [15, 96] width 5 height 6
checkbox Periapical "false"
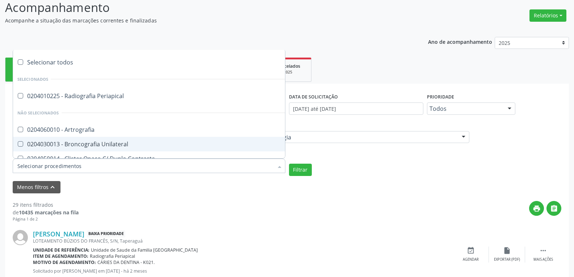
click at [162, 191] on div "Menos filtros keyboard_arrow_up" at bounding box center [287, 187] width 552 height 13
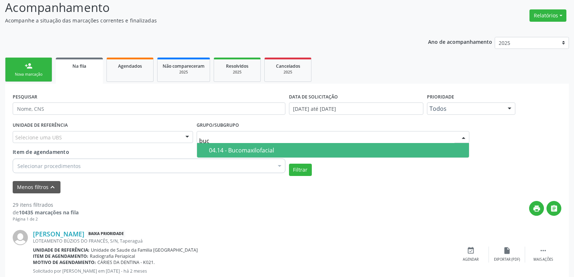
type input "buco"
click at [243, 150] on div "04.14 - Bucomaxilofacial" at bounding box center [337, 150] width 256 height 6
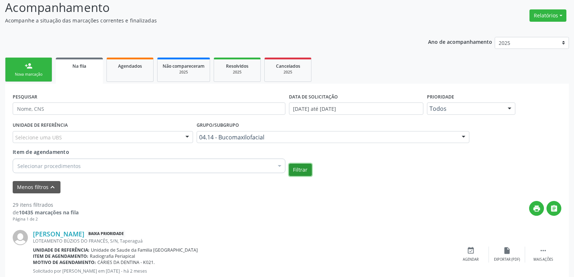
click at [305, 171] on button "Filtrar" at bounding box center [300, 170] width 23 height 12
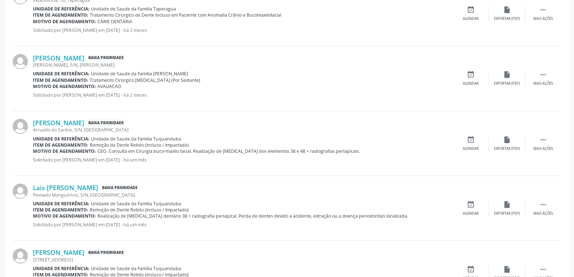
scroll to position [651, 0]
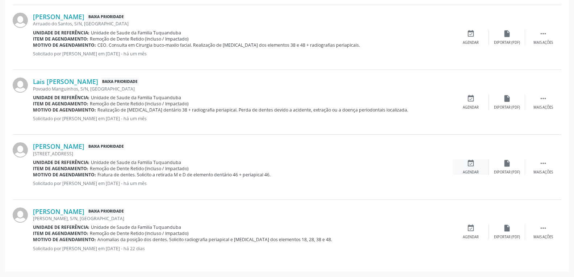
click at [479, 172] on div "event_available Agendar" at bounding box center [471, 167] width 36 height 16
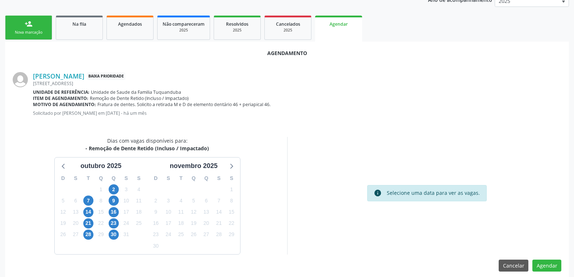
scroll to position [152, 0]
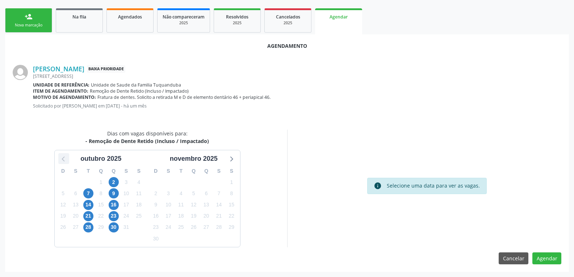
click at [67, 156] on icon at bounding box center [63, 158] width 9 height 9
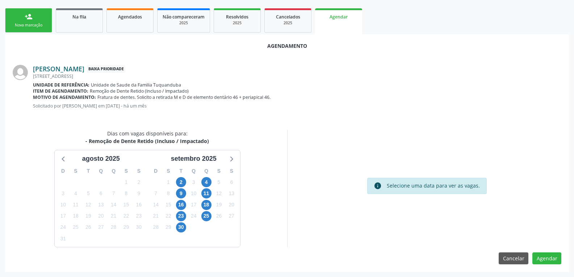
click at [84, 70] on link "Cristina Maria Santos da Silva Paiva" at bounding box center [58, 69] width 51 height 8
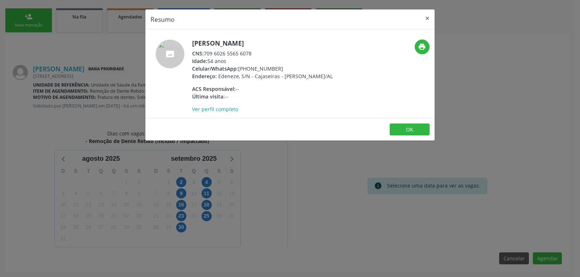
drag, startPoint x: 255, startPoint y: 56, endPoint x: 206, endPoint y: 55, distance: 49.3
click at [206, 55] on div "CNS: 709 6026 5565 6078" at bounding box center [262, 54] width 141 height 8
click at [429, 17] on button "×" at bounding box center [427, 18] width 14 height 18
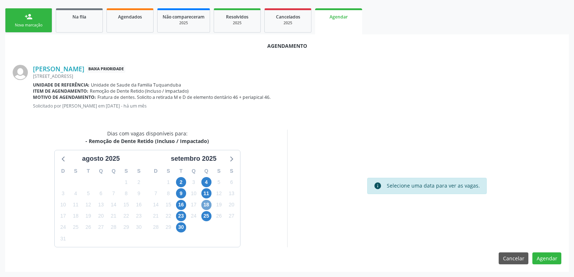
click at [205, 206] on span "18" at bounding box center [206, 205] width 10 height 10
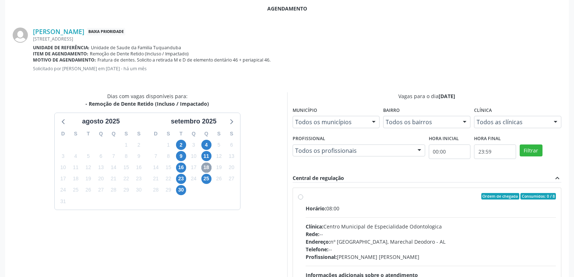
scroll to position [243, 0]
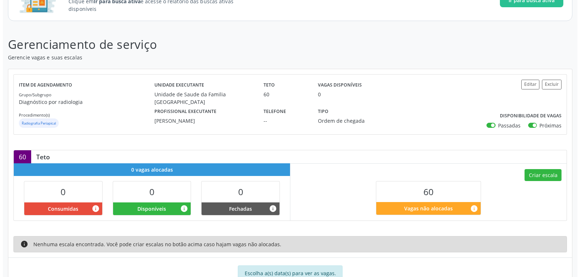
scroll to position [72, 0]
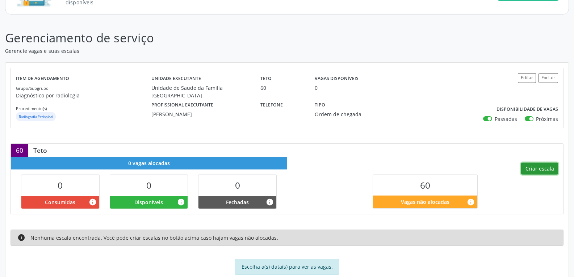
click at [544, 167] on button "Criar escala" at bounding box center [539, 169] width 37 height 12
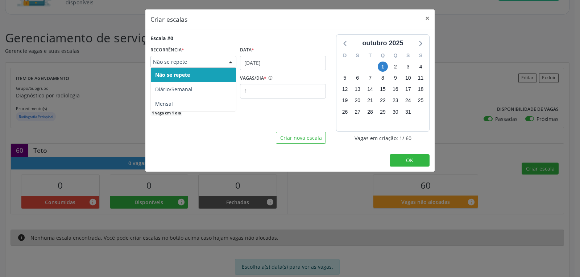
click at [177, 67] on div "Não se repete" at bounding box center [193, 62] width 86 height 12
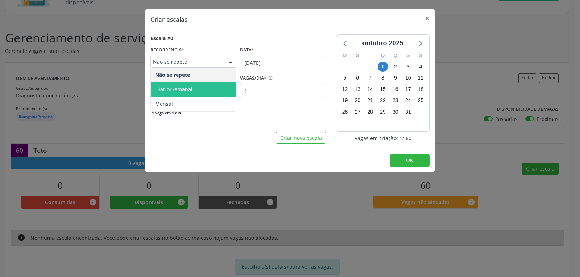
click at [177, 87] on span "Diário/Semanal" at bounding box center [173, 89] width 37 height 7
select select "9"
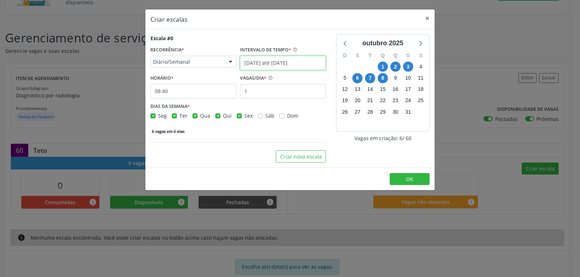
click at [248, 63] on input "[DATE] até [DATE]" at bounding box center [283, 63] width 86 height 14
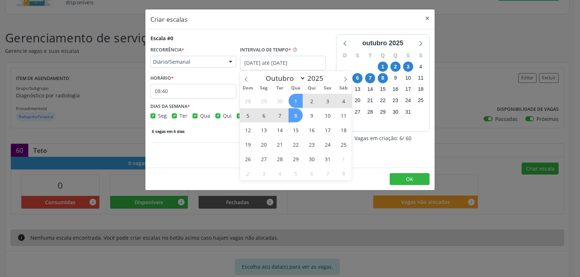
click at [298, 101] on span "1" at bounding box center [295, 101] width 14 height 14
type input "[DATE]"
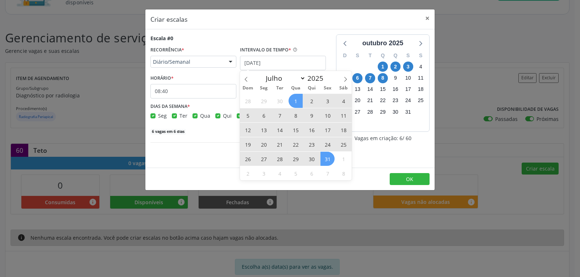
click at [329, 159] on span "31" at bounding box center [327, 159] width 14 height 14
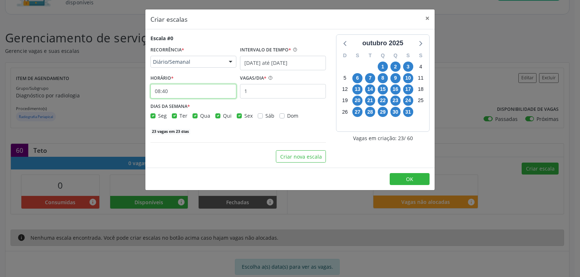
click at [161, 89] on input "08:40" at bounding box center [193, 91] width 86 height 14
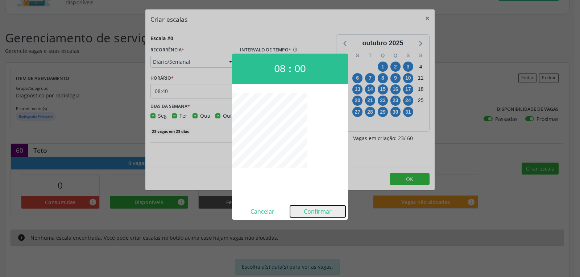
click at [321, 209] on button "Confirmar" at bounding box center [317, 212] width 55 height 12
type input "08:00"
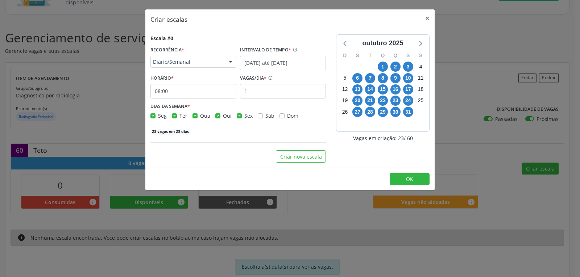
click at [158, 116] on label "Seg" at bounding box center [162, 116] width 9 height 8
click at [154, 116] on input "Seg" at bounding box center [152, 115] width 5 height 7
checkbox input "false"
click at [179, 114] on label "Ter" at bounding box center [183, 116] width 8 height 8
click at [175, 114] on input "Ter" at bounding box center [174, 115] width 5 height 7
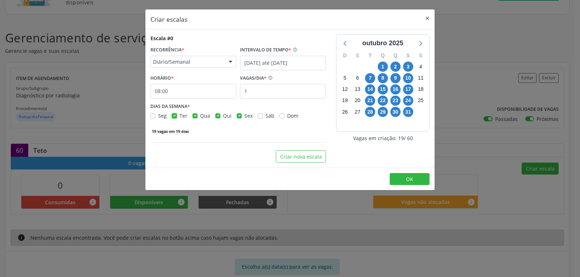
checkbox input "false"
click at [200, 118] on label "Qua" at bounding box center [205, 116] width 10 height 8
click at [195, 118] on input "Qua" at bounding box center [194, 115] width 5 height 7
checkbox input "false"
click at [223, 116] on label "Qui" at bounding box center [227, 116] width 9 height 8
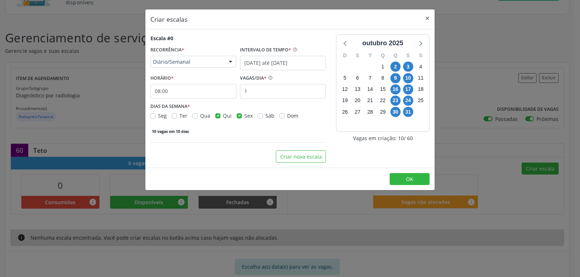
click at [217, 116] on input "Qui" at bounding box center [217, 115] width 5 height 7
checkbox input "false"
click at [248, 96] on input "1" at bounding box center [283, 91] width 86 height 14
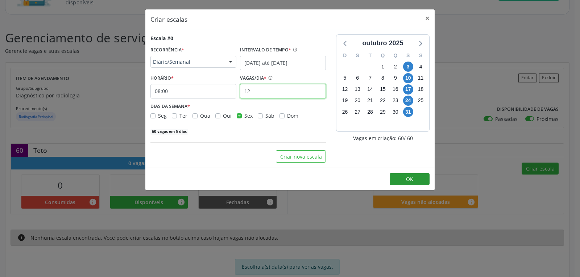
type input "12"
click at [420, 180] on button "OK" at bounding box center [409, 179] width 40 height 12
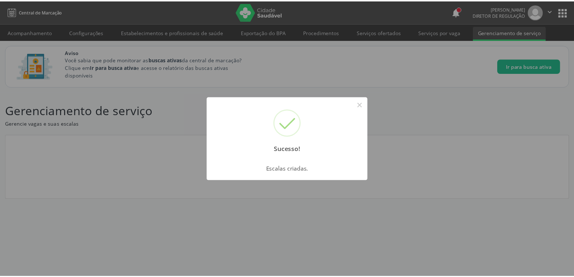
scroll to position [0, 0]
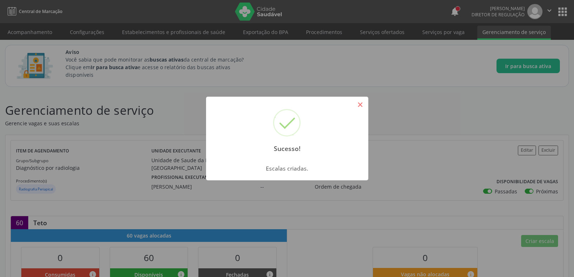
click at [361, 104] on button "×" at bounding box center [360, 105] width 12 height 12
